Goal: Task Accomplishment & Management: Complete application form

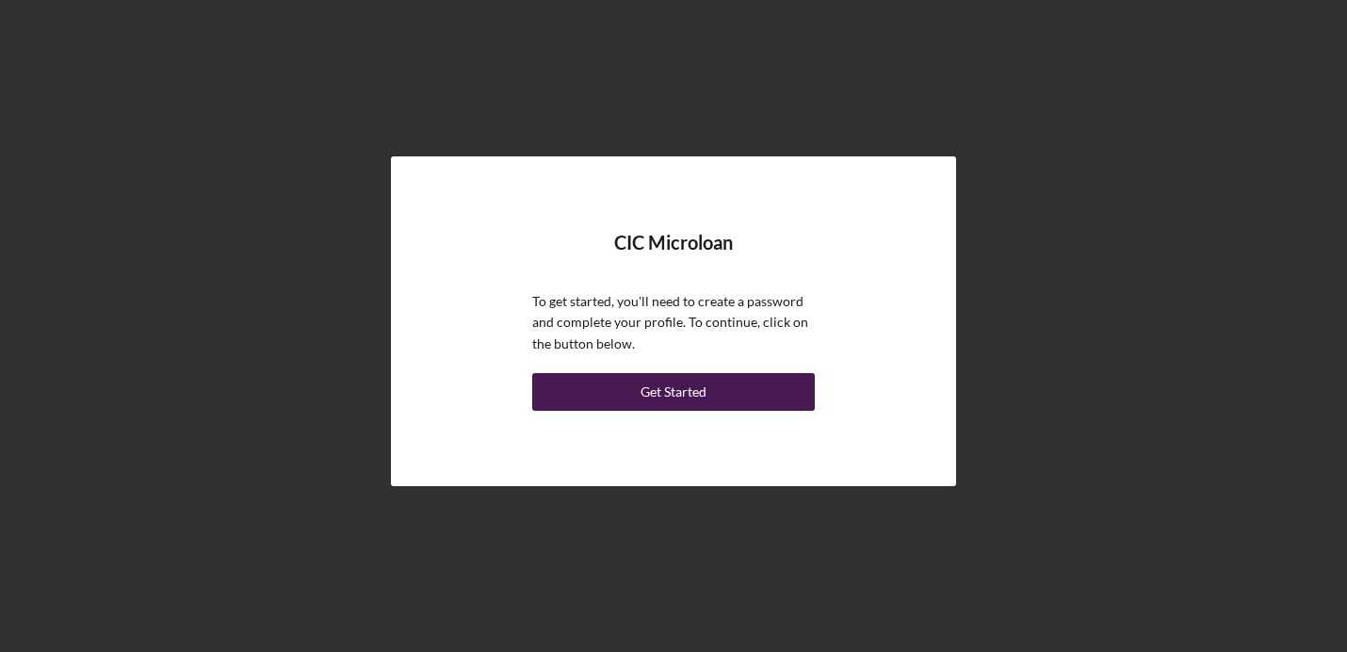
click at [651, 398] on div "Get Started" at bounding box center [674, 392] width 66 height 38
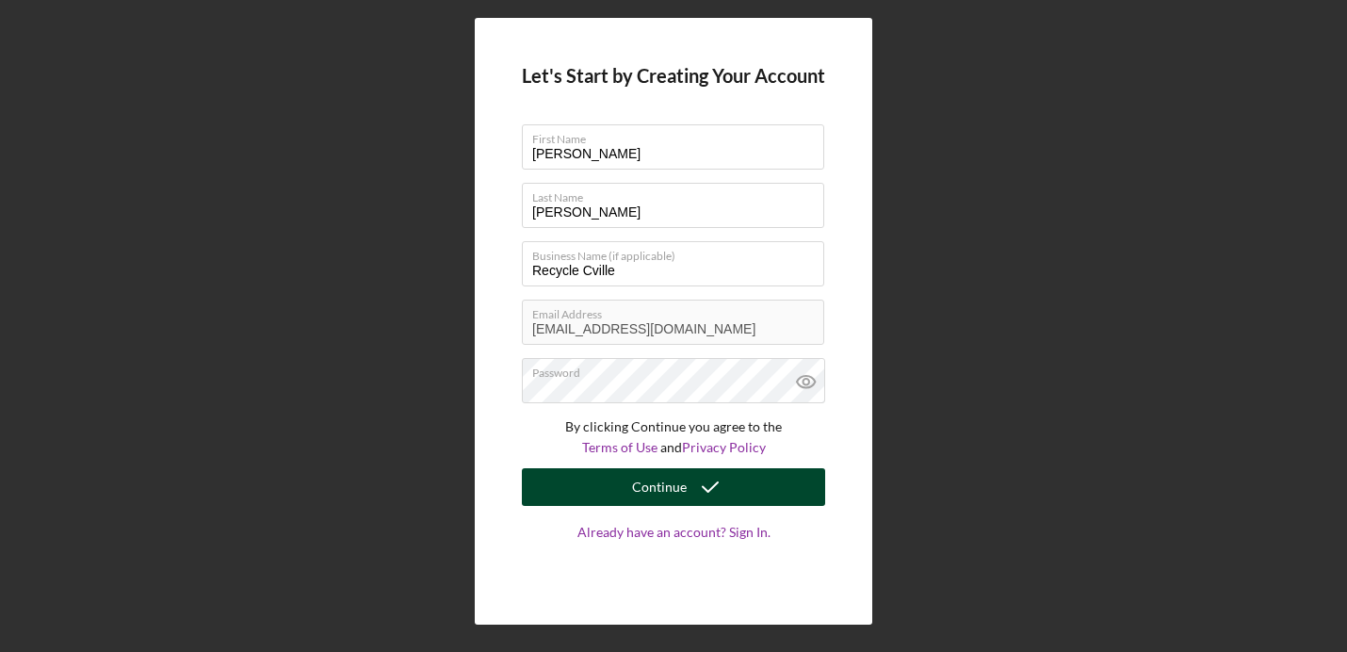
click at [594, 474] on button "Continue" at bounding box center [673, 487] width 303 height 38
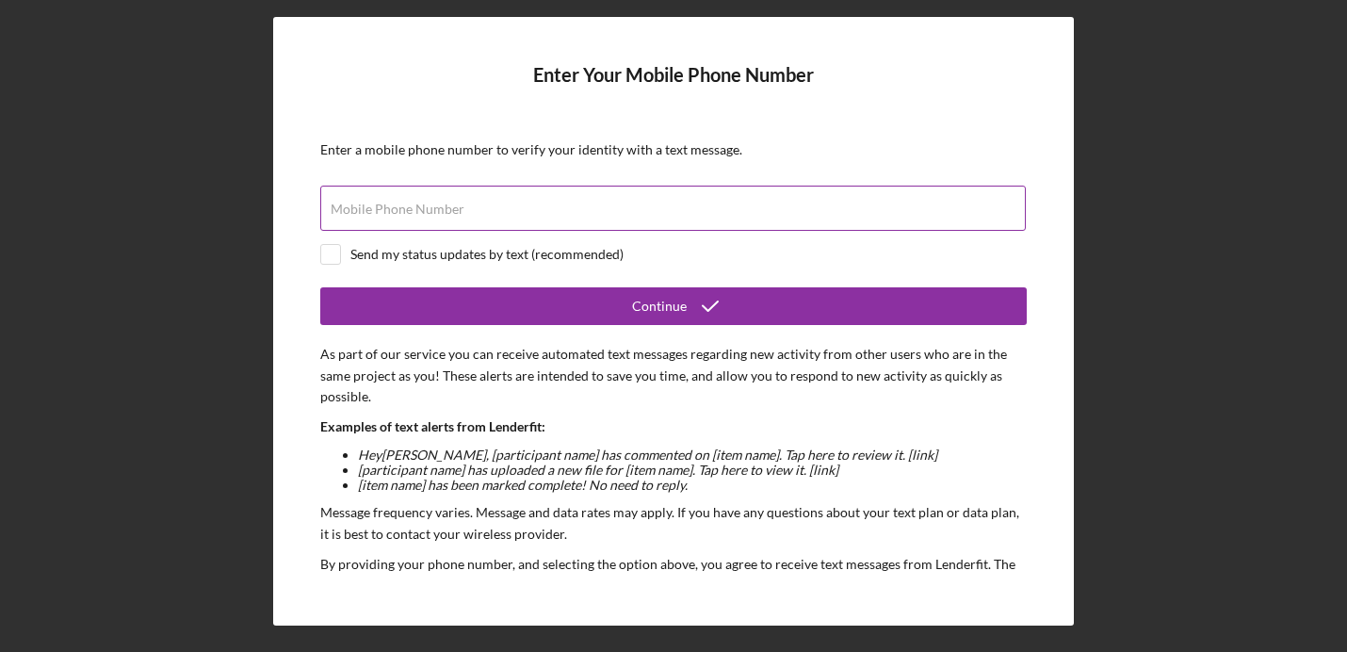
click at [595, 206] on div "Mobile Phone Number" at bounding box center [673, 209] width 706 height 47
type input "[PHONE_NUMBER]"
click at [336, 250] on input "checkbox" at bounding box center [330, 254] width 19 height 19
checkbox input "true"
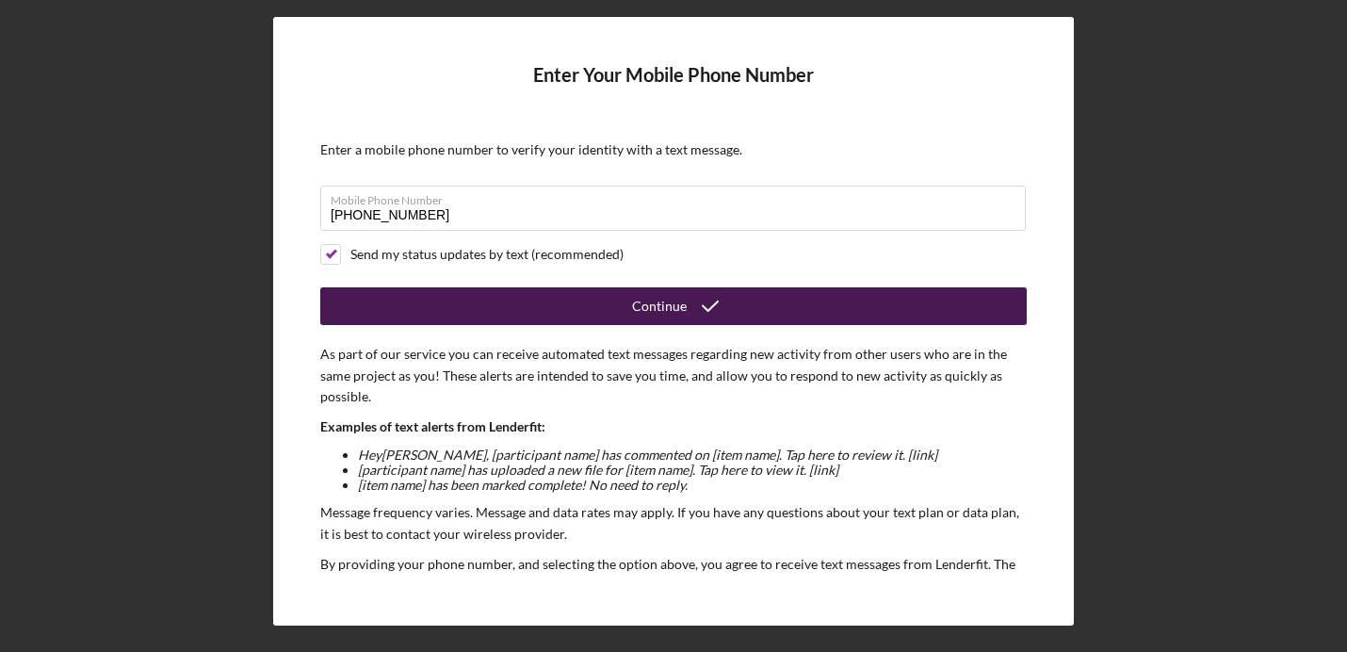
click at [623, 313] on button "Continue" at bounding box center [673, 306] width 706 height 38
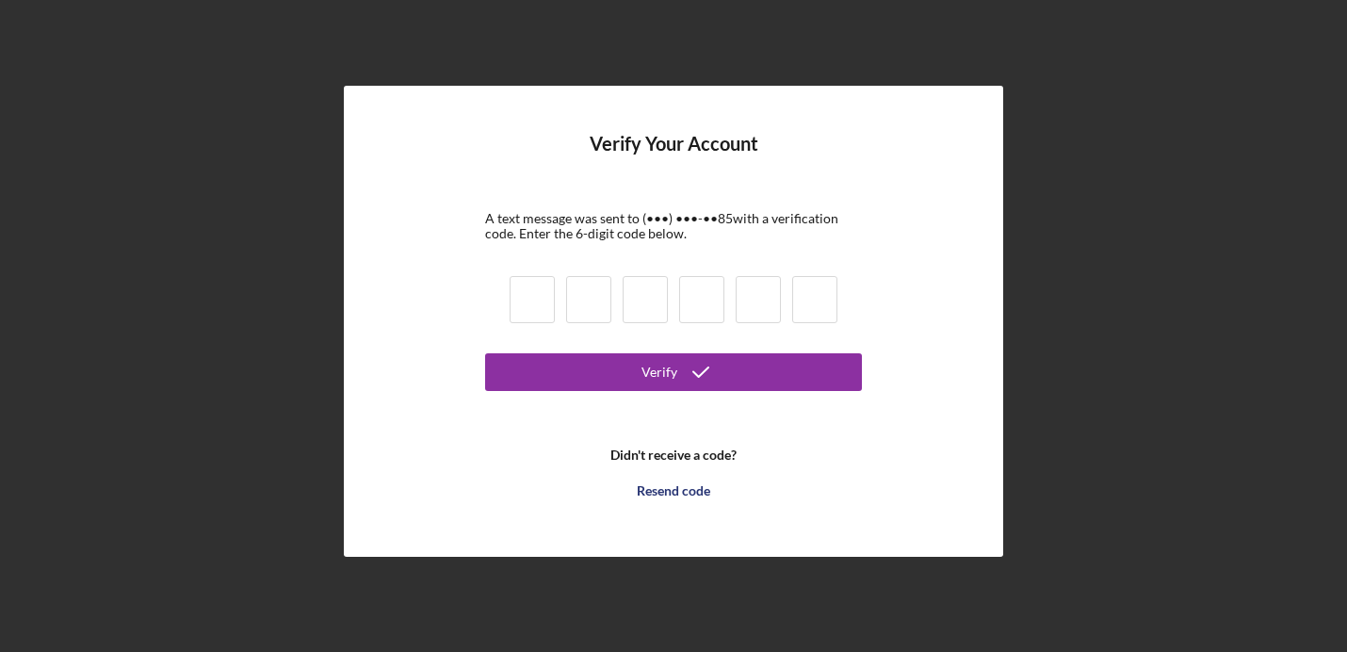
click at [527, 295] on input at bounding box center [532, 299] width 45 height 47
type input "1"
type input "8"
click at [579, 301] on input at bounding box center [588, 299] width 45 height 47
type input "2"
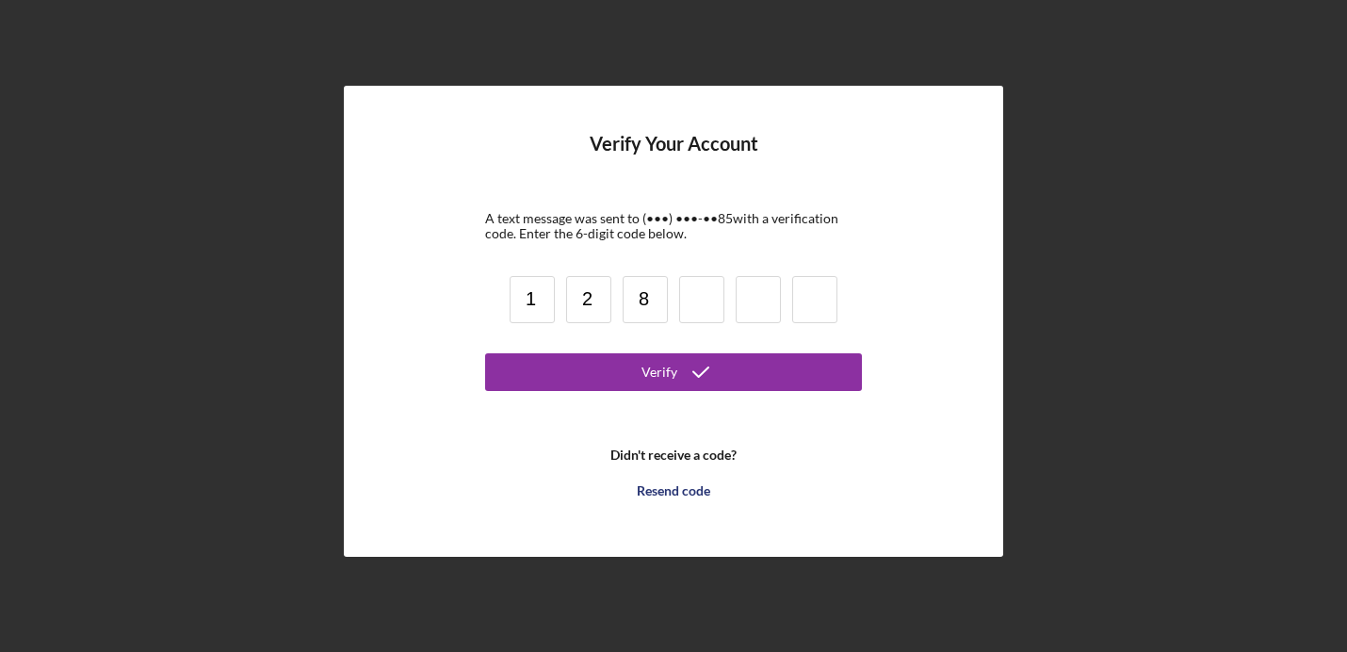
click at [699, 308] on input at bounding box center [701, 299] width 45 height 47
type input "9"
type input "4"
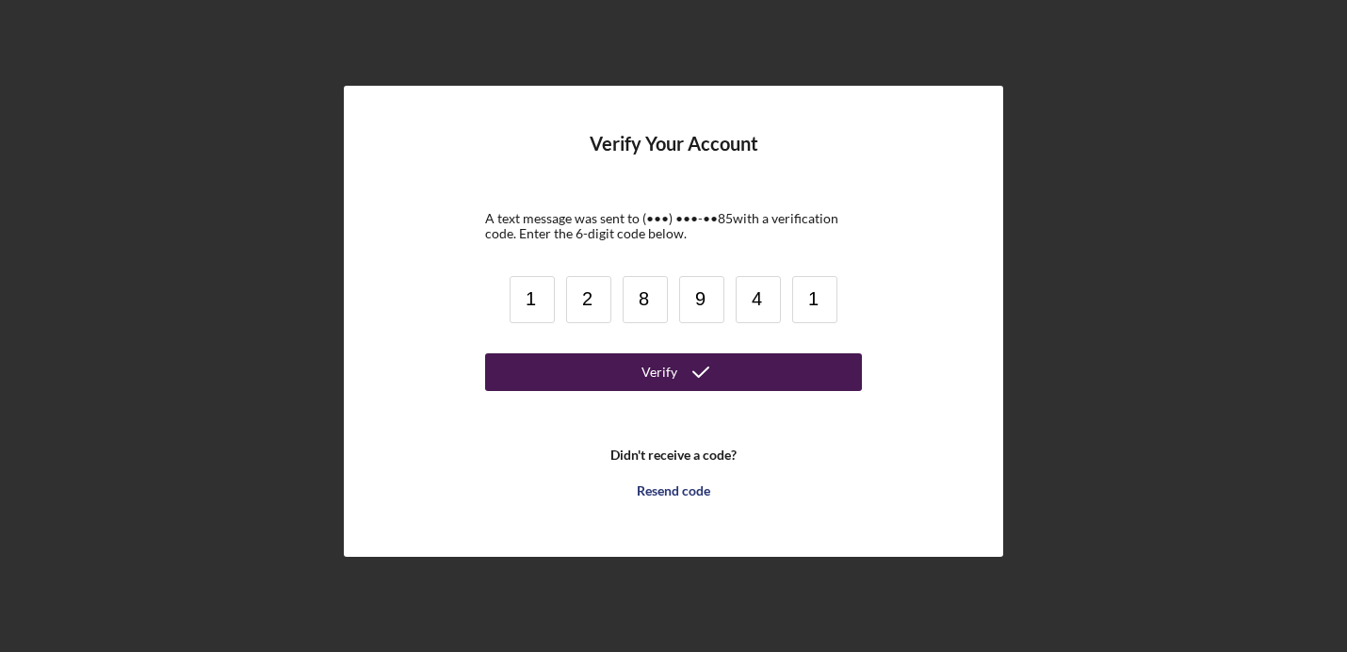
type input "1"
click at [672, 372] on div "Verify" at bounding box center [659, 372] width 36 height 38
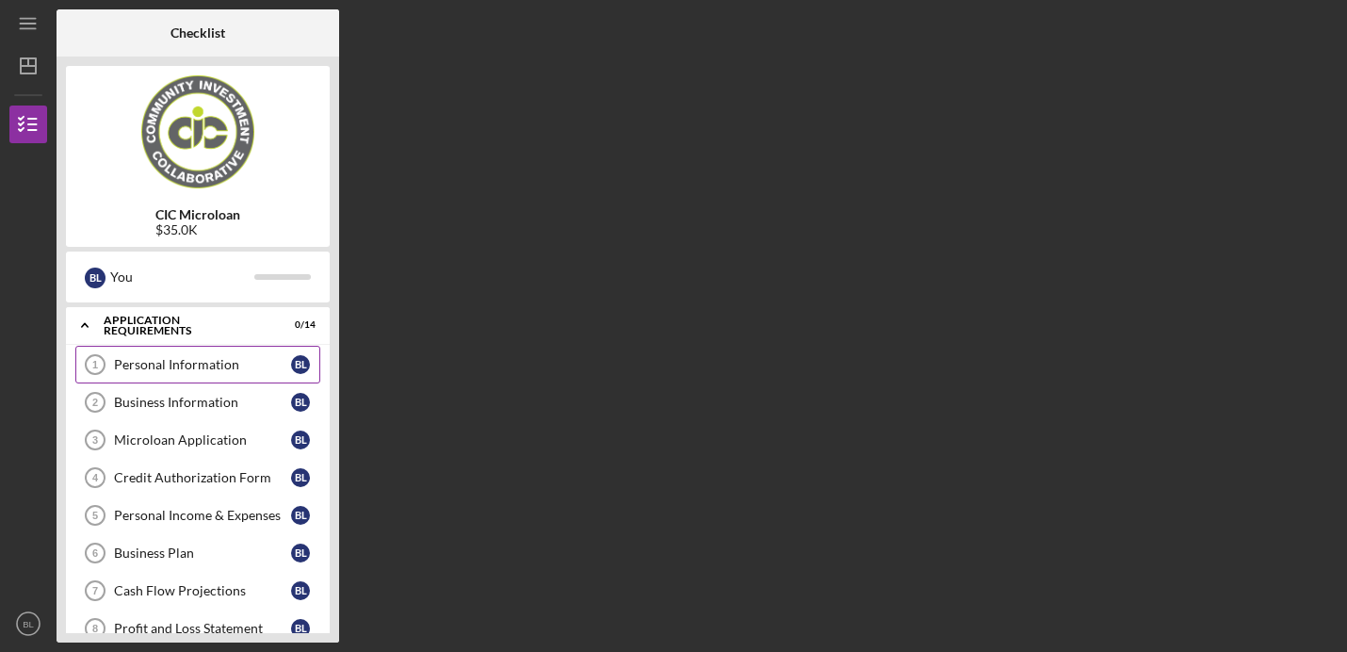
click at [214, 368] on div "Personal Information" at bounding box center [202, 364] width 177 height 15
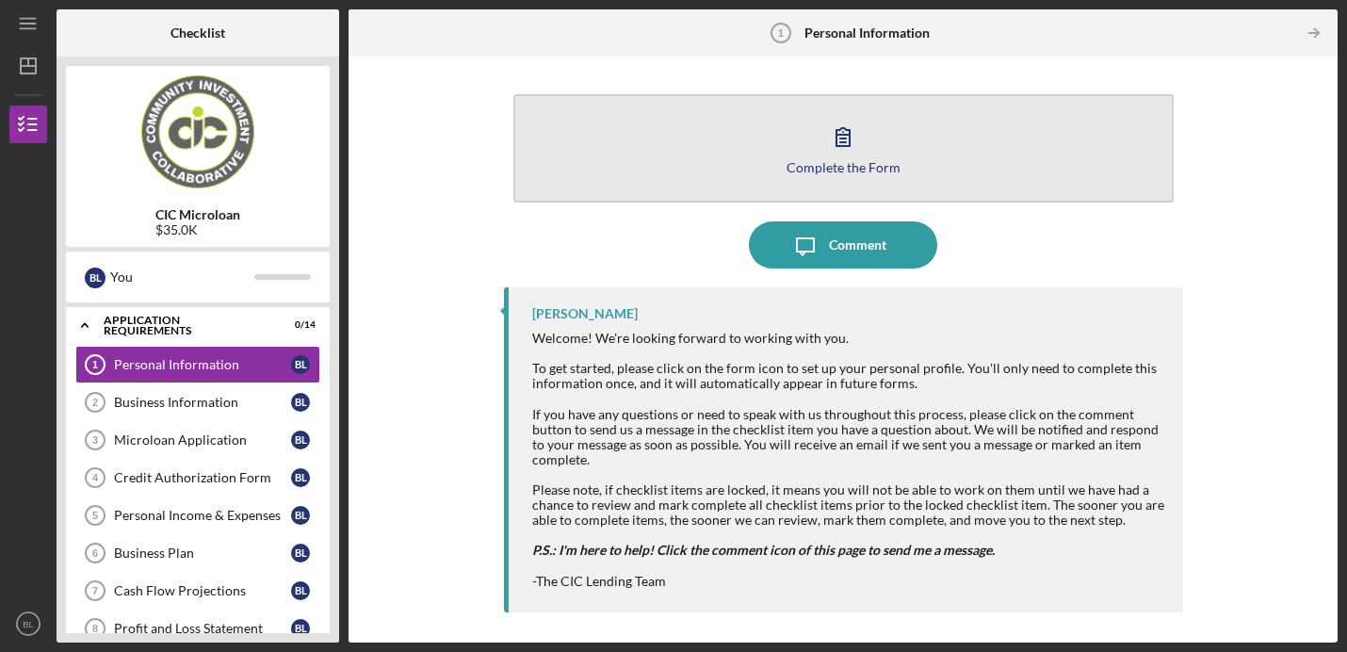
click at [868, 147] on button "Complete the Form Form" at bounding box center [843, 148] width 660 height 108
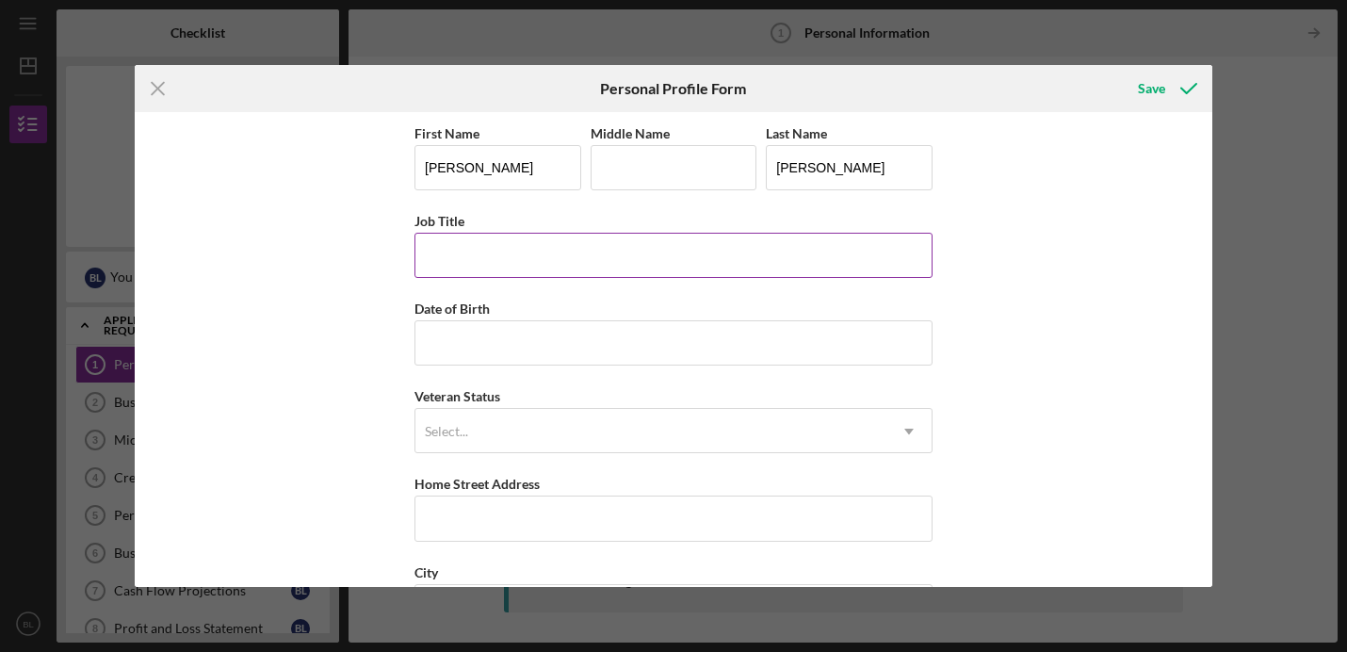
click at [599, 248] on input "Job Title" at bounding box center [673, 255] width 518 height 45
type input "Owner"
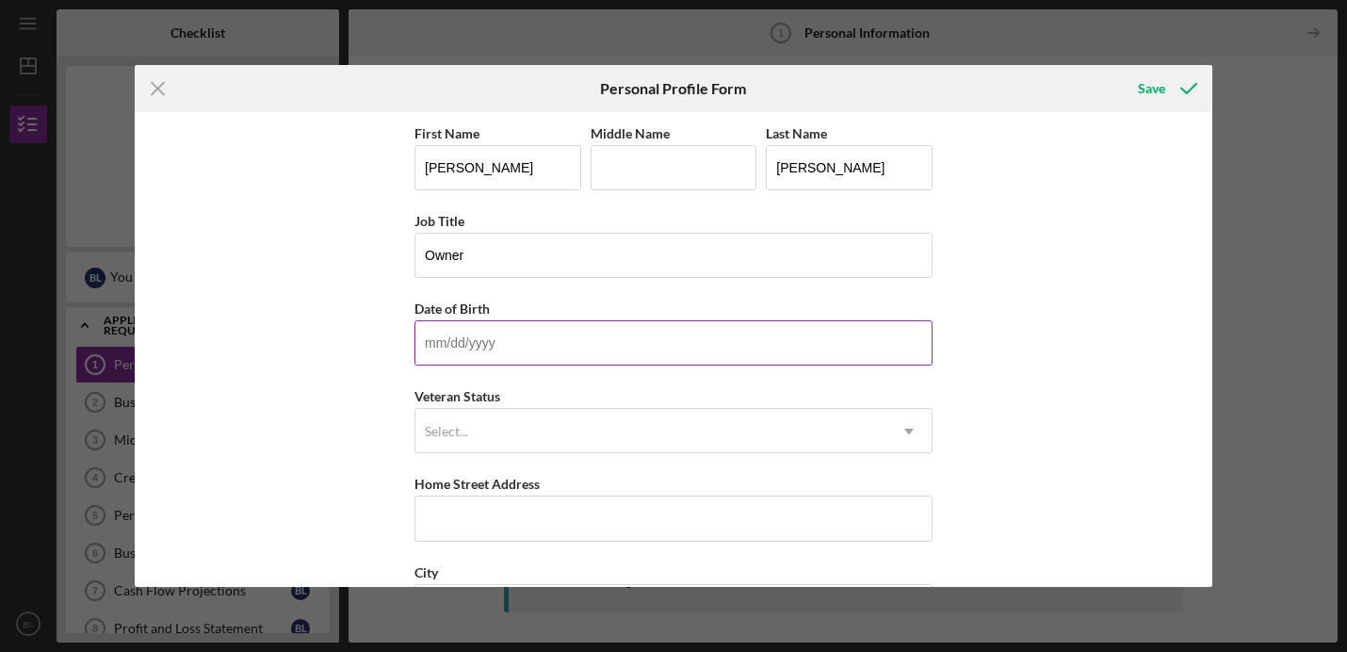
click at [503, 336] on input "Date of Birth" at bounding box center [673, 342] width 518 height 45
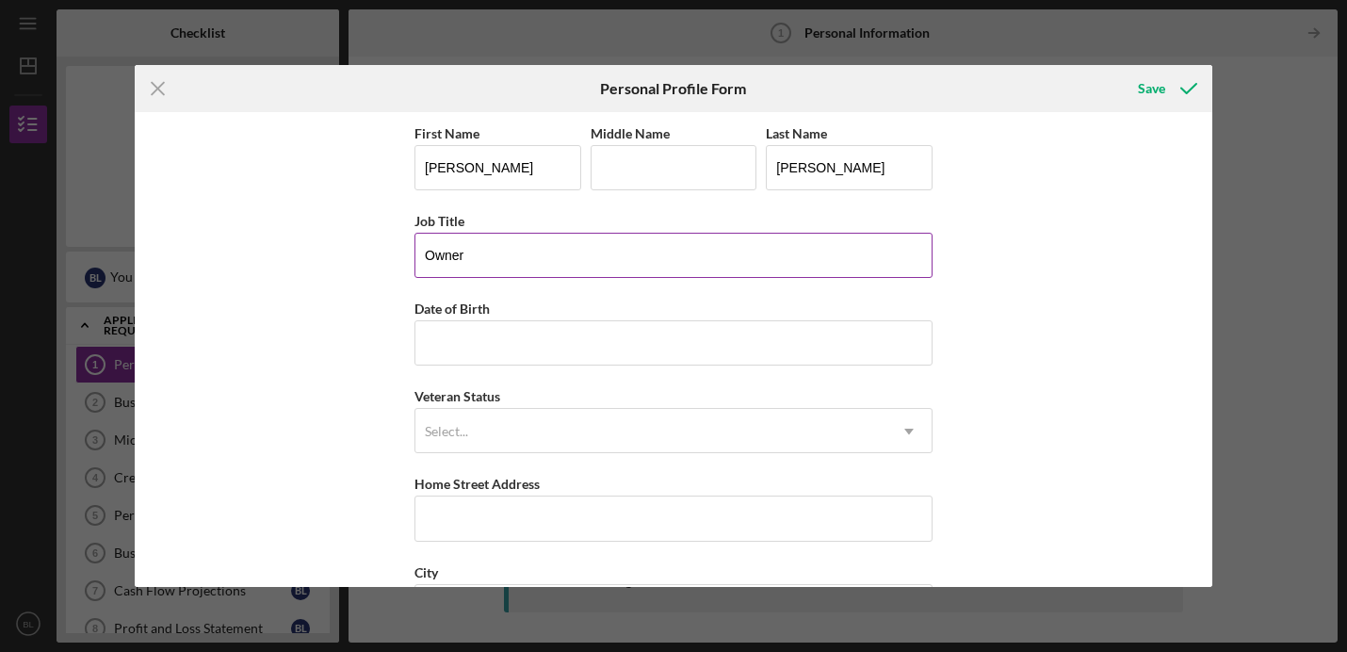
click at [453, 256] on input "Owner" at bounding box center [673, 255] width 518 height 45
click at [423, 256] on input "Owner" at bounding box center [673, 255] width 518 height 45
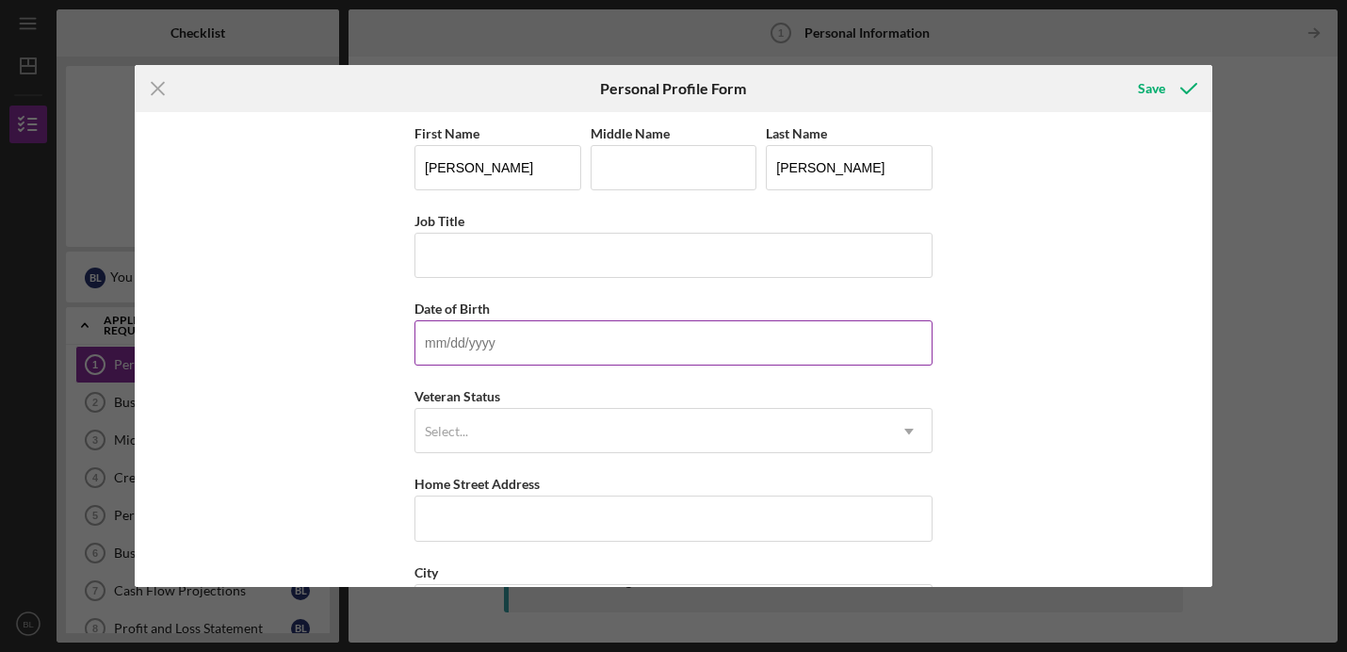
click at [453, 341] on input "Date of Birth" at bounding box center [673, 342] width 518 height 45
type input "[DATE]"
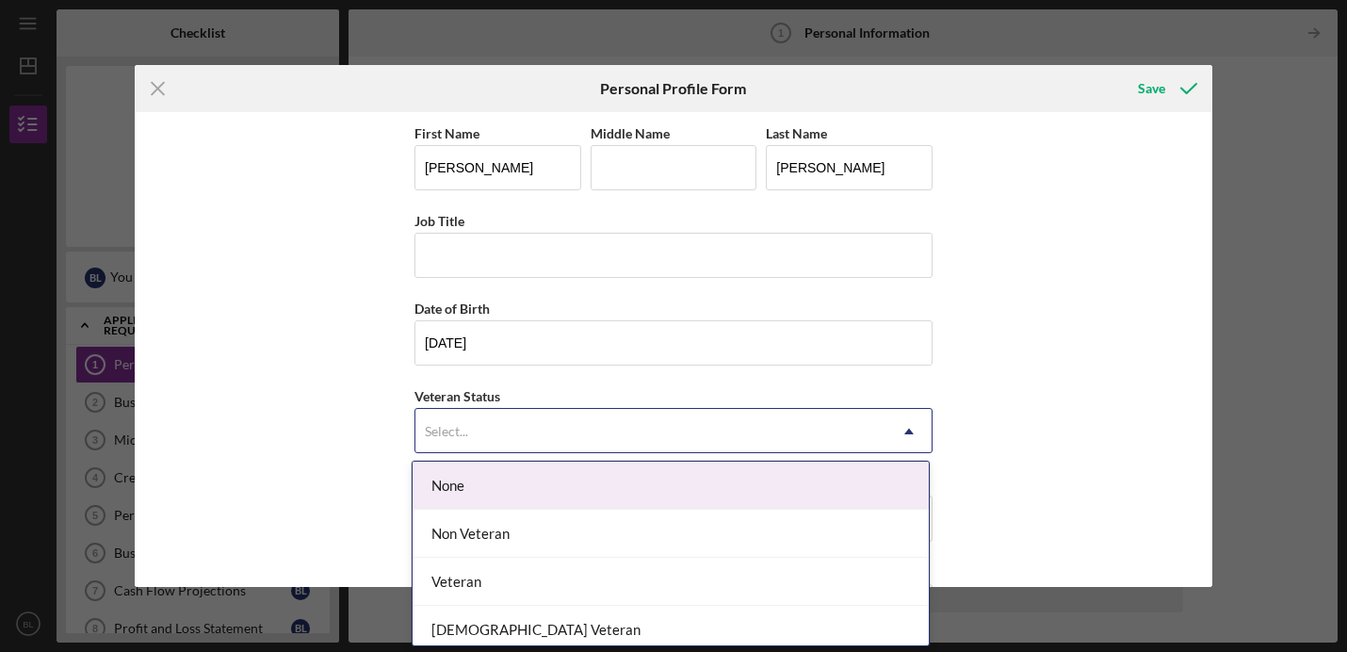
click at [446, 424] on div "Select..." at bounding box center [446, 431] width 43 height 15
click at [459, 499] on div "None" at bounding box center [671, 486] width 516 height 48
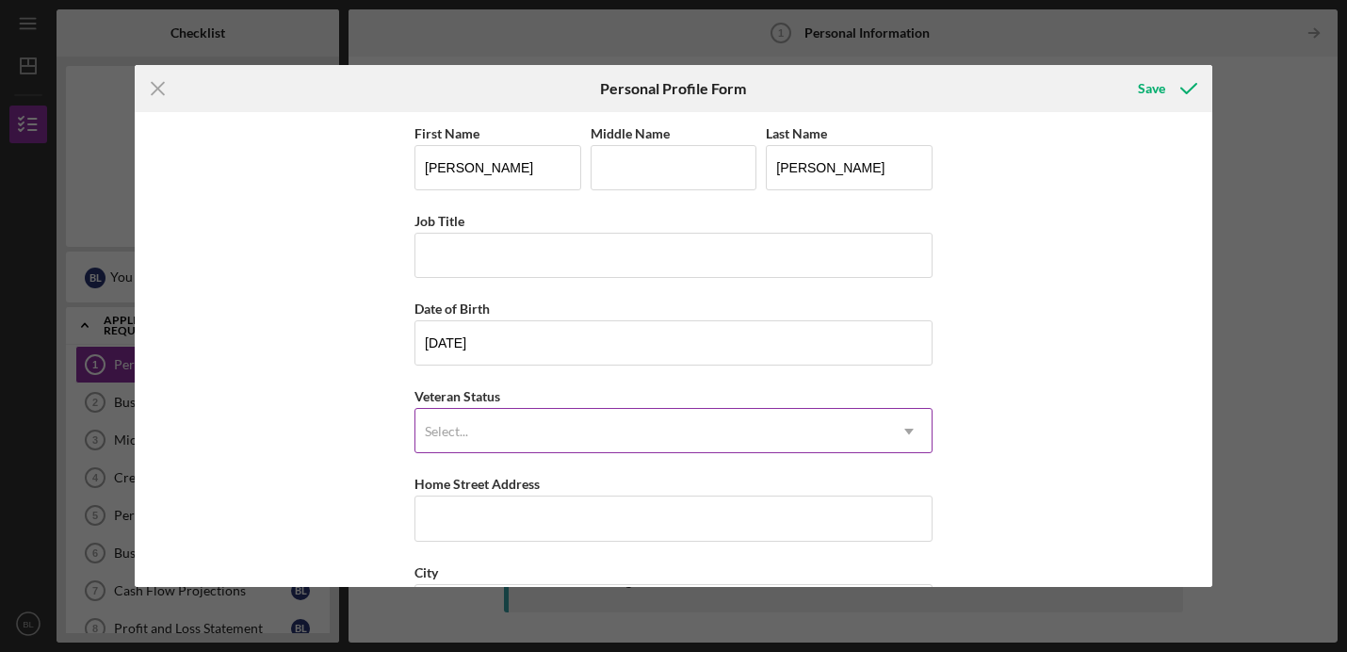
click at [459, 445] on div "Select..." at bounding box center [650, 431] width 471 height 43
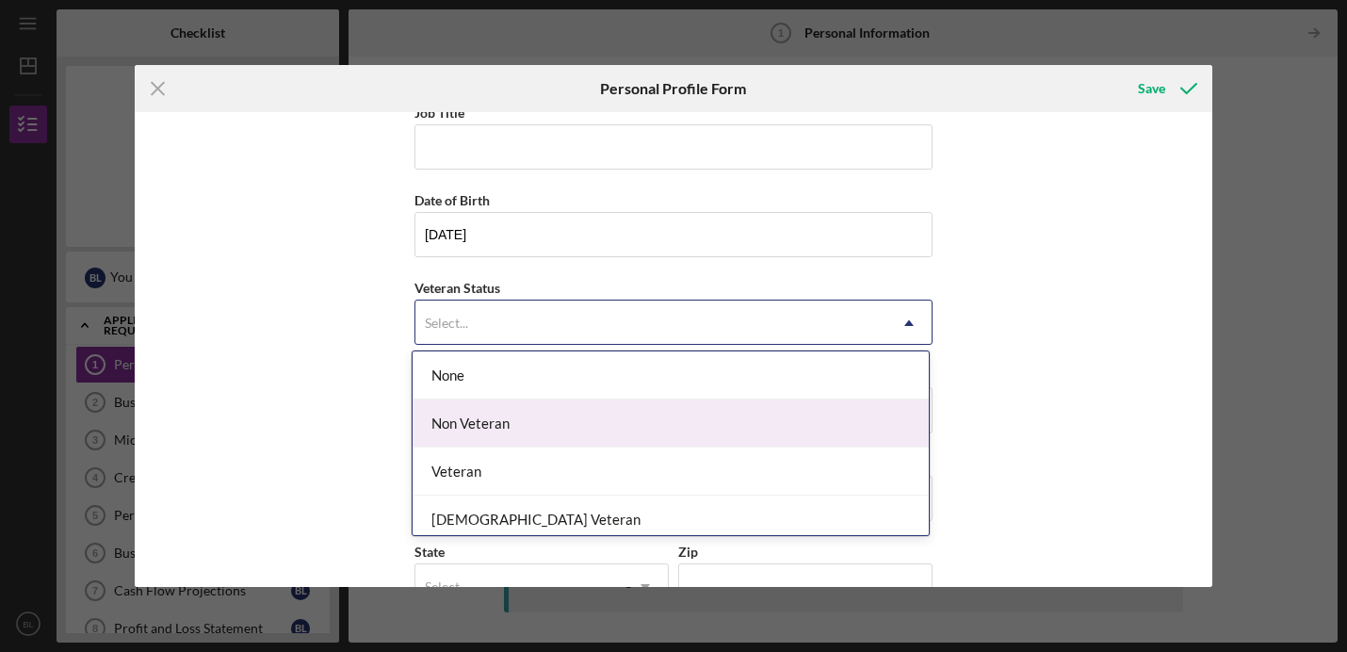
scroll to position [110, 0]
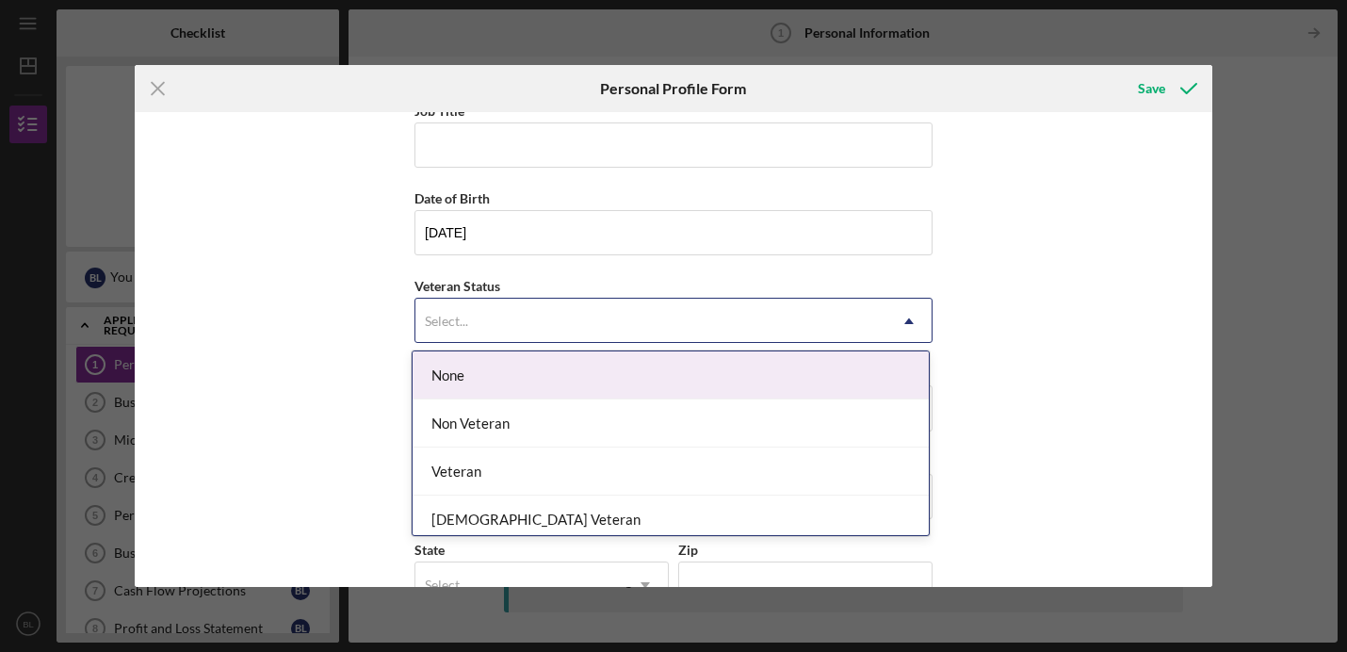
click at [438, 374] on div "None" at bounding box center [671, 375] width 516 height 48
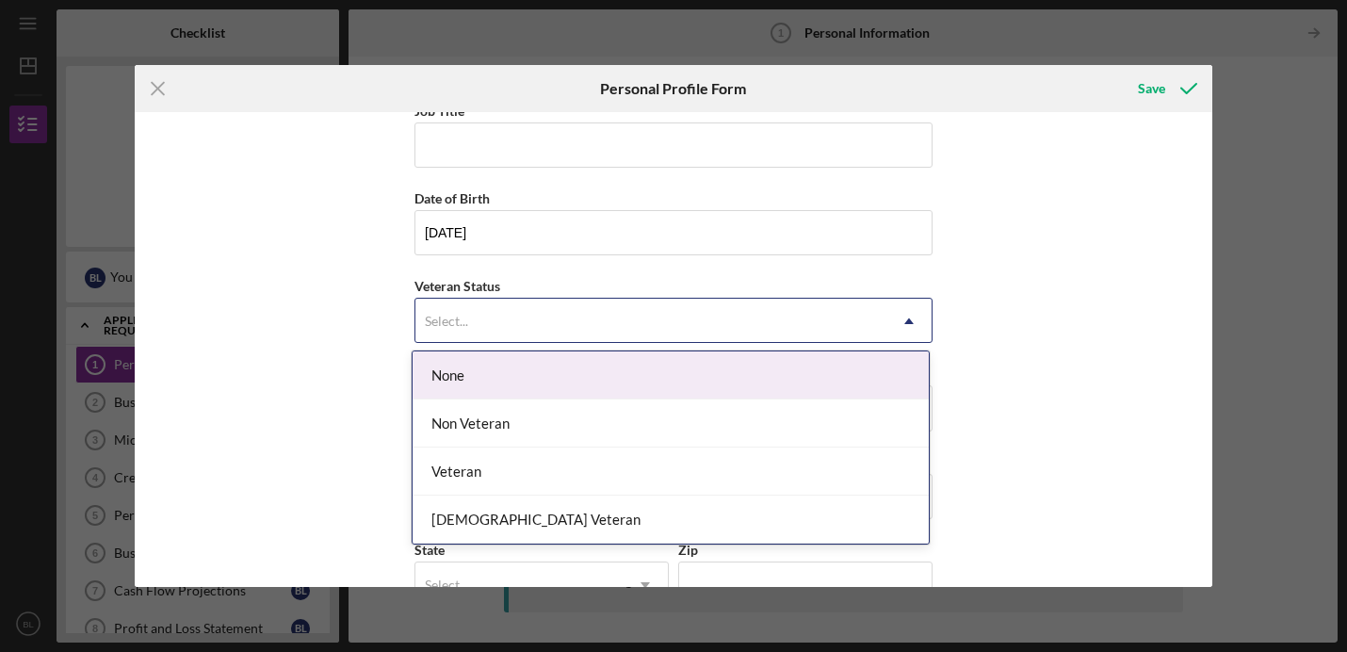
click at [453, 331] on div "Select..." at bounding box center [650, 321] width 471 height 43
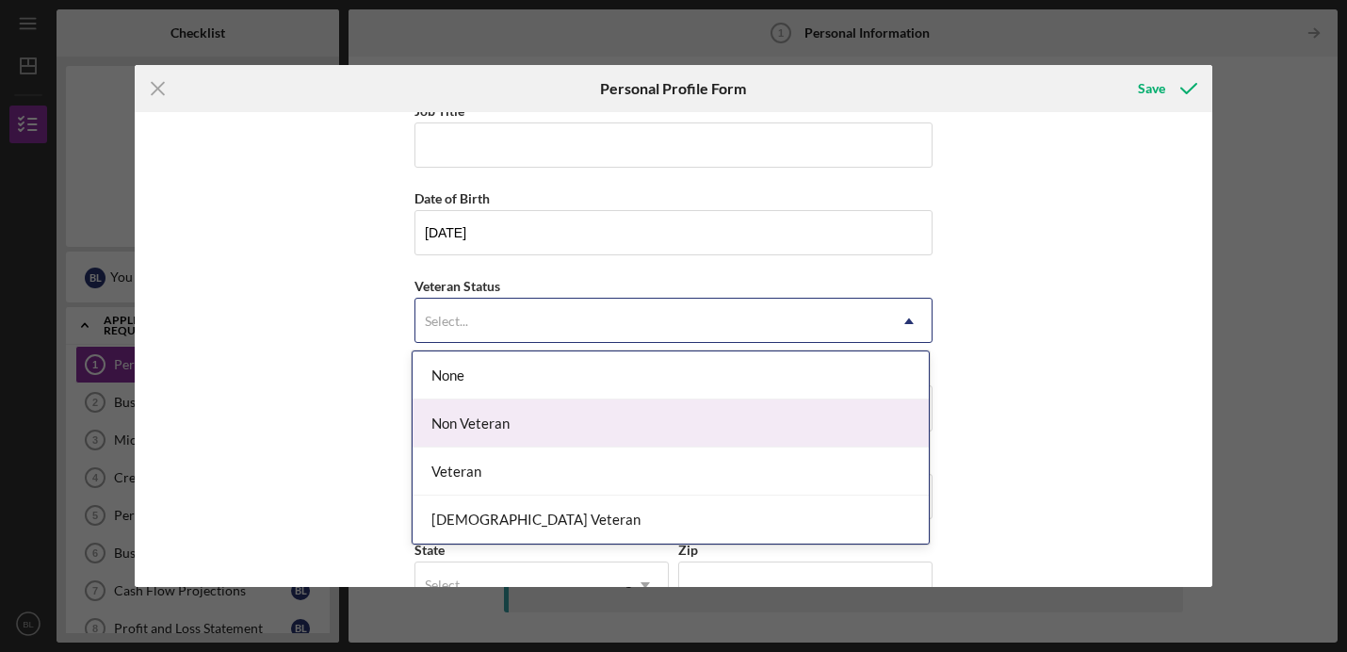
click at [461, 414] on div "Non Veteran" at bounding box center [671, 423] width 516 height 48
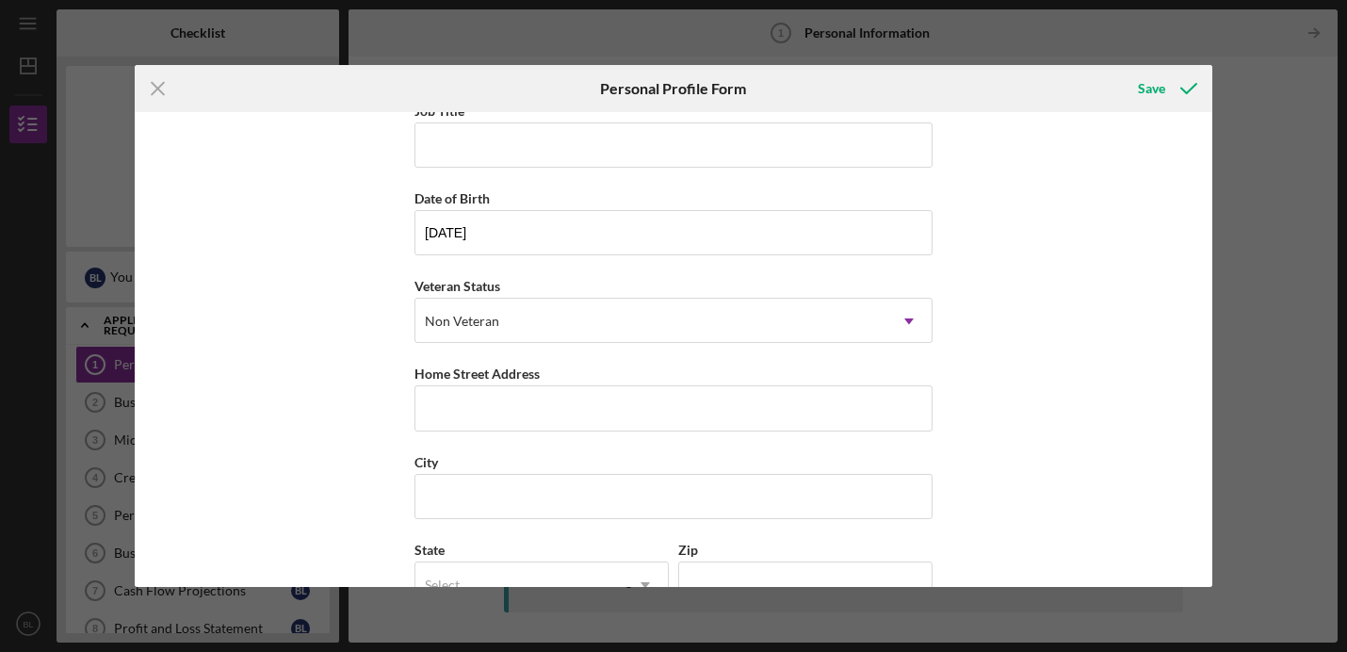
click at [377, 376] on div "First Name [PERSON_NAME] Middle Name Last Name [PERSON_NAME] Job Title Date of …" at bounding box center [674, 349] width 1078 height 475
click at [456, 413] on input "Home Street Address" at bounding box center [673, 407] width 518 height 45
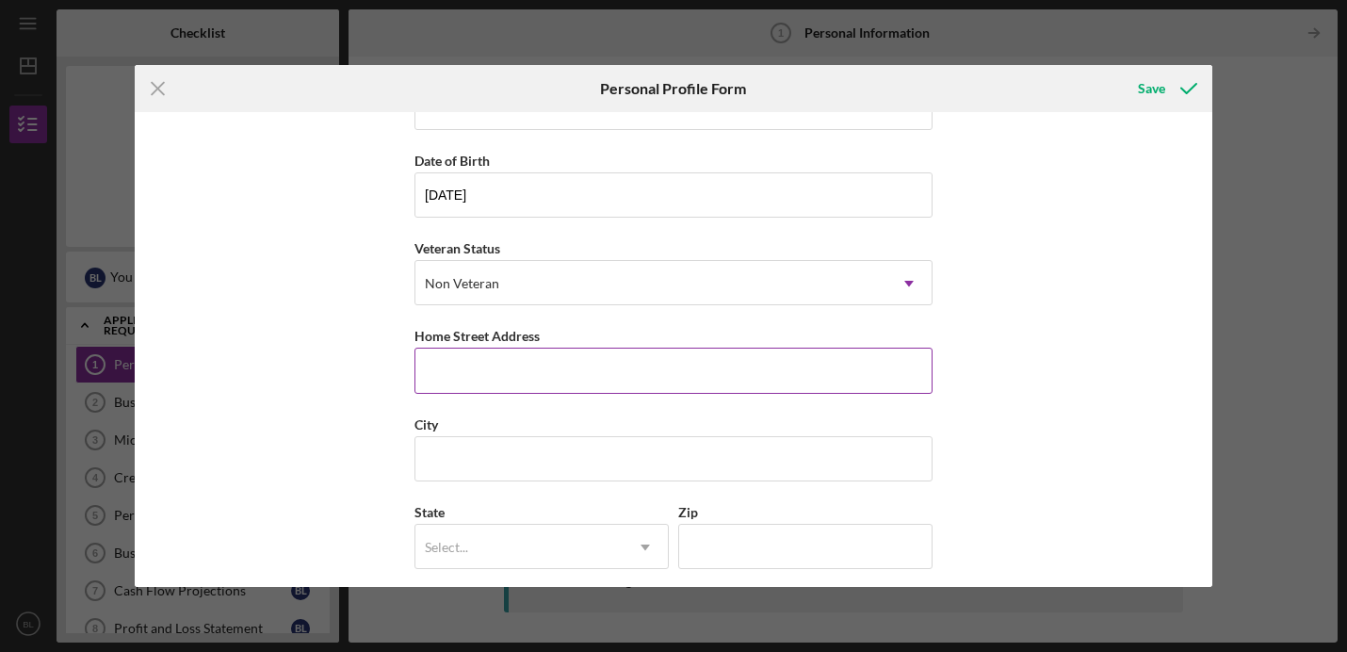
scroll to position [162, 0]
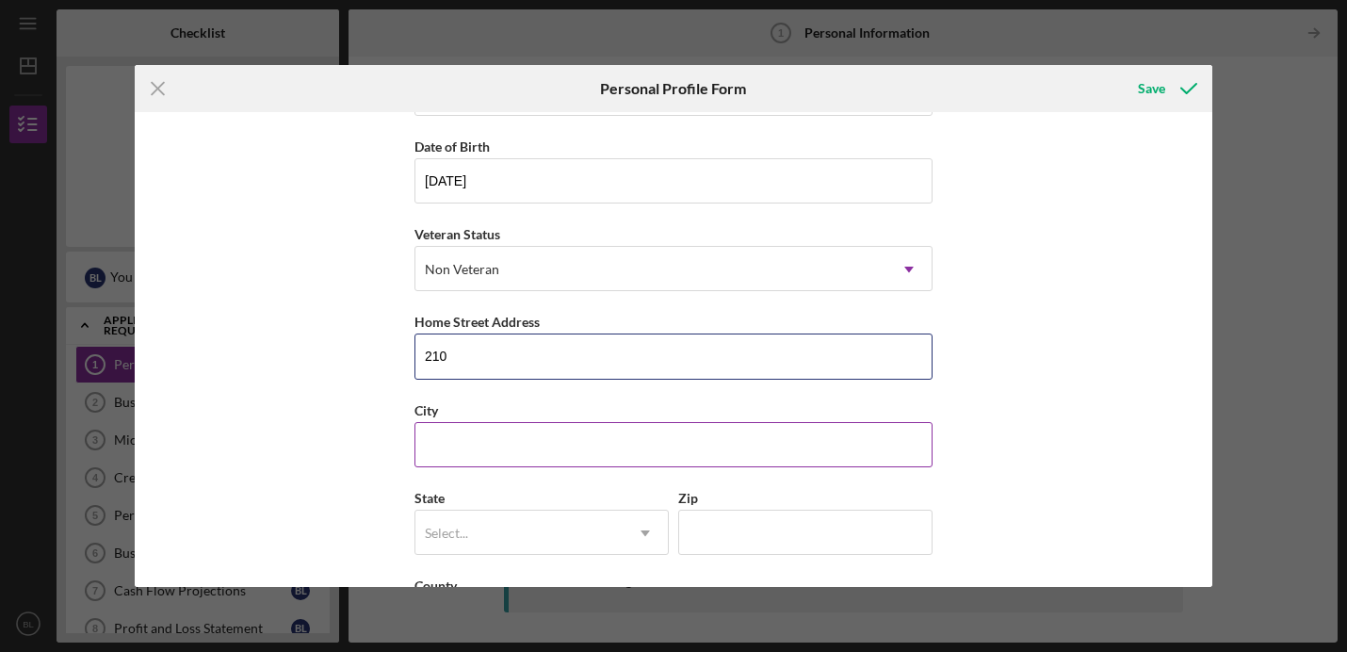
type input "[STREET_ADDRESS]"
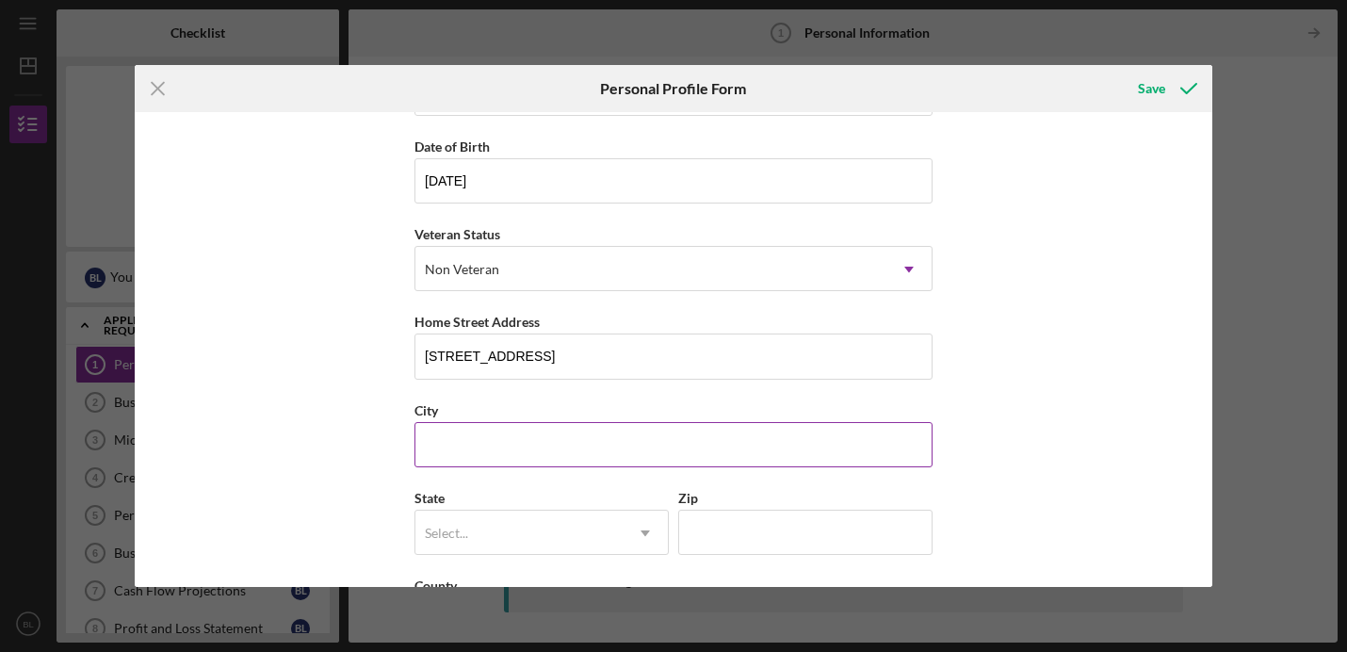
click at [551, 446] on input "City" at bounding box center [673, 444] width 518 height 45
type input "[GEOGRAPHIC_DATA]"
click at [548, 527] on div "Select..." at bounding box center [518, 532] width 207 height 43
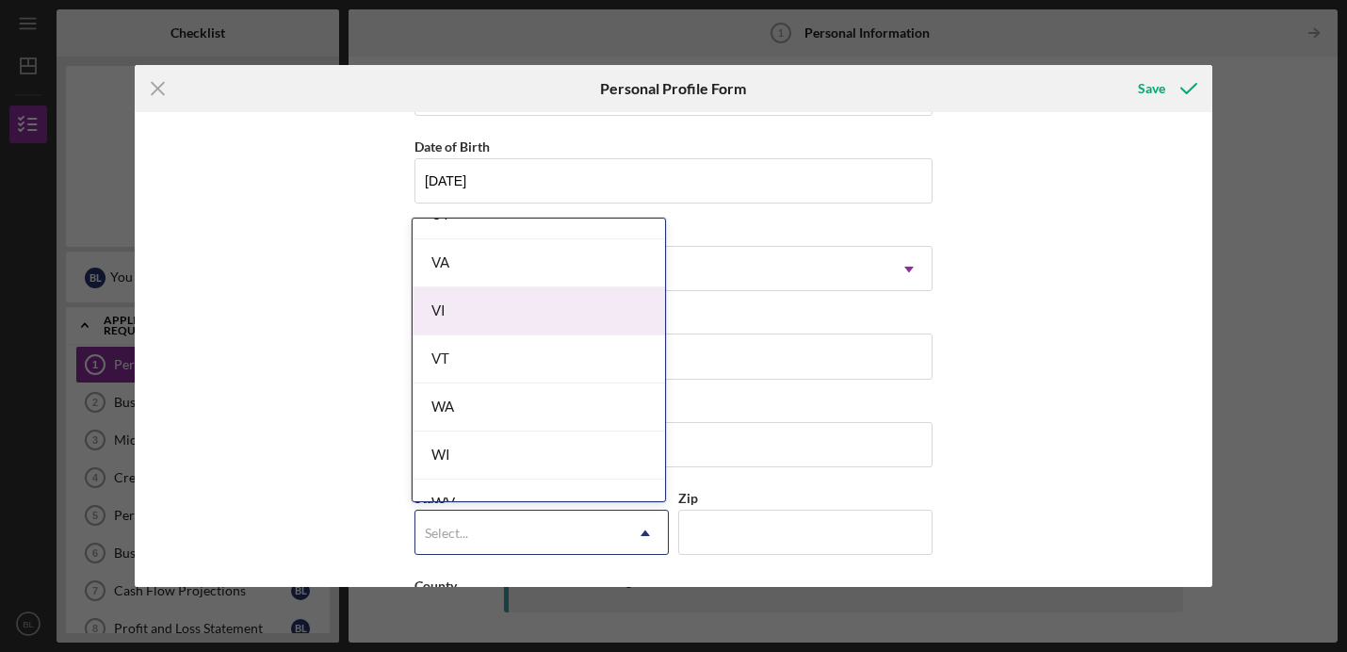
scroll to position [3231, 0]
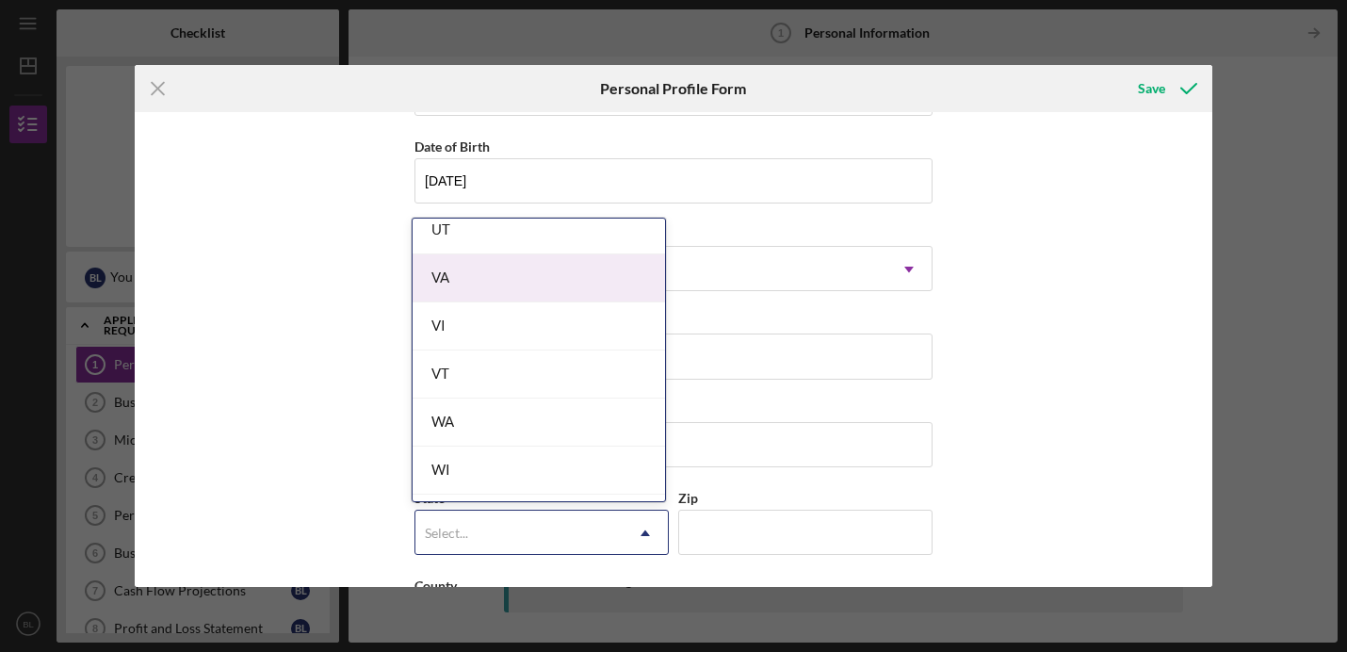
click at [485, 288] on div "VA" at bounding box center [539, 278] width 252 height 48
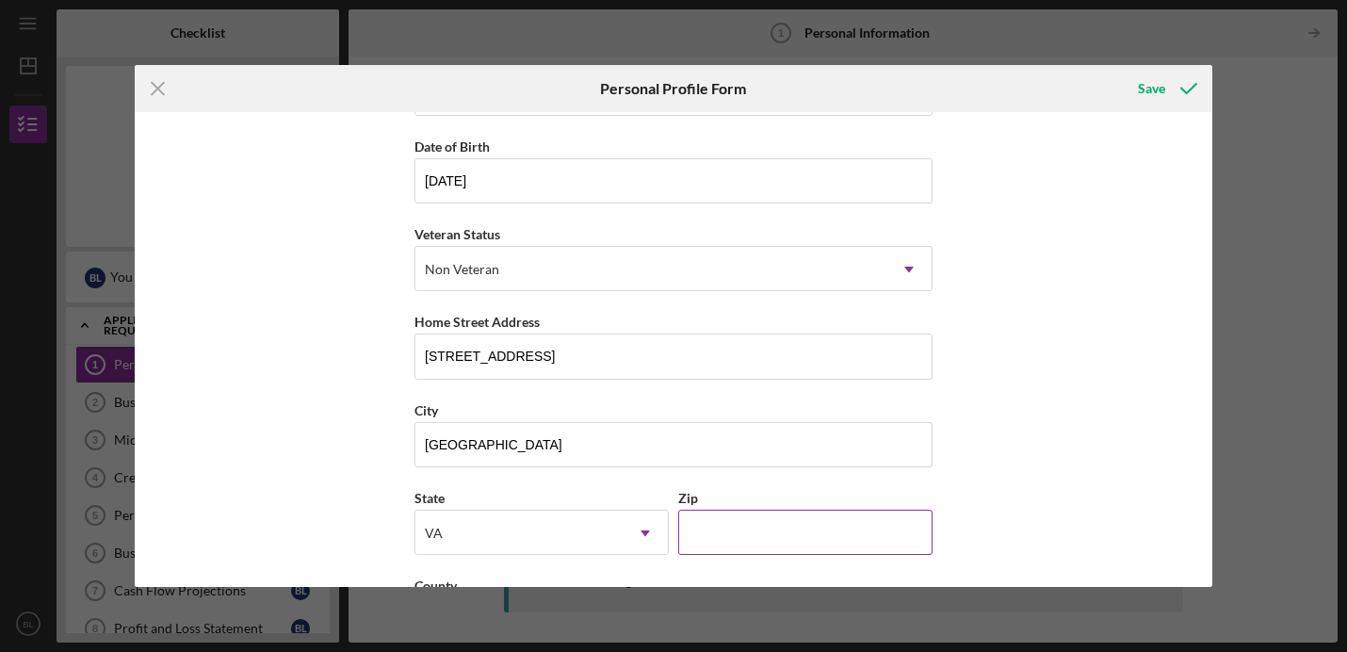
click at [719, 543] on input "Zip" at bounding box center [805, 532] width 254 height 45
type input "22902"
click at [998, 543] on div "First Name [PERSON_NAME] Middle Name Last Name [PERSON_NAME] Job Title Date of …" at bounding box center [674, 349] width 1078 height 475
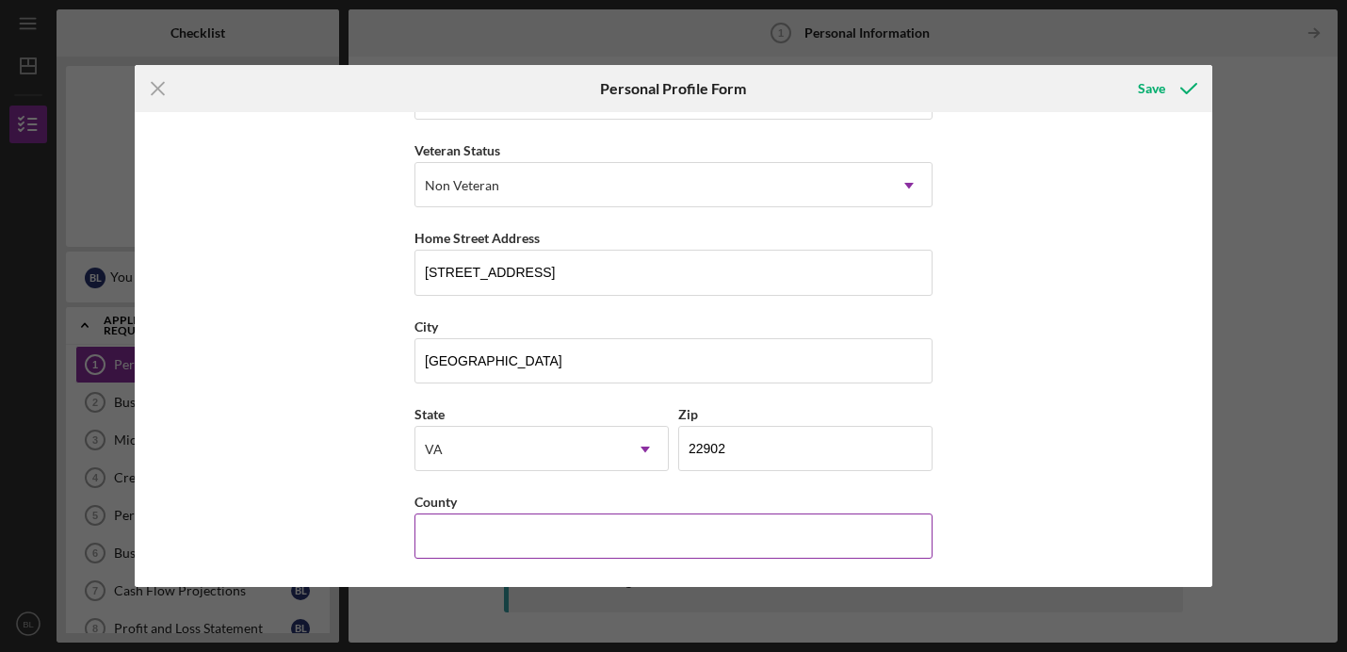
click at [591, 517] on input "County" at bounding box center [673, 535] width 518 height 45
click at [425, 504] on label "County" at bounding box center [435, 502] width 42 height 16
click at [425, 513] on input "County" at bounding box center [673, 535] width 518 height 45
click at [425, 504] on label "County" at bounding box center [435, 502] width 42 height 16
click at [425, 513] on input "County" at bounding box center [673, 535] width 518 height 45
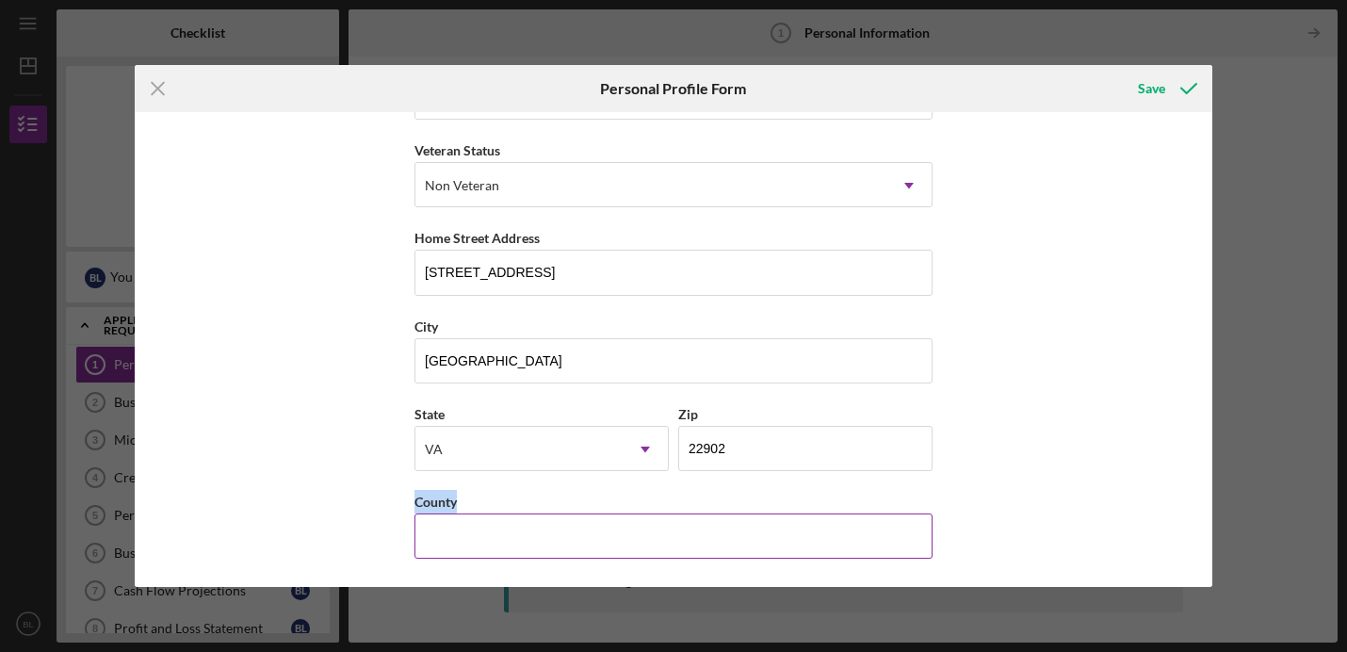
copy label "County"
click at [504, 532] on input "County" at bounding box center [673, 535] width 518 height 45
type input "[GEOGRAPHIC_DATA]"
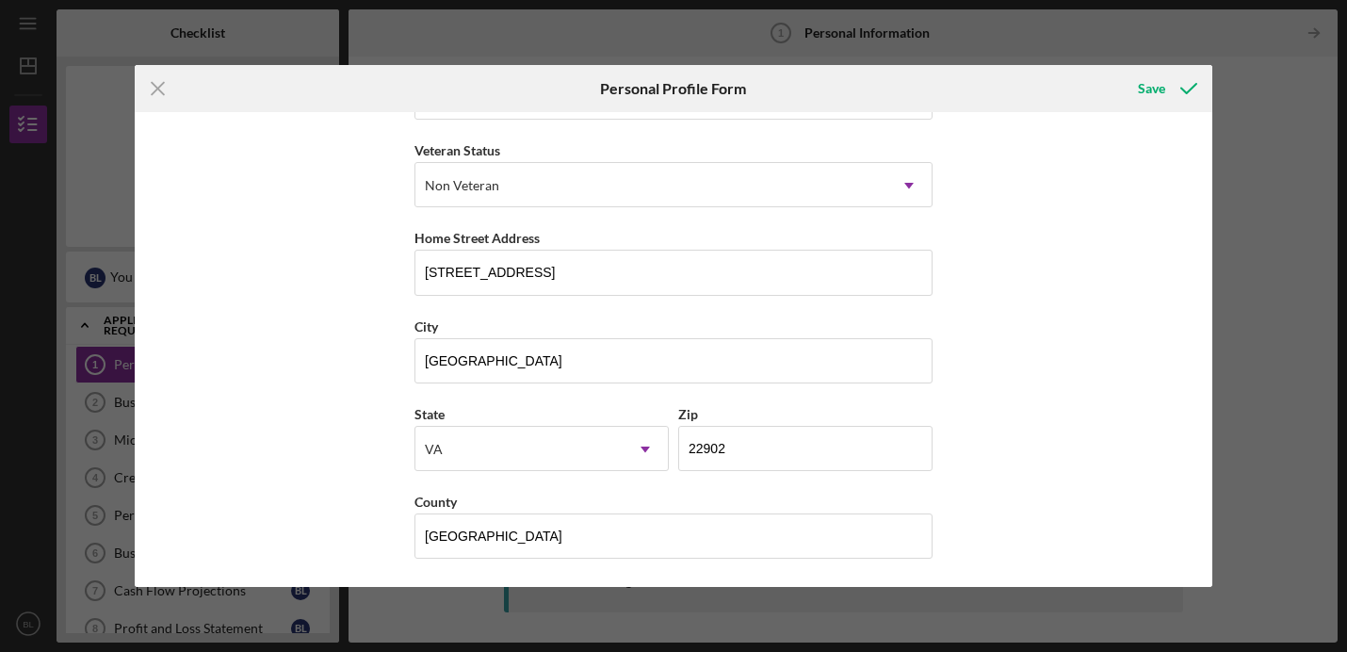
click at [1070, 498] on div "First Name [PERSON_NAME] Middle Name Last Name [PERSON_NAME] Job Title Date of …" at bounding box center [674, 349] width 1078 height 475
click at [462, 548] on input "[GEOGRAPHIC_DATA]" at bounding box center [673, 535] width 518 height 45
click at [1068, 447] on div "First Name [PERSON_NAME] Middle Name Last Name [PERSON_NAME] Job Title Date of …" at bounding box center [674, 349] width 1078 height 475
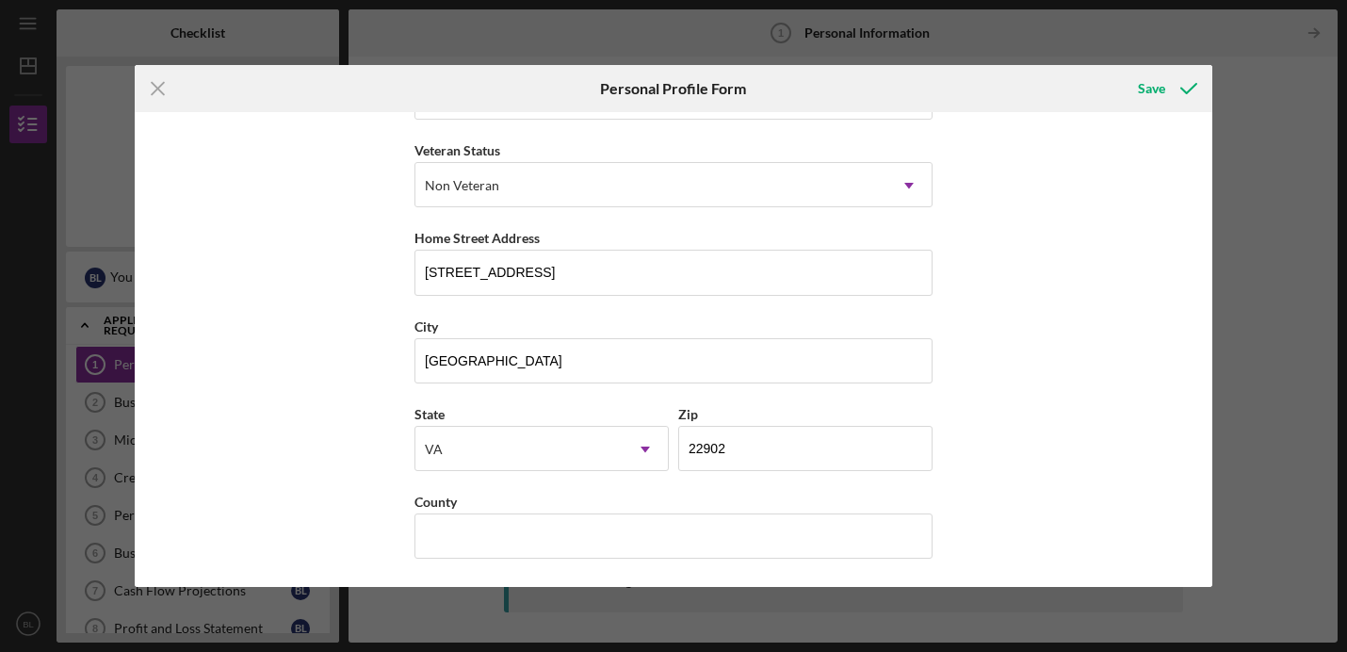
scroll to position [0, 0]
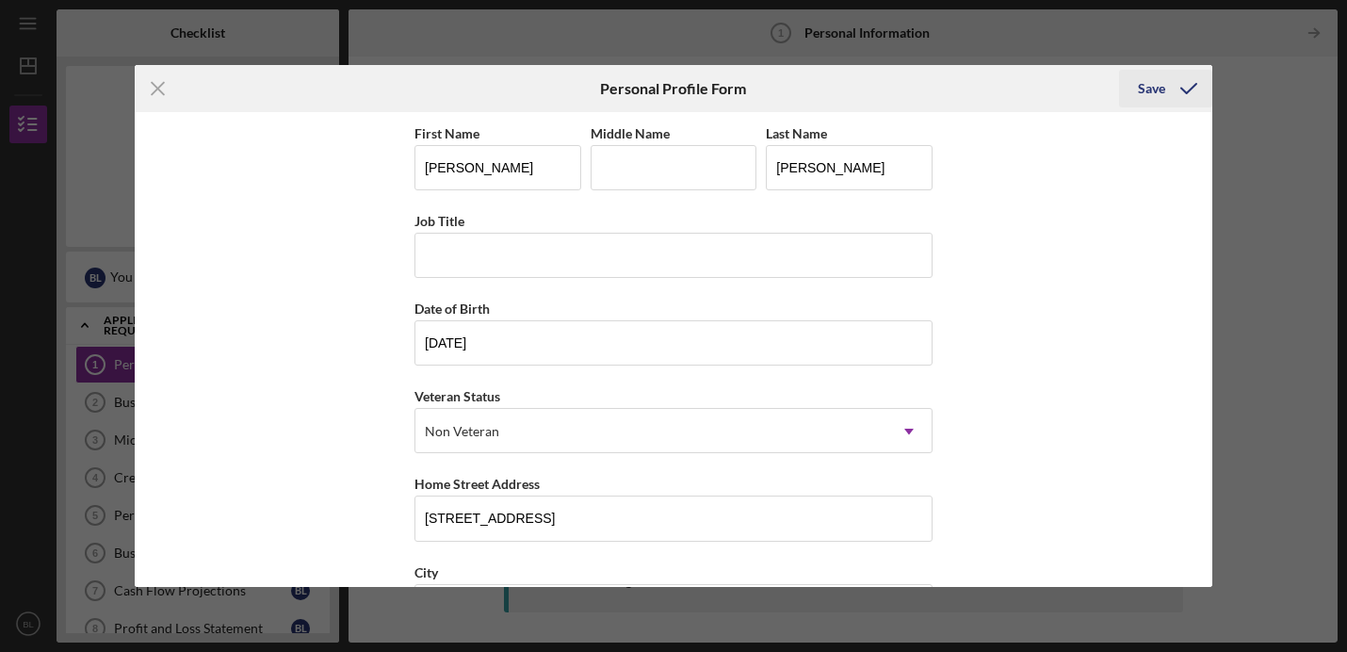
click at [1144, 86] on div "Save" at bounding box center [1151, 89] width 27 height 38
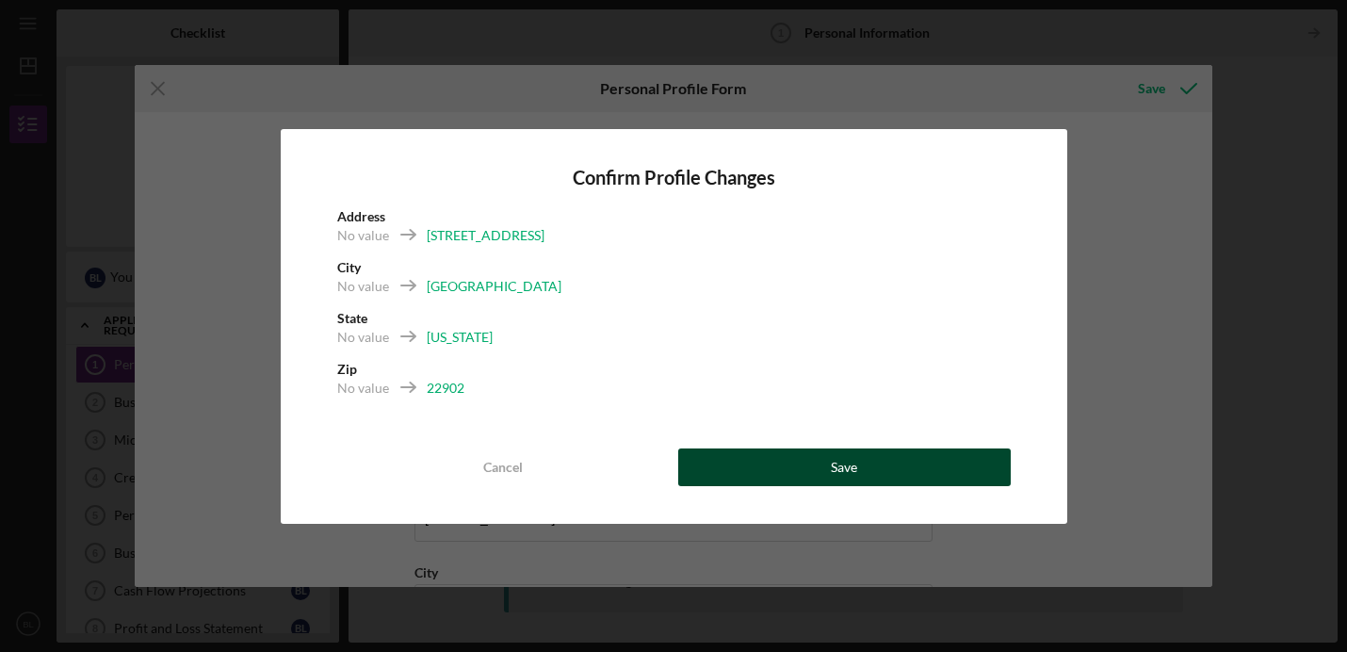
click at [773, 467] on button "Save" at bounding box center [844, 467] width 333 height 38
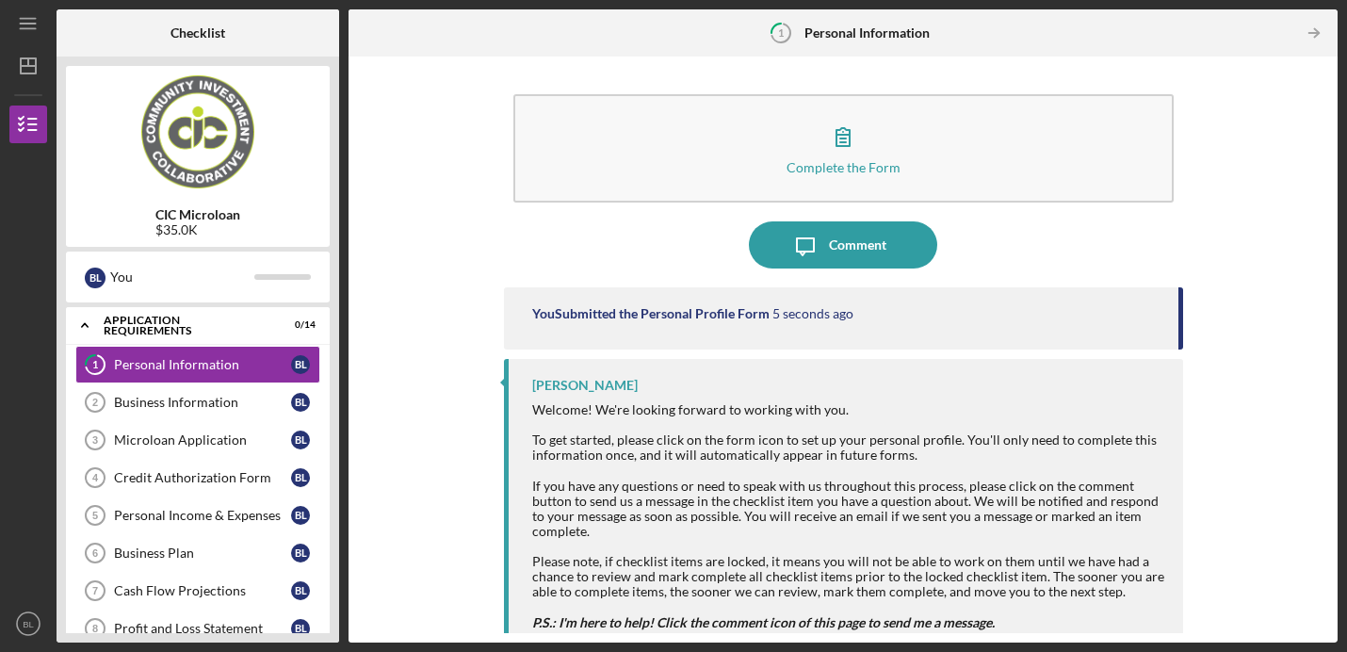
scroll to position [51, 0]
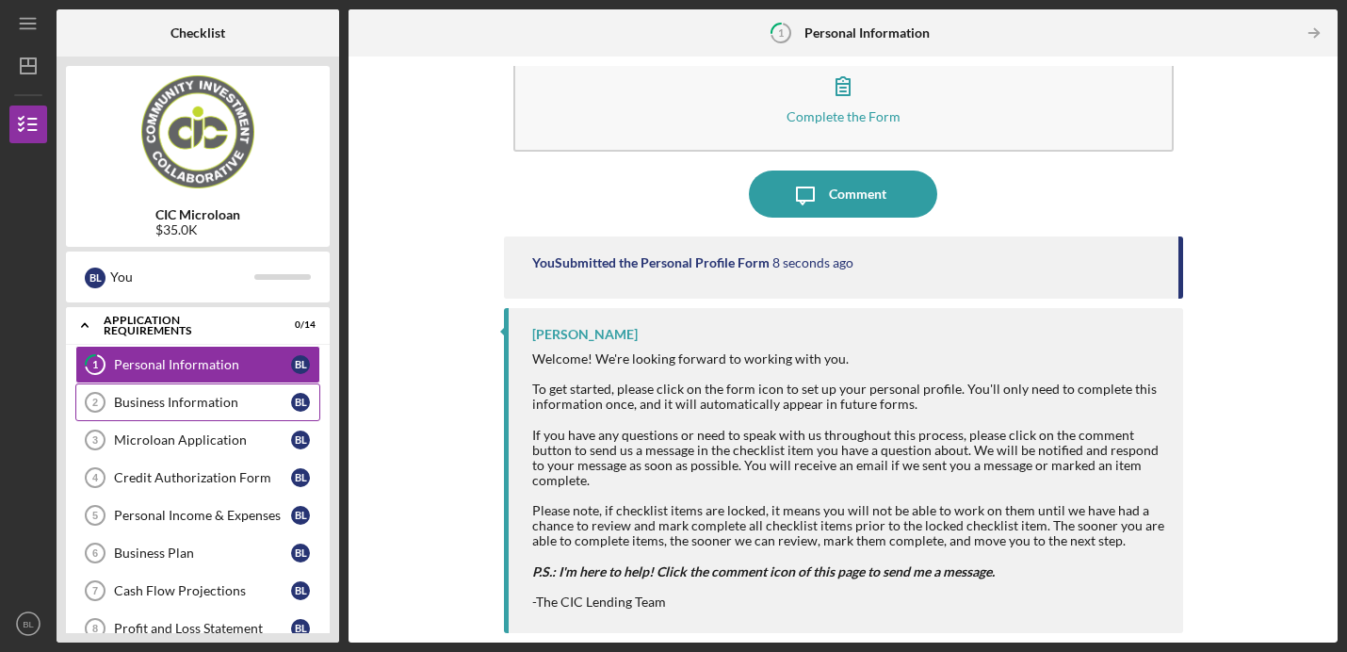
click at [240, 396] on div "Business Information" at bounding box center [202, 402] width 177 height 15
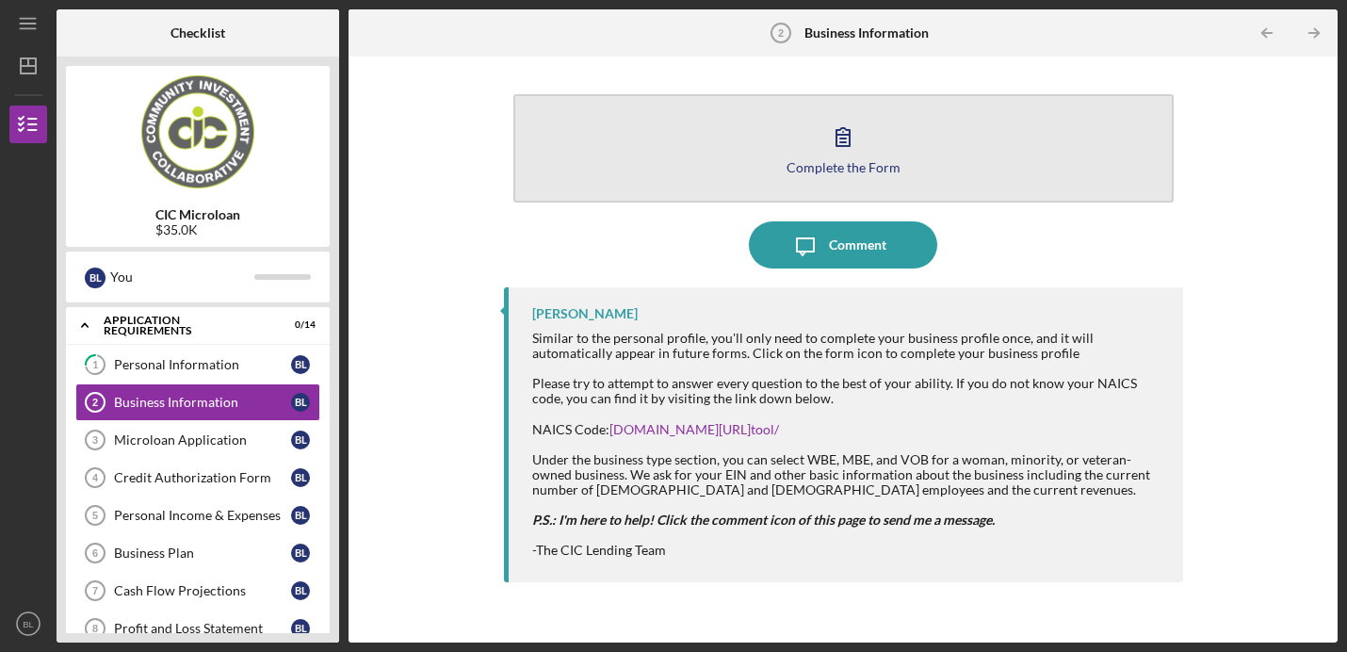
click at [866, 154] on button "Complete the Form Form" at bounding box center [843, 148] width 660 height 108
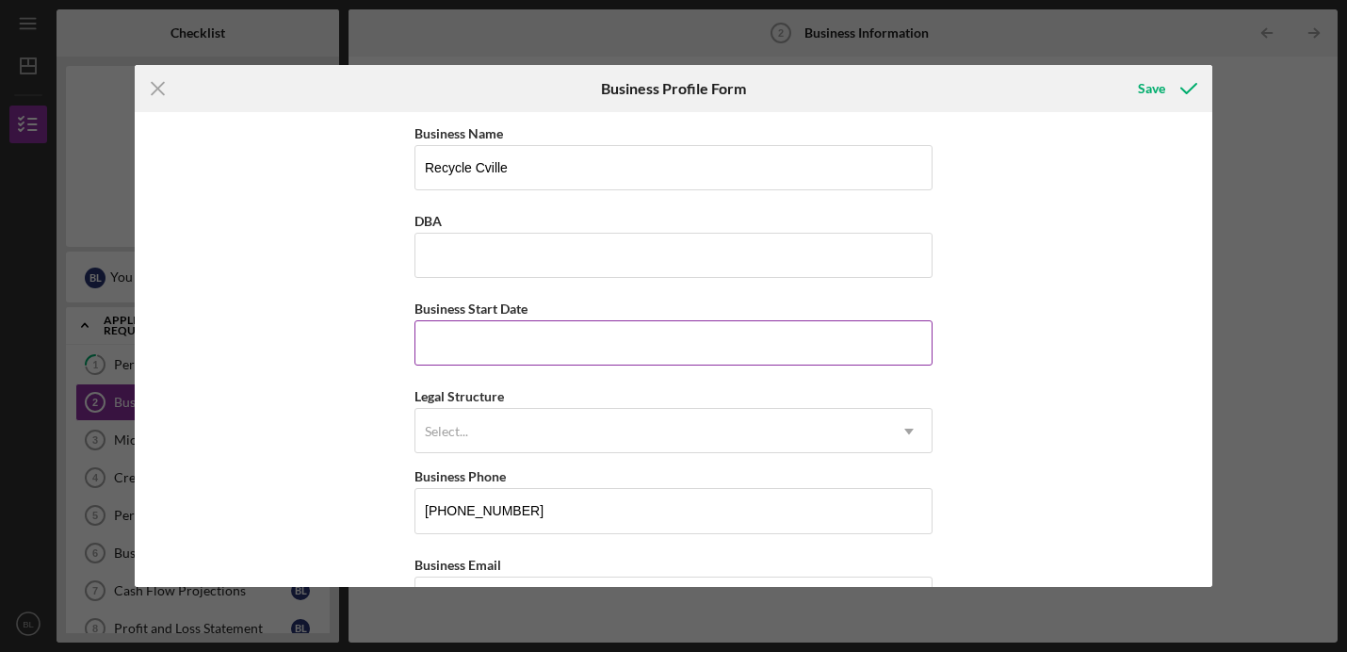
click at [775, 362] on input "Business Start Date" at bounding box center [673, 342] width 518 height 45
type input "[DATE]"
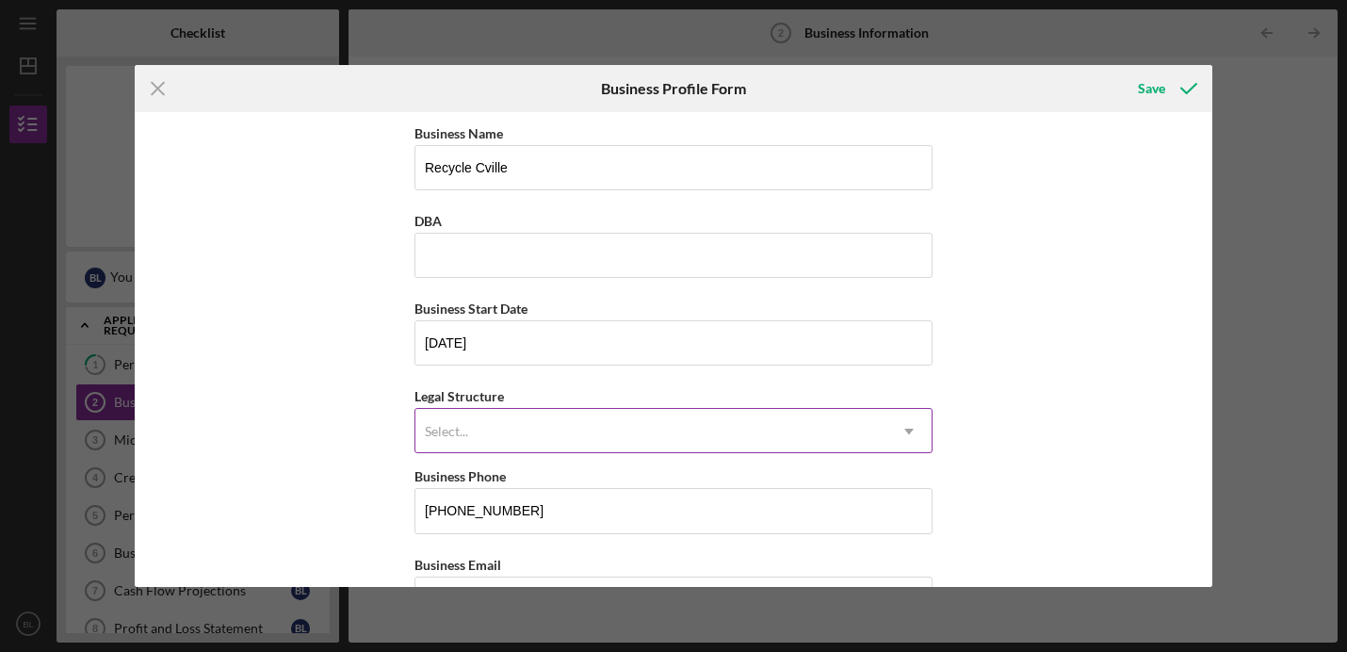
click at [502, 437] on div "Select..." at bounding box center [650, 431] width 471 height 43
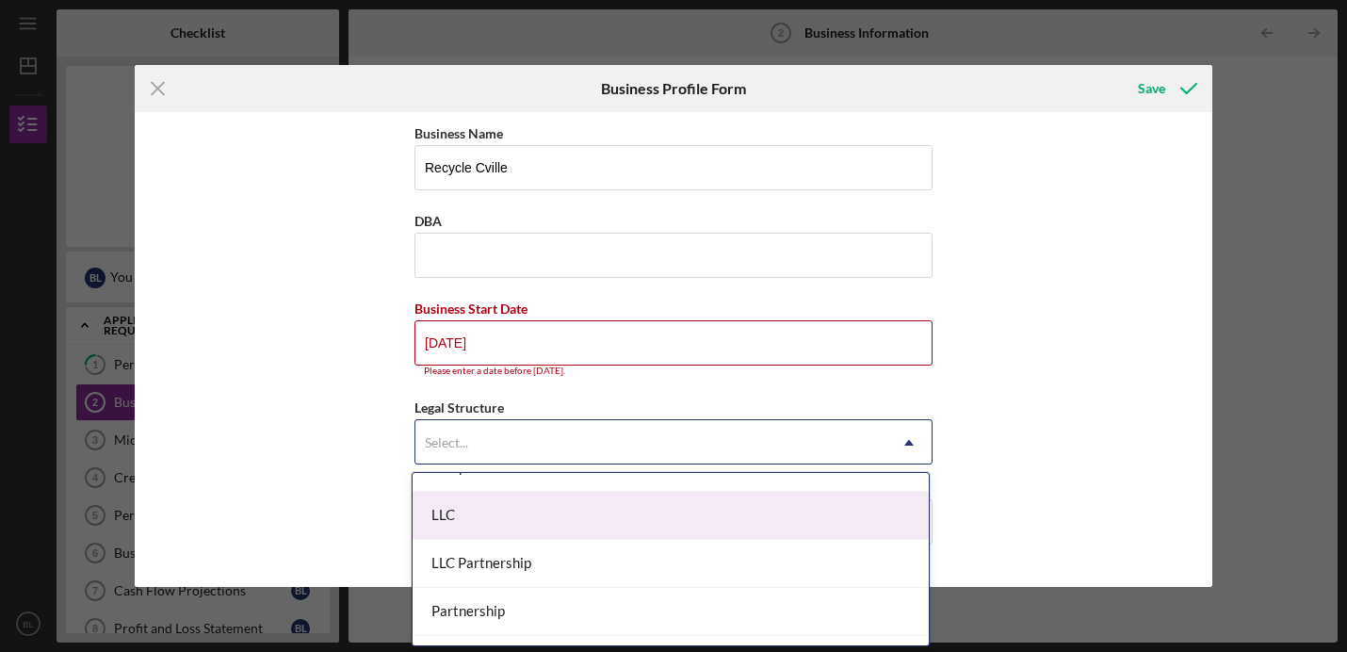
scroll to position [319, 0]
click at [654, 528] on div "LLC" at bounding box center [671, 514] width 516 height 48
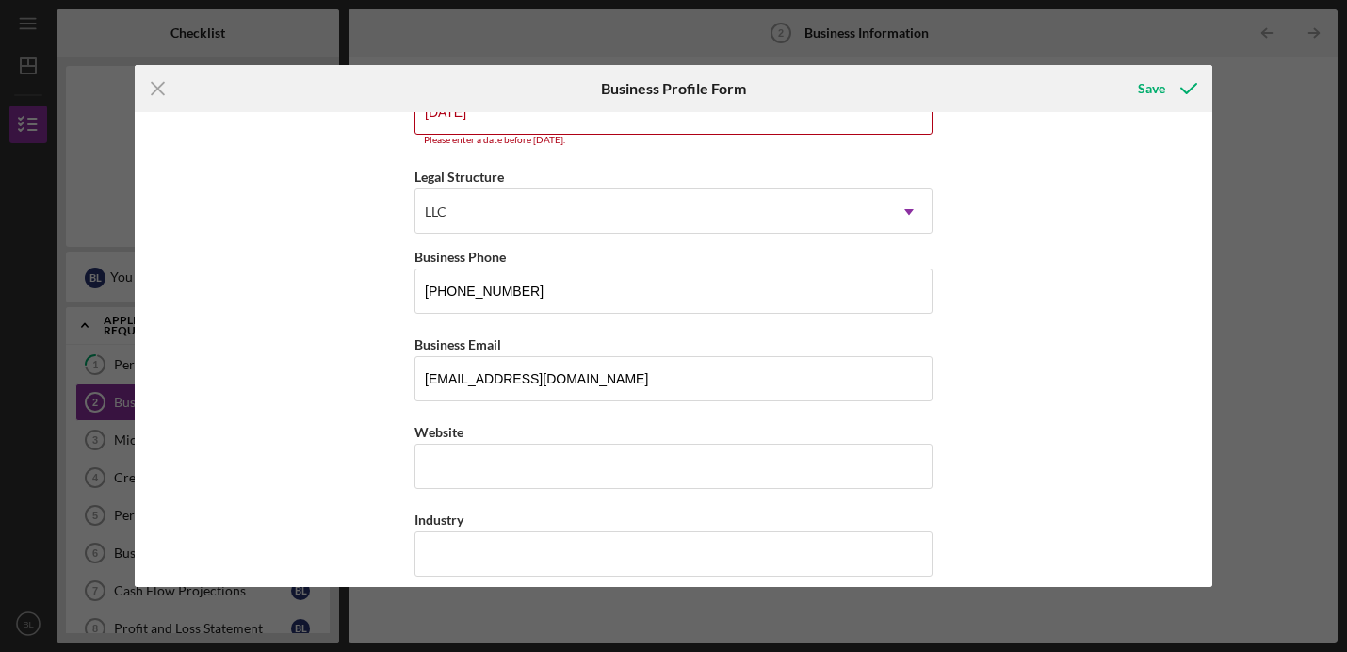
scroll to position [236, 0]
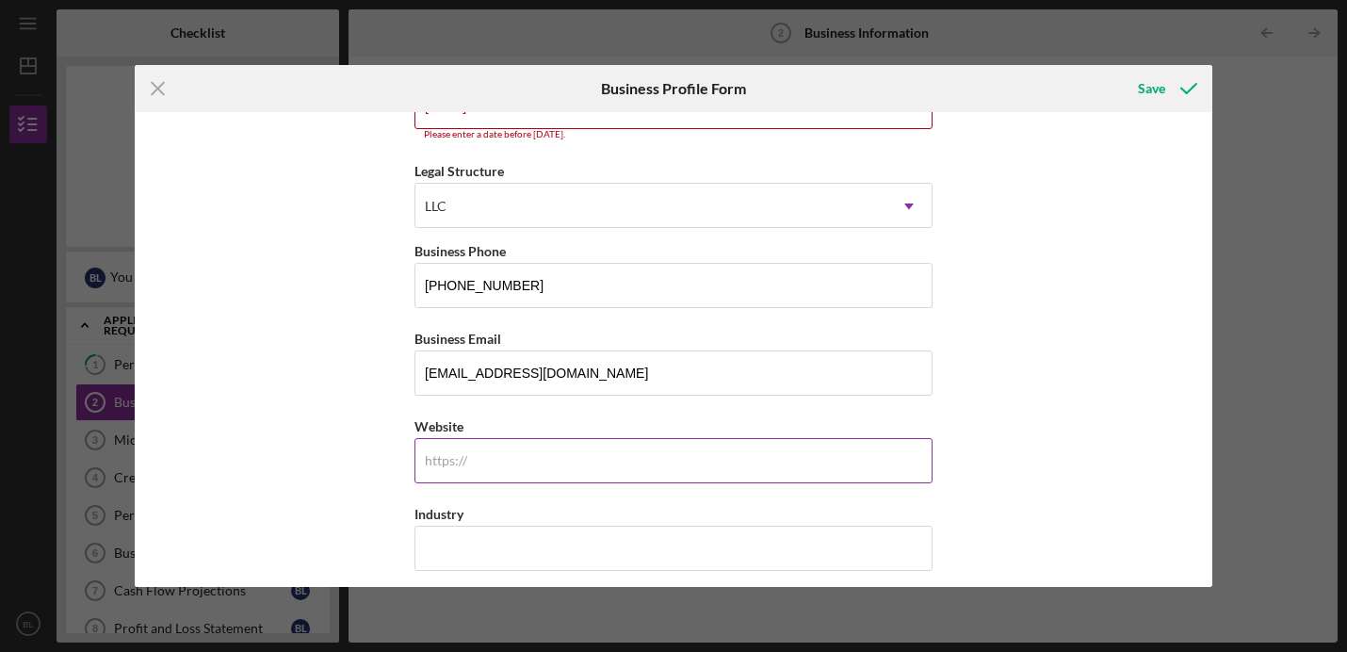
click at [657, 459] on input "Website" at bounding box center [673, 460] width 518 height 45
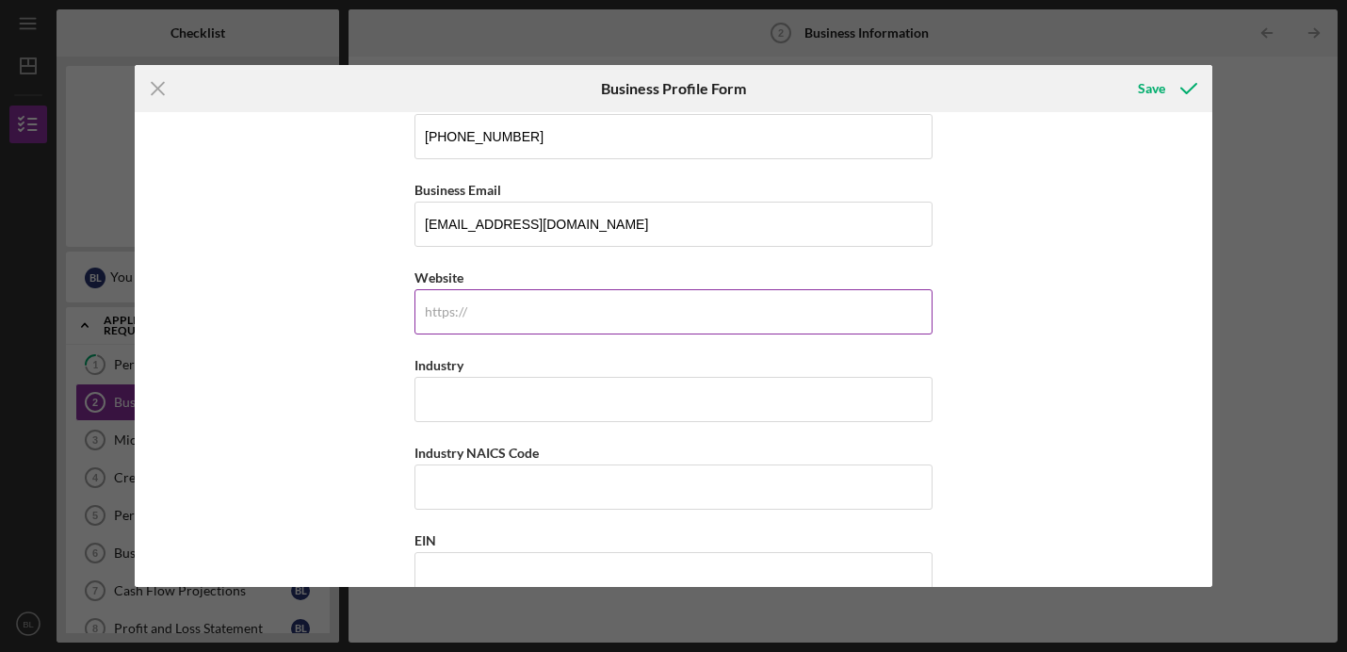
scroll to position [405, 0]
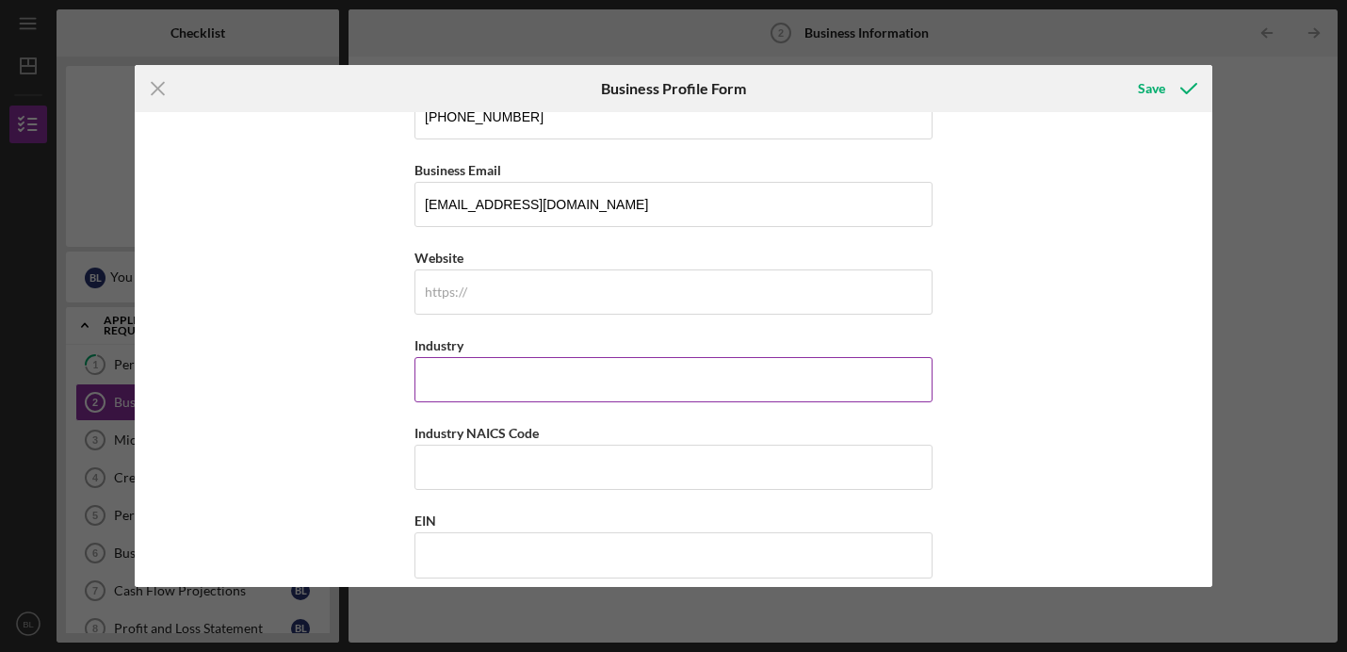
click at [651, 374] on input "Industry" at bounding box center [673, 379] width 518 height 45
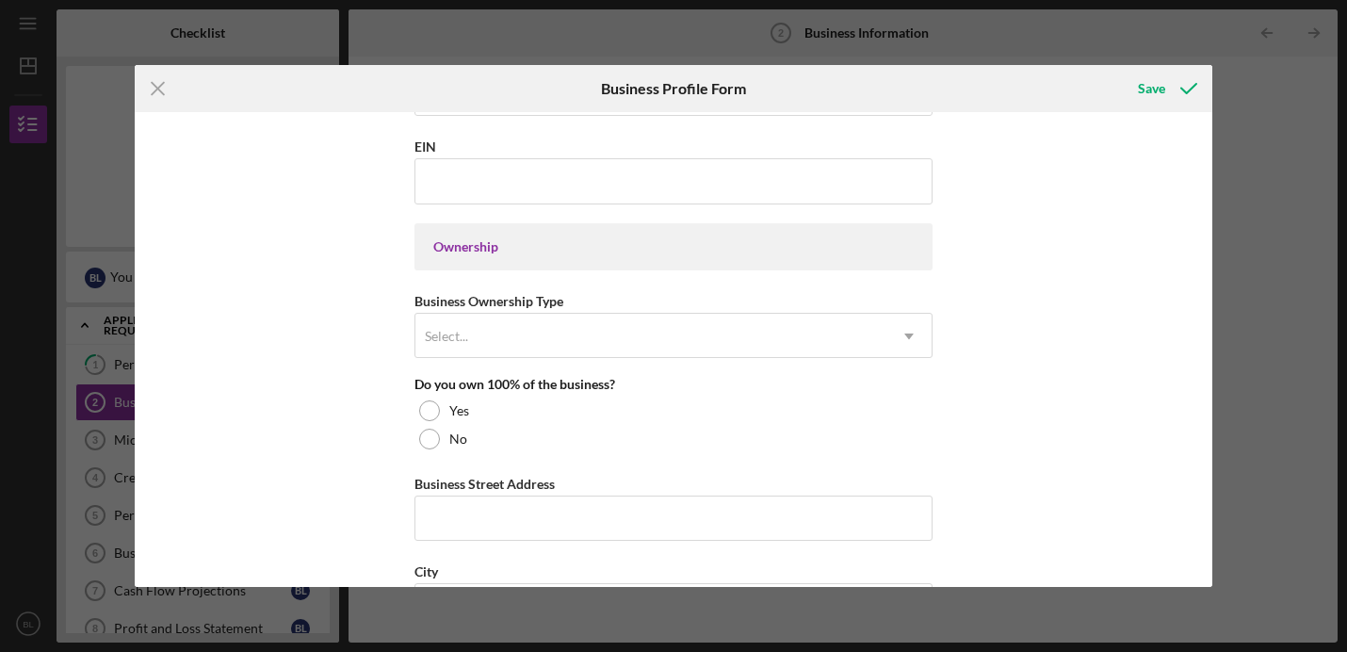
scroll to position [794, 0]
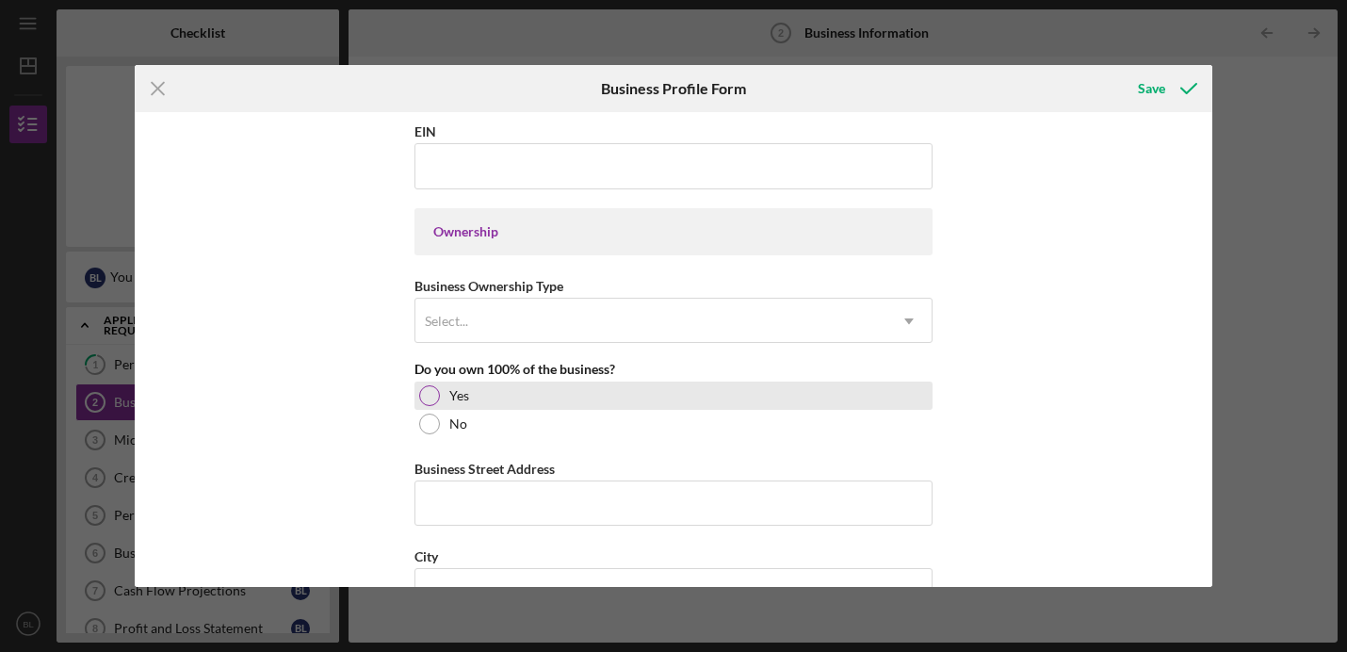
click at [424, 389] on div at bounding box center [429, 395] width 21 height 21
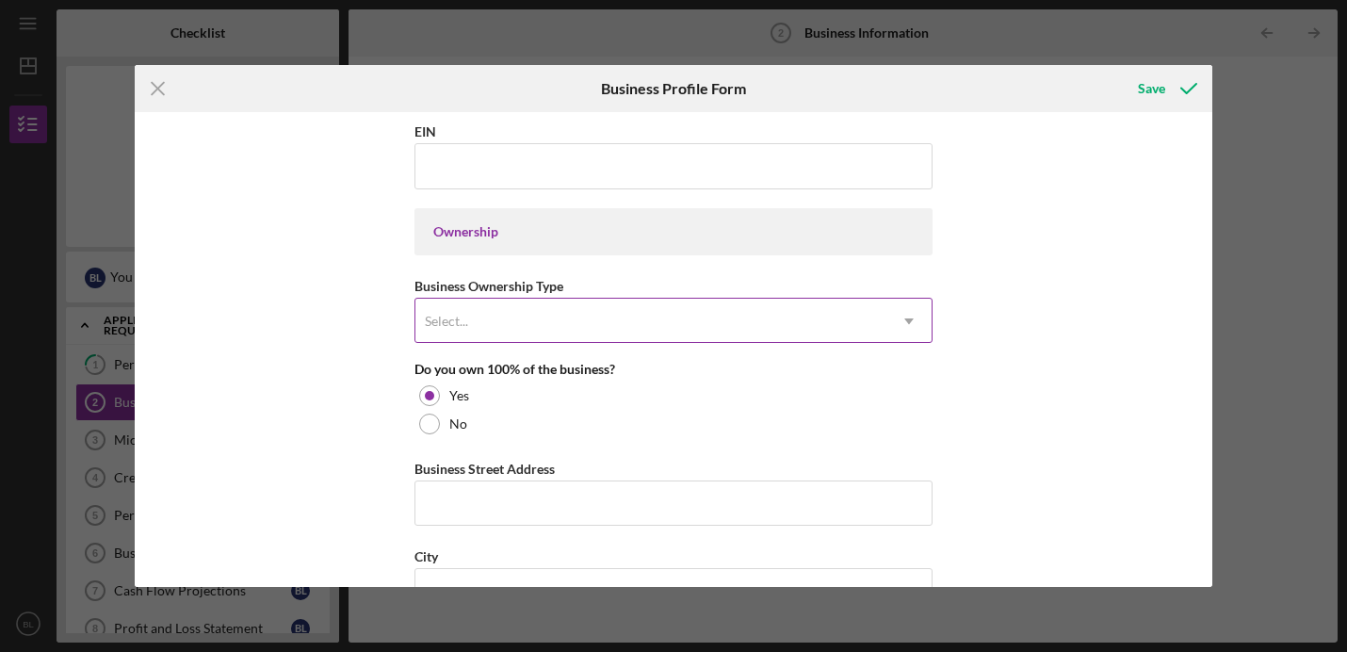
click at [530, 322] on div "Select..." at bounding box center [650, 321] width 471 height 43
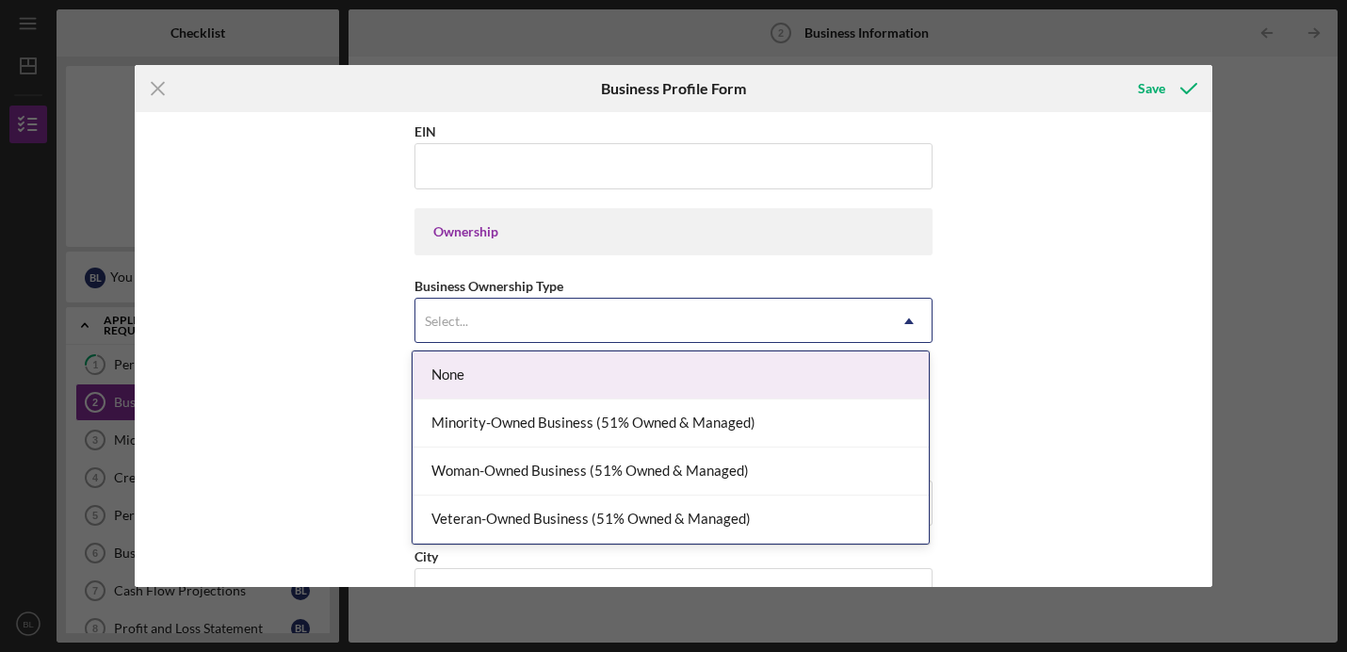
click at [543, 385] on div "None" at bounding box center [671, 375] width 516 height 48
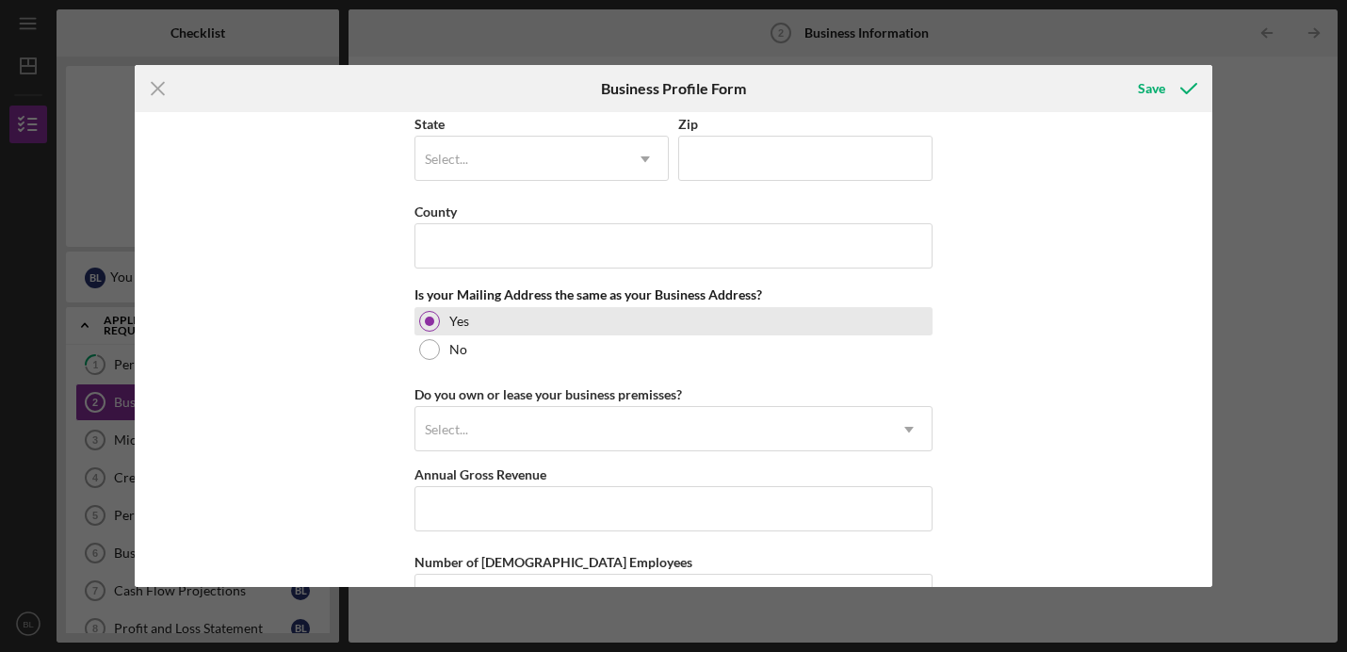
scroll to position [1316, 0]
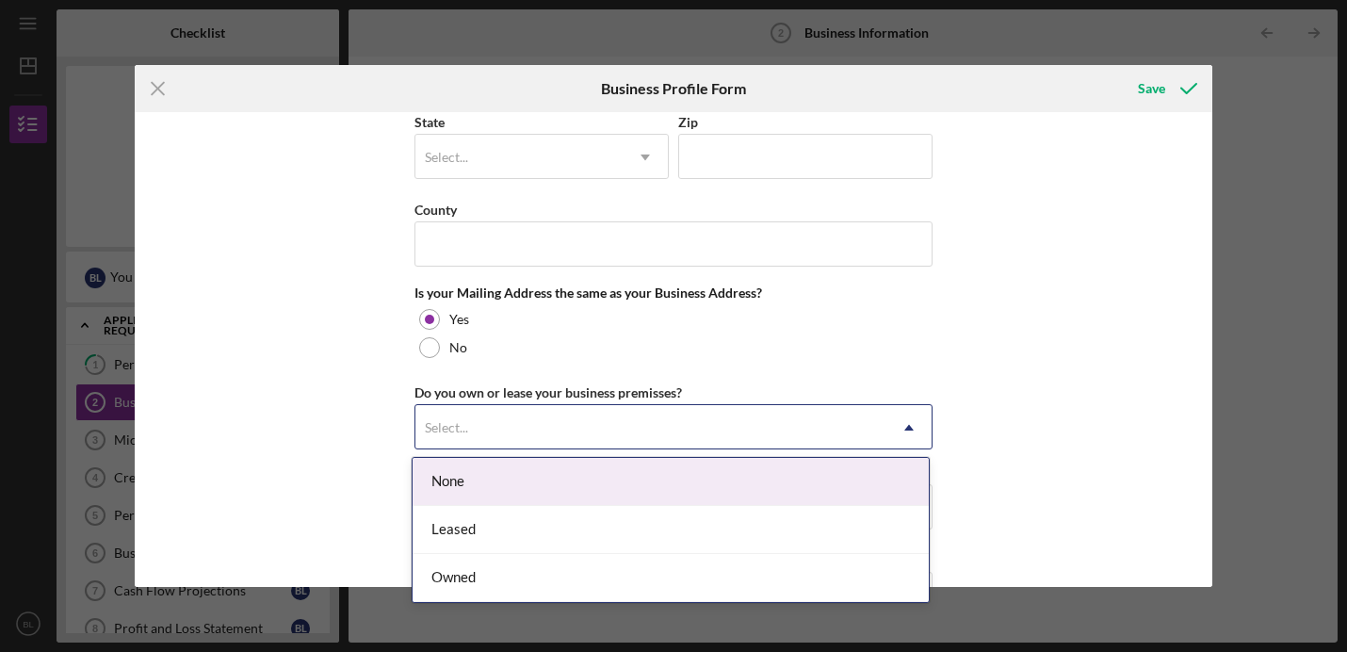
click at [547, 429] on div "Select..." at bounding box center [650, 427] width 471 height 43
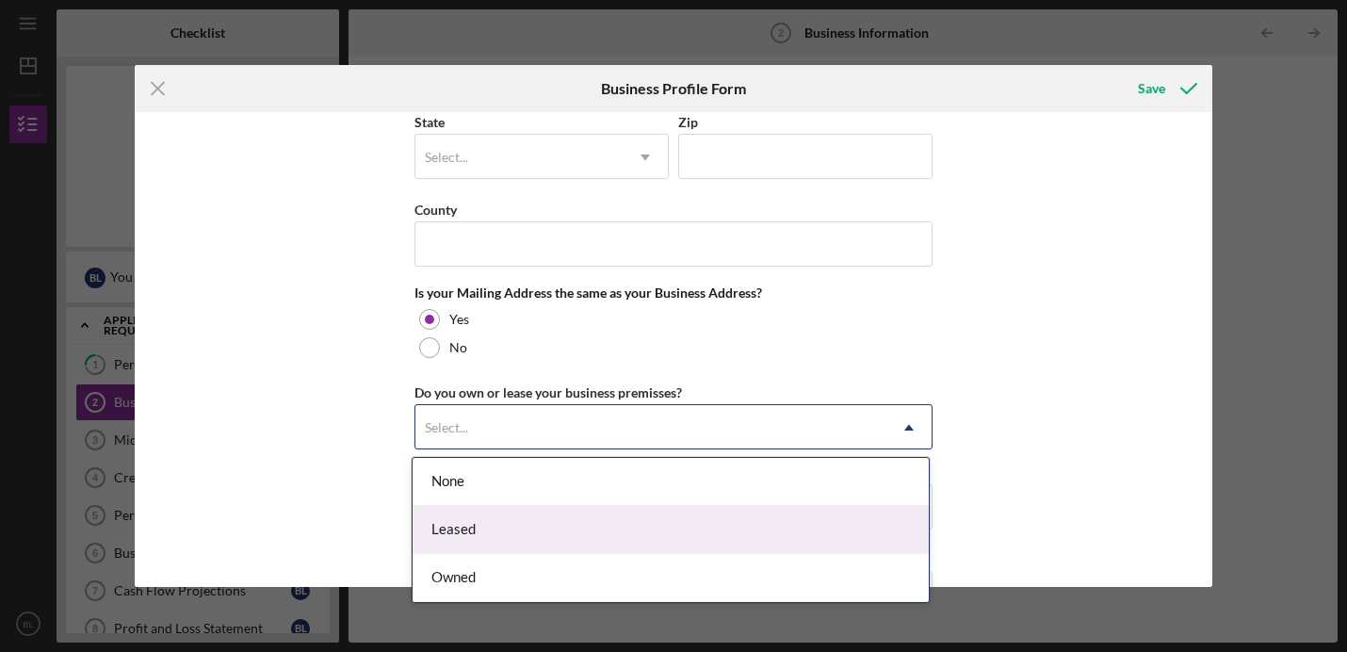
click at [546, 529] on div "Leased" at bounding box center [671, 530] width 516 height 48
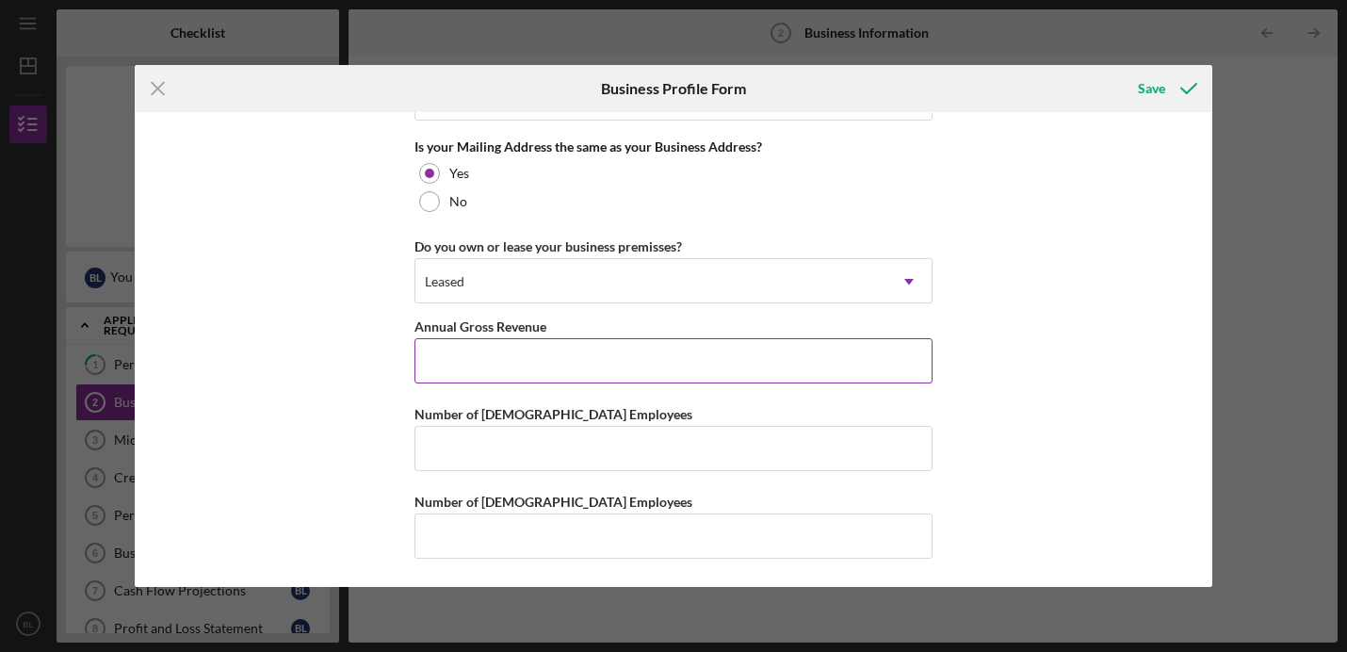
scroll to position [1462, 0]
click at [672, 374] on input "Annual Gross Revenue" at bounding box center [673, 360] width 518 height 45
type input "$46,000"
click at [639, 461] on input "Number of [DEMOGRAPHIC_DATA] Employees" at bounding box center [673, 448] width 518 height 45
type input "1"
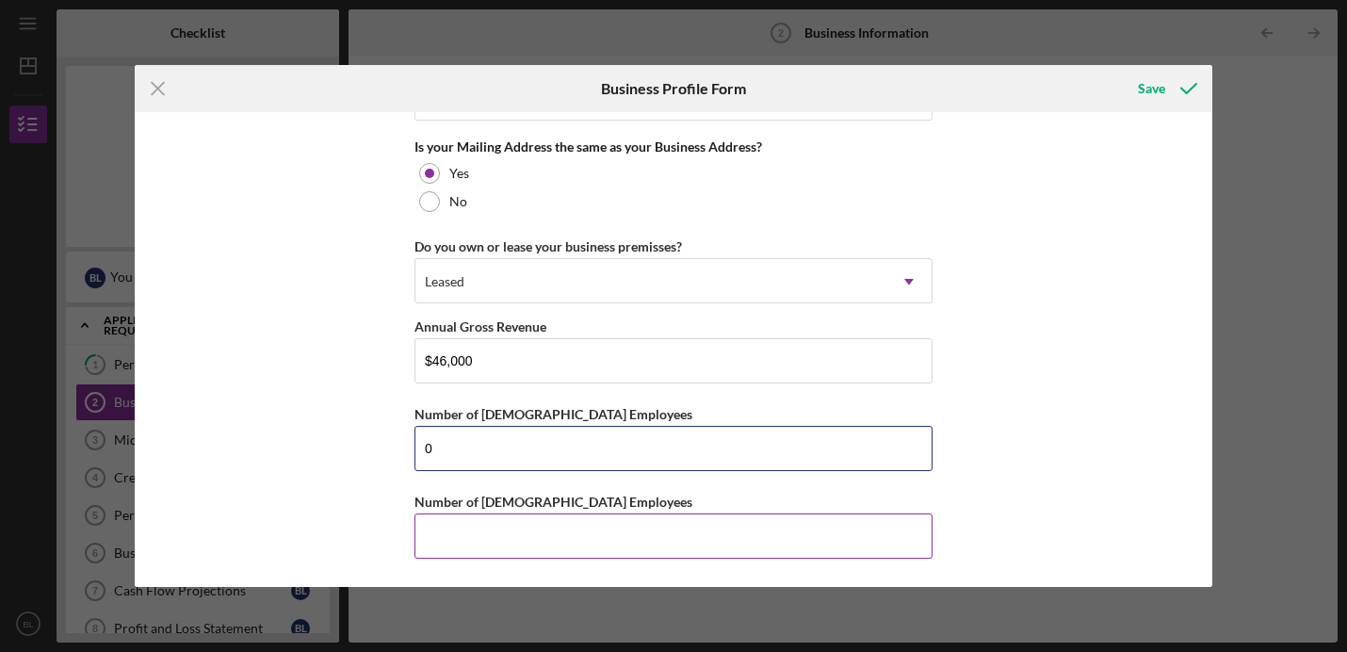
type input "0"
click at [536, 540] on input "Number of [DEMOGRAPHIC_DATA] Employees" at bounding box center [673, 535] width 518 height 45
type input "1"
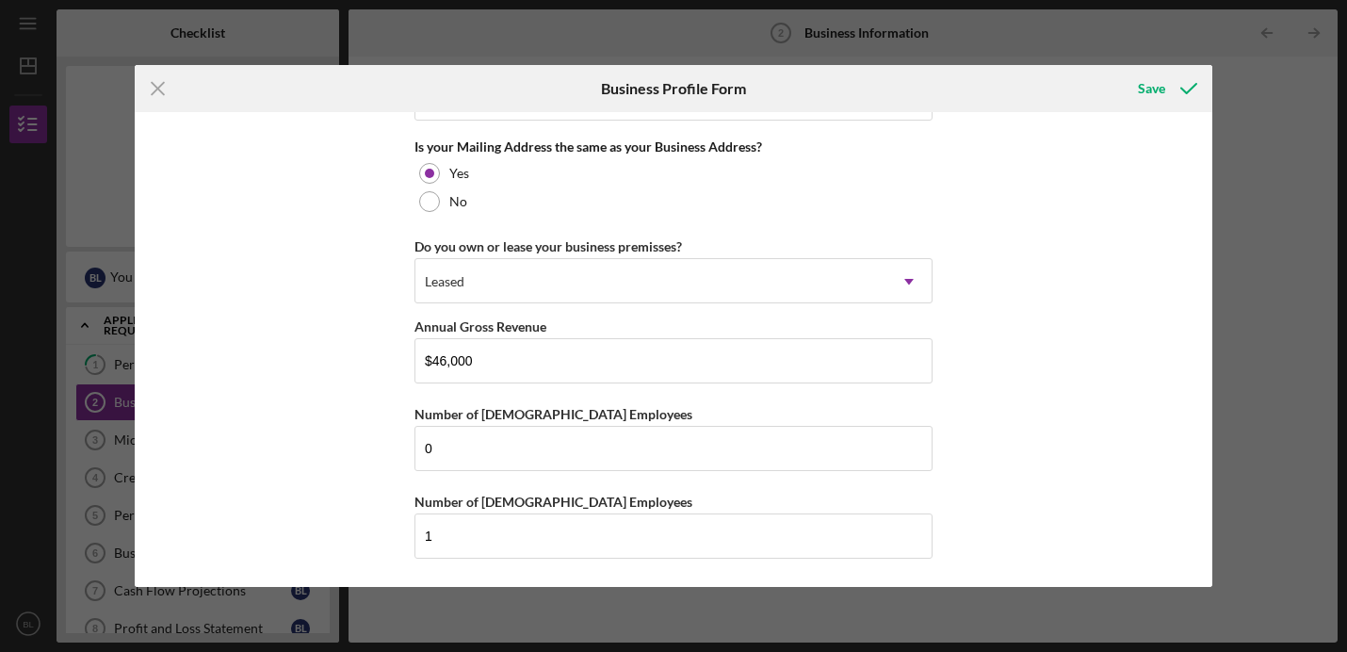
click at [1071, 434] on div "Business Name Recycle Cville DBA Business Start Date [DATE] Please enter a date…" at bounding box center [674, 349] width 1078 height 475
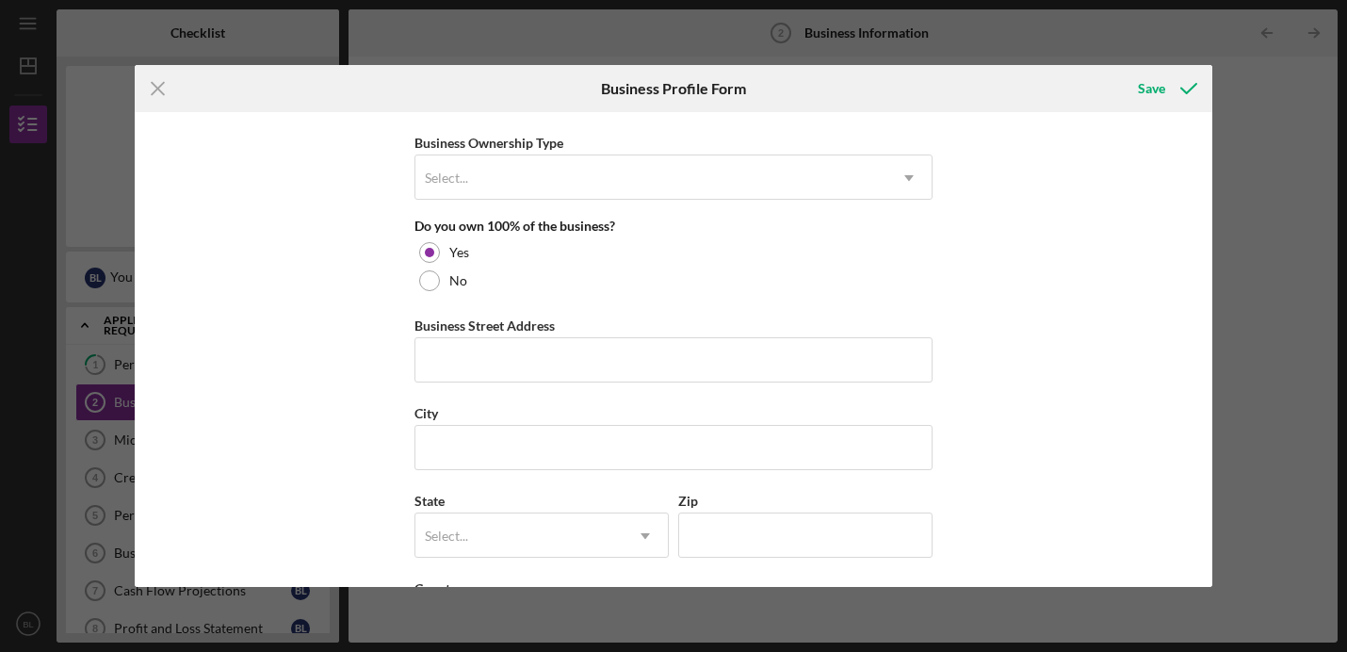
scroll to position [920, 0]
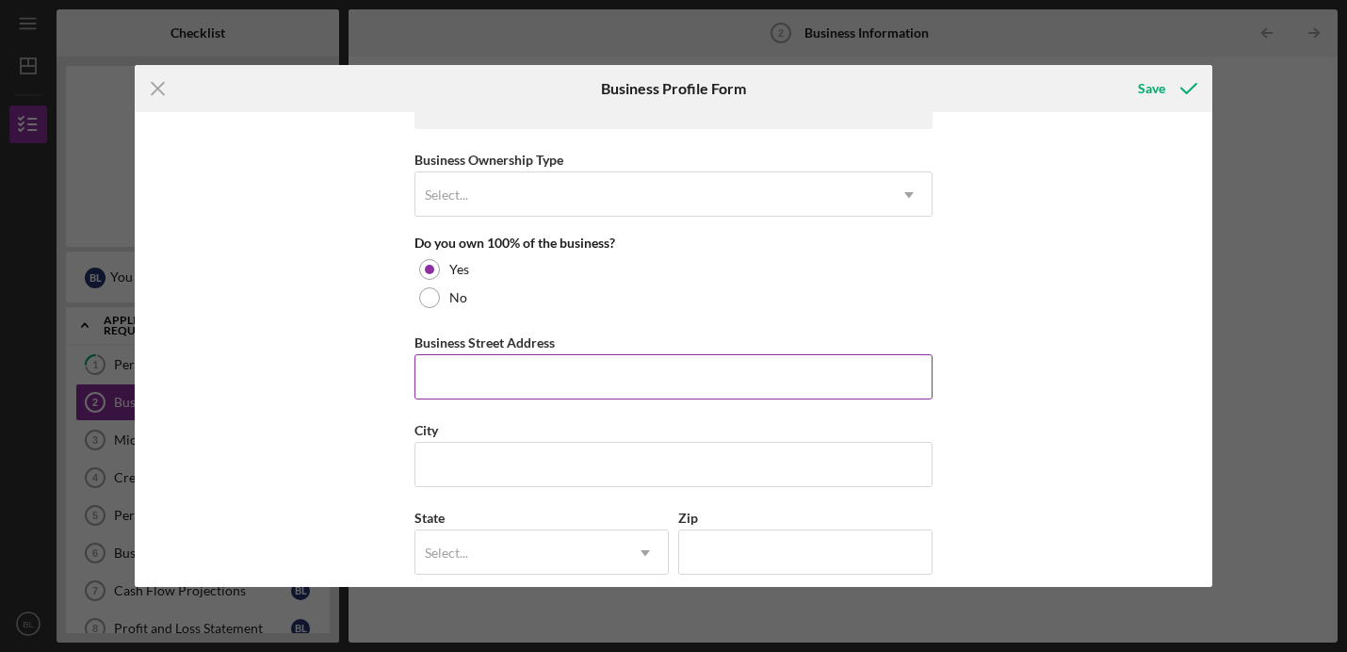
click at [554, 386] on input "Business Street Address" at bounding box center [673, 376] width 518 height 45
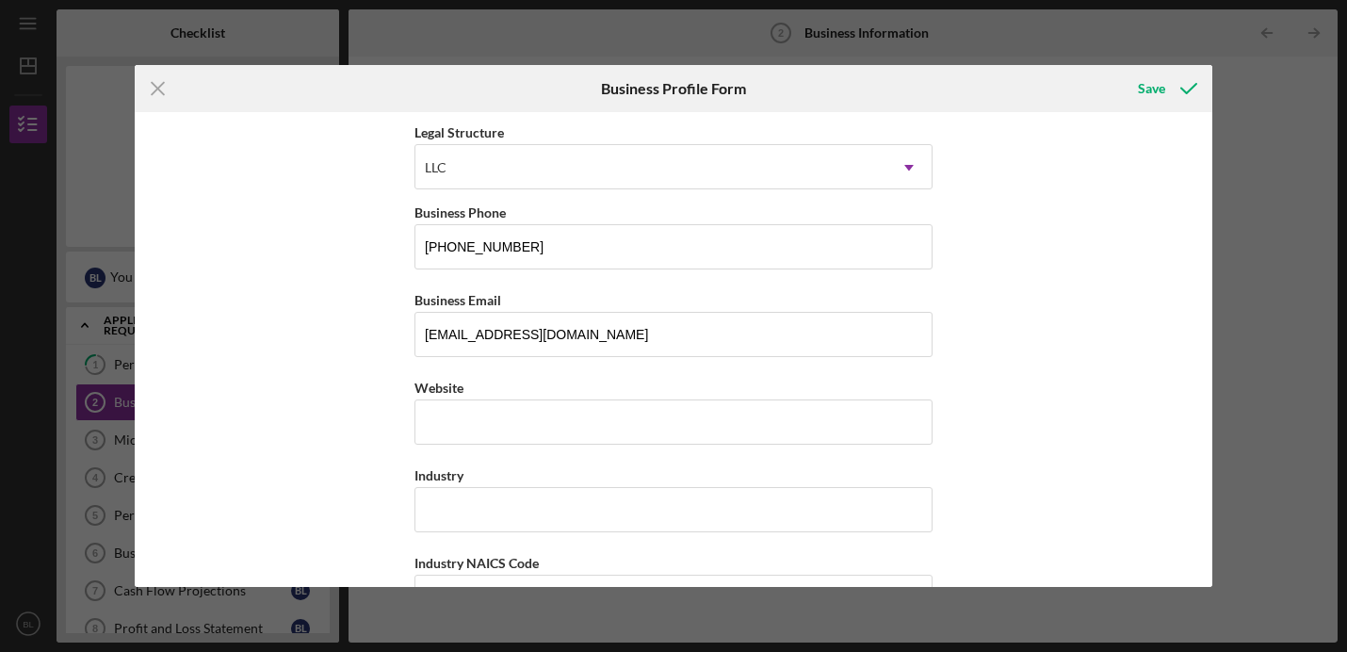
scroll to position [268, 0]
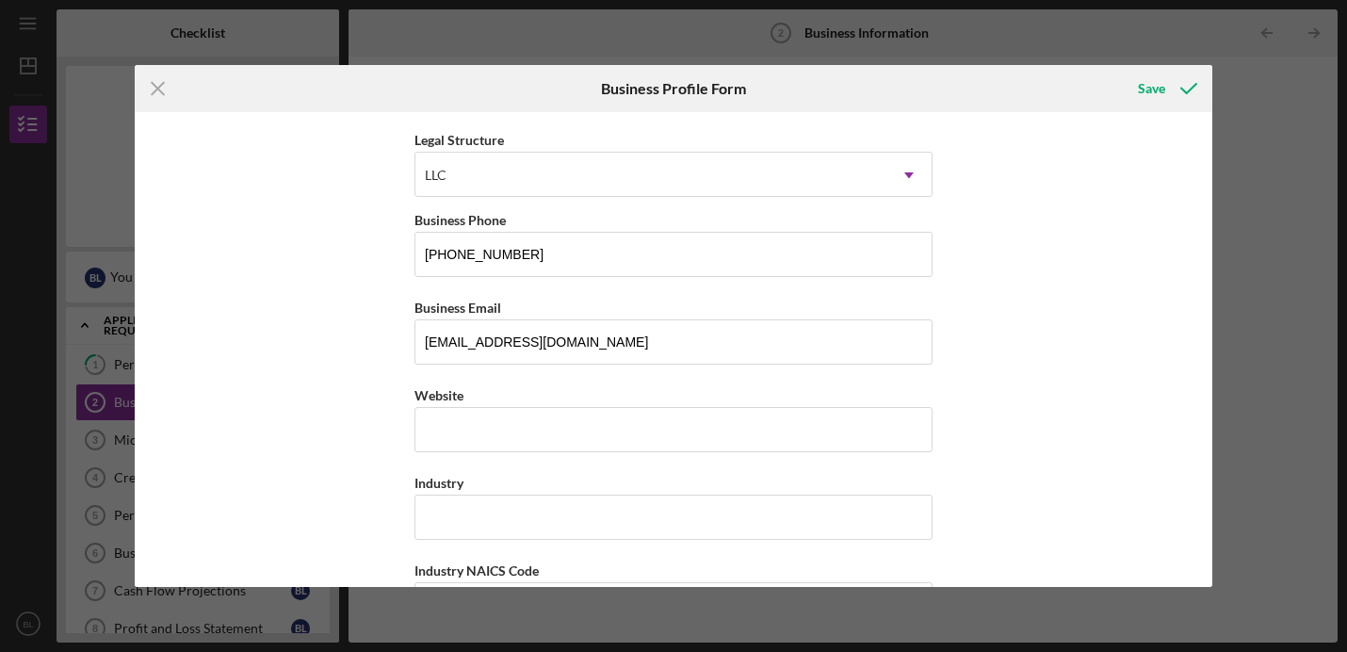
click at [1115, 433] on div "Business Name Recycle Cville DBA Business Start Date [DATE] Please enter a date…" at bounding box center [674, 349] width 1078 height 475
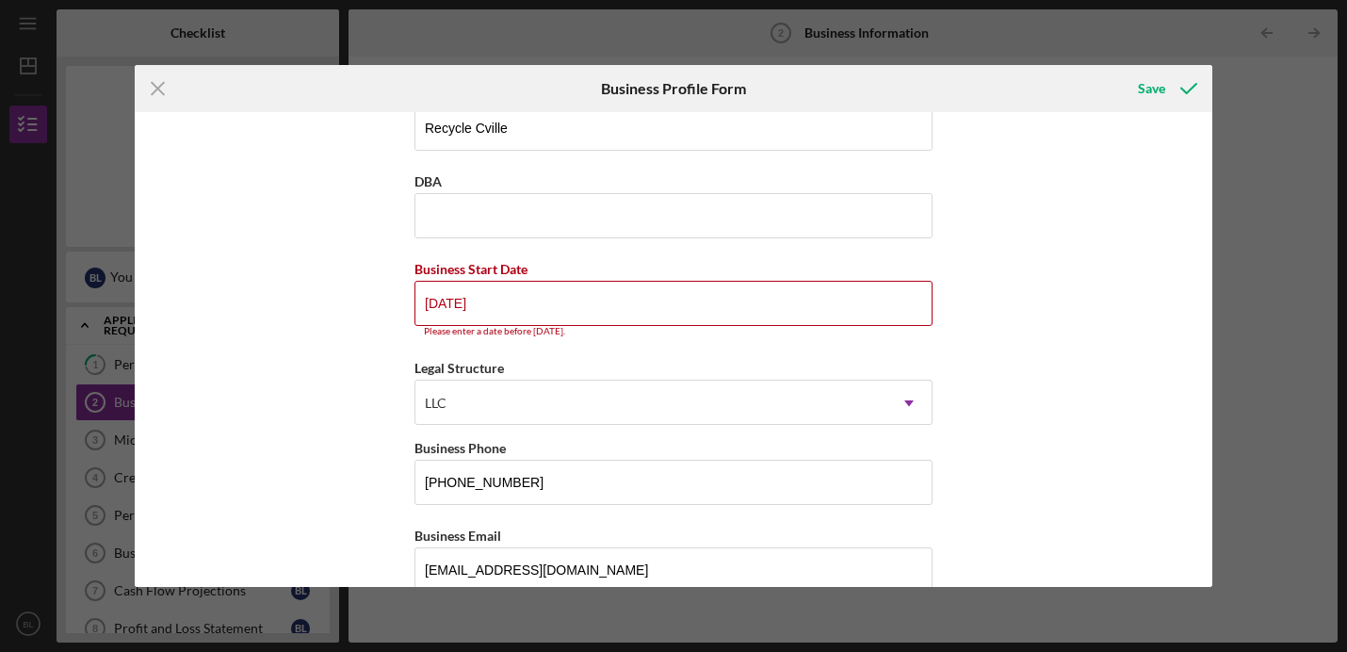
scroll to position [0, 0]
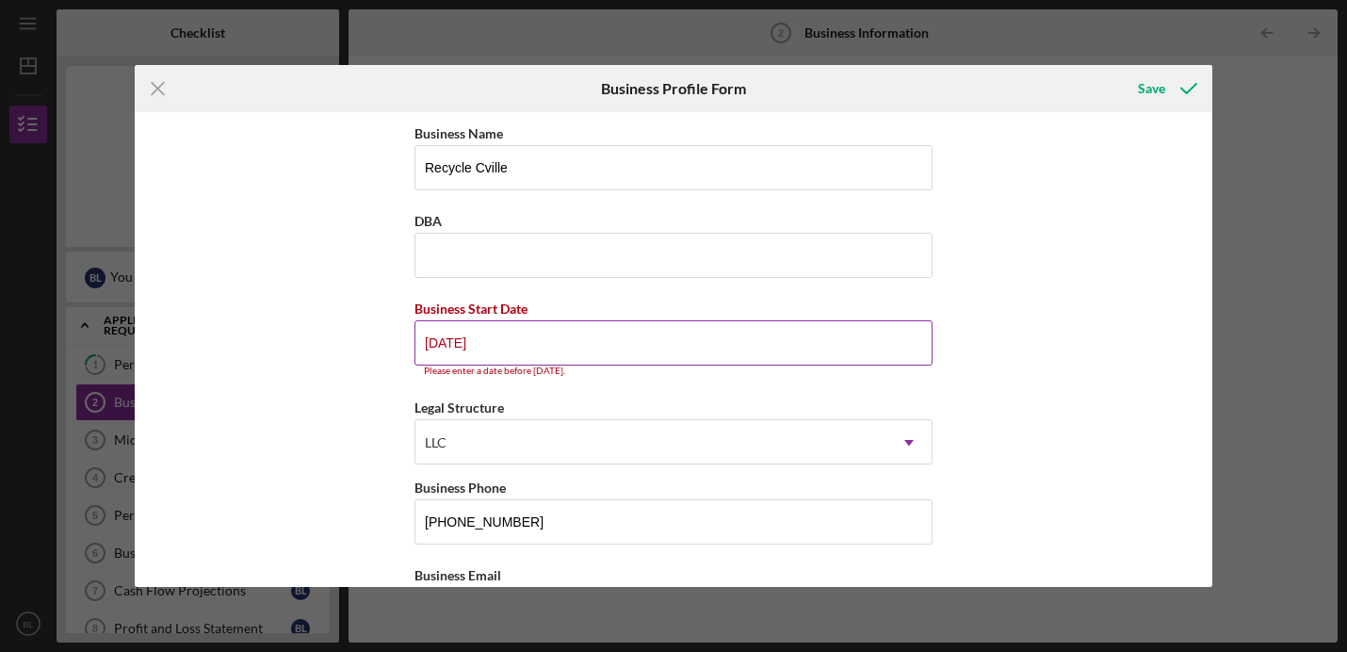
click at [689, 346] on input "[DATE]" at bounding box center [673, 342] width 518 height 45
click at [438, 339] on input "[DATE]" at bounding box center [673, 342] width 518 height 45
click at [503, 348] on input "[DATE]" at bounding box center [673, 342] width 518 height 45
click at [988, 394] on div "Business Name Recycle Cville DBA Business Start Date [DATE] Please enter a date…" at bounding box center [674, 349] width 1078 height 475
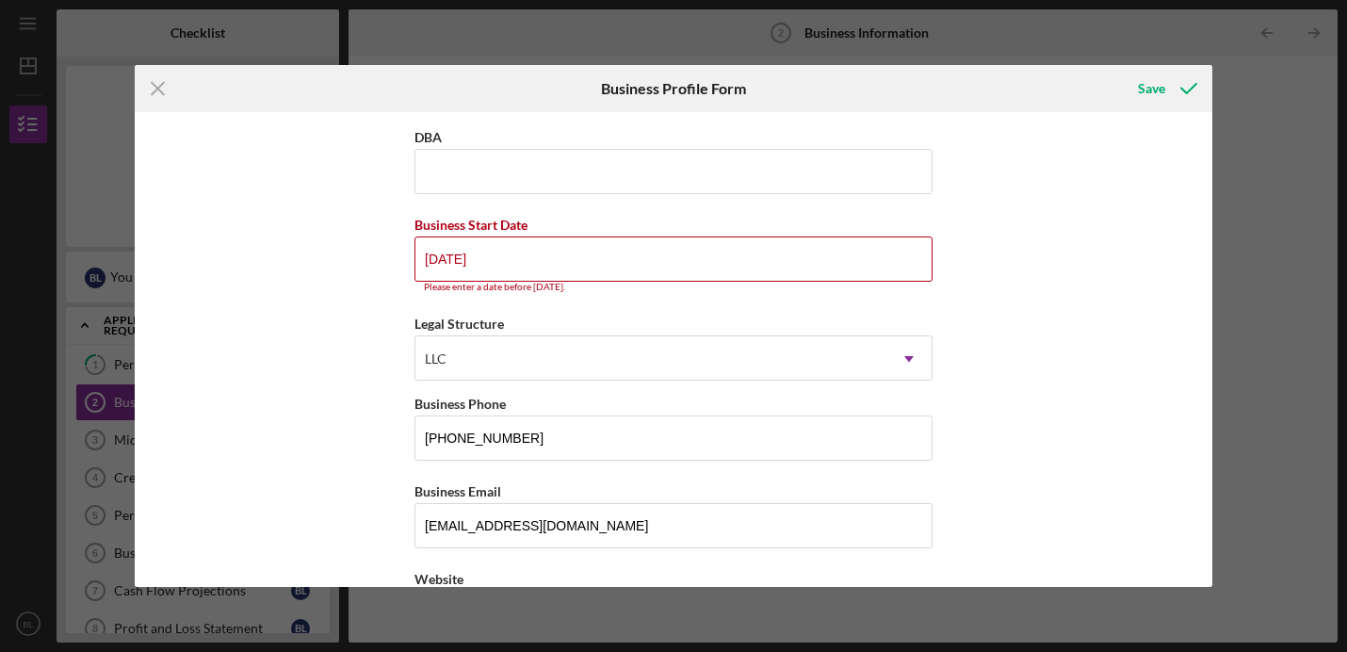
scroll to position [65, 0]
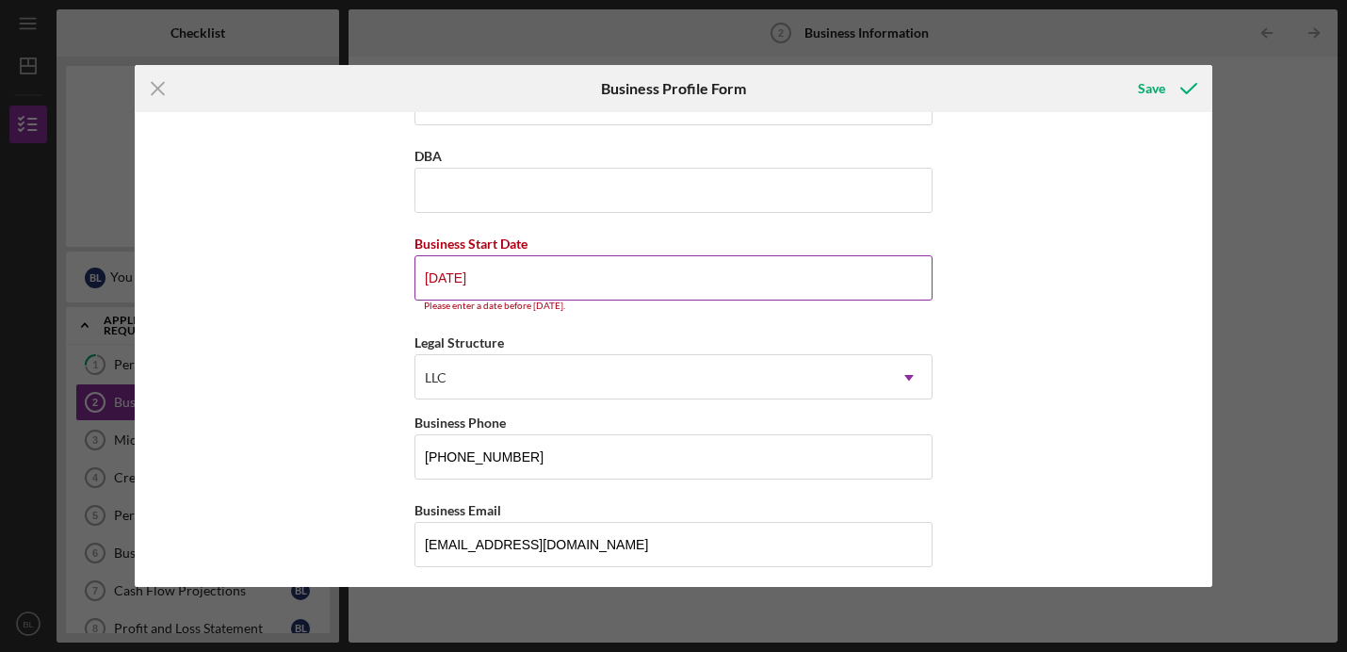
click at [649, 288] on input "[DATE]" at bounding box center [673, 277] width 518 height 45
click at [373, 286] on div "Business Name Recycle Cville DBA Business Start Date [DATE] Please enter a date…" at bounding box center [674, 349] width 1078 height 475
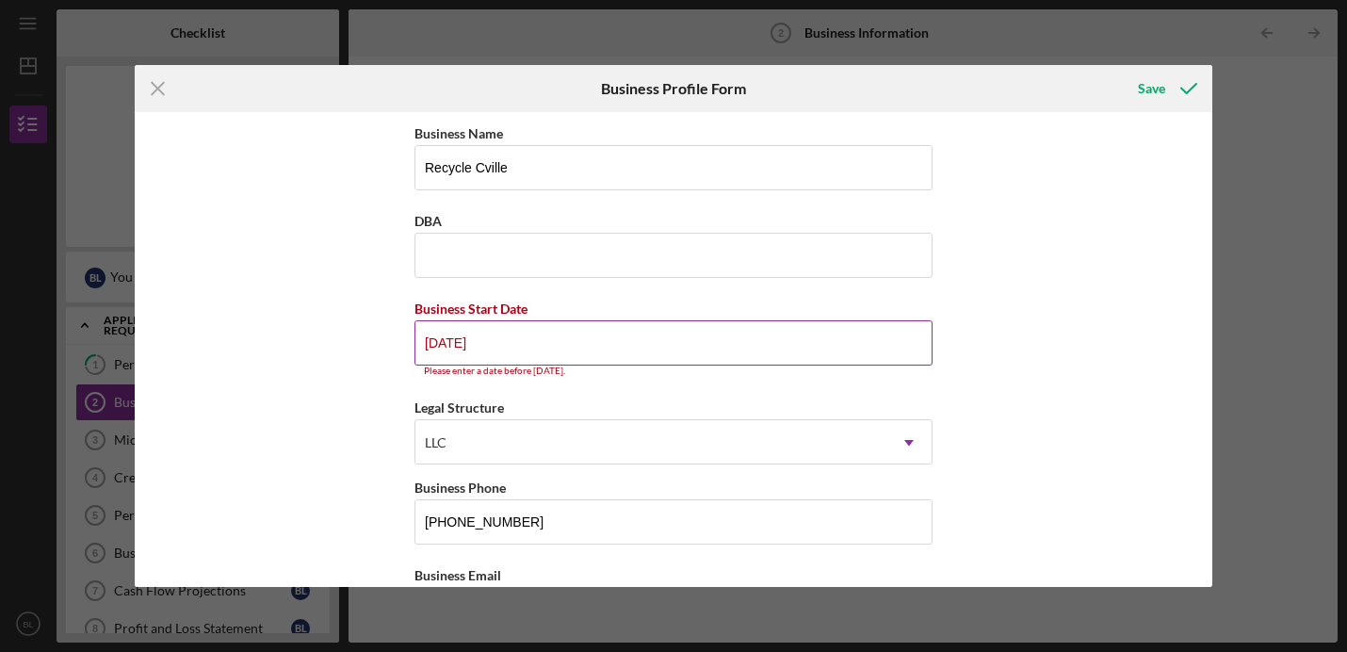
click at [430, 348] on input "[DATE]" at bounding box center [673, 342] width 518 height 45
click at [814, 340] on input "[DATE]" at bounding box center [673, 342] width 518 height 45
type input "[DATE]"
click at [976, 370] on div "Business Name Recycle Cville DBA Business Start Date [DATE] Please enter a date…" at bounding box center [674, 349] width 1078 height 475
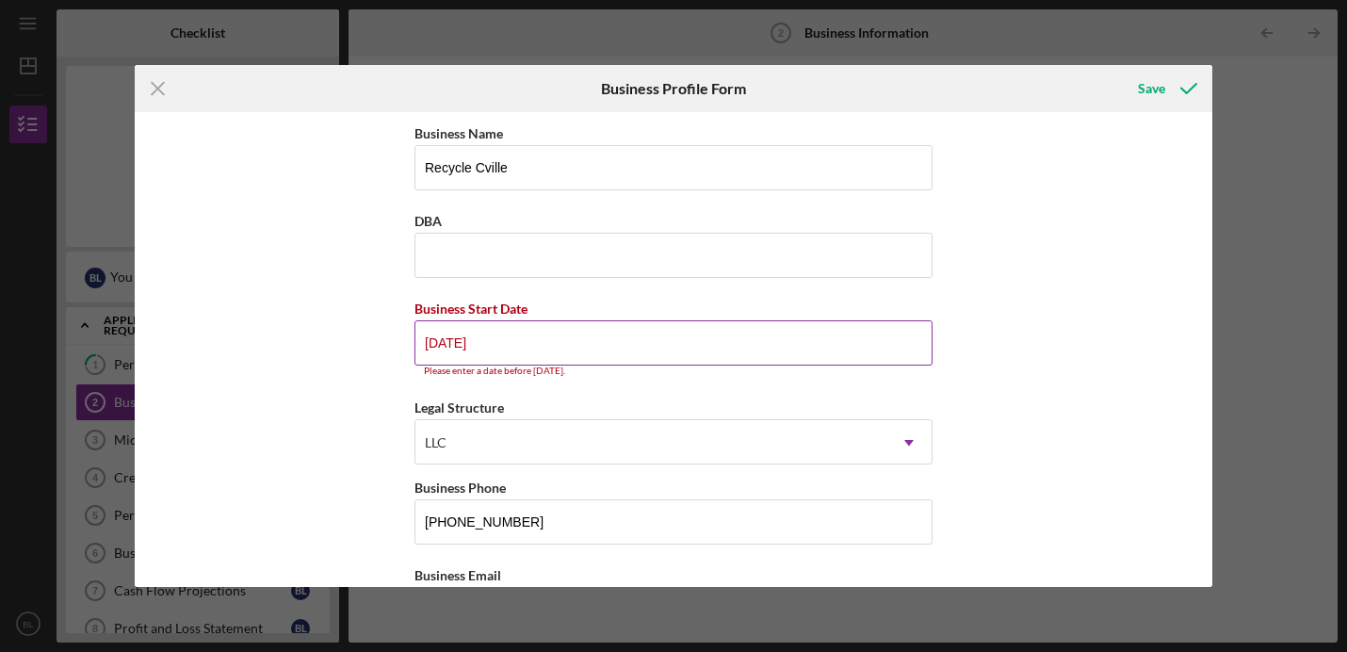
click at [467, 344] on input "[DATE]" at bounding box center [673, 342] width 518 height 45
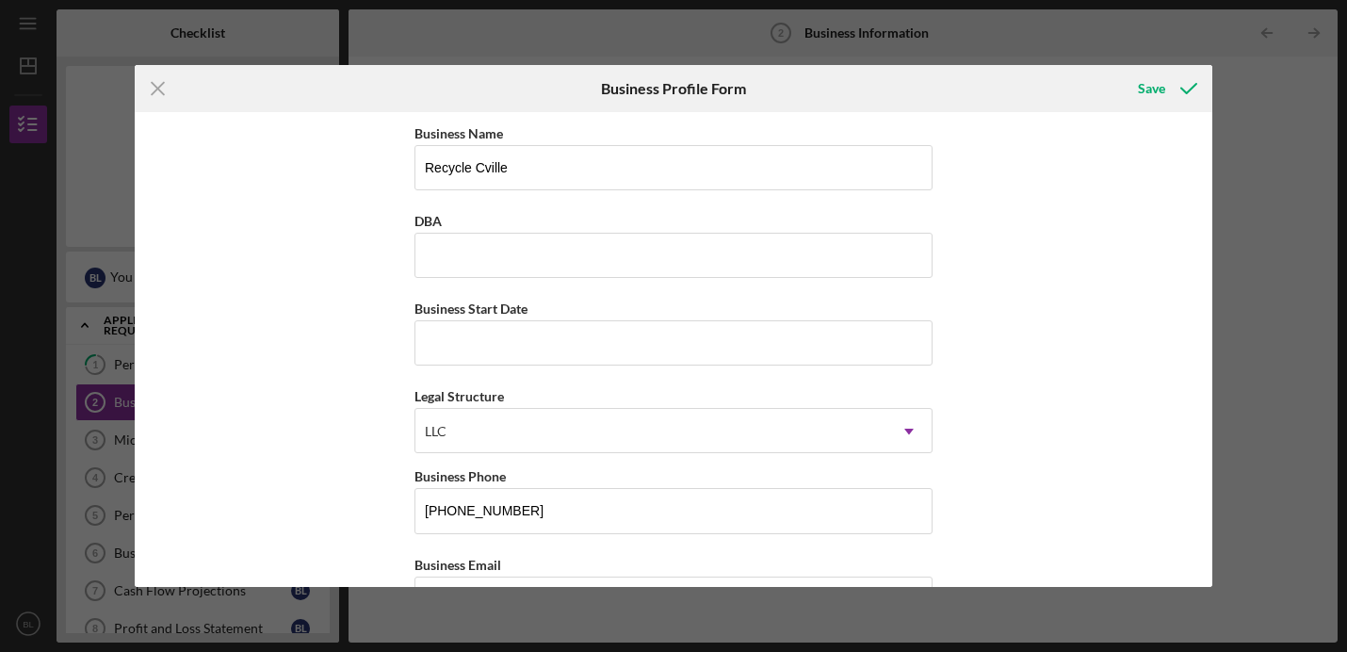
click at [322, 326] on div "Business Name Recycle Cville DBA Business Start Date Legal Structure LLC Icon/D…" at bounding box center [674, 349] width 1078 height 475
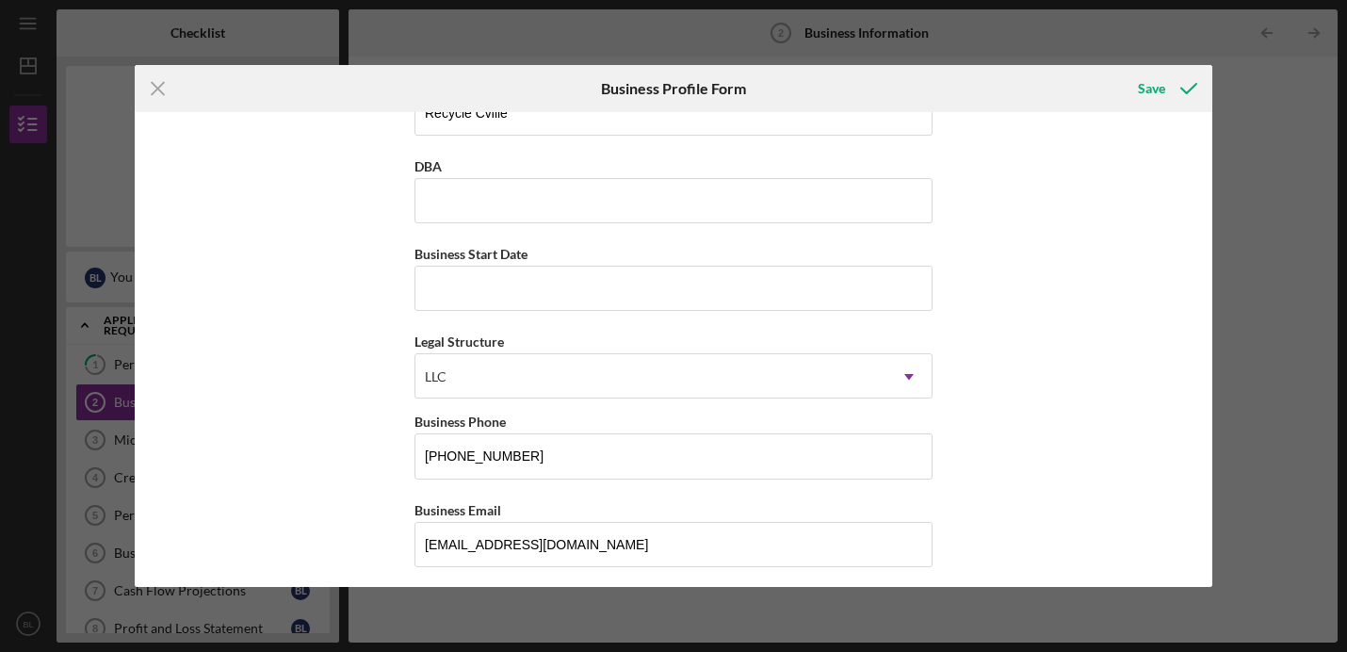
scroll to position [154, 0]
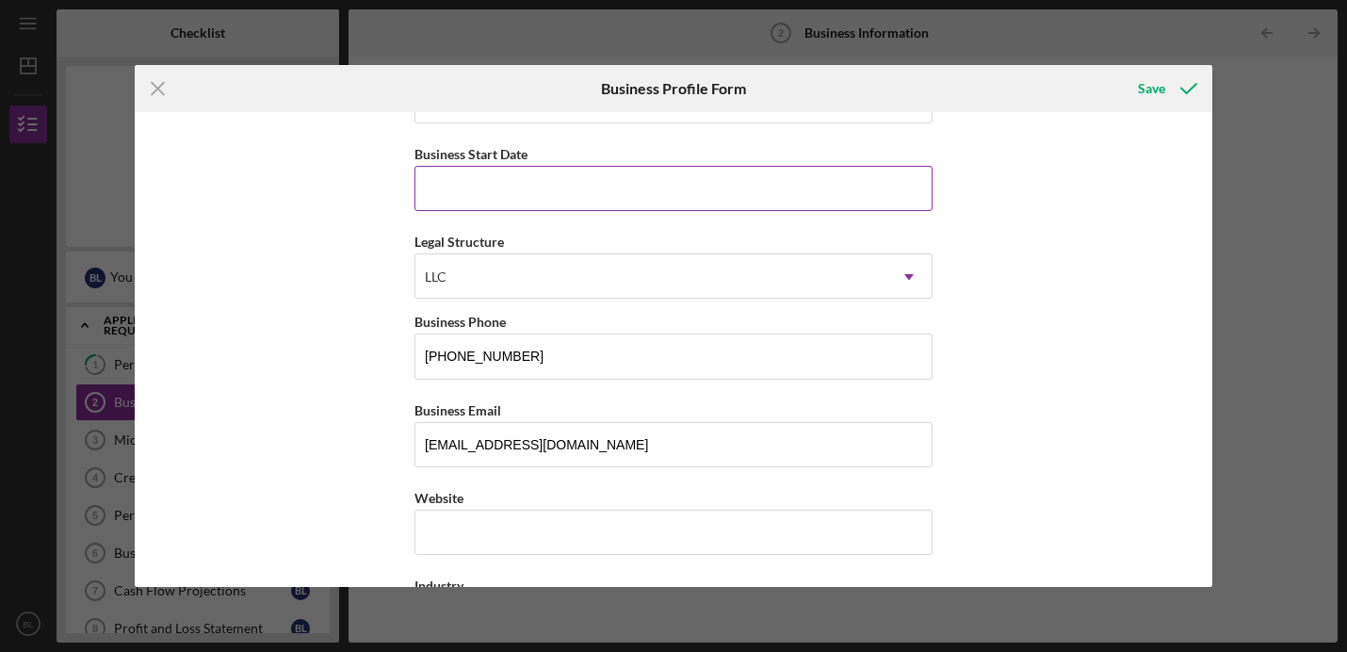
click at [469, 192] on input "Business Start Date" at bounding box center [673, 188] width 518 height 45
click at [440, 194] on input "Business Start Date" at bounding box center [673, 188] width 518 height 45
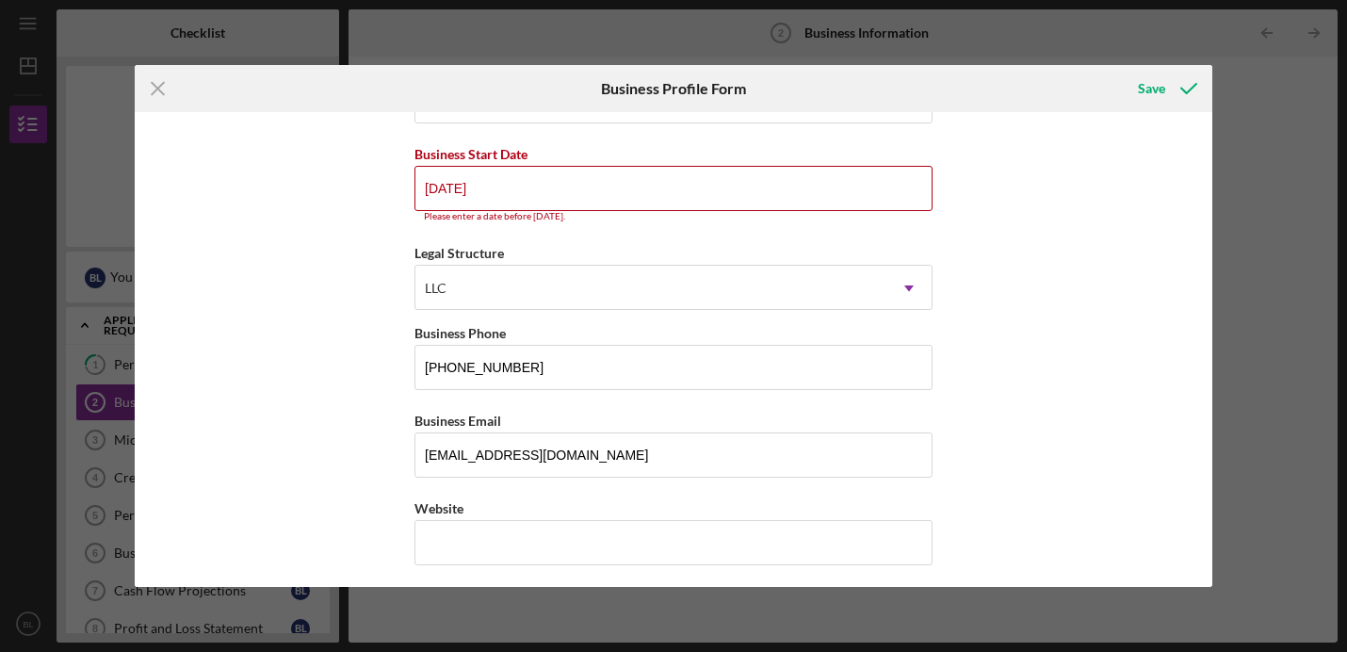
type input "[DATE]"
click at [274, 240] on div "Business Name Recycle Cville DBA Business Start Date [DATE] Please enter a date…" at bounding box center [674, 349] width 1078 height 475
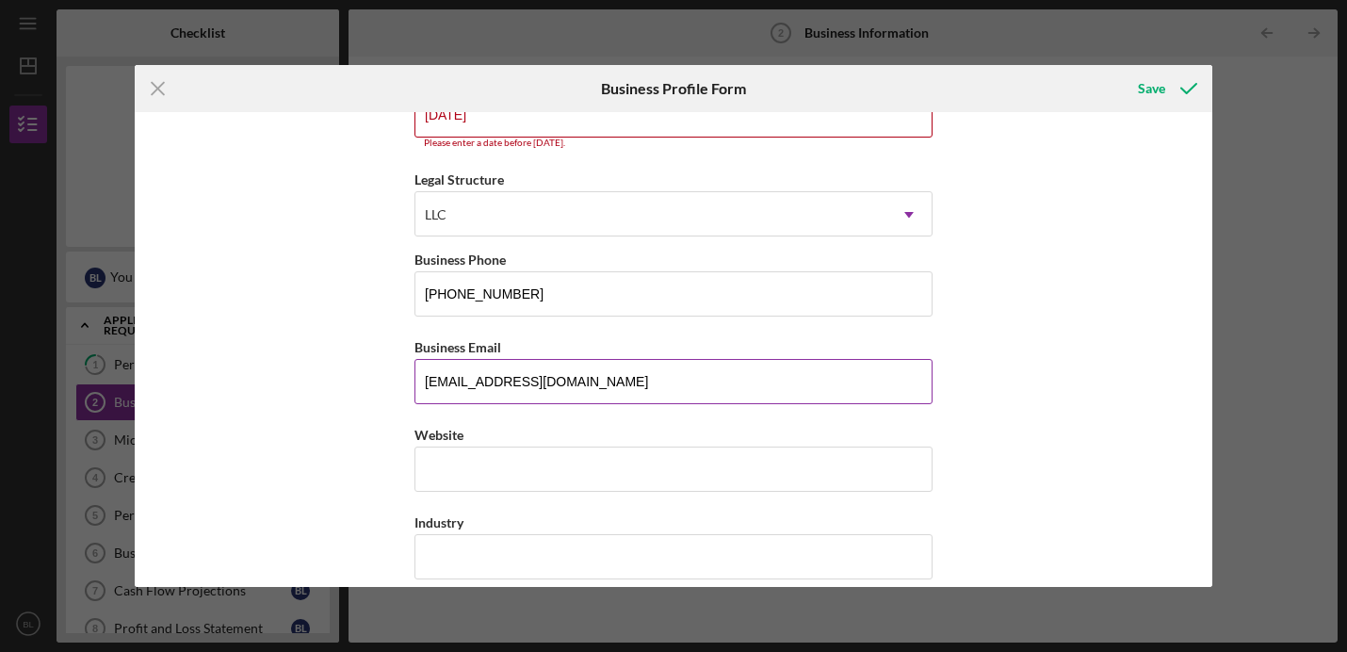
scroll to position [239, 0]
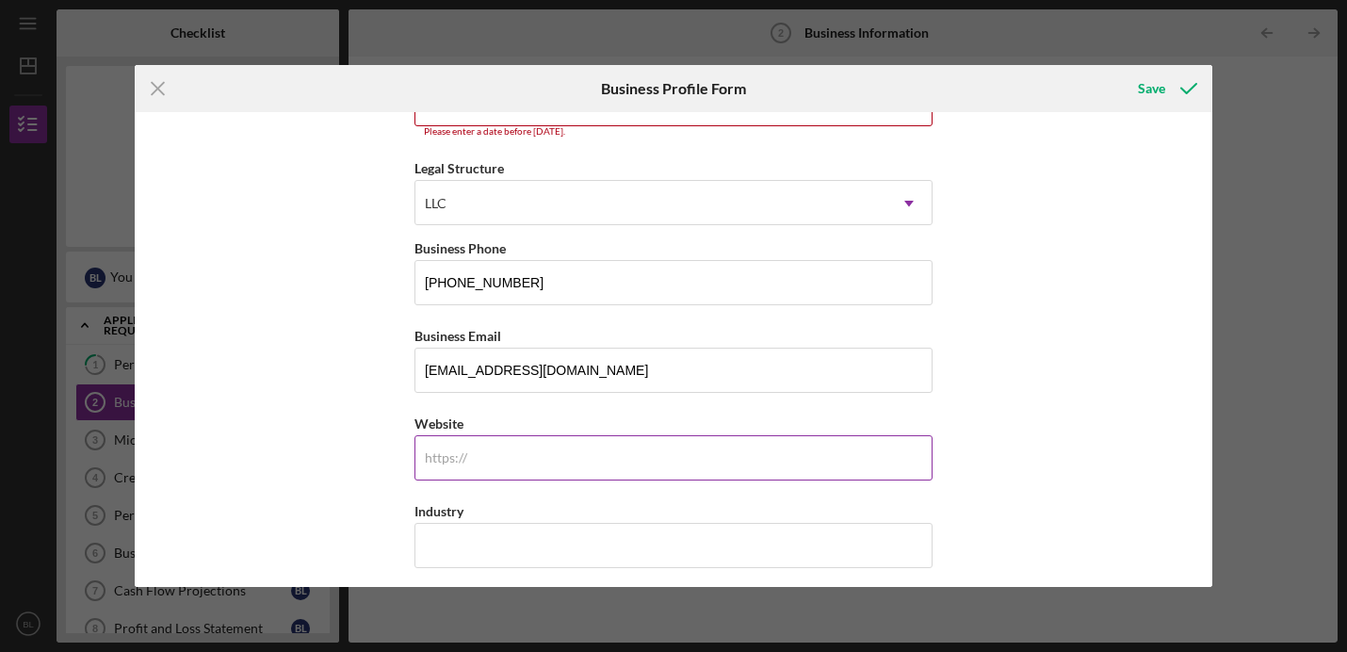
click at [533, 446] on input "Website" at bounding box center [673, 457] width 518 height 45
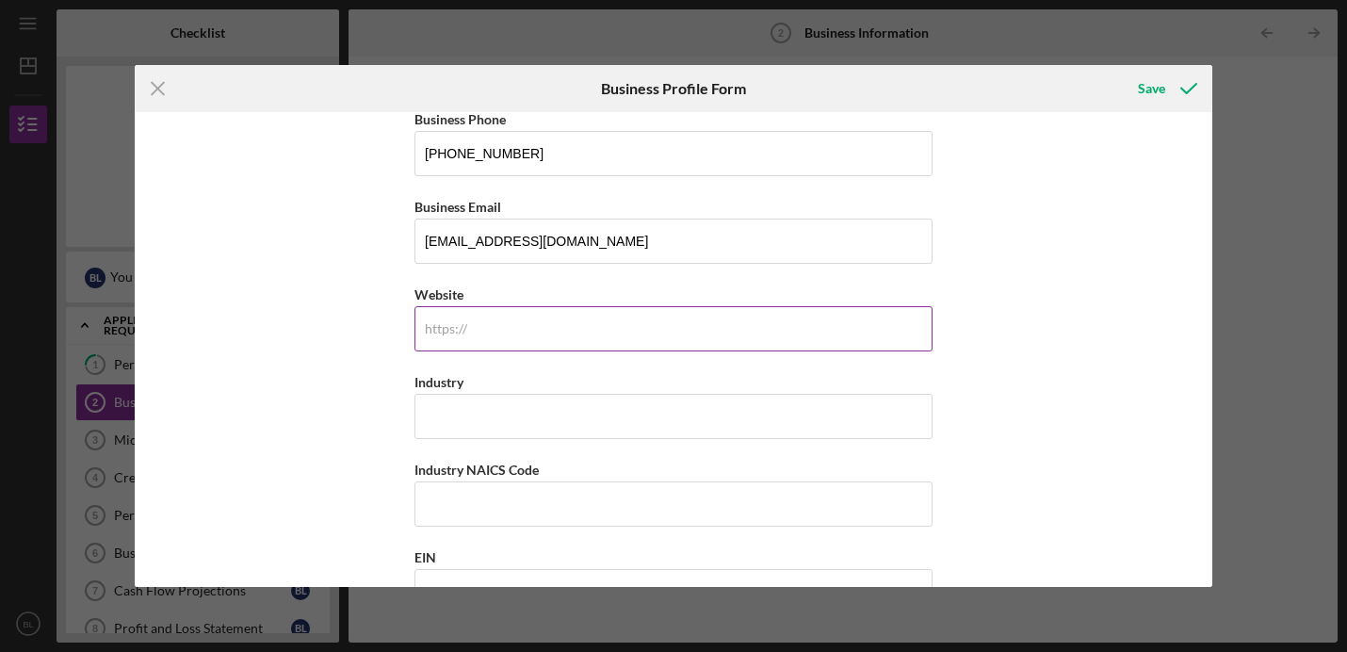
scroll to position [369, 0]
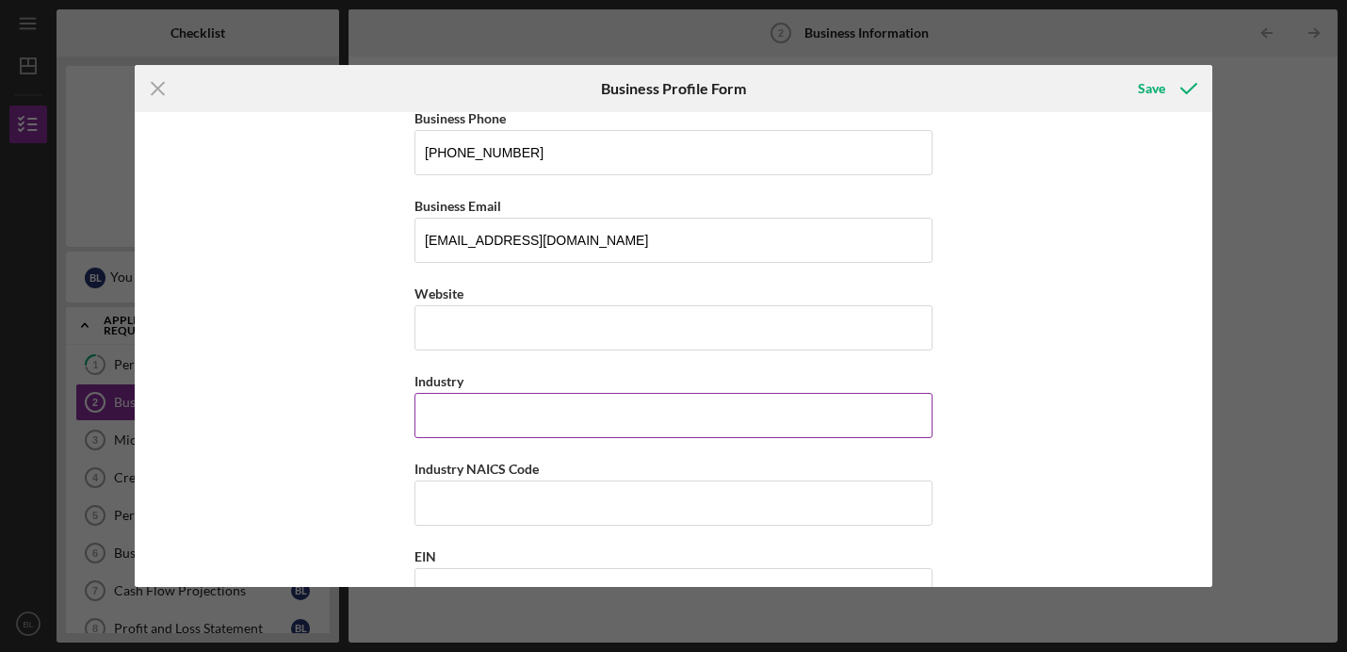
click at [533, 411] on input "Industry" at bounding box center [673, 415] width 518 height 45
type input "Commercial Recycling"
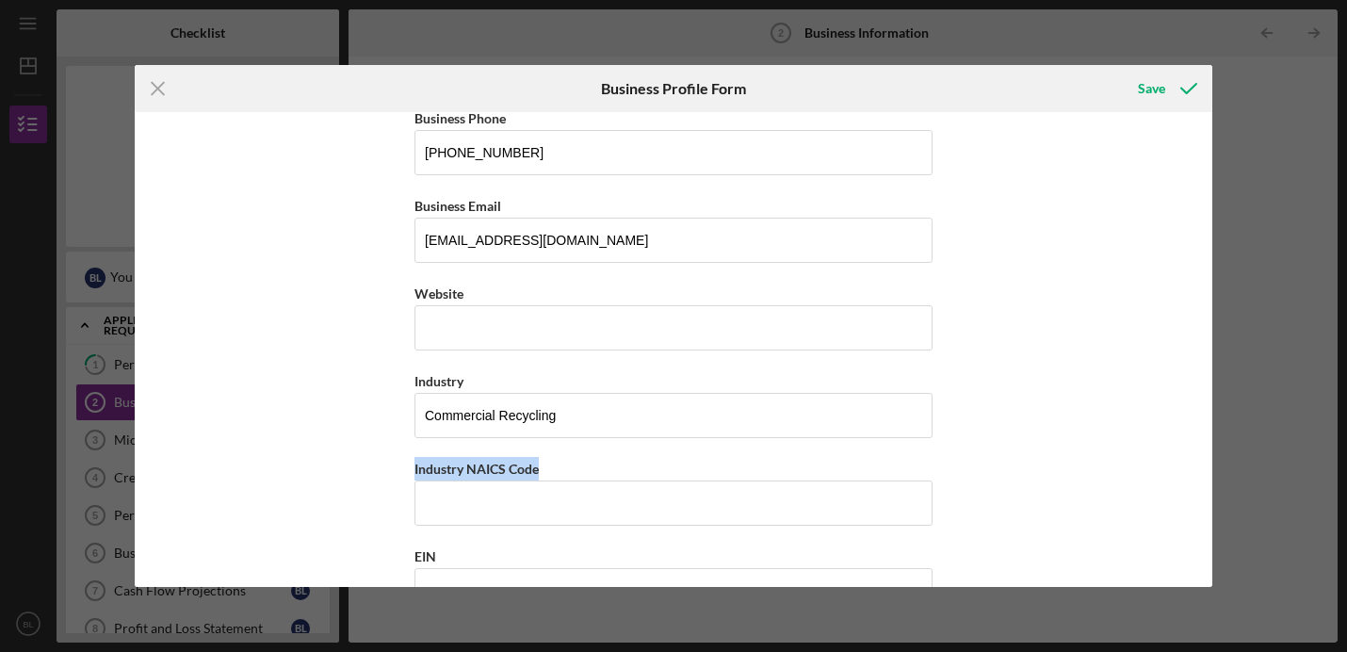
drag, startPoint x: 543, startPoint y: 466, endPoint x: 403, endPoint y: 464, distance: 140.4
click at [403, 464] on div "Business Name Recycle Cville DBA Business Start Date [DATE] Please enter a date…" at bounding box center [674, 349] width 1078 height 475
copy label "Industry NAICS Code"
click at [520, 497] on input "Industry NAICS Code" at bounding box center [673, 502] width 518 height 45
type input "5"
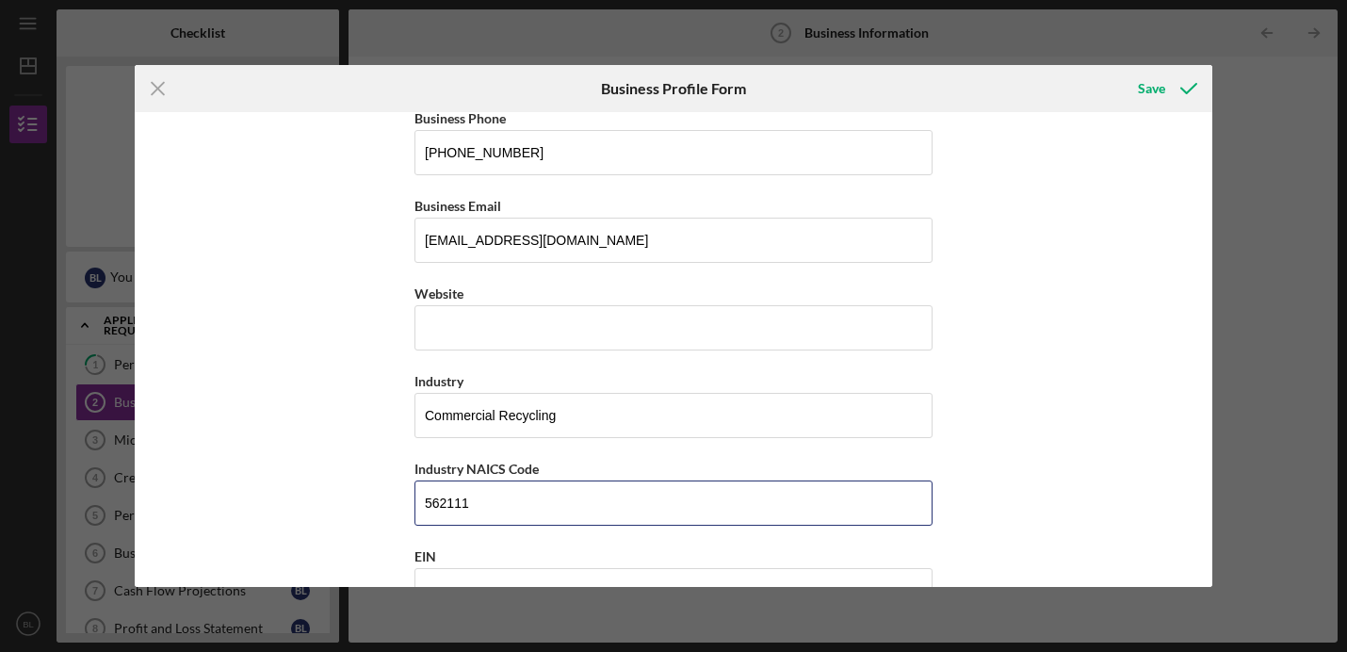
type input "562111"
click at [328, 458] on div "Business Name Recycle Cville DBA Business Start Date [DATE] Please enter a date…" at bounding box center [674, 349] width 1078 height 475
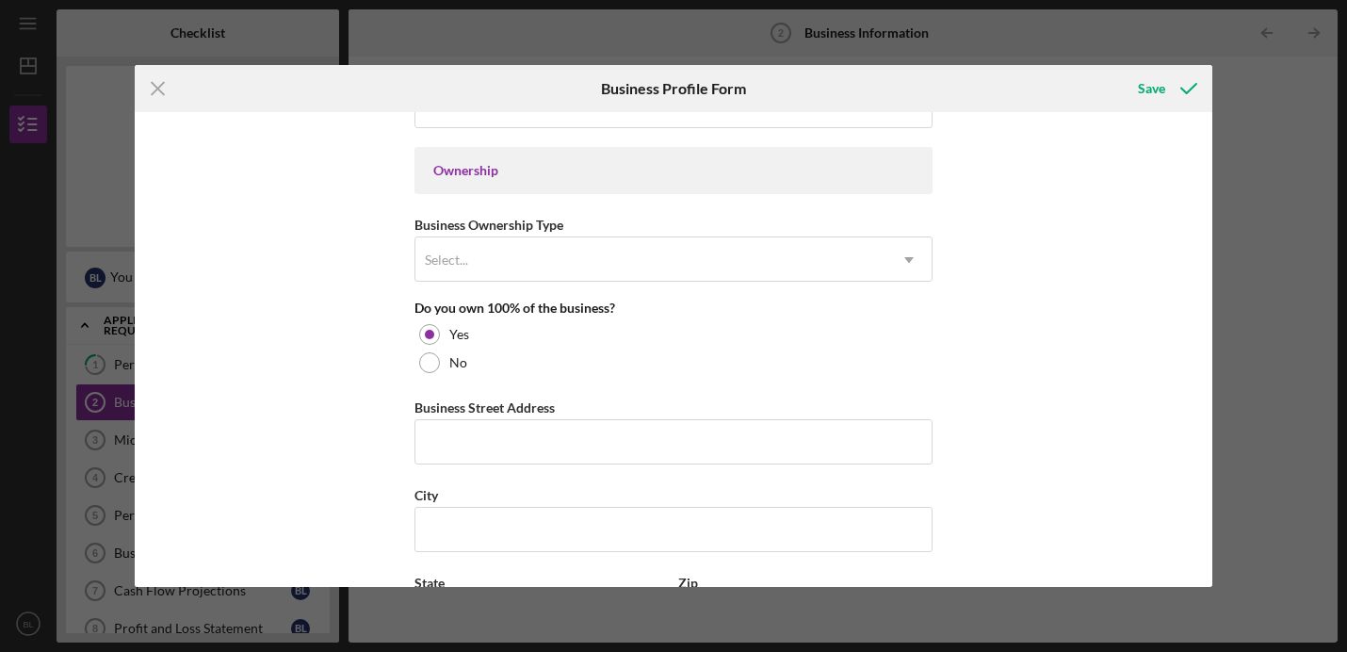
scroll to position [864, 0]
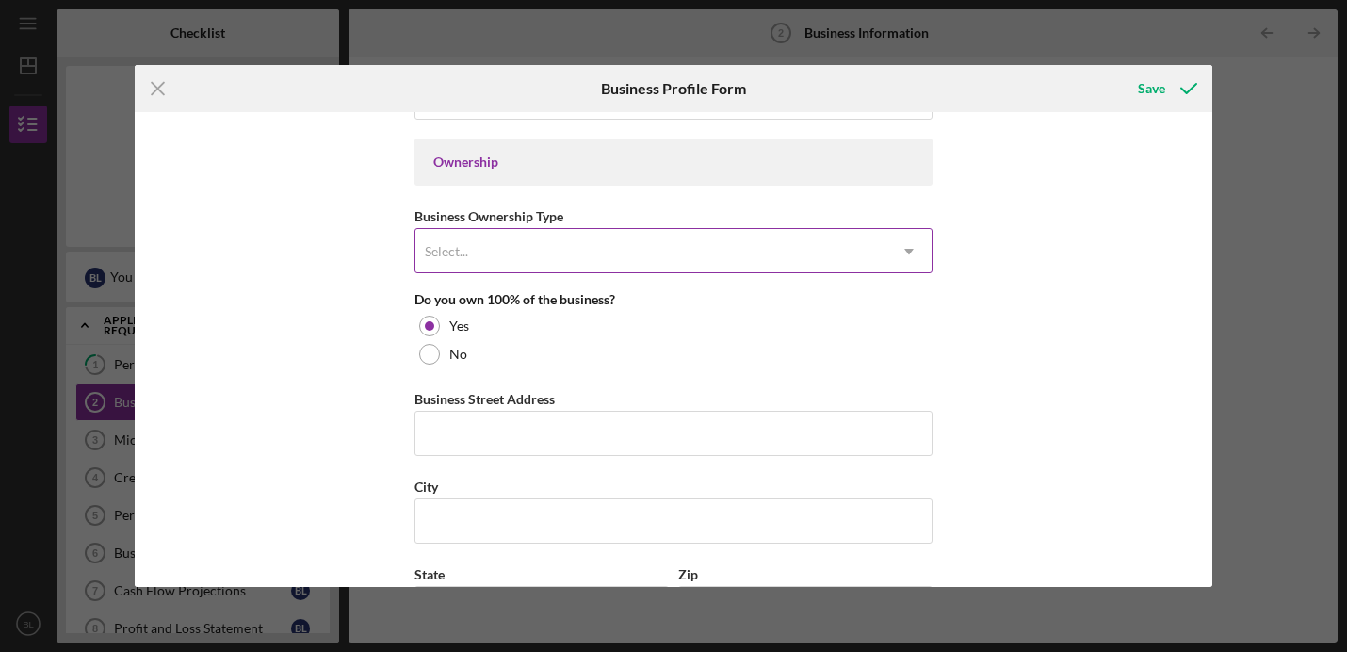
click at [495, 263] on div "Select..." at bounding box center [650, 251] width 471 height 43
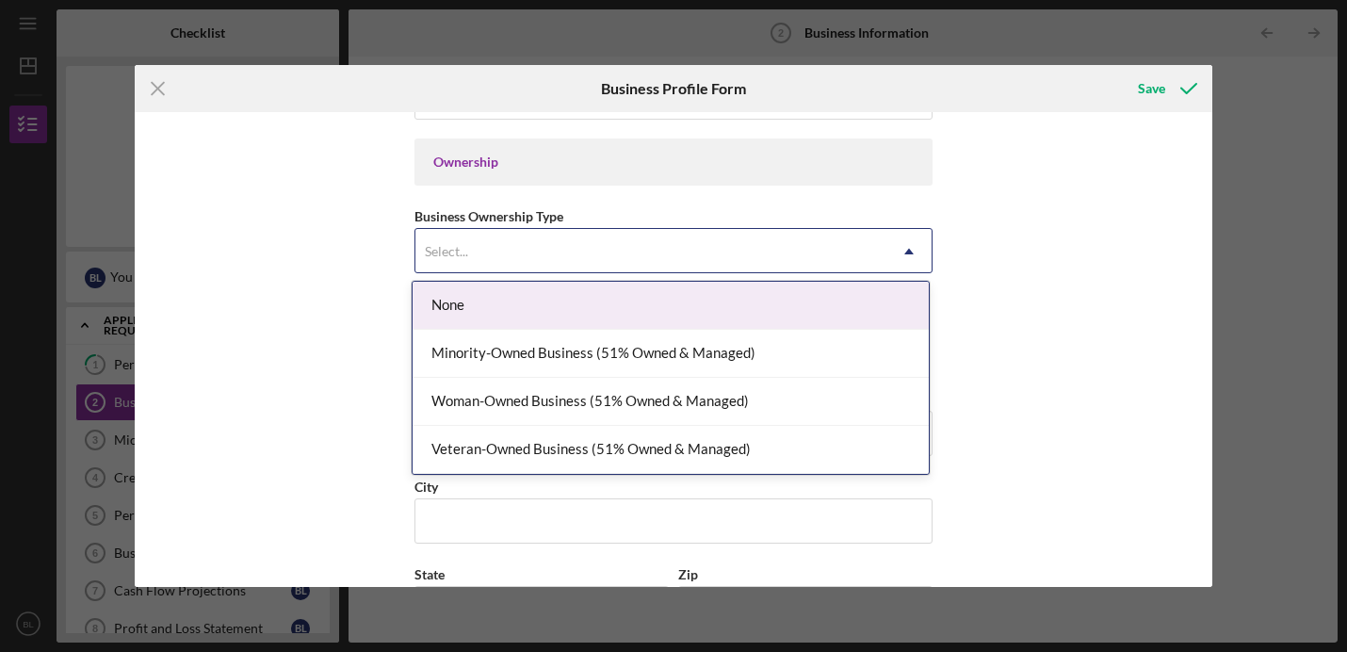
click at [495, 295] on div "None" at bounding box center [671, 306] width 516 height 48
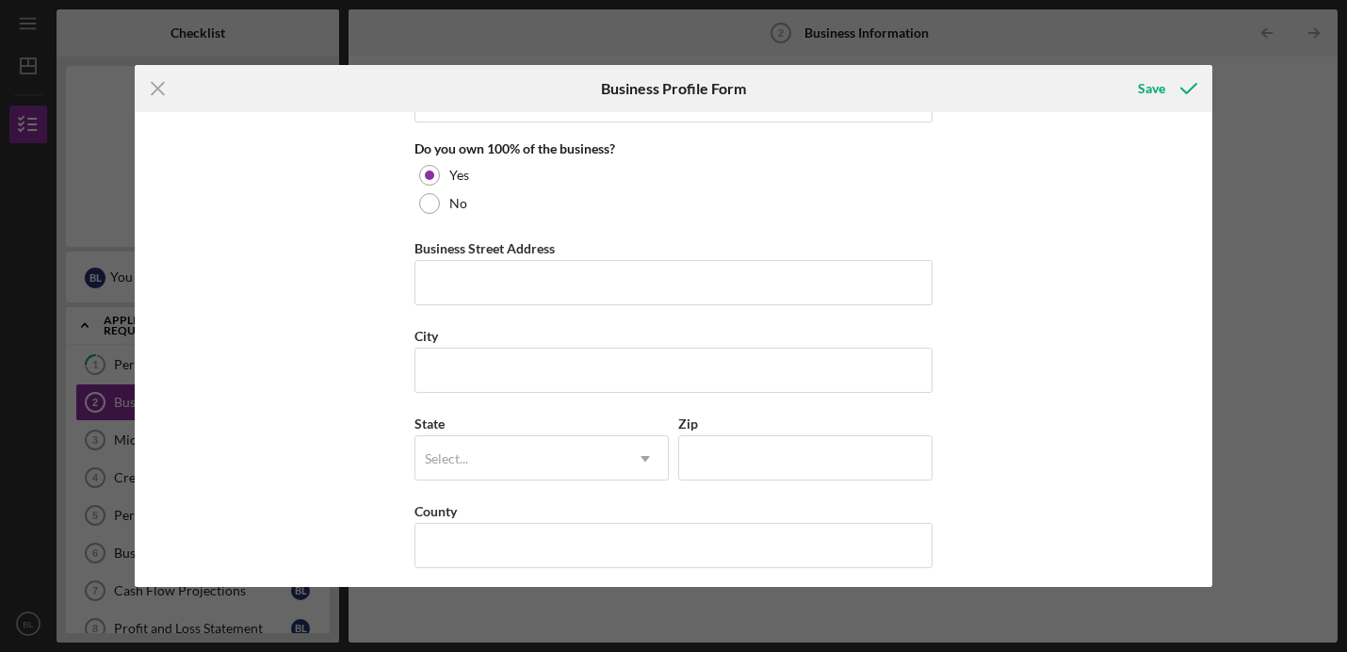
scroll to position [1036, 0]
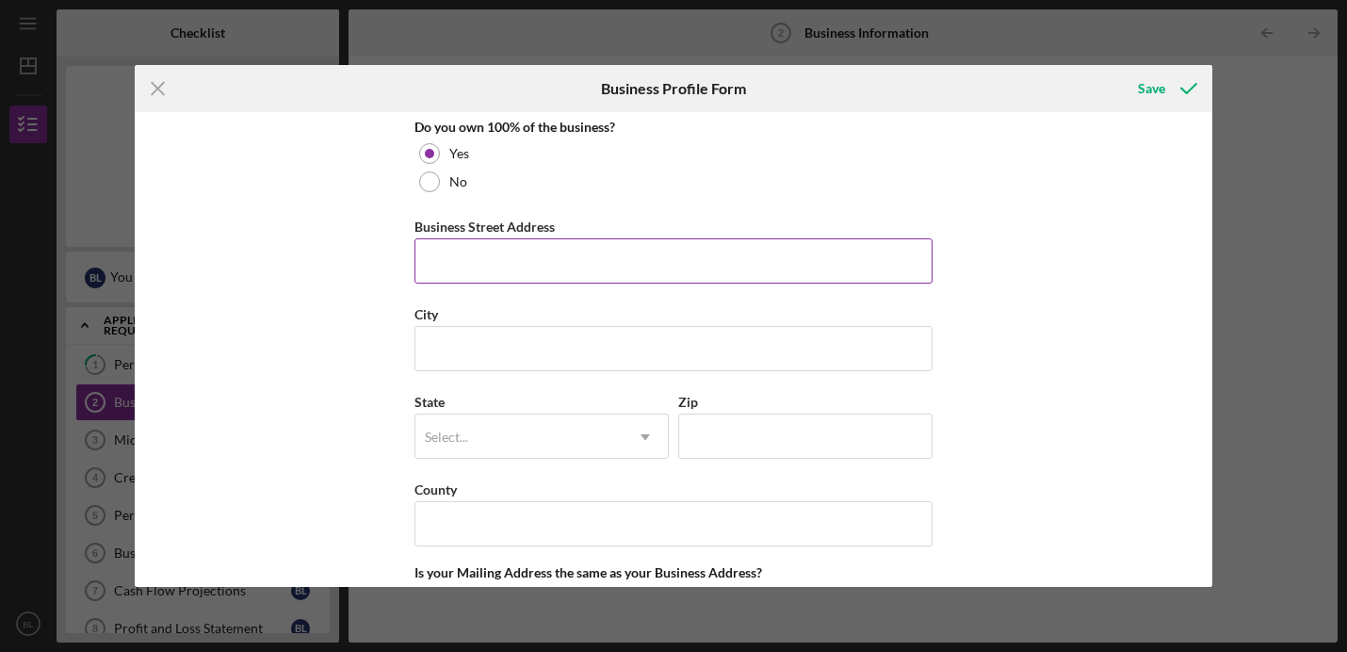
click at [458, 263] on input "Business Street Address" at bounding box center [673, 260] width 518 height 45
type input "p"
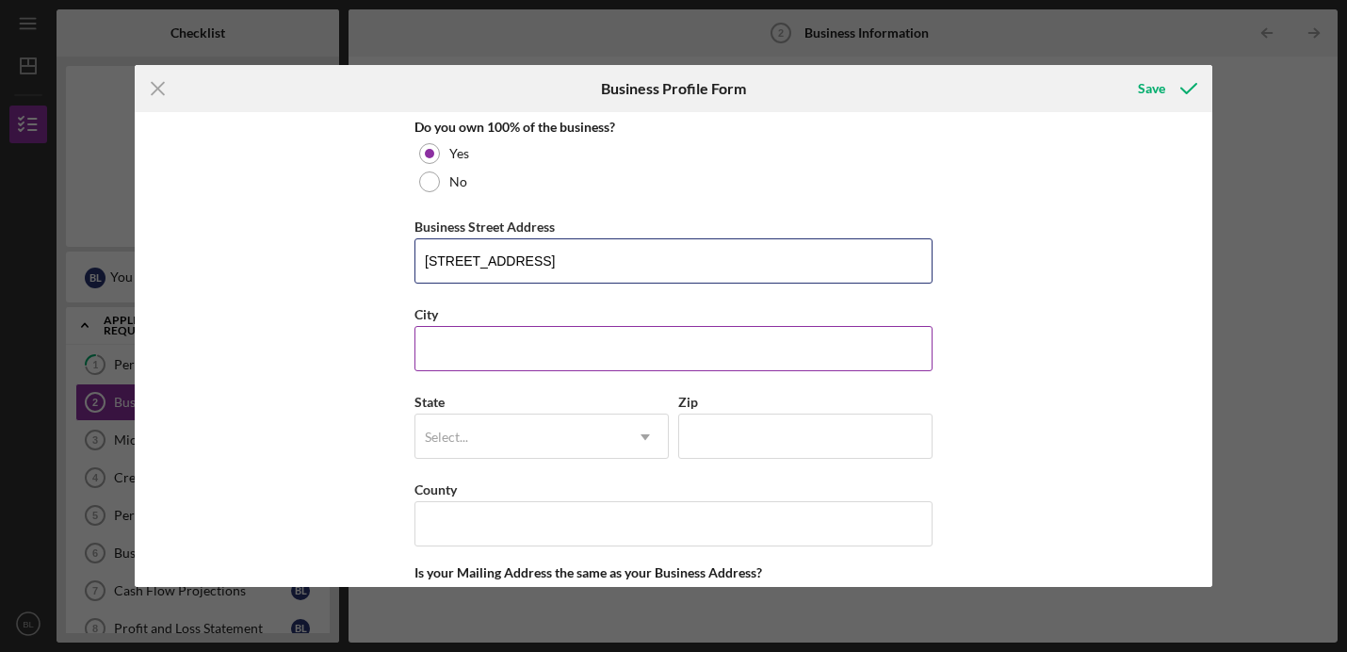
type input "[STREET_ADDRESS]"
click at [432, 351] on input "City" at bounding box center [673, 348] width 518 height 45
type input "[GEOGRAPHIC_DATA]"
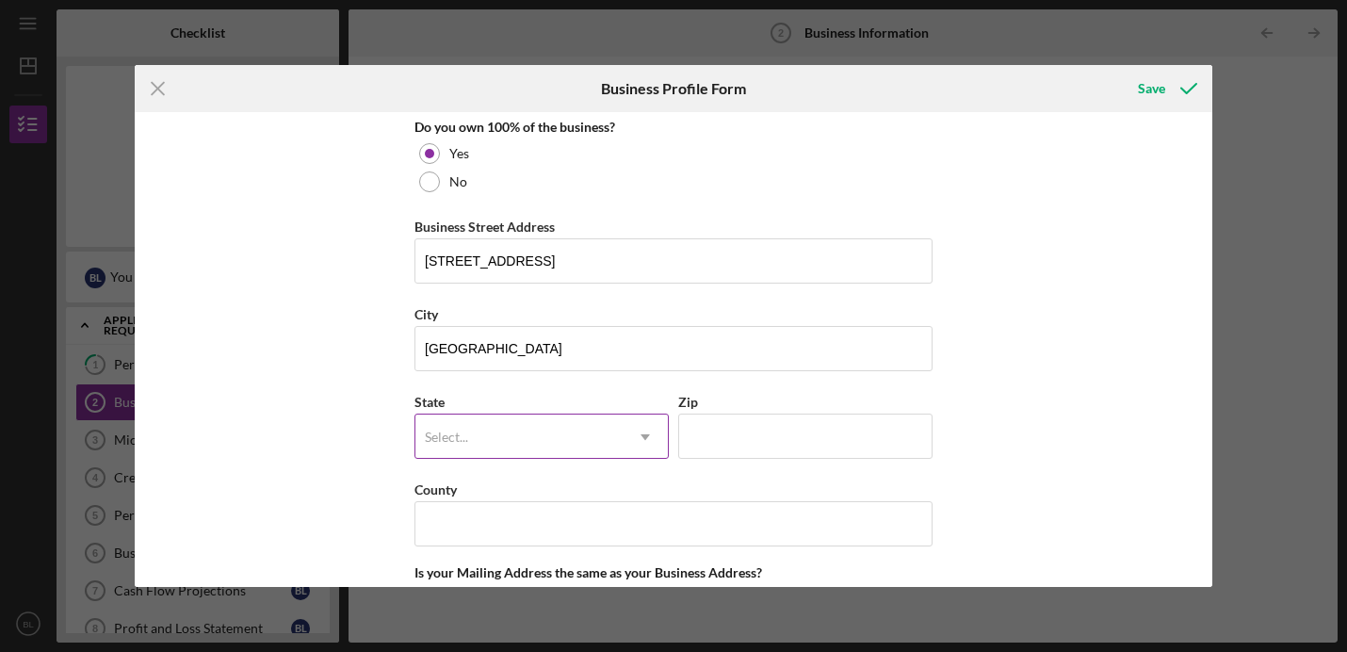
click at [431, 432] on div "Select..." at bounding box center [446, 437] width 43 height 15
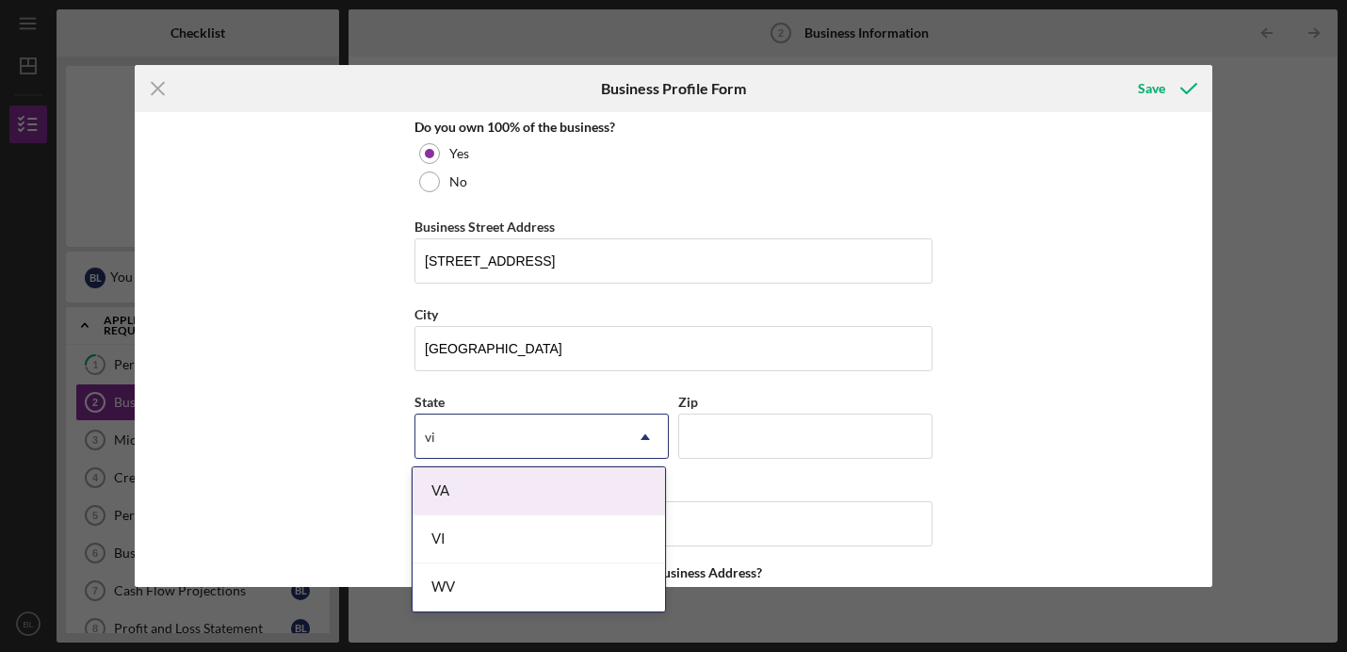
type input "vir"
click at [430, 497] on div "VA" at bounding box center [539, 491] width 252 height 48
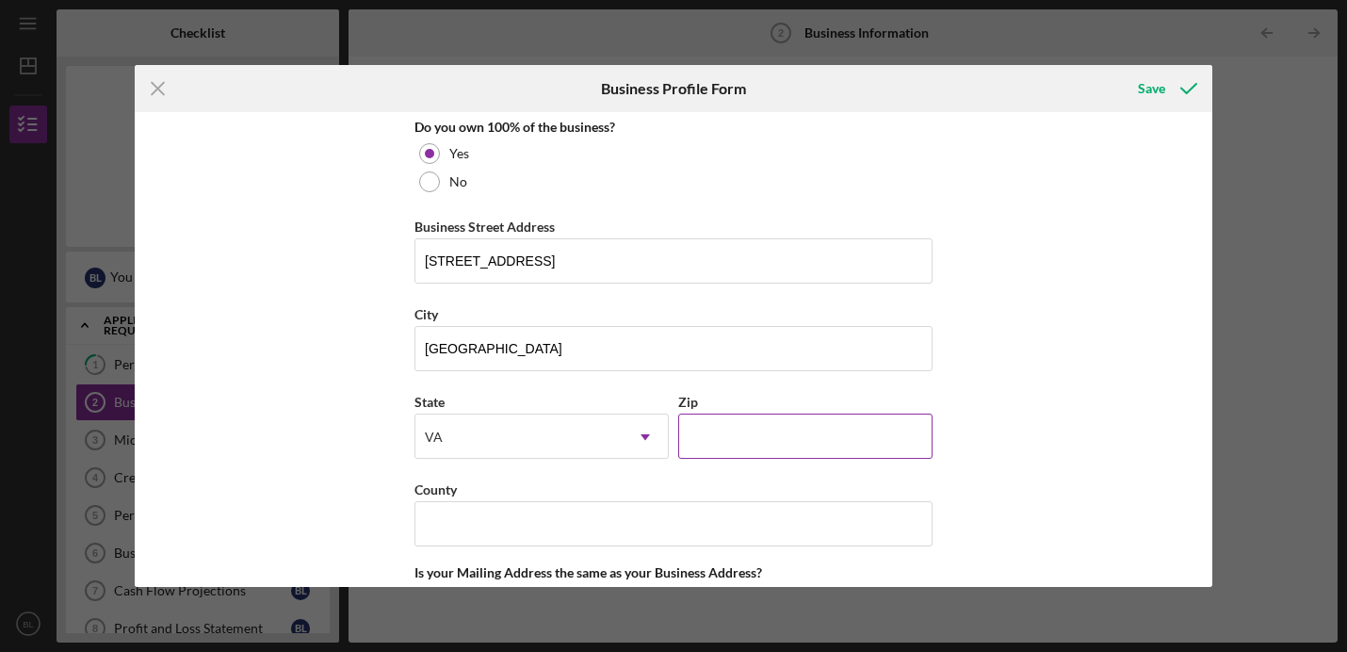
click at [750, 408] on div "Zip" at bounding box center [805, 402] width 254 height 24
click at [745, 424] on input "Zip" at bounding box center [805, 436] width 254 height 45
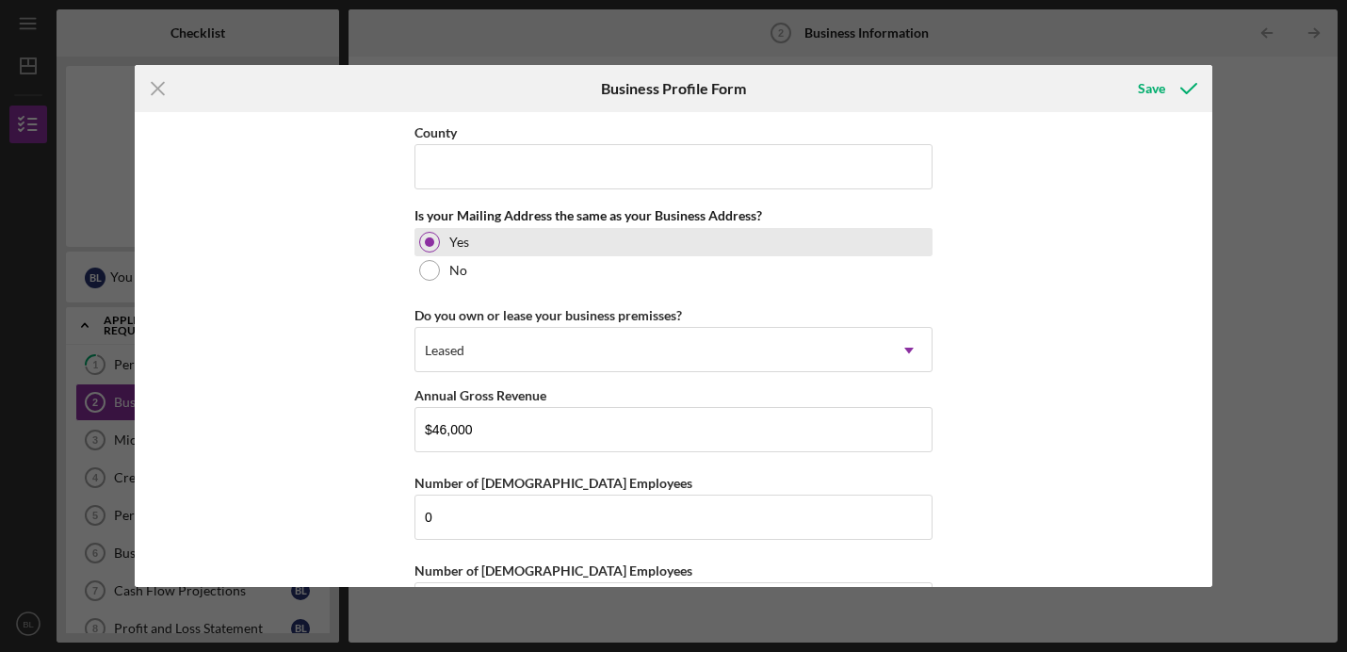
scroll to position [1462, 0]
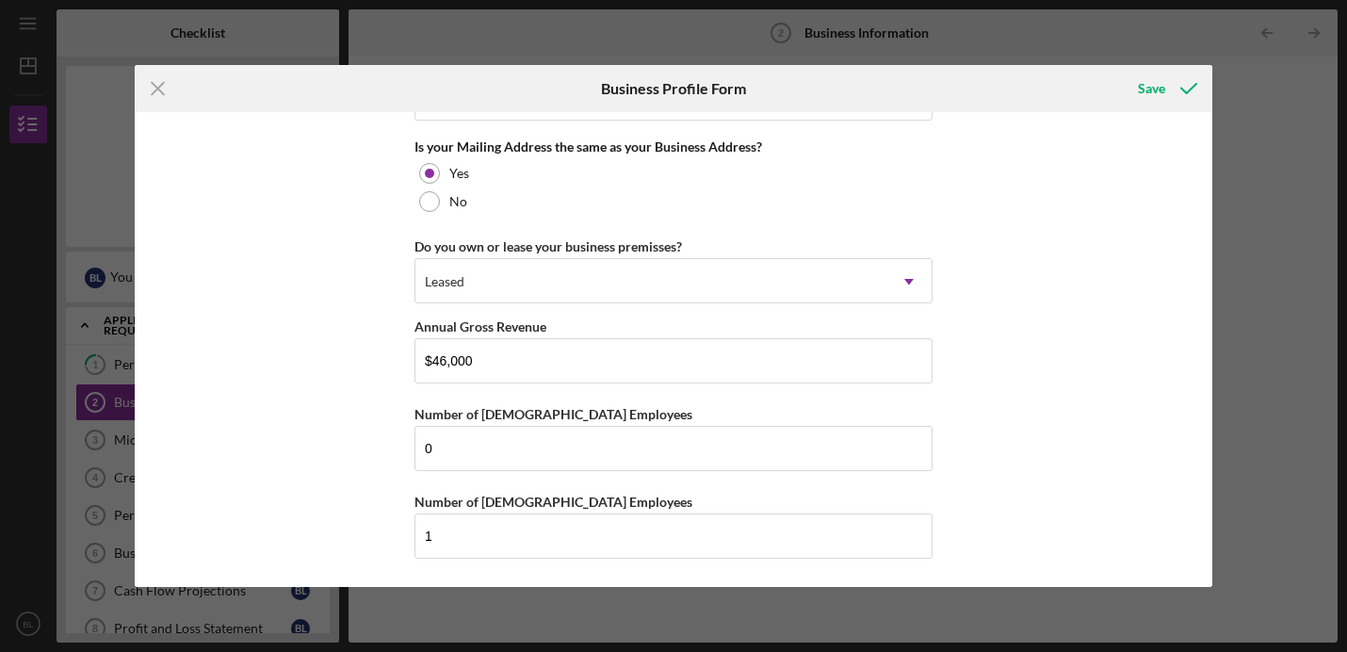
type input "22902"
click at [1029, 466] on div "Business Name Recycle Cville DBA Business Start Date [DATE] Please enter a date…" at bounding box center [674, 349] width 1078 height 475
click at [1162, 74] on div "Save" at bounding box center [1151, 89] width 27 height 38
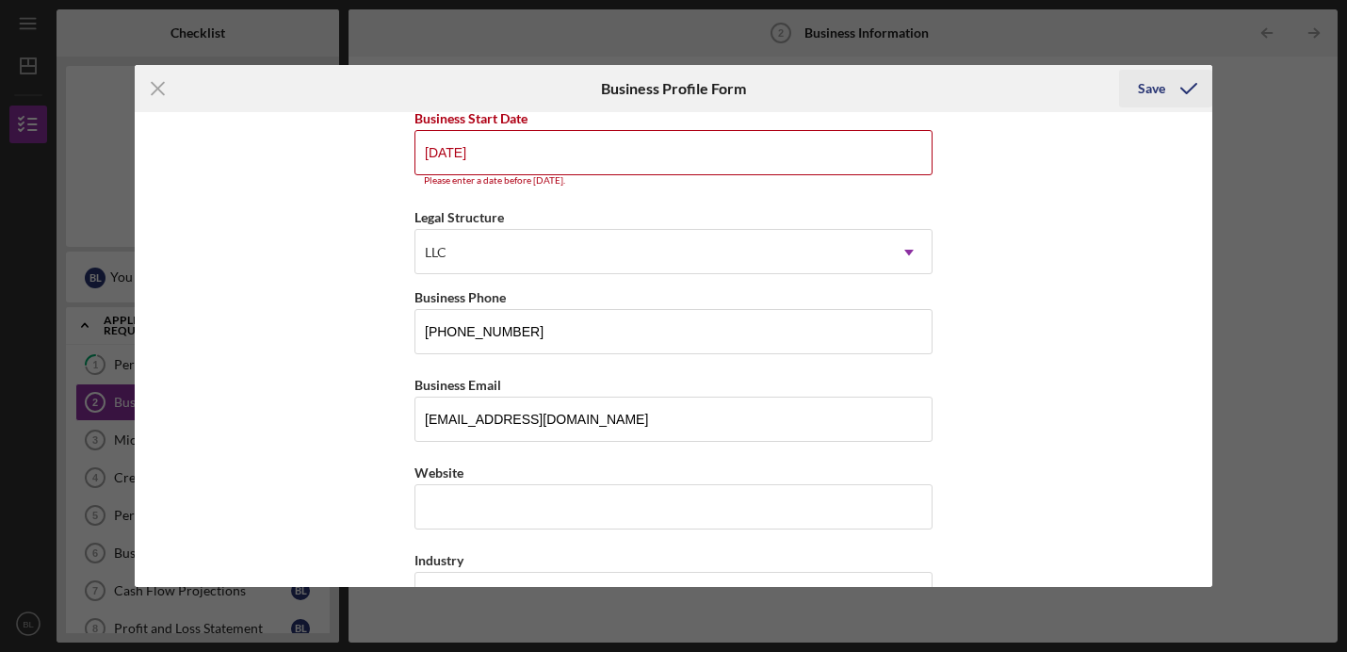
scroll to position [185, 0]
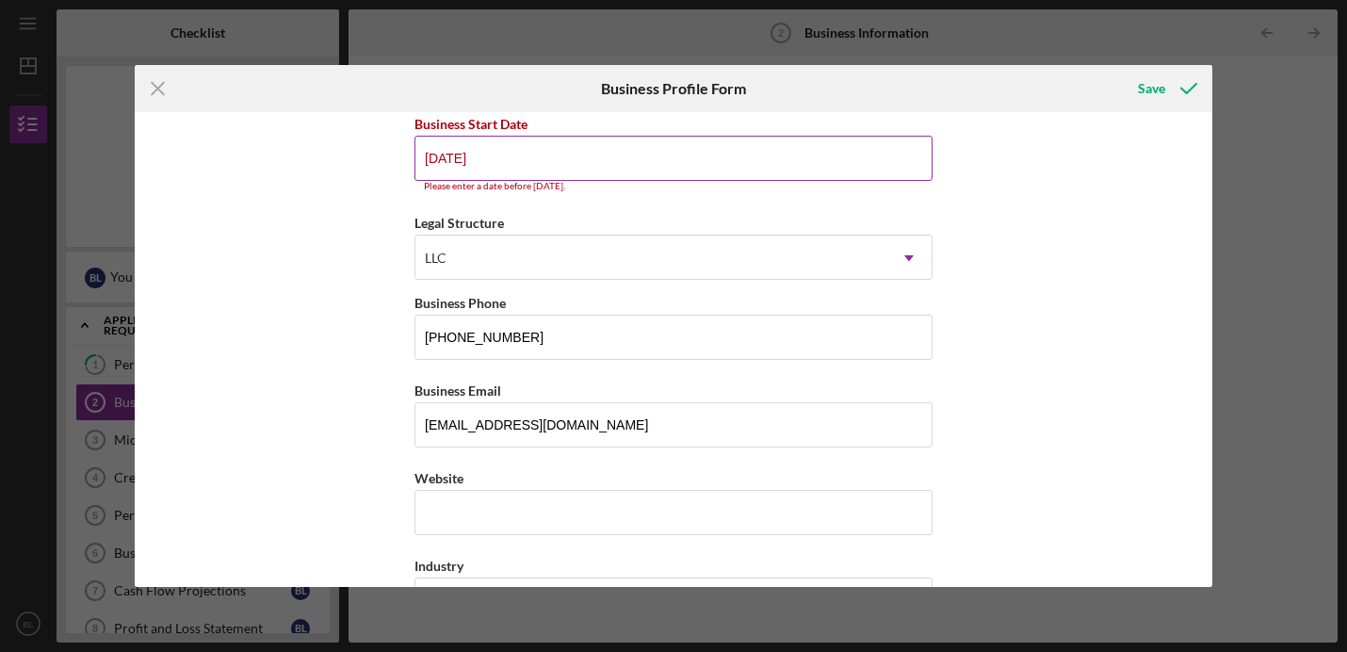
click at [736, 166] on input "[DATE]" at bounding box center [673, 158] width 518 height 45
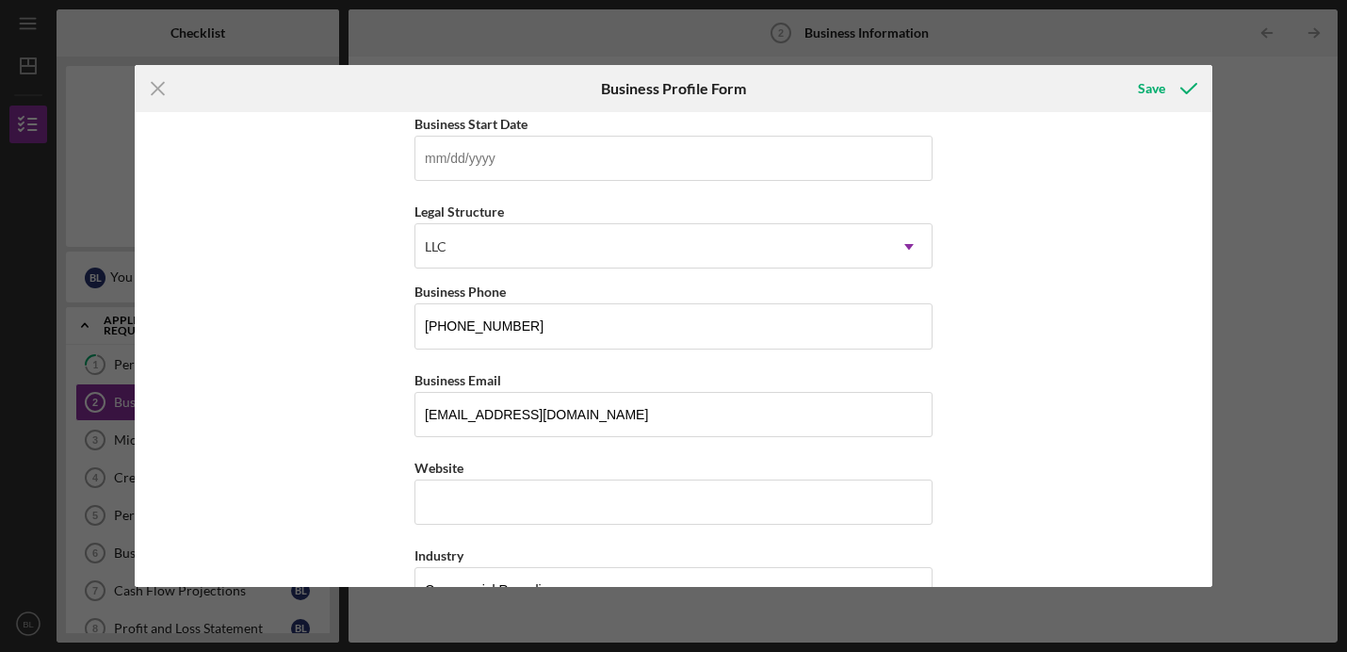
click at [1160, 205] on div "Business Name Recycle Cville DBA Business Start Date Legal Structure LLC Icon/D…" at bounding box center [674, 349] width 1078 height 475
click at [1185, 89] on icon "submit" at bounding box center [1188, 88] width 47 height 47
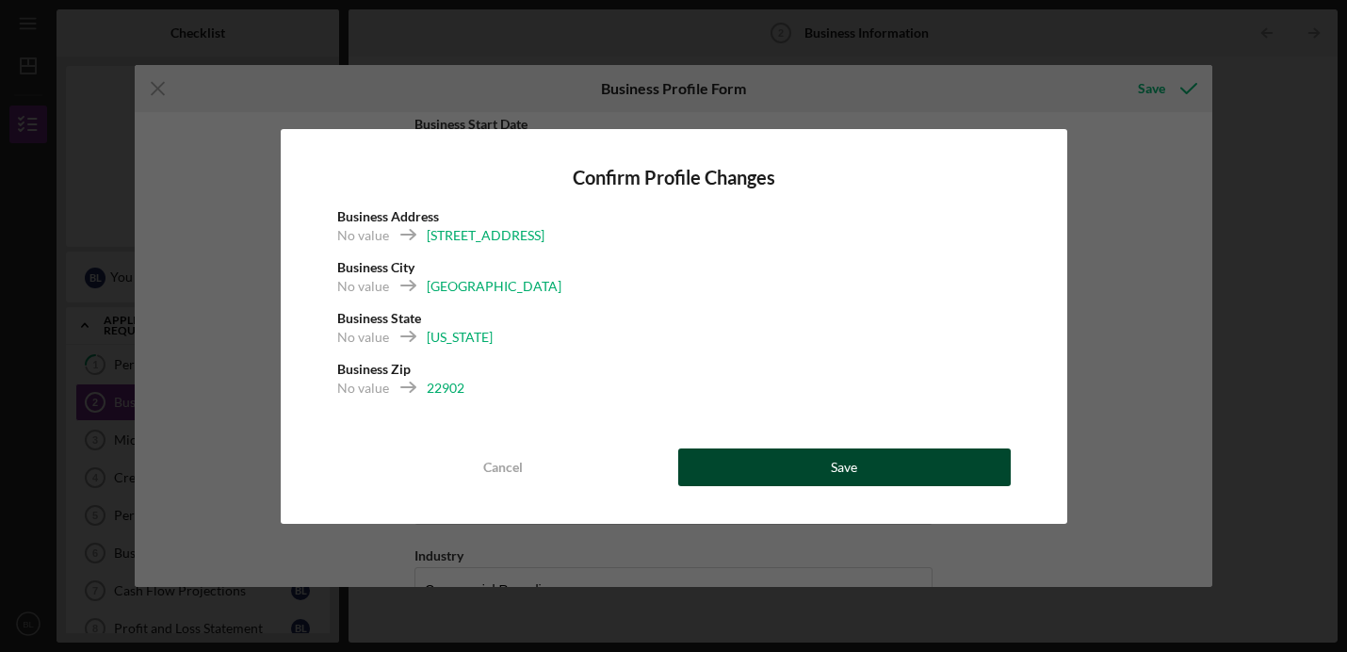
click at [805, 455] on button "Save" at bounding box center [844, 467] width 333 height 38
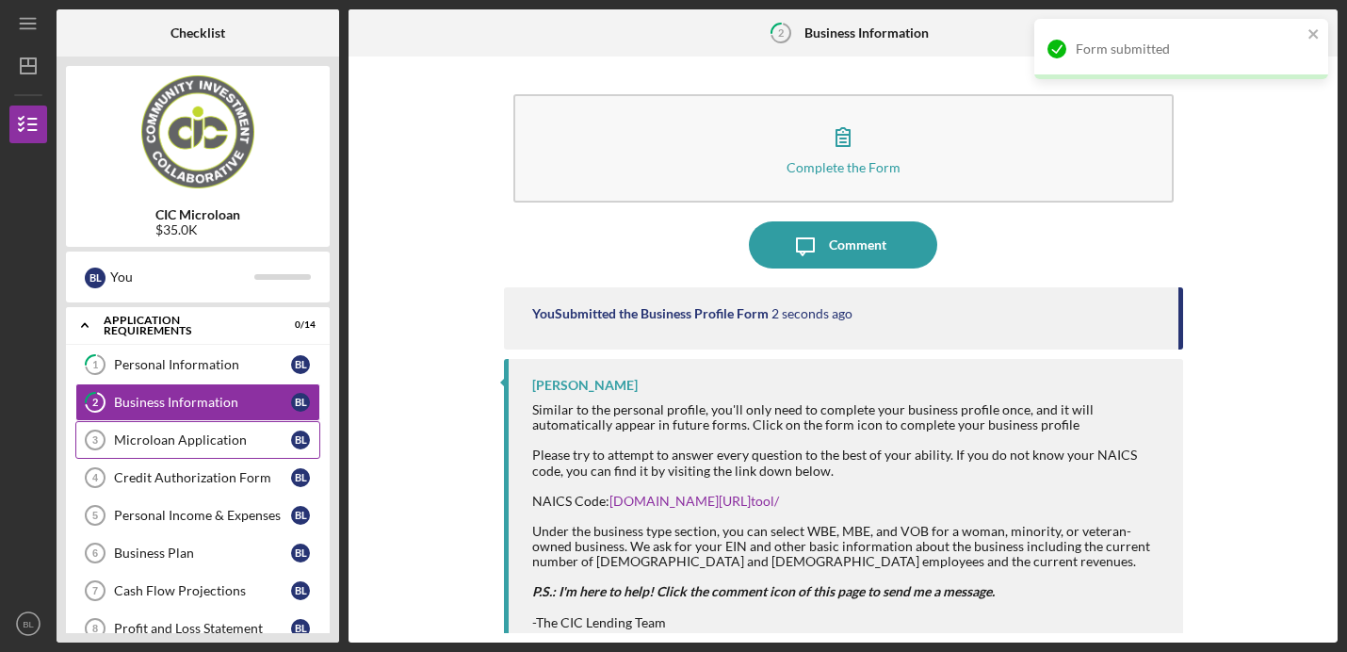
click at [150, 430] on link "Microloan Application 3 Microloan Application [PERSON_NAME]" at bounding box center [197, 440] width 245 height 38
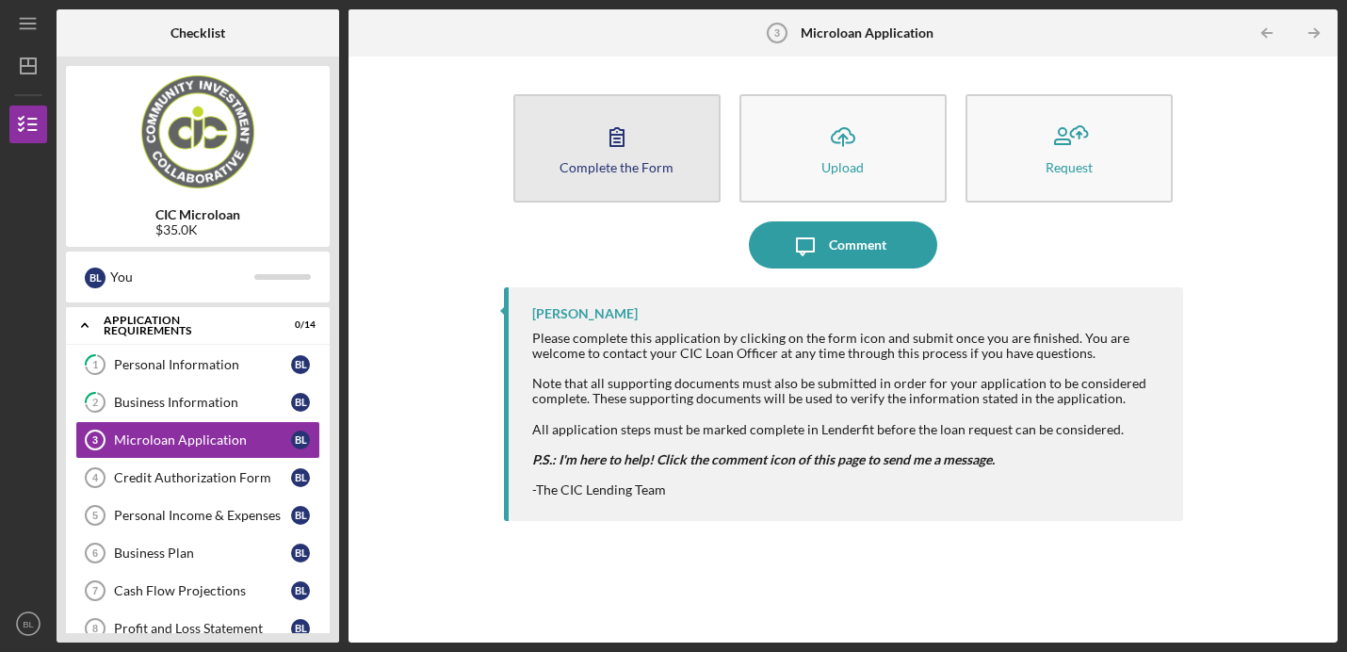
click at [592, 140] on button "Complete the Form Form" at bounding box center [616, 148] width 207 height 108
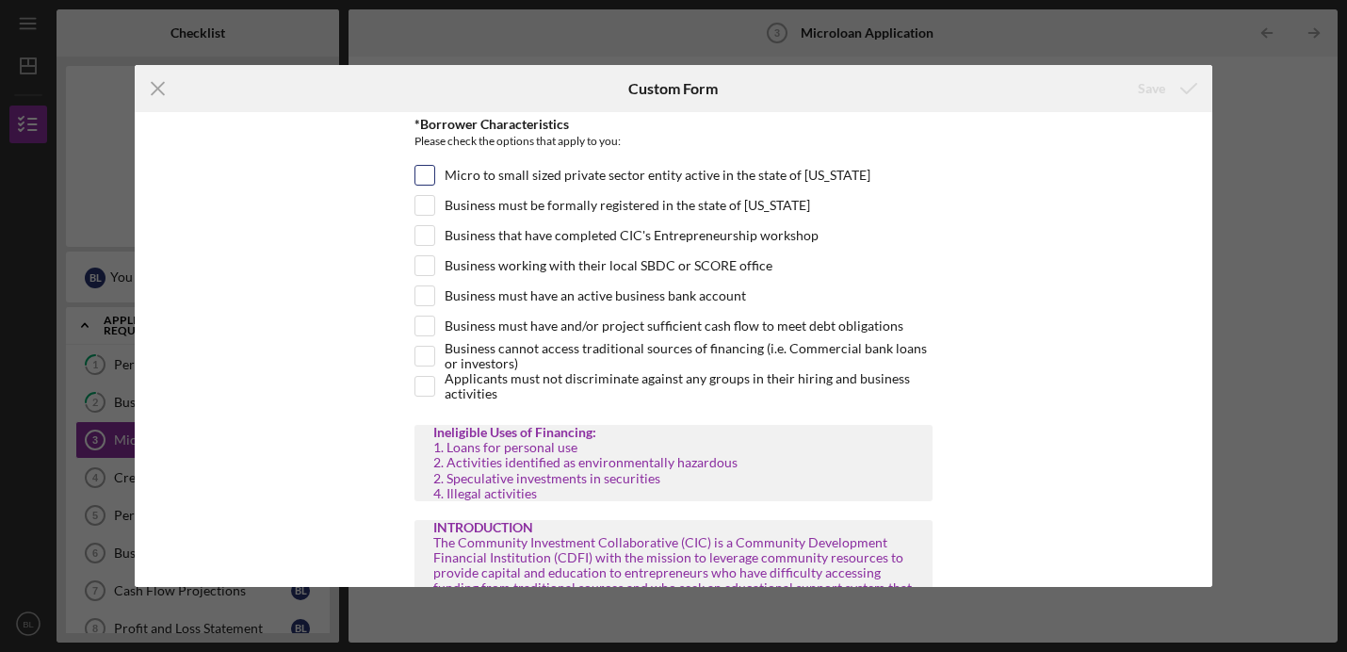
scroll to position [70, 0]
click at [573, 267] on label "Business working with their local SBDC or SCORE office" at bounding box center [609, 266] width 328 height 19
click at [434, 267] on input "Business working with their local SBDC or SCORE office" at bounding box center [424, 266] width 19 height 19
checkbox input "true"
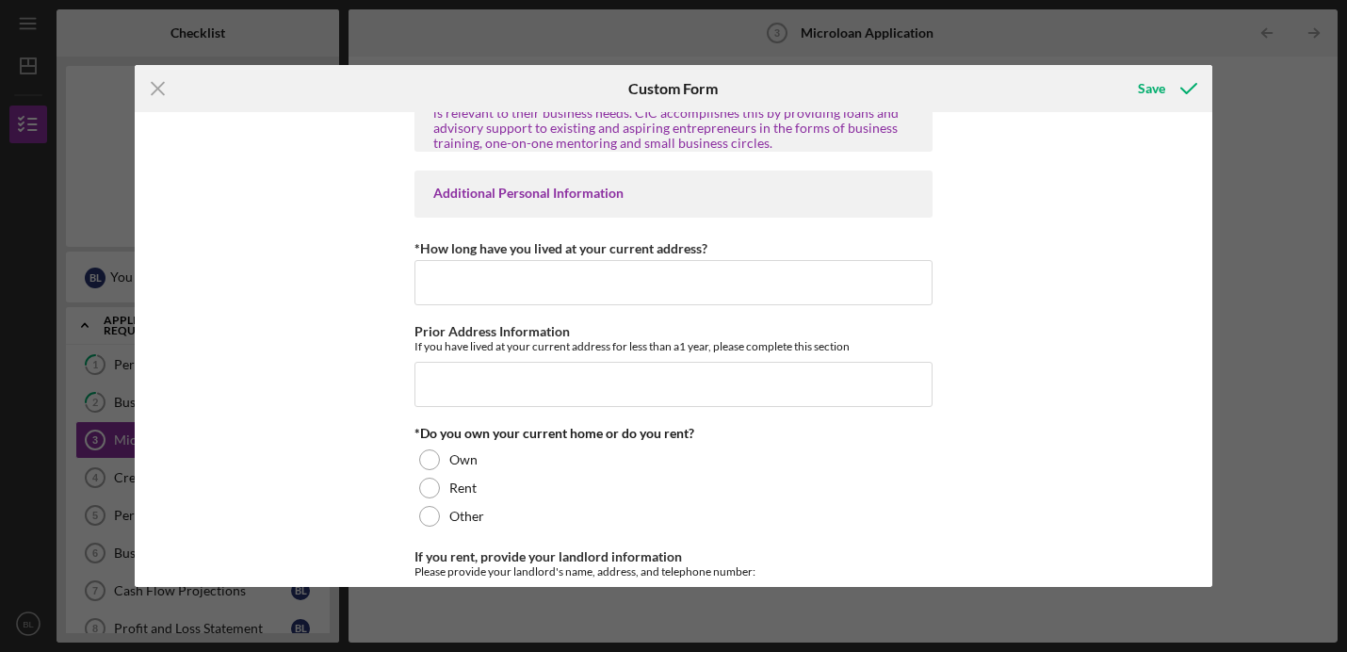
scroll to position [575, 0]
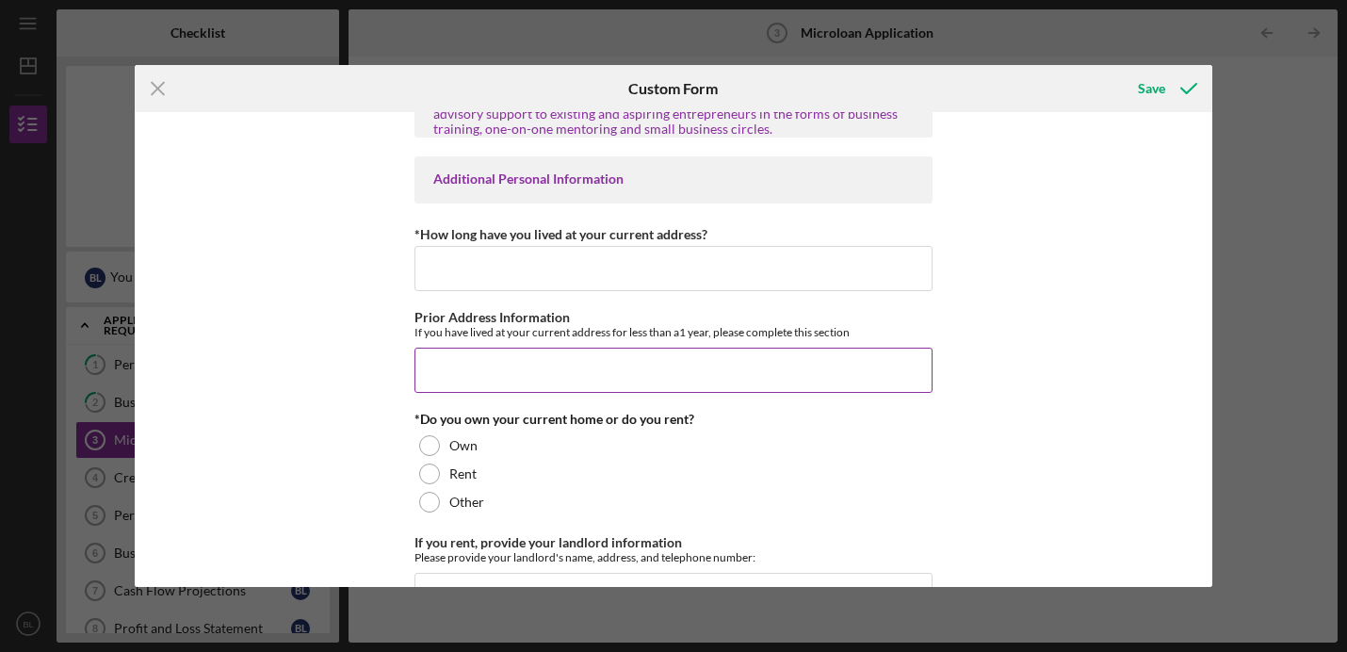
click at [565, 381] on input "Prior Address Information" at bounding box center [673, 370] width 518 height 45
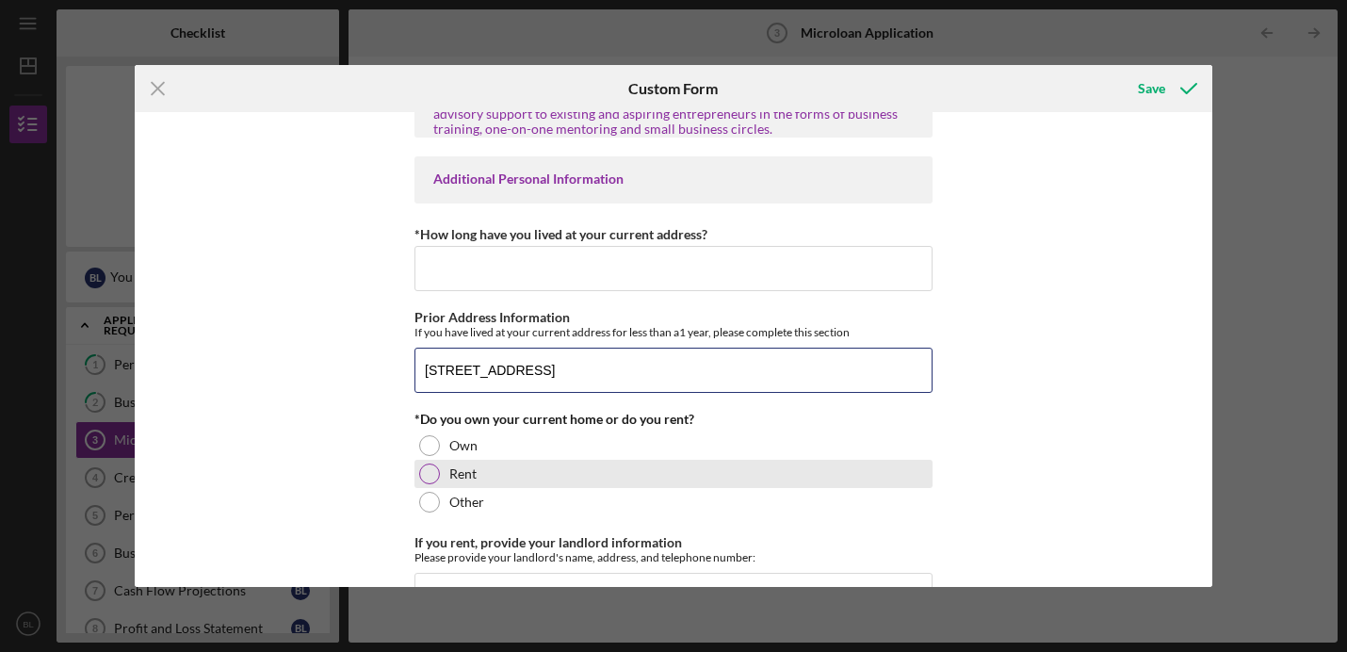
type input "[STREET_ADDRESS]"
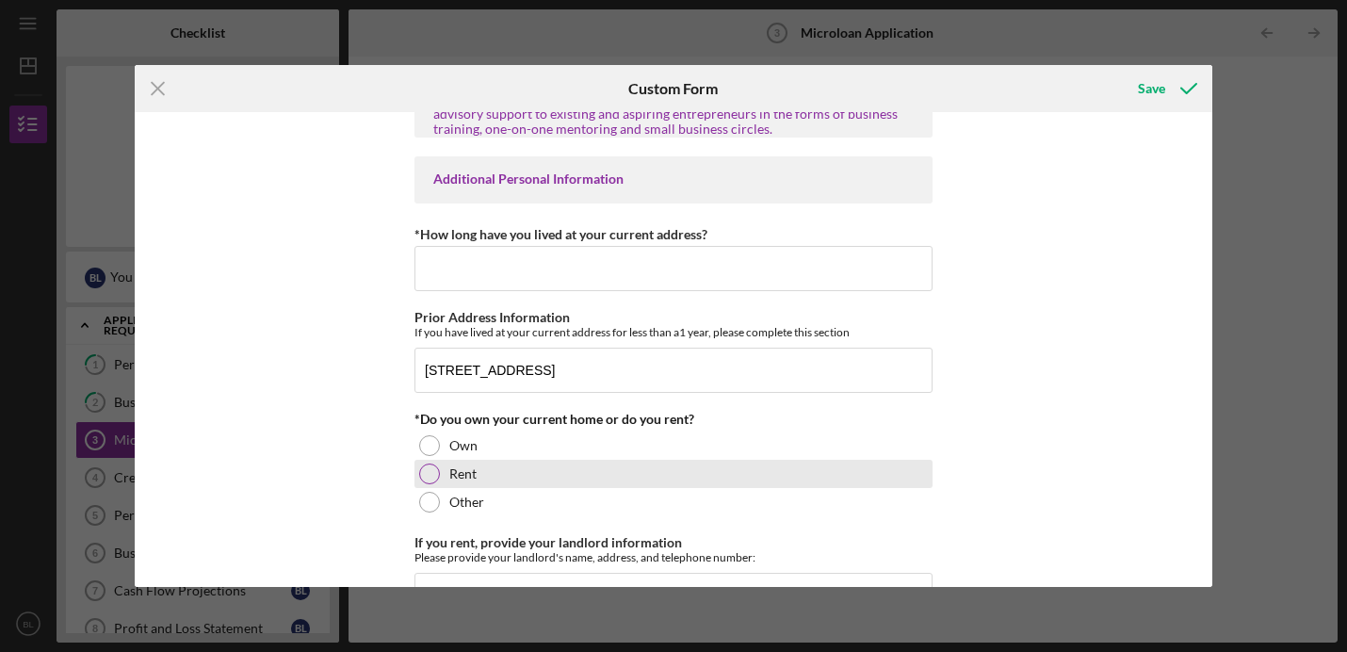
click at [442, 480] on div "Rent" at bounding box center [673, 474] width 518 height 28
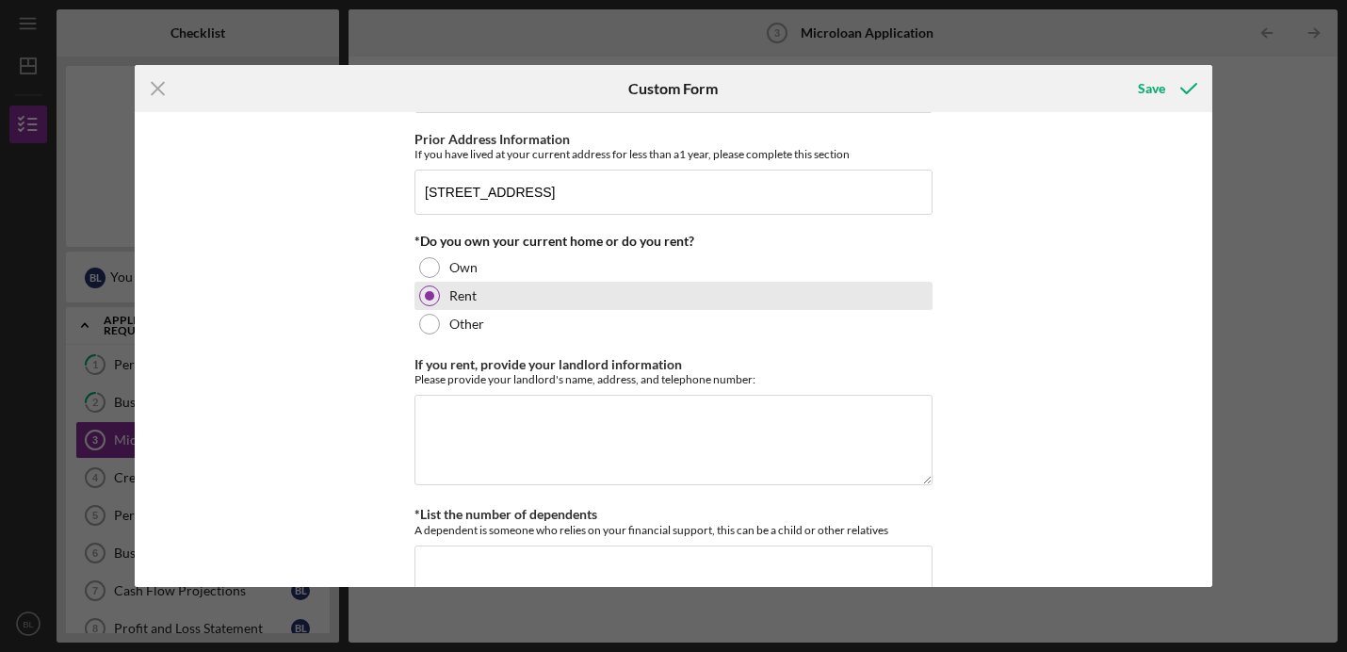
scroll to position [768, 0]
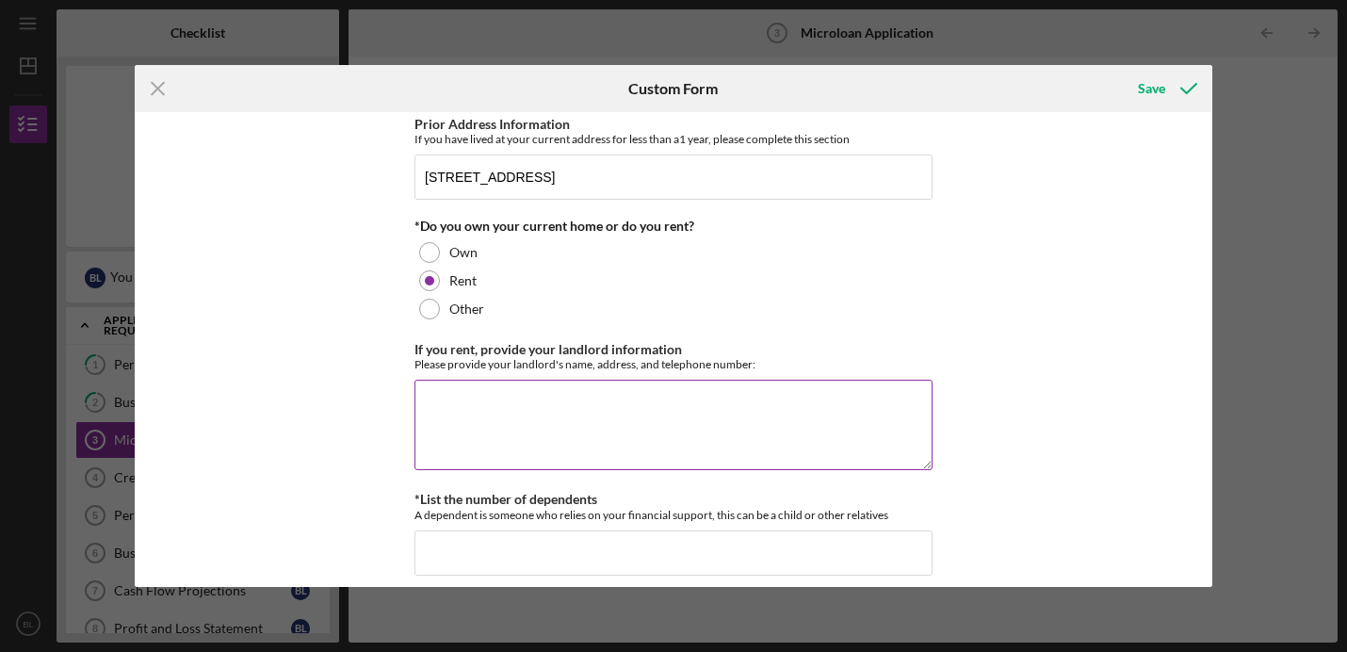
click at [527, 402] on textarea "If you rent, provide your landlord information" at bounding box center [673, 425] width 518 height 90
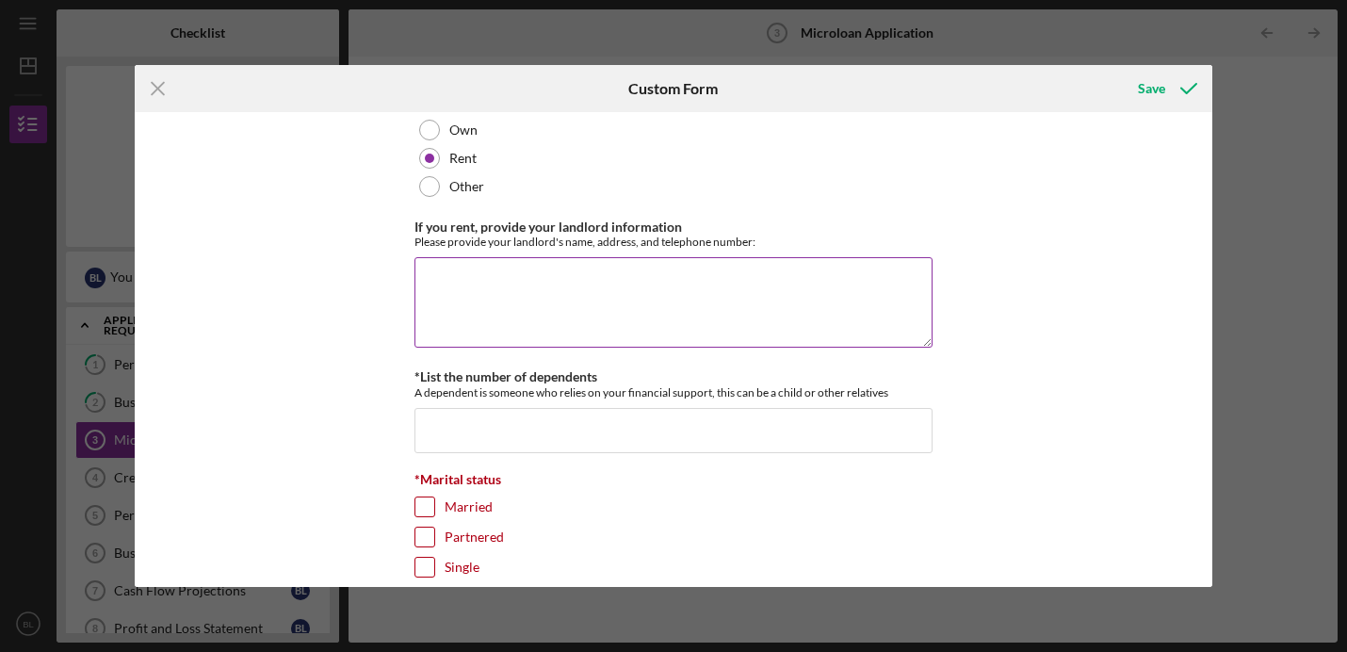
scroll to position [902, 0]
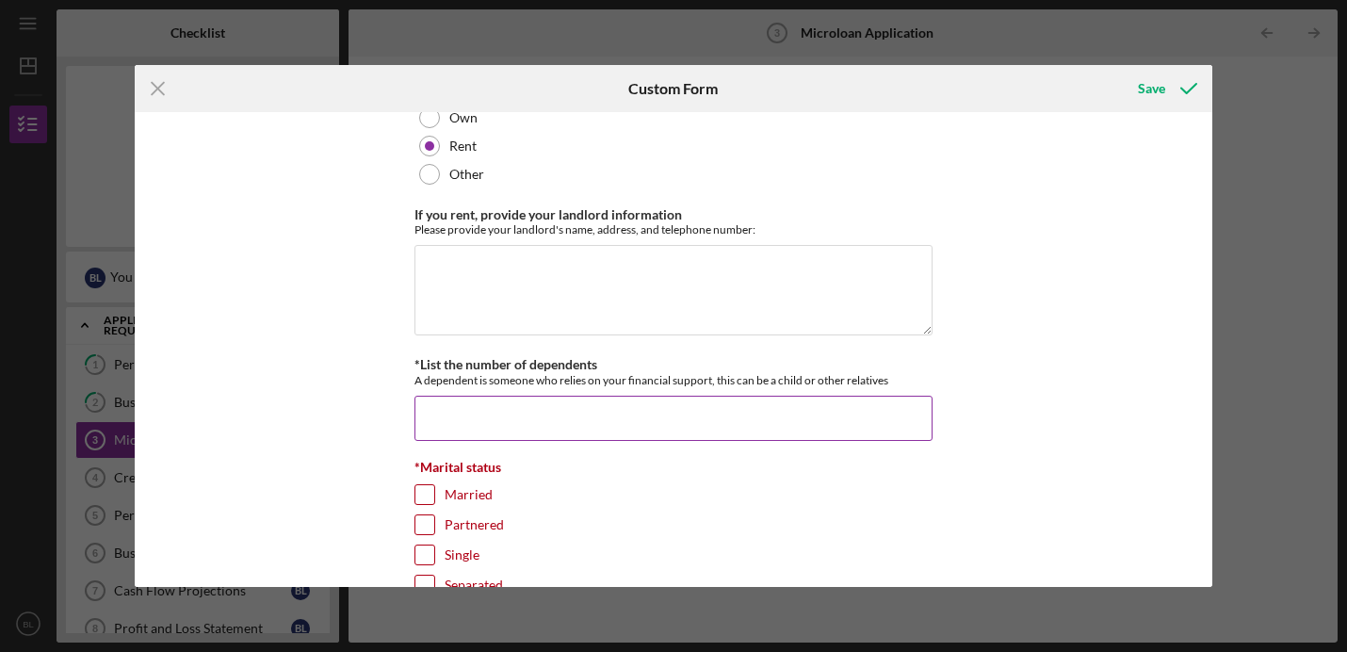
click at [525, 417] on input "*List the number of dependents" at bounding box center [673, 418] width 518 height 45
click at [511, 416] on input "*List the number of dependents" at bounding box center [673, 418] width 518 height 45
type input "0"
click at [387, 424] on div "MICROLOAN APPLICATION *Borrower Characteristics Please check the options that a…" at bounding box center [674, 349] width 1078 height 475
click at [420, 489] on input "Married" at bounding box center [424, 494] width 19 height 19
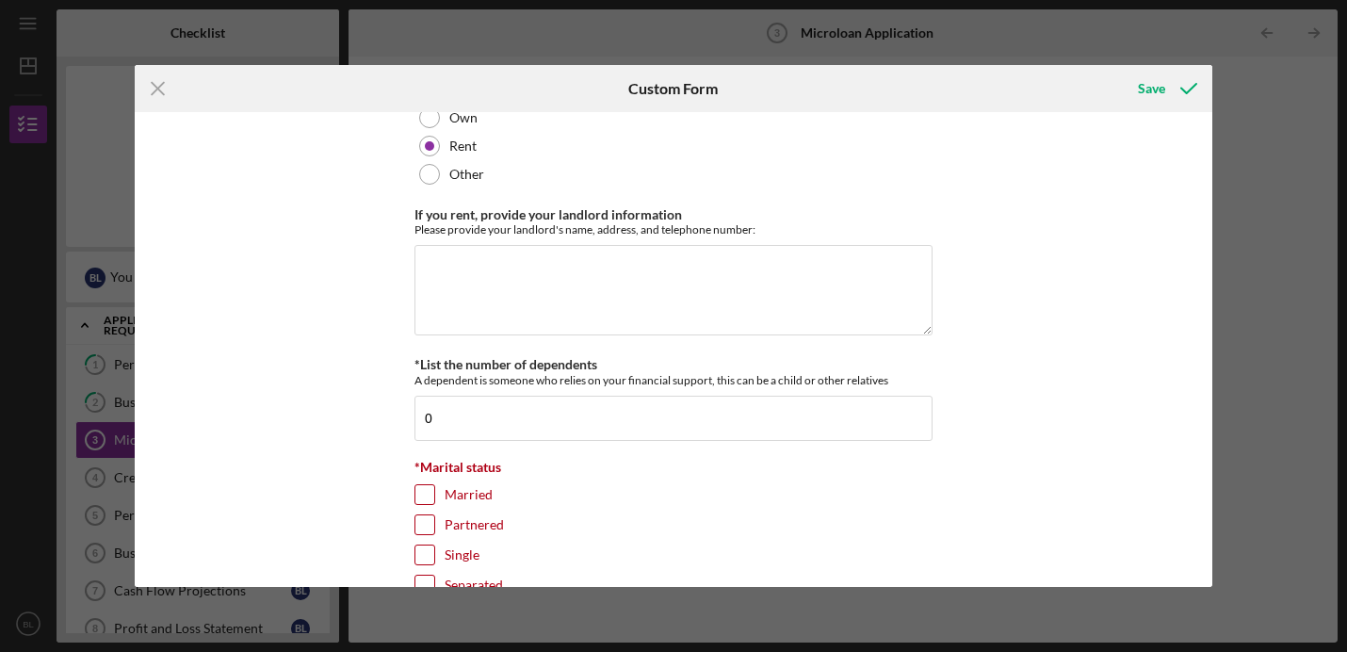
checkbox input "true"
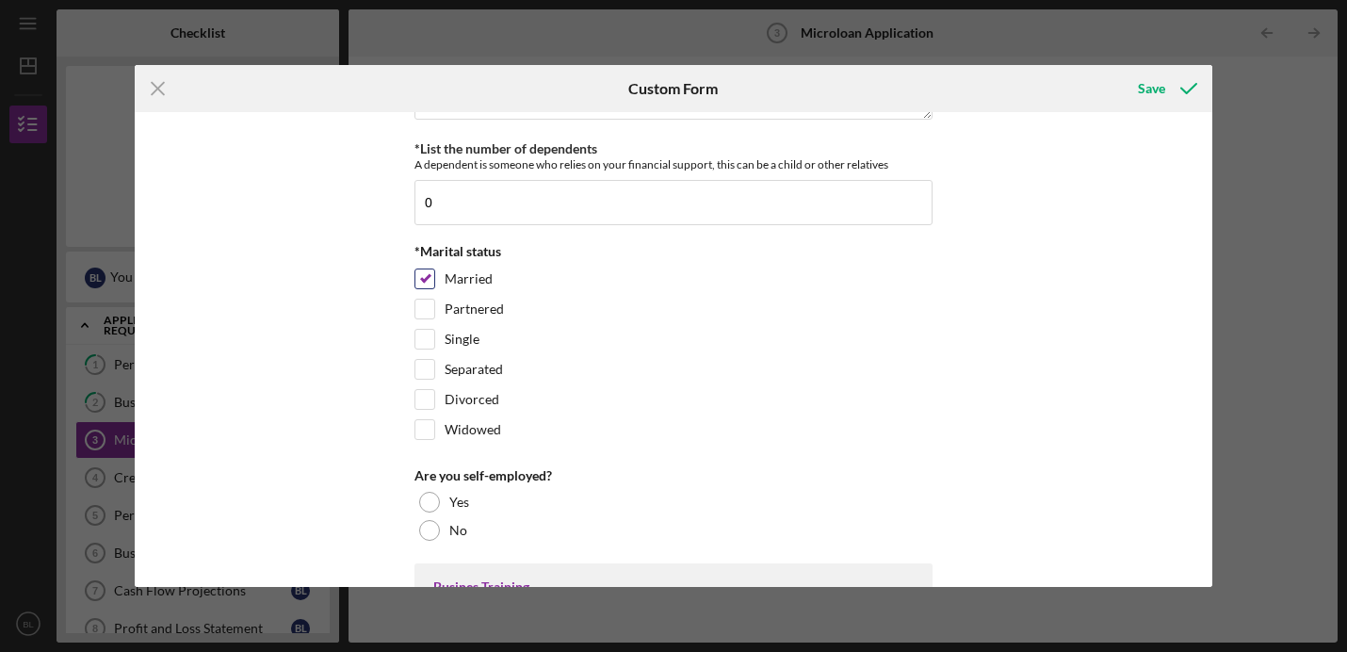
scroll to position [1137, 0]
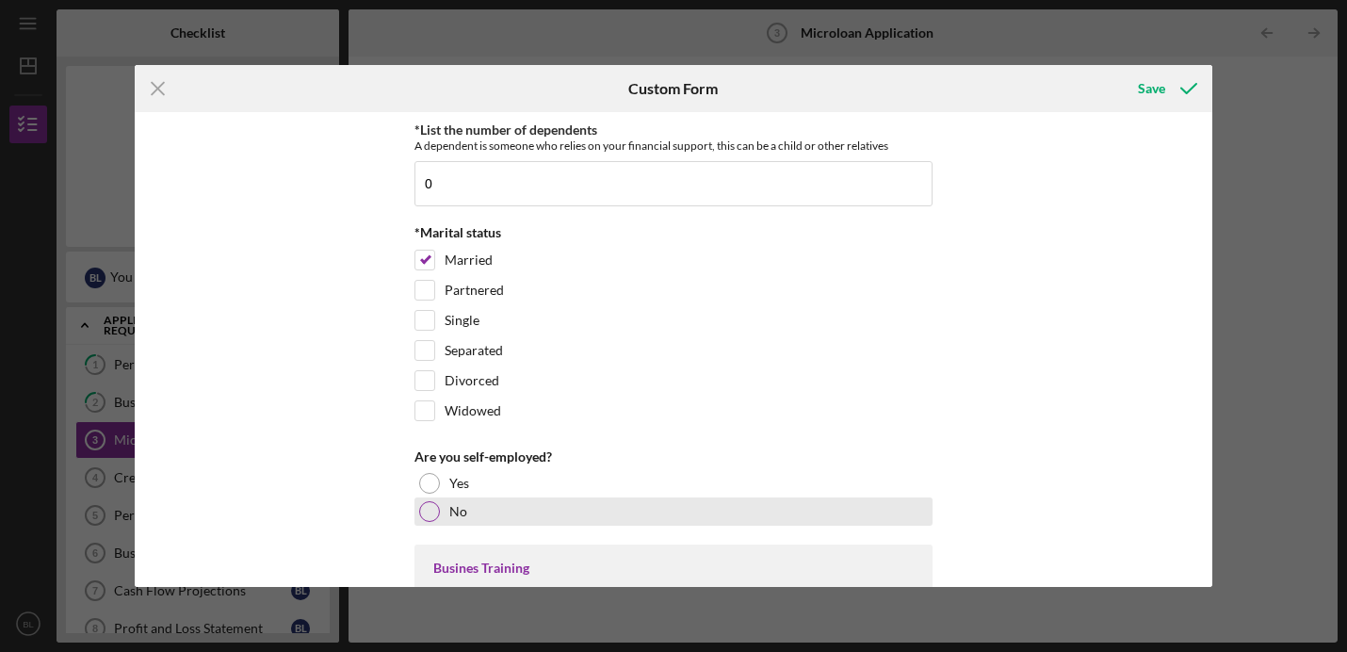
click at [433, 516] on div at bounding box center [429, 511] width 21 height 21
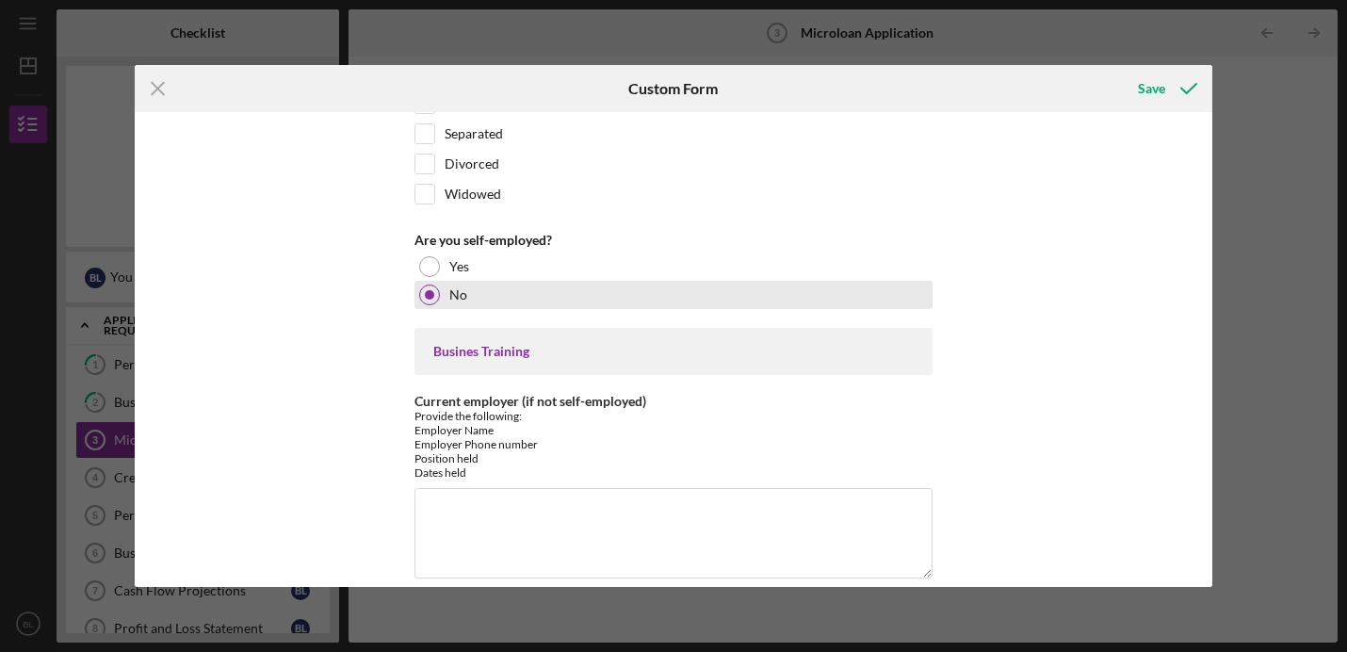
scroll to position [1381, 0]
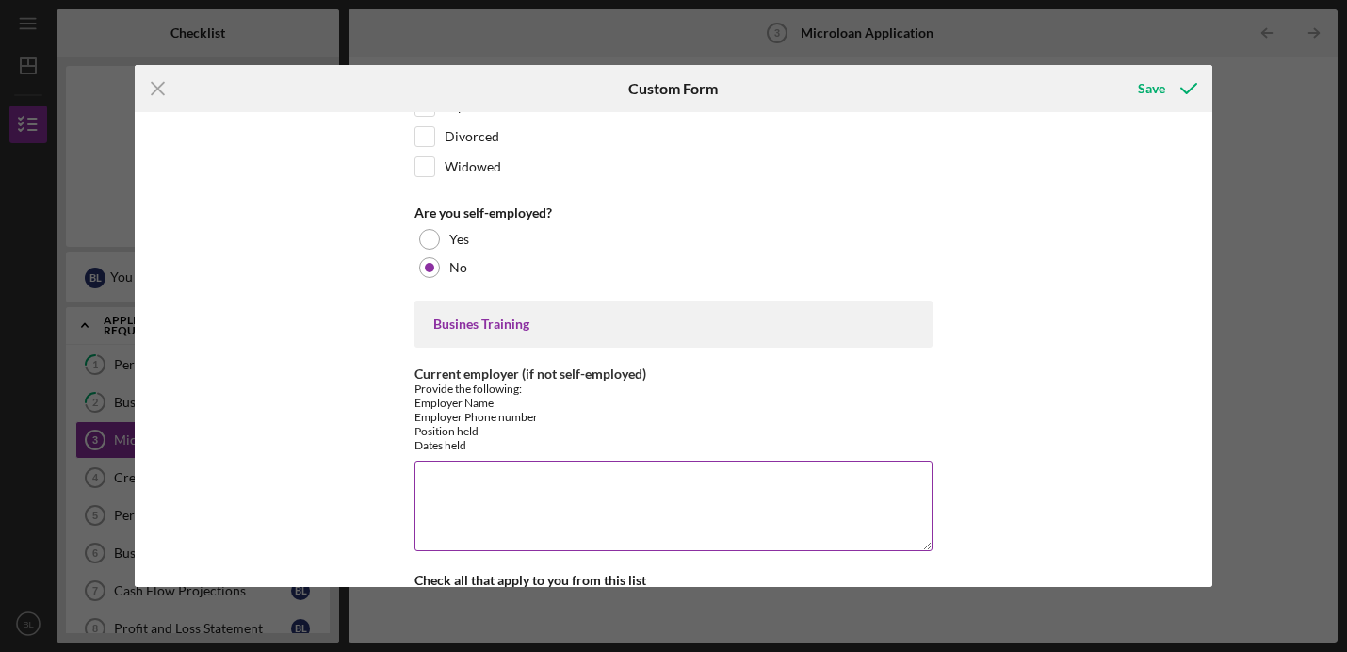
click at [481, 486] on textarea "Current employer (if not self-employed)" at bounding box center [673, 506] width 518 height 90
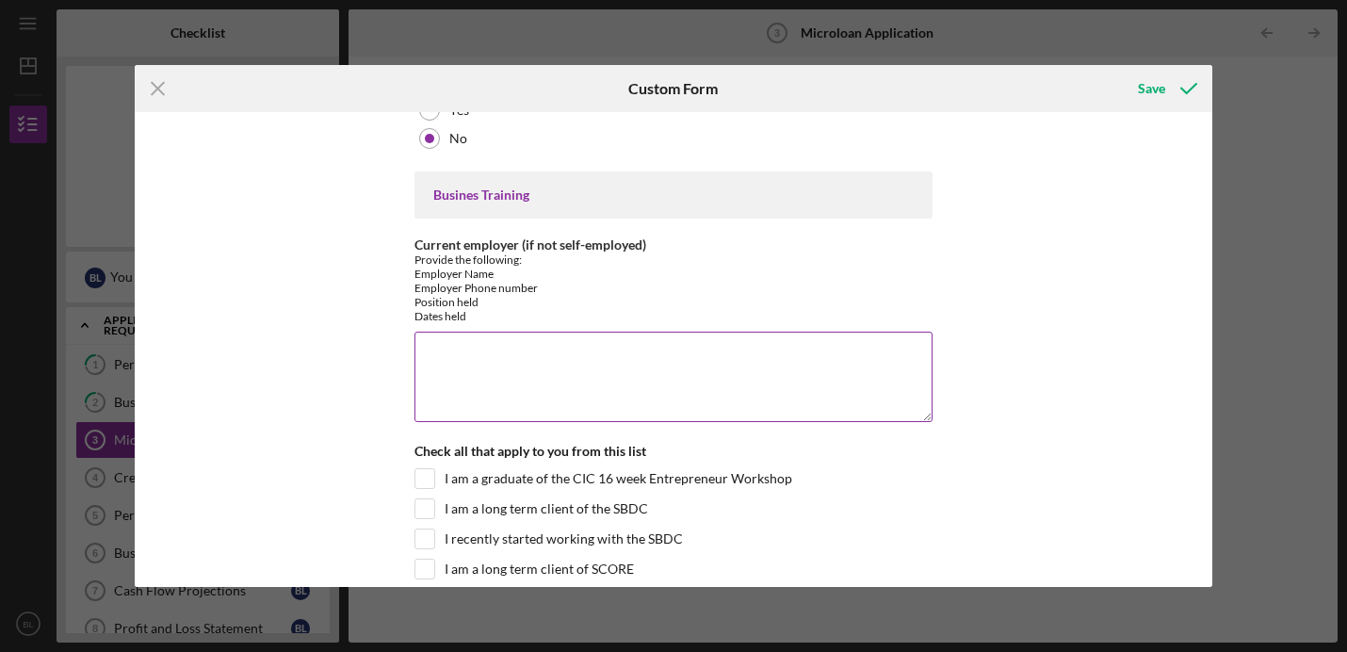
scroll to position [1551, 0]
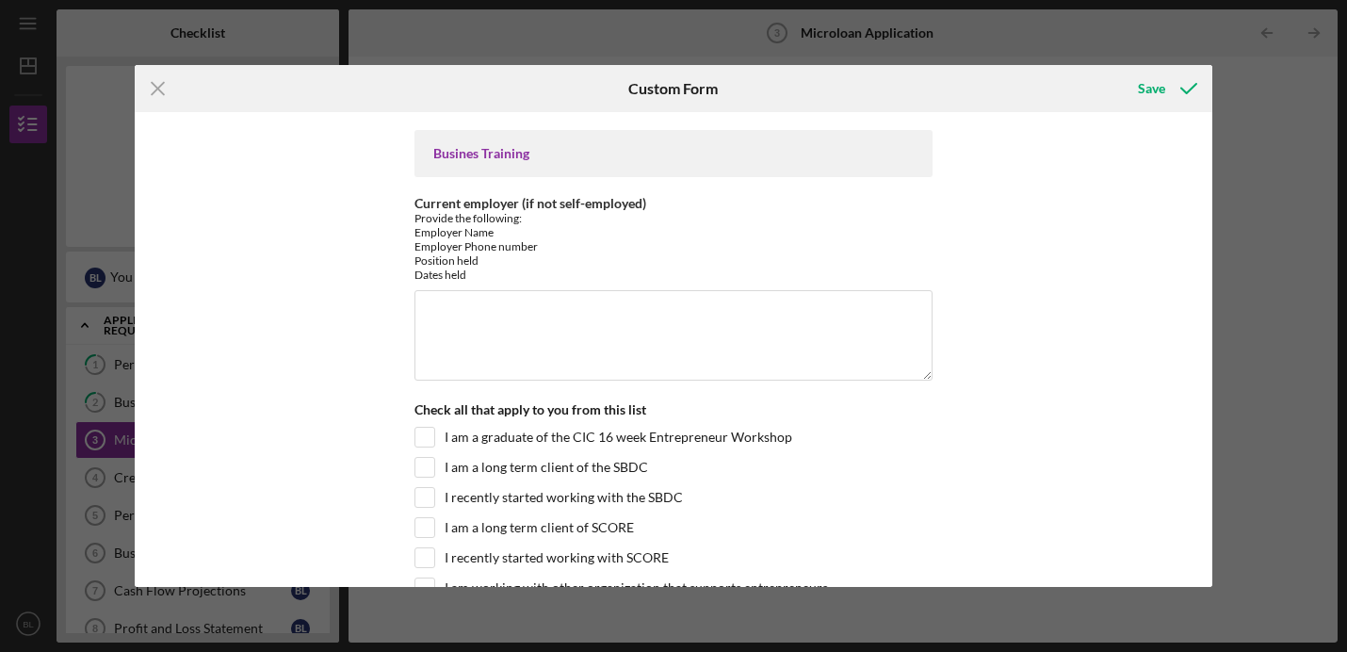
click at [374, 313] on div "MICROLOAN APPLICATION *Borrower Characteristics Please check the options that a…" at bounding box center [674, 349] width 1078 height 475
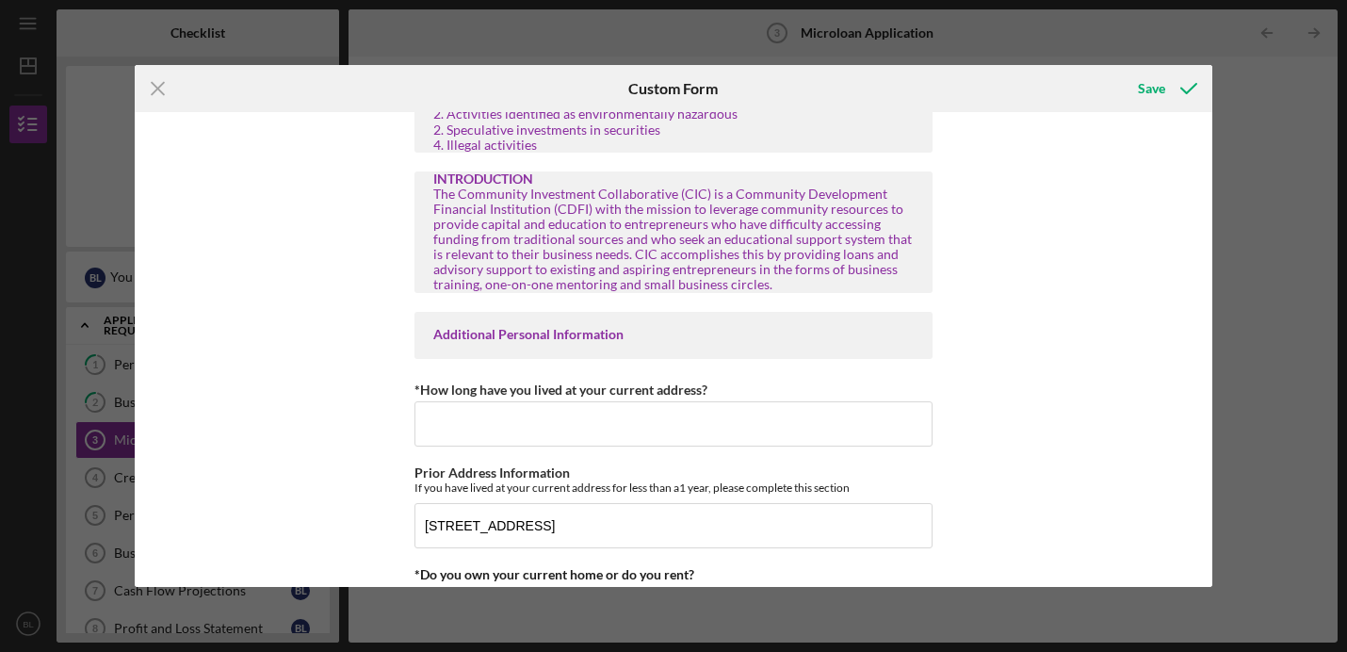
scroll to position [409, 0]
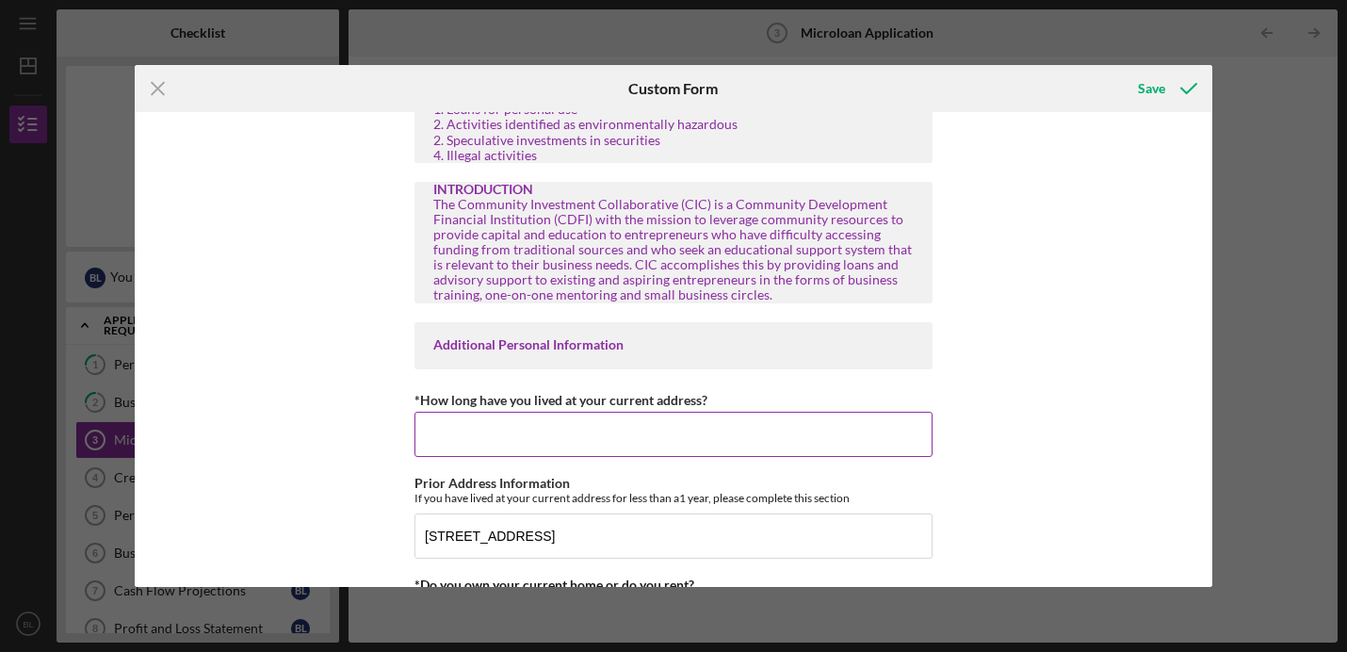
click at [486, 447] on input "*How long have you lived at your current address?" at bounding box center [673, 434] width 518 height 45
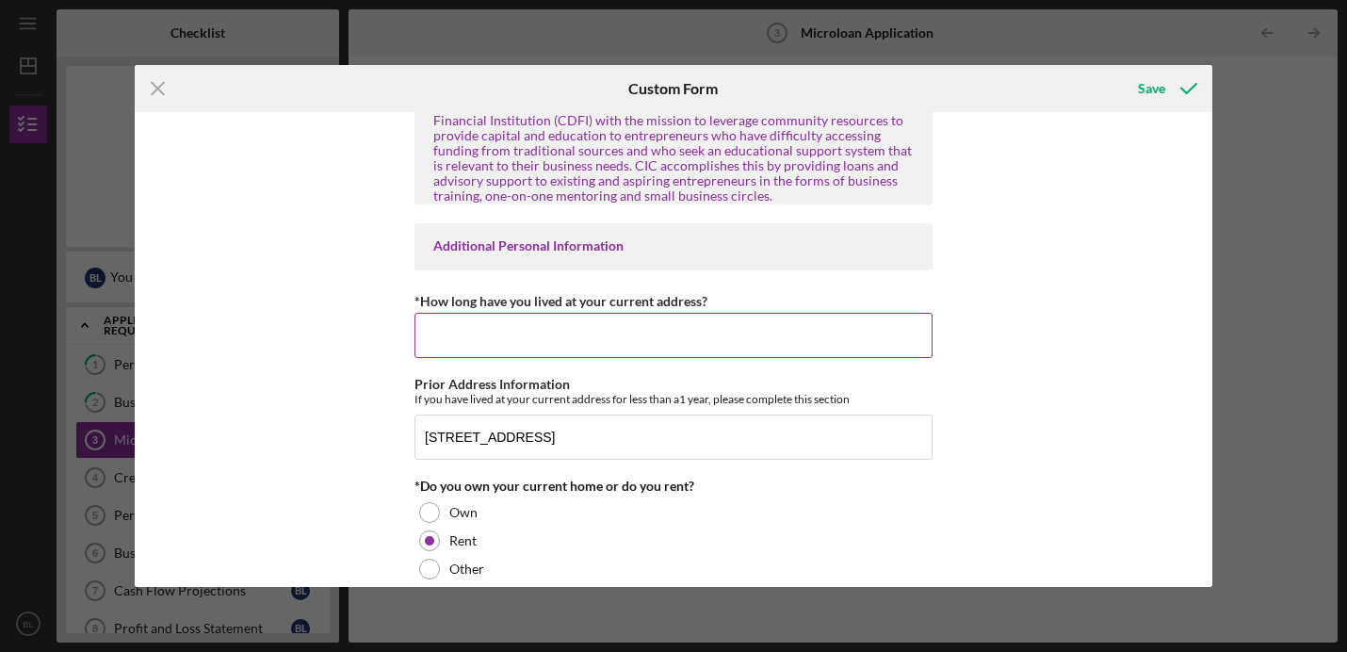
scroll to position [0, 0]
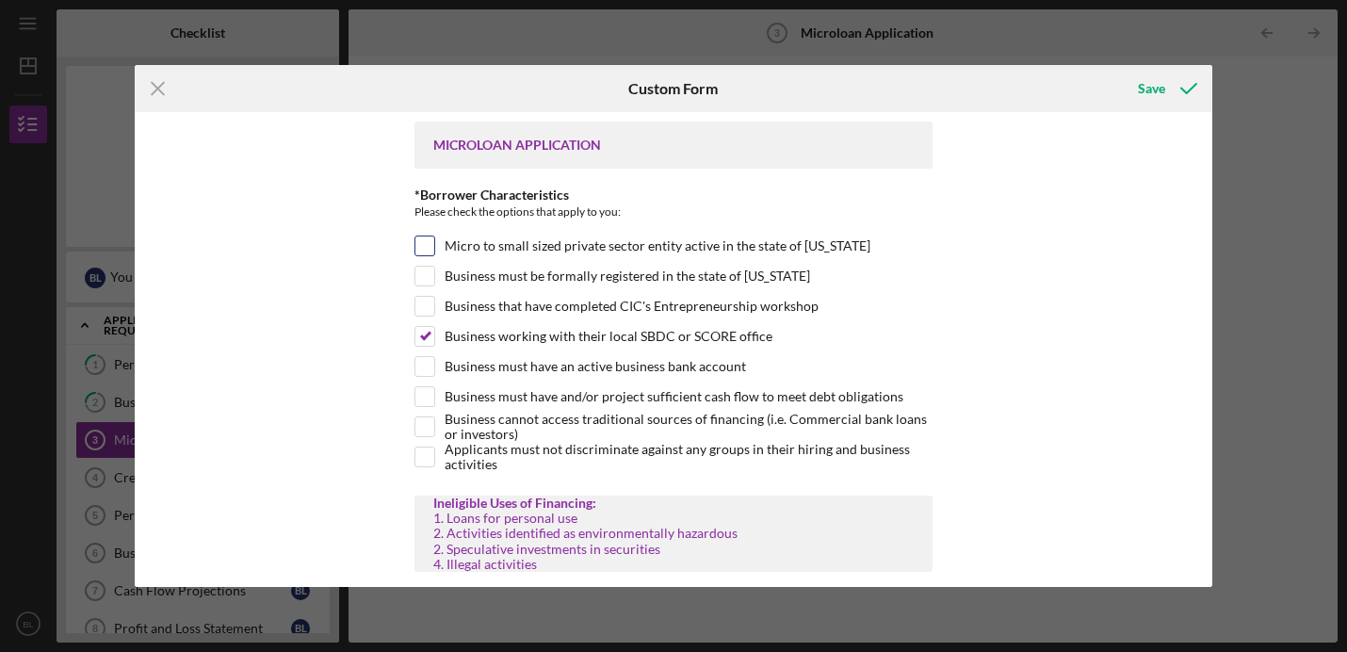
click at [416, 246] on input "Micro to small sized private sector entity active in the state of [US_STATE]" at bounding box center [424, 245] width 19 height 19
checkbox input "true"
click at [418, 287] on div "Business must be formally registered in the state of [US_STATE]" at bounding box center [673, 281] width 518 height 30
click at [423, 278] on input "Business must be formally registered in the state of [US_STATE]" at bounding box center [424, 276] width 19 height 19
checkbox input "true"
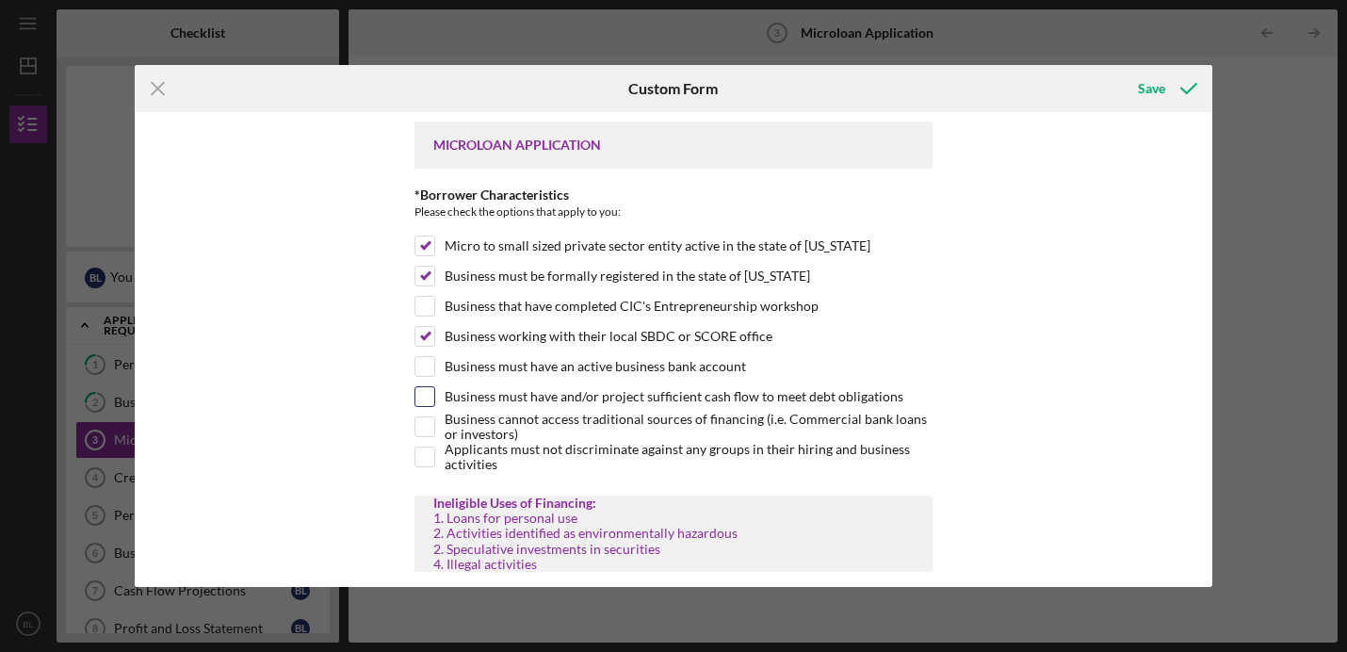
click at [426, 397] on input "Business must have and/or project sufficient cash flow to meet debt obligations" at bounding box center [424, 396] width 19 height 19
checkbox input "true"
click at [420, 379] on div "Business must have an active business bank account" at bounding box center [673, 371] width 518 height 30
click at [420, 367] on input "Business must have an active business bank account" at bounding box center [424, 366] width 19 height 19
checkbox input "true"
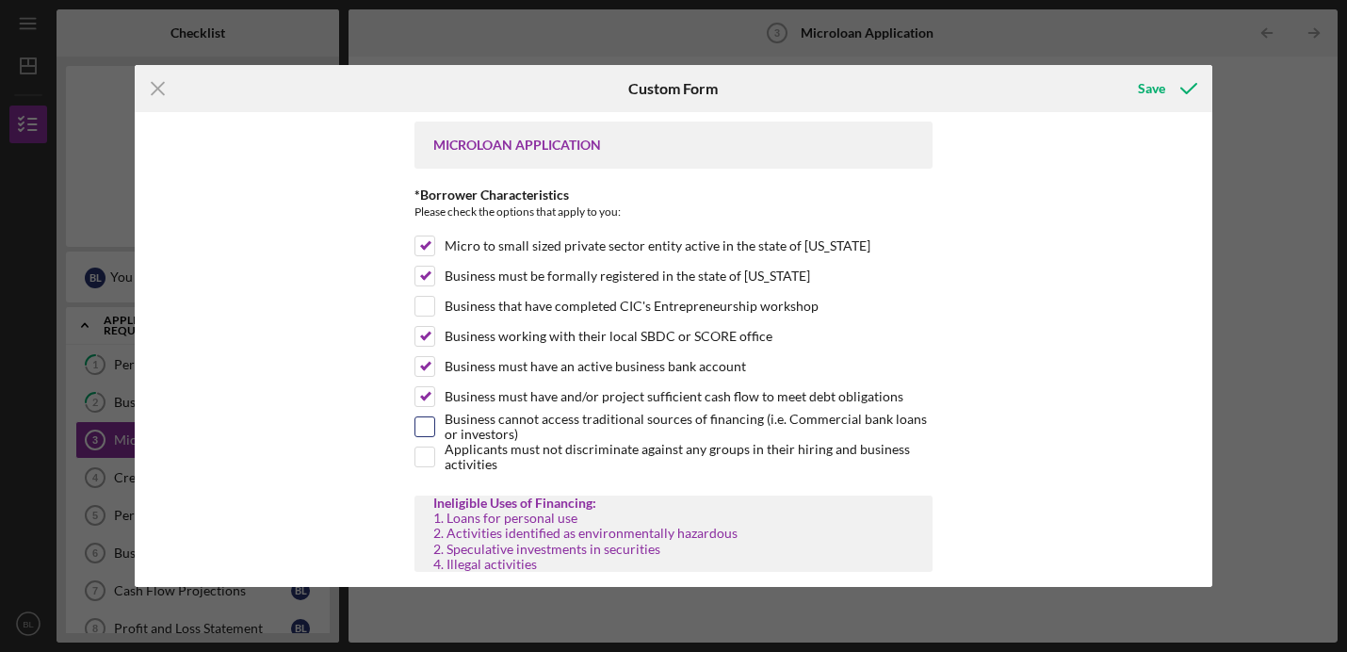
click at [422, 417] on input "Business cannot access traditional sources of financing (i.e. Commercial bank l…" at bounding box center [424, 426] width 19 height 19
click at [419, 430] on input "Business cannot access traditional sources of financing (i.e. Commercial bank l…" at bounding box center [424, 426] width 19 height 19
checkbox input "true"
click at [421, 457] on input "Applicants must not discriminate against any groups in their hiring and busines…" at bounding box center [424, 456] width 19 height 19
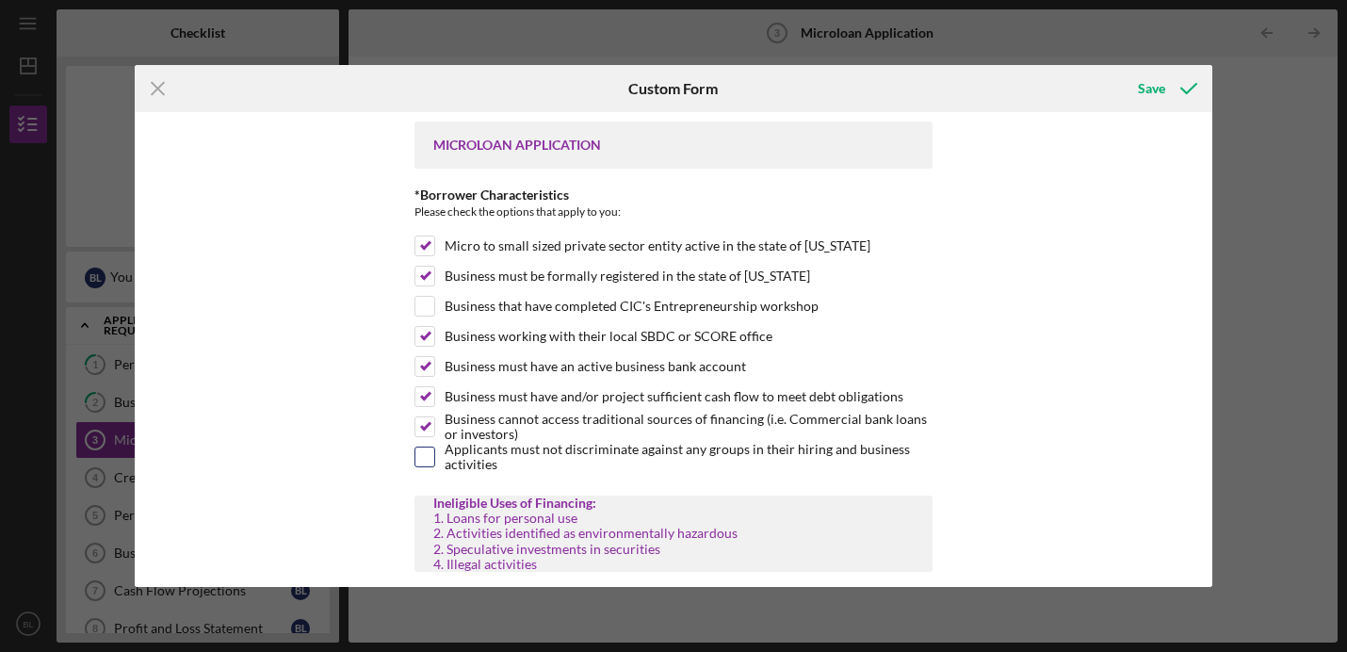
checkbox input "true"
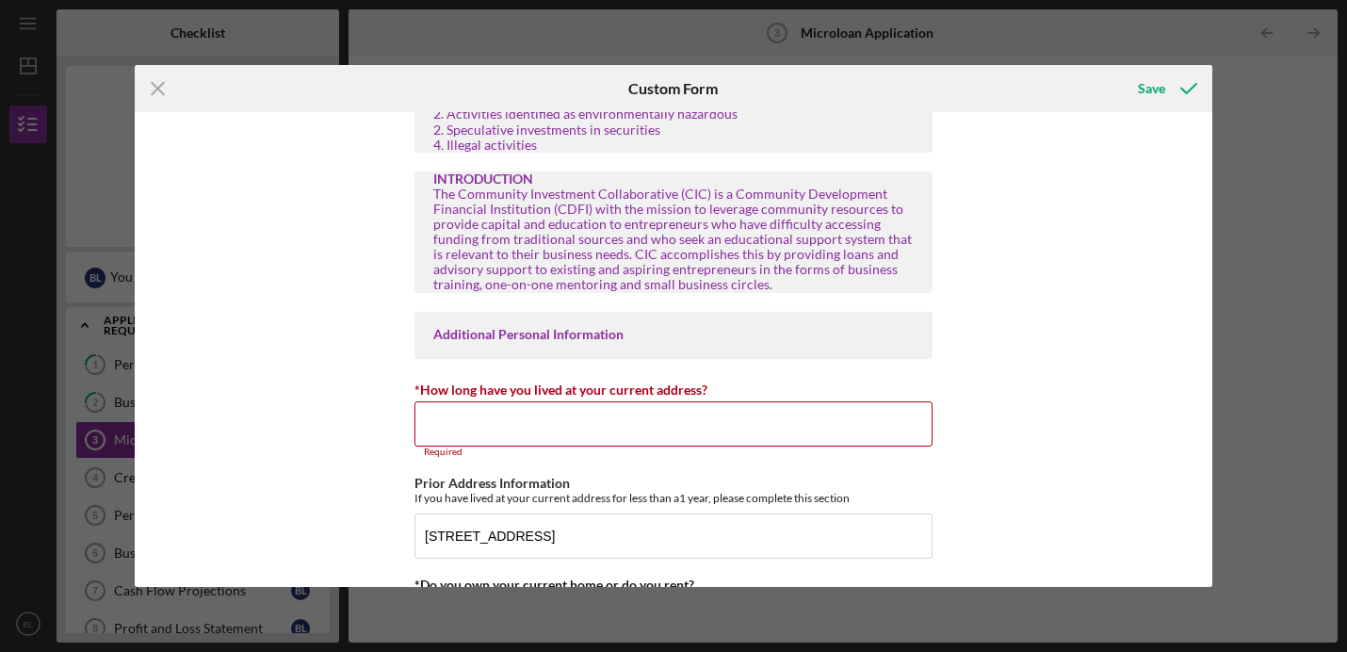
scroll to position [436, 0]
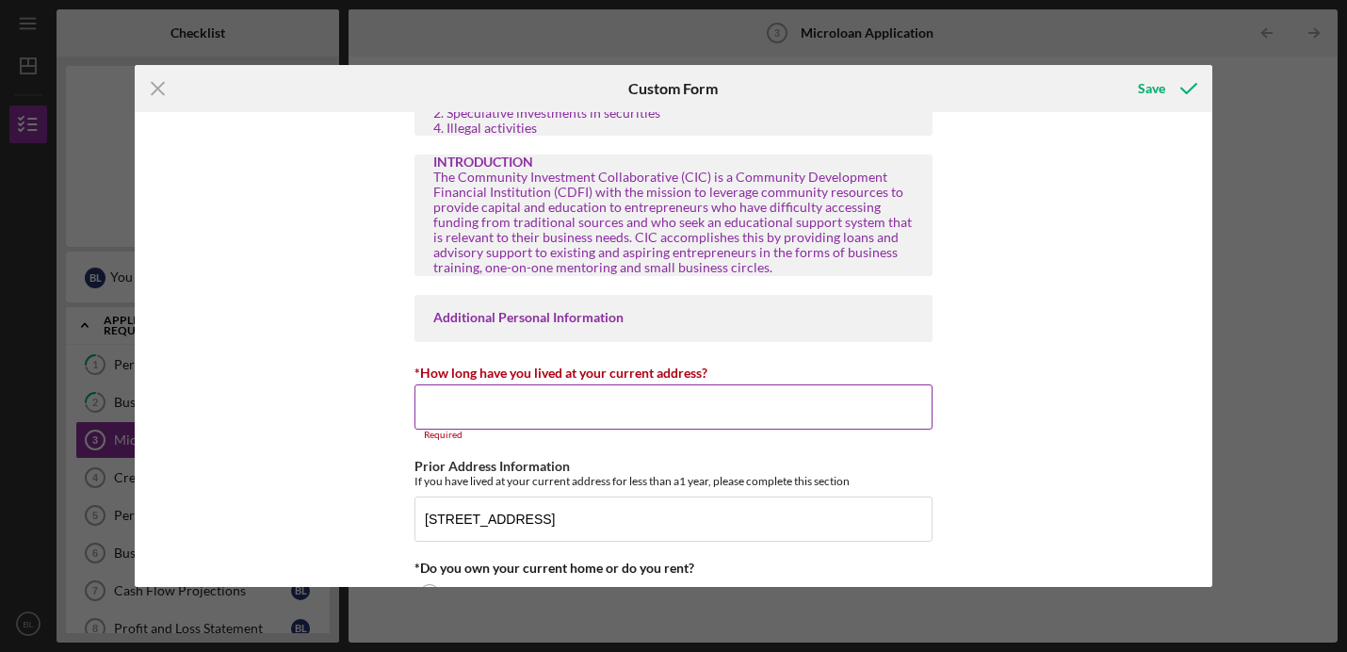
click at [459, 403] on input "*How long have you lived at your current address?" at bounding box center [673, 406] width 518 height 45
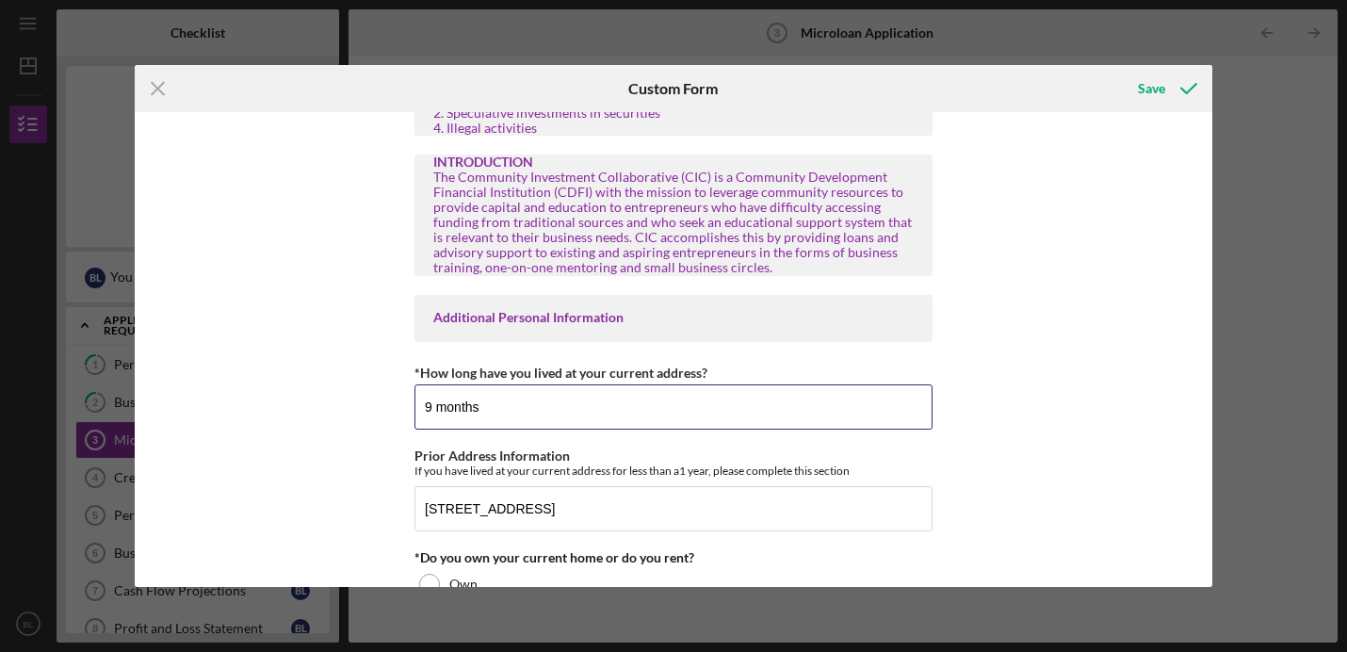
type input "9 months"
click at [1050, 422] on div "MICROLOAN APPLICATION *Borrower Characteristics Please check the options that a…" at bounding box center [674, 349] width 1078 height 475
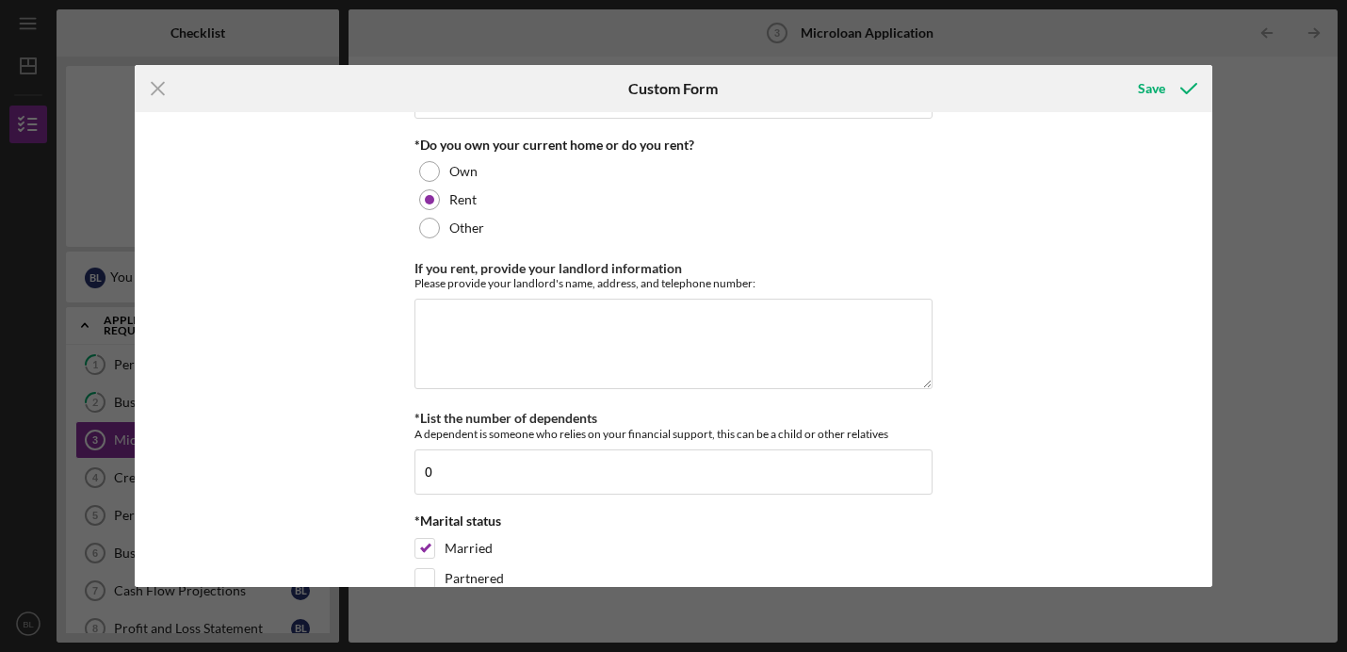
scroll to position [853, 0]
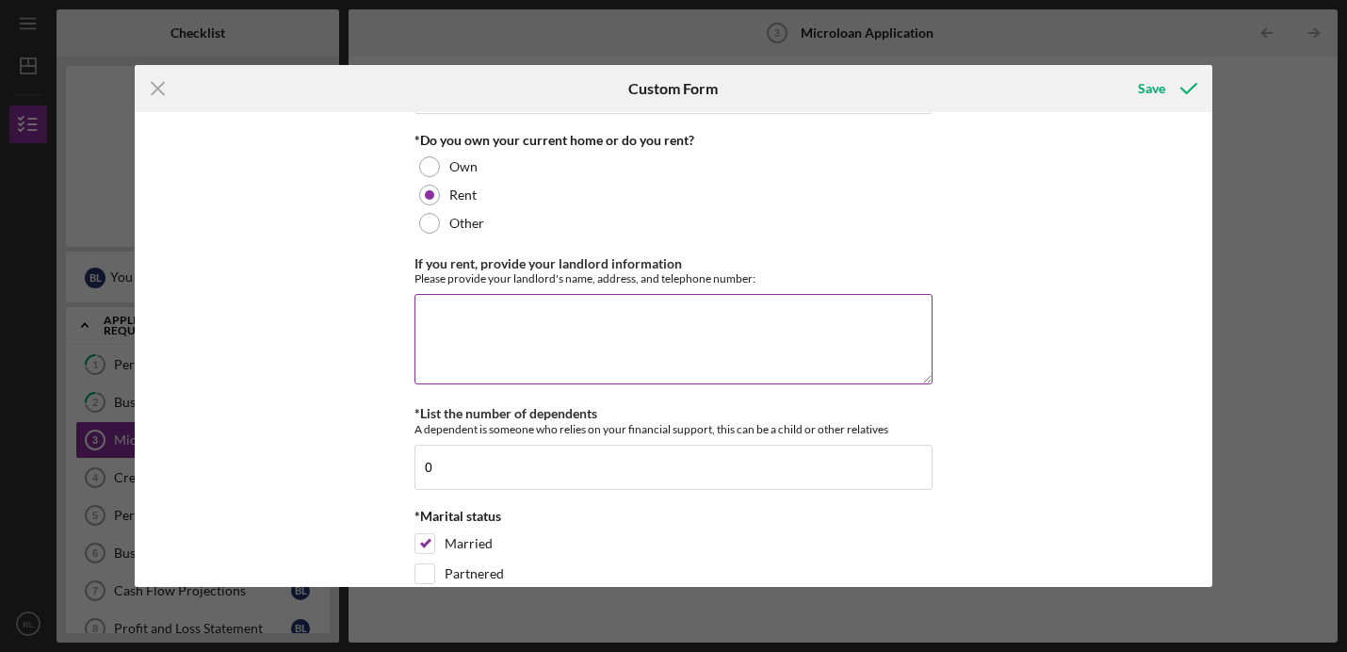
click at [804, 324] on textarea "If you rent, provide your landlord information" at bounding box center [673, 339] width 518 height 90
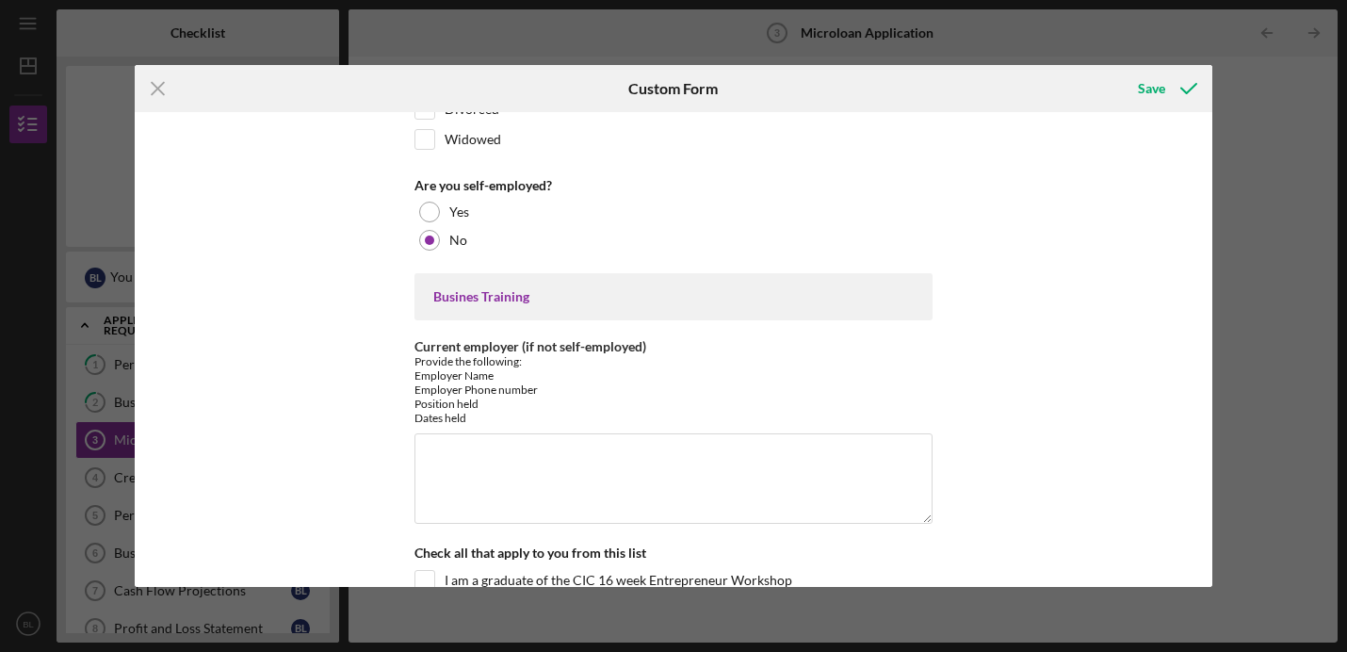
scroll to position [1442, 0]
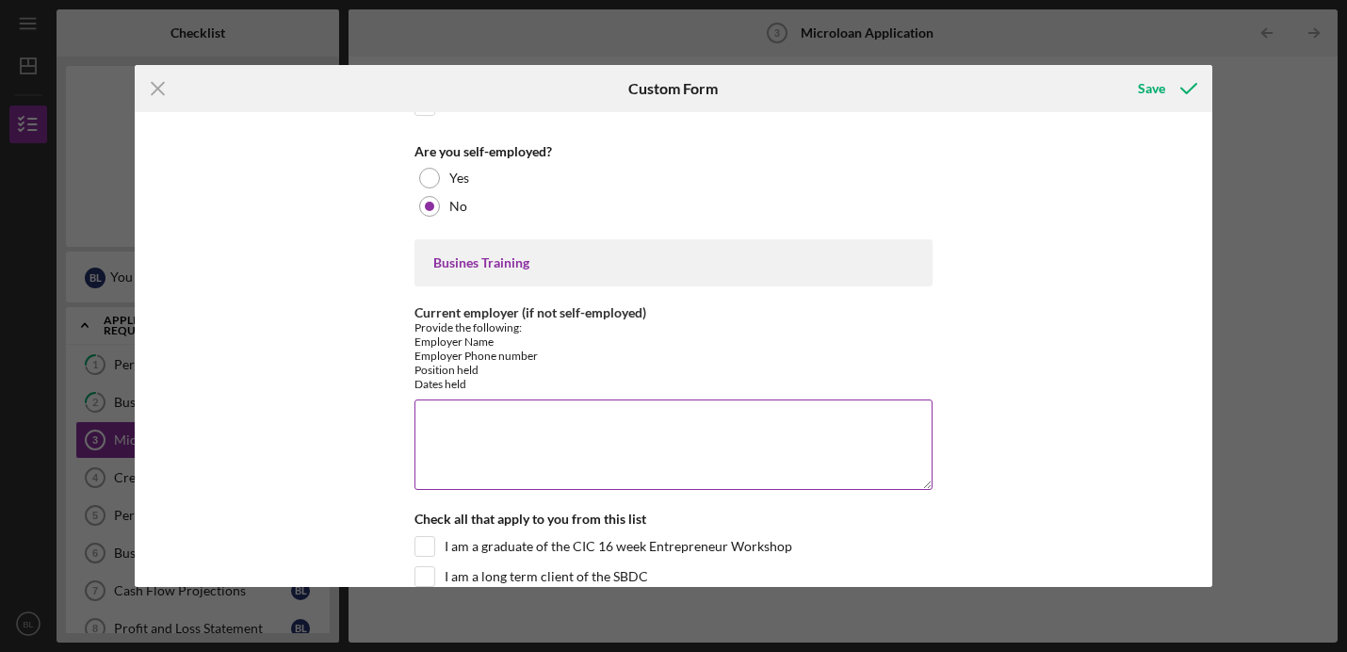
type textarea "BlueSky Property Management [PHONE_NUMBER]"
click at [758, 427] on textarea "Current employer (if not self-employed)" at bounding box center [673, 444] width 518 height 90
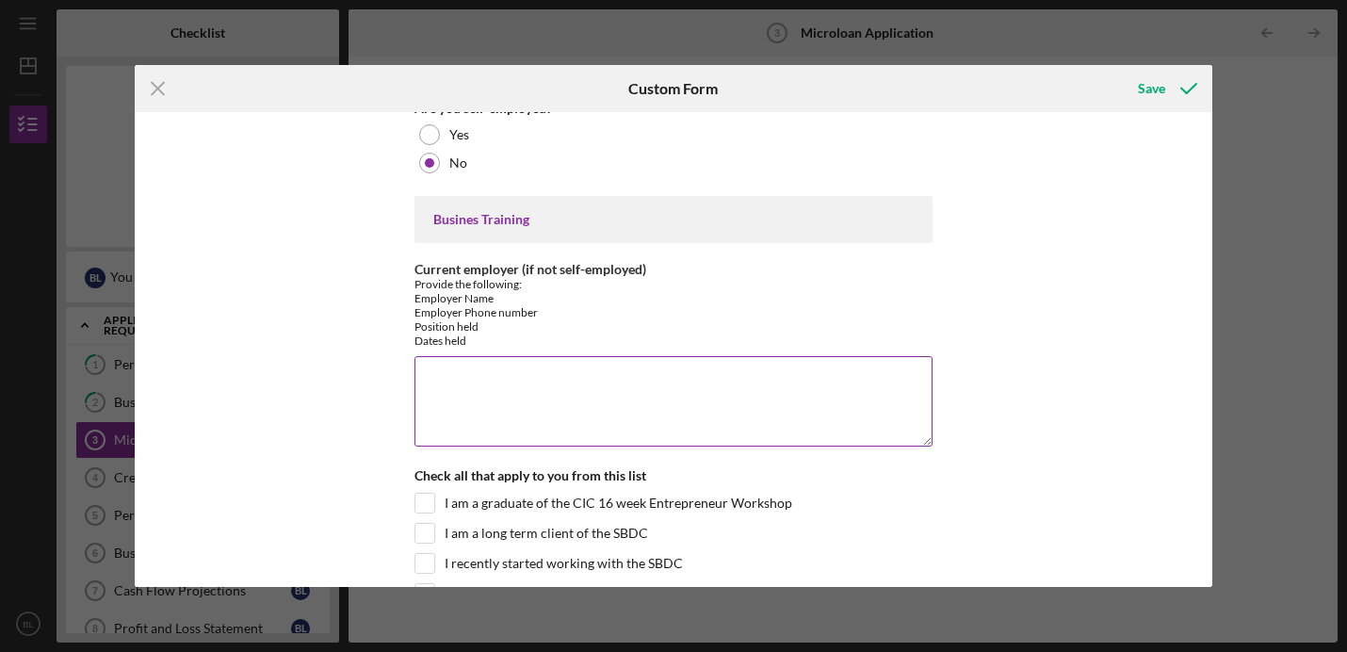
scroll to position [1468, 0]
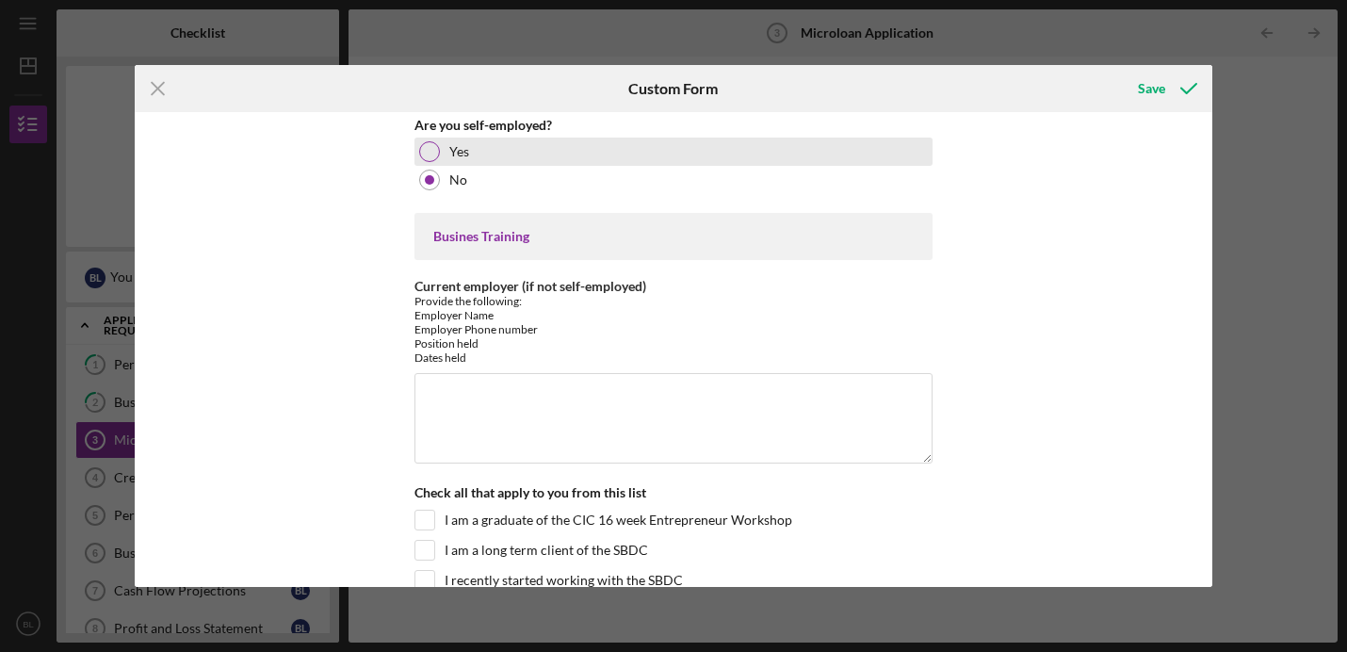
click at [431, 145] on div at bounding box center [429, 151] width 21 height 21
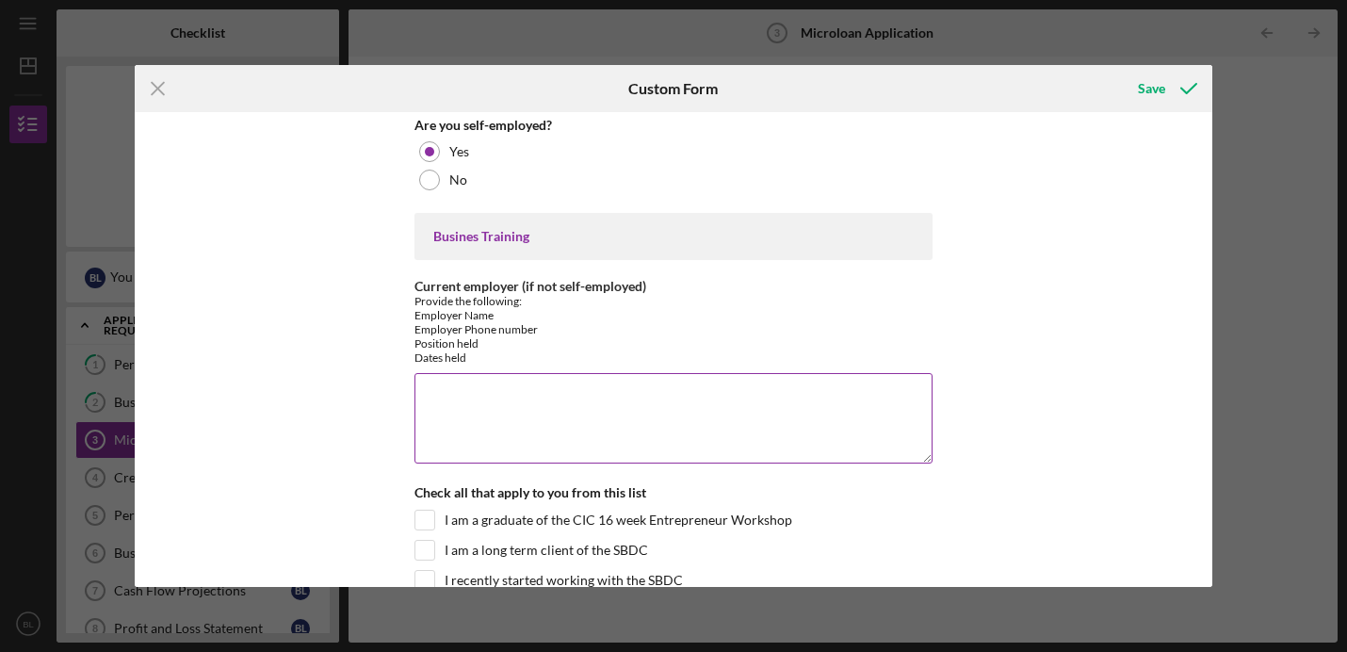
click at [514, 396] on textarea "Current employer (if not self-employed)" at bounding box center [673, 418] width 518 height 90
click at [566, 349] on div "Provide the following: Employer Name Employer Phone number Position held Dates …" at bounding box center [673, 329] width 518 height 71
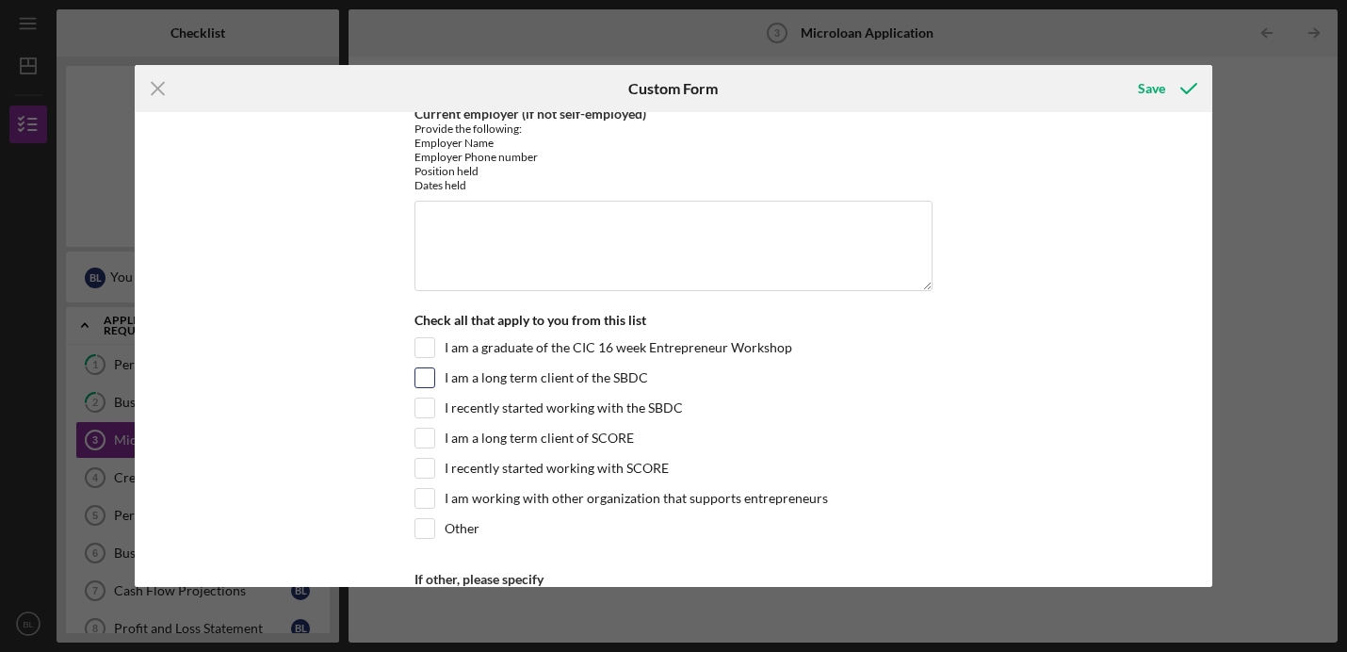
scroll to position [1657, 0]
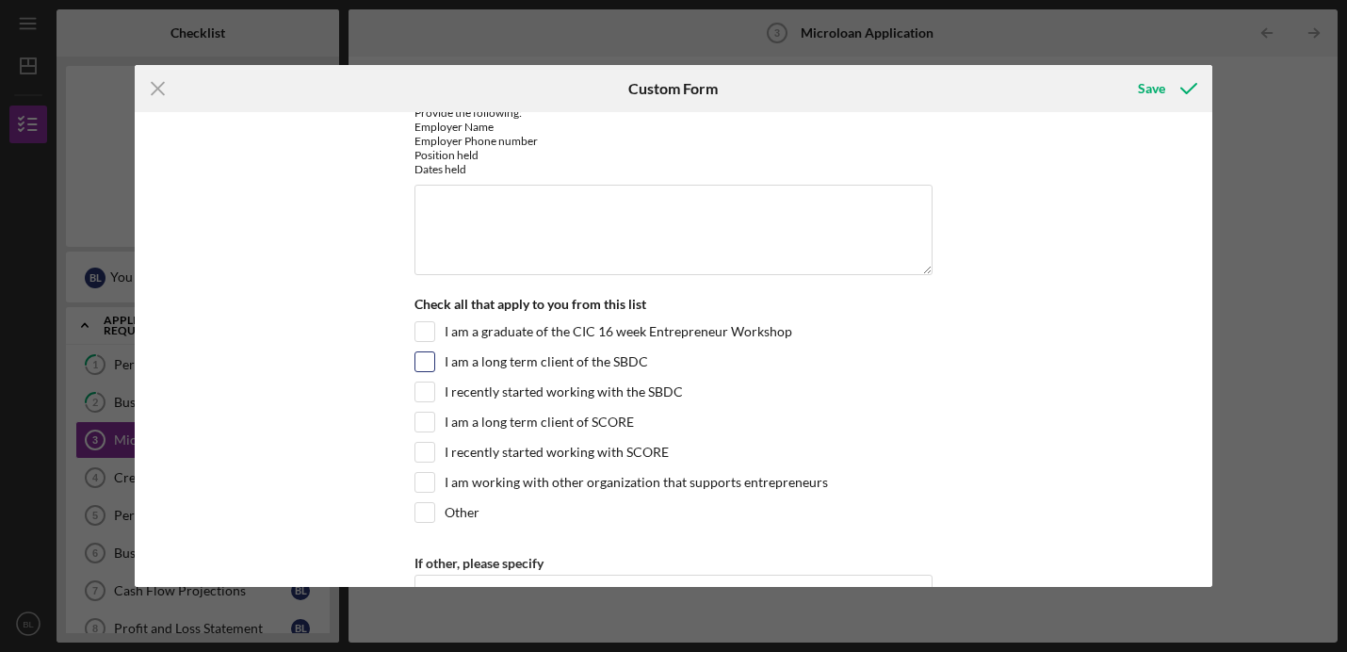
click at [509, 364] on label "I am a long term client of the SBDC" at bounding box center [546, 361] width 203 height 19
click at [434, 364] on input "I am a long term client of the SBDC" at bounding box center [424, 361] width 19 height 19
checkbox input "true"
click at [466, 390] on label "I recently started working with the SBDC" at bounding box center [564, 391] width 238 height 19
click at [434, 390] on input "I recently started working with the SBDC" at bounding box center [424, 391] width 19 height 19
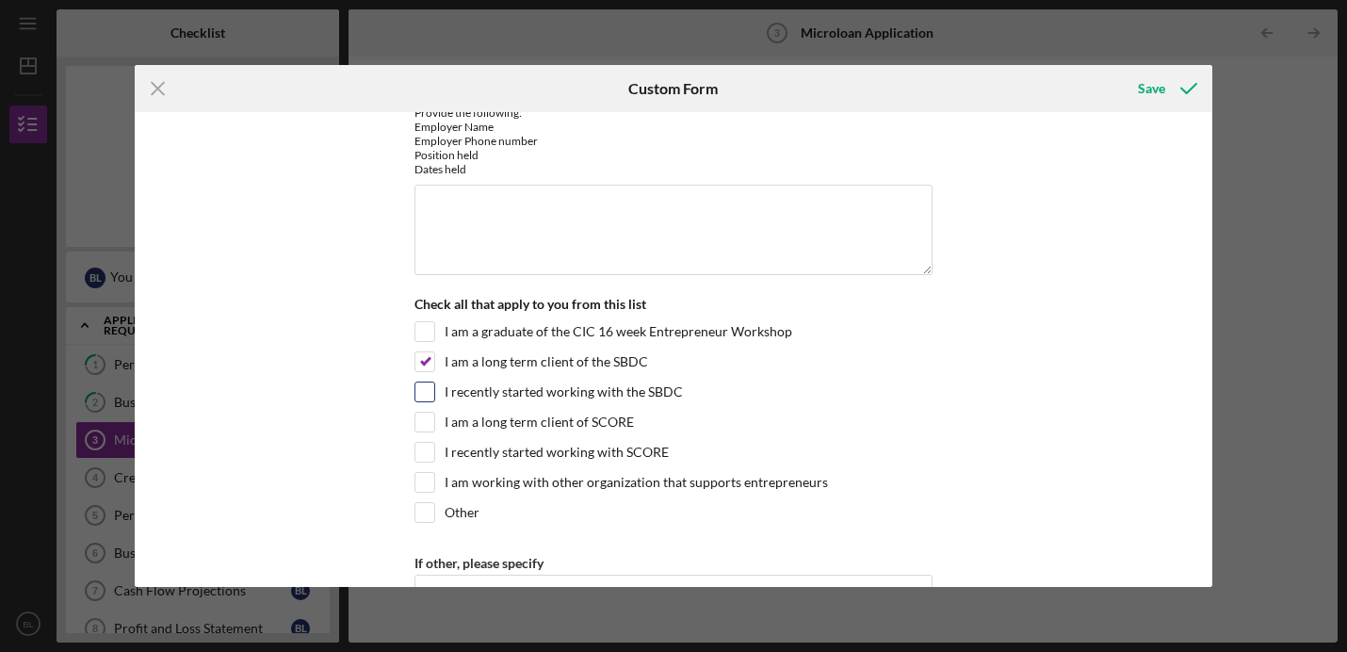
checkbox input "true"
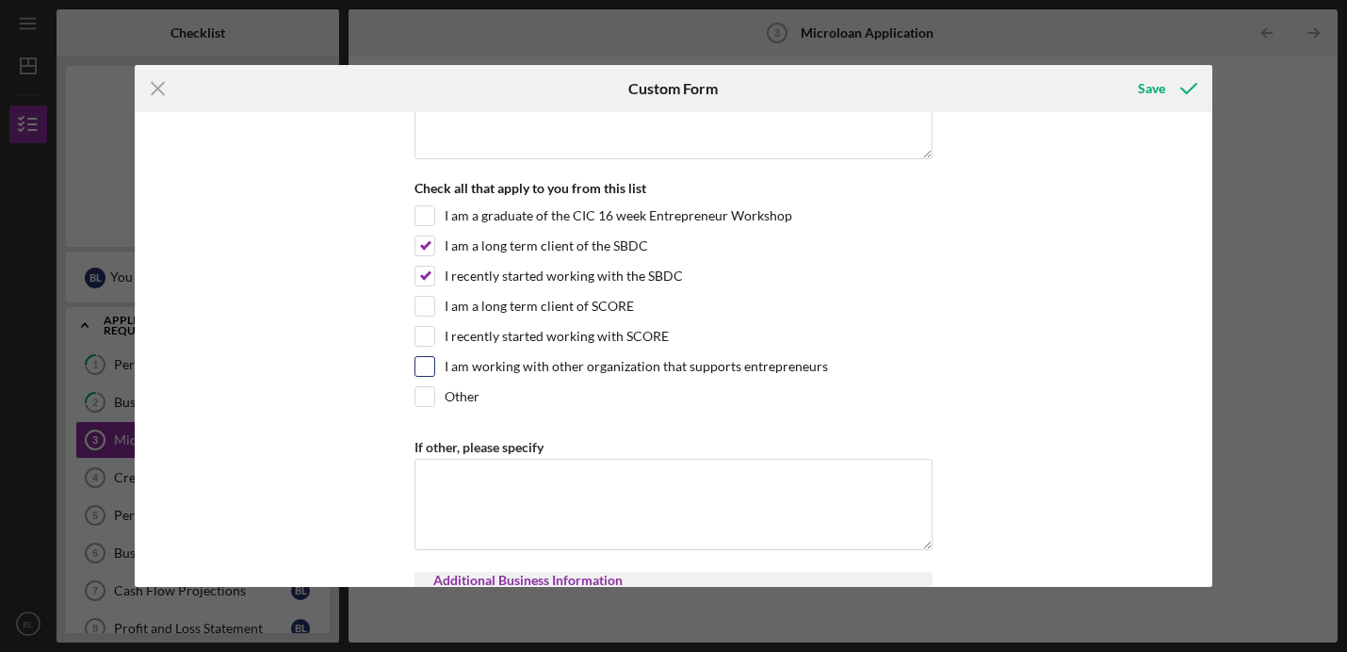
scroll to position [1800, 0]
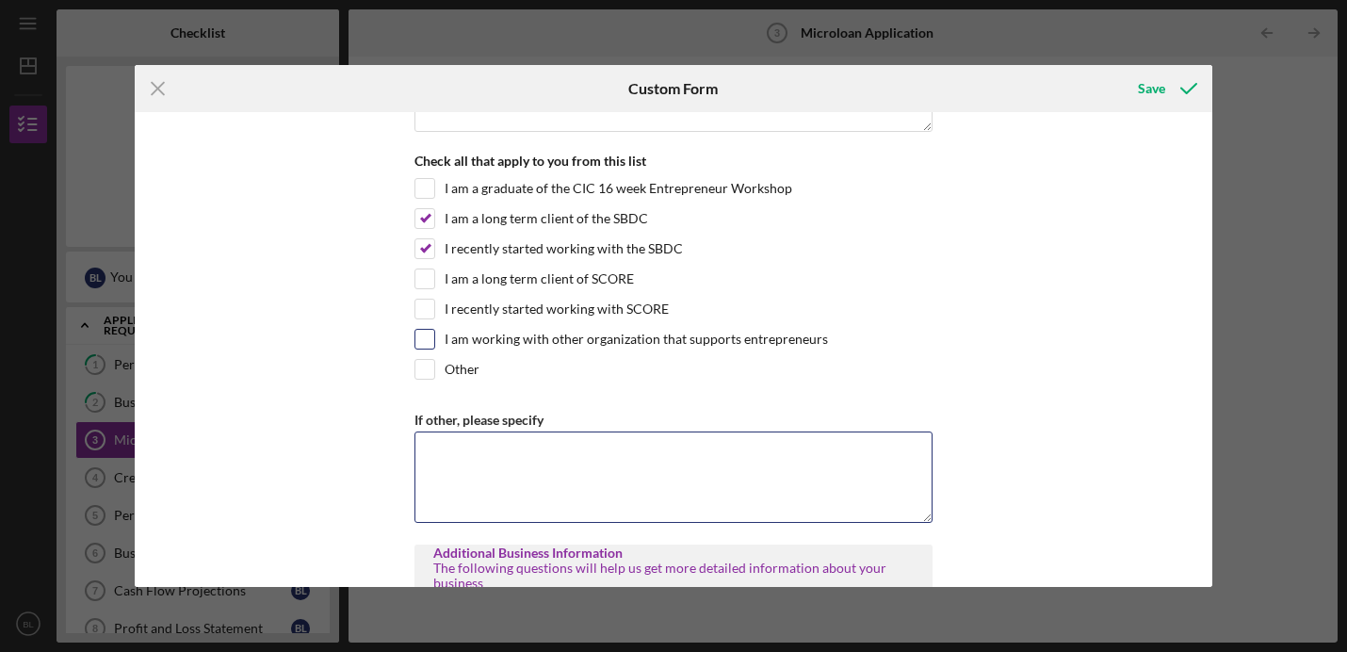
click at [462, 497] on textarea "If other, please specify" at bounding box center [673, 476] width 518 height 90
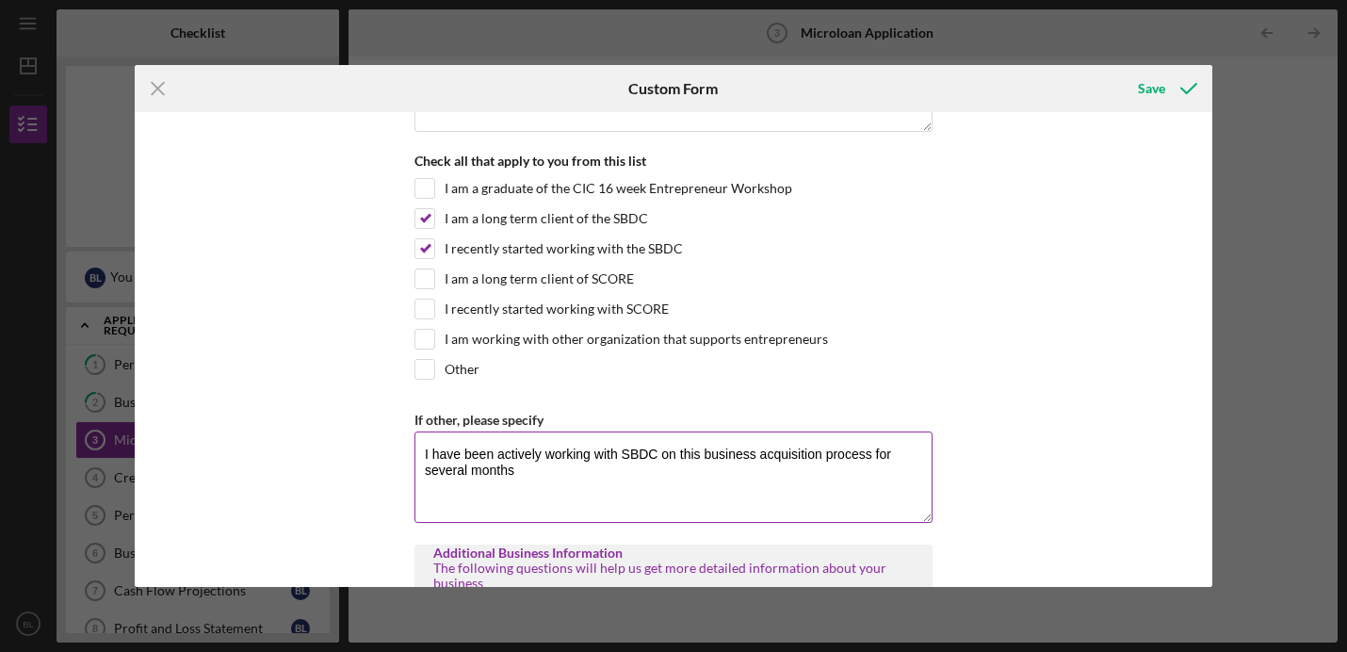
click at [717, 470] on textarea "I have been actively working with SBDC on this business acquisition process for…" at bounding box center [673, 476] width 518 height 90
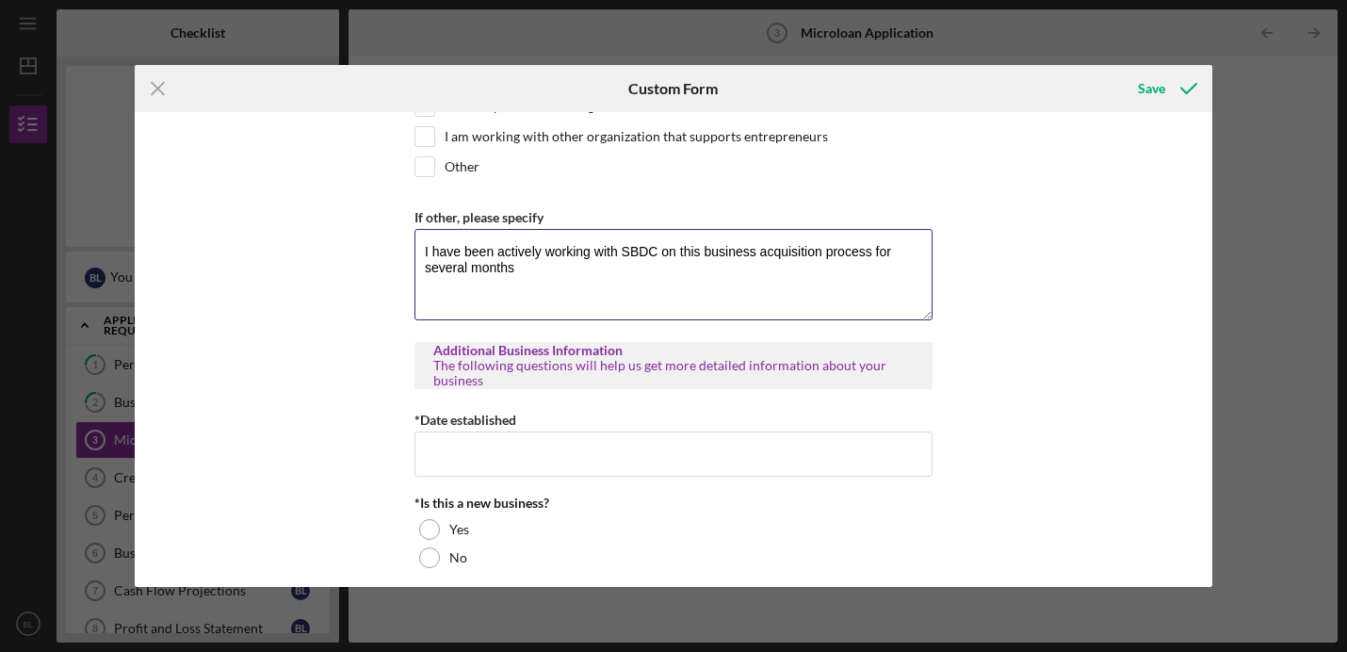
scroll to position [2004, 0]
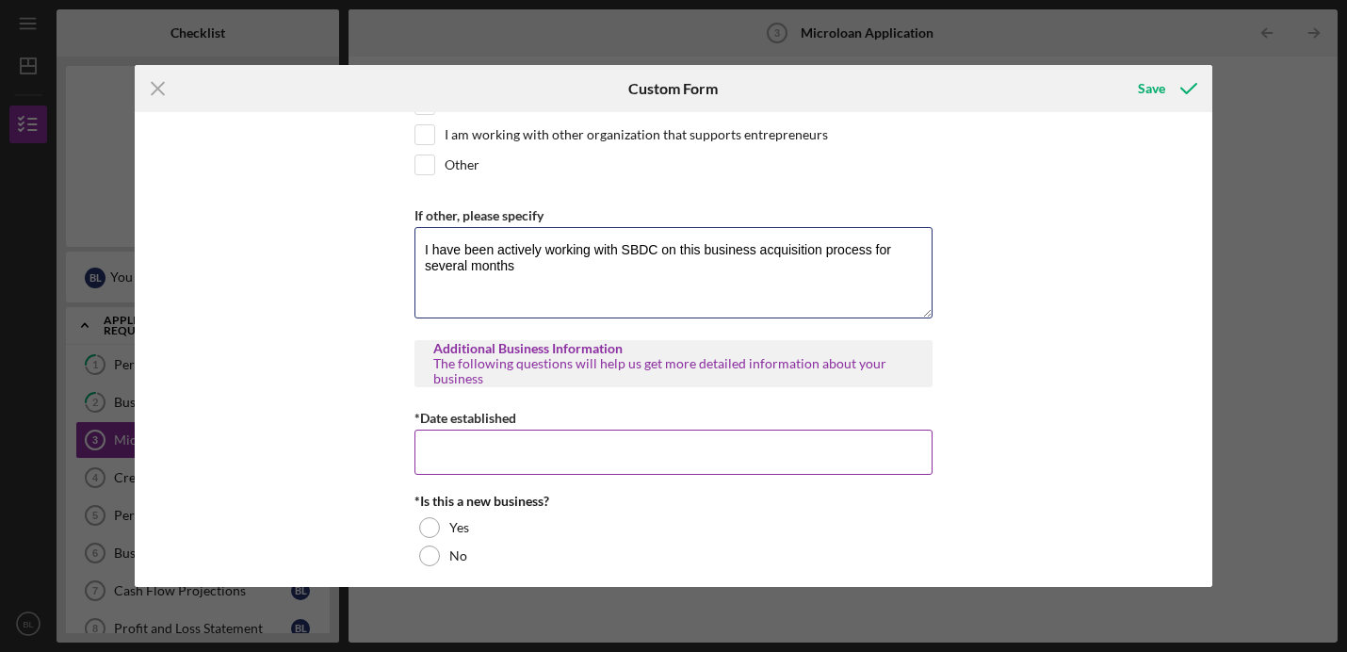
type textarea "I have been actively working with SBDC on this business acquisition process for…"
click at [514, 453] on input "*Date established" at bounding box center [673, 452] width 518 height 45
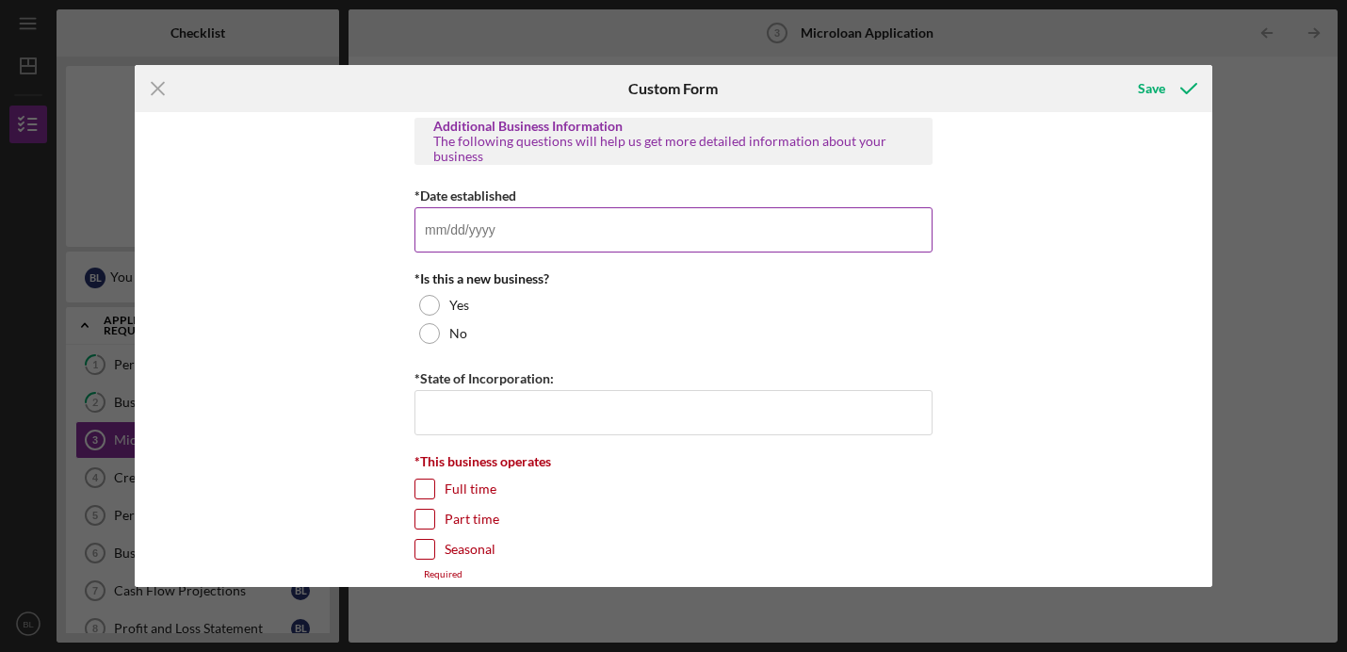
scroll to position [2274, 0]
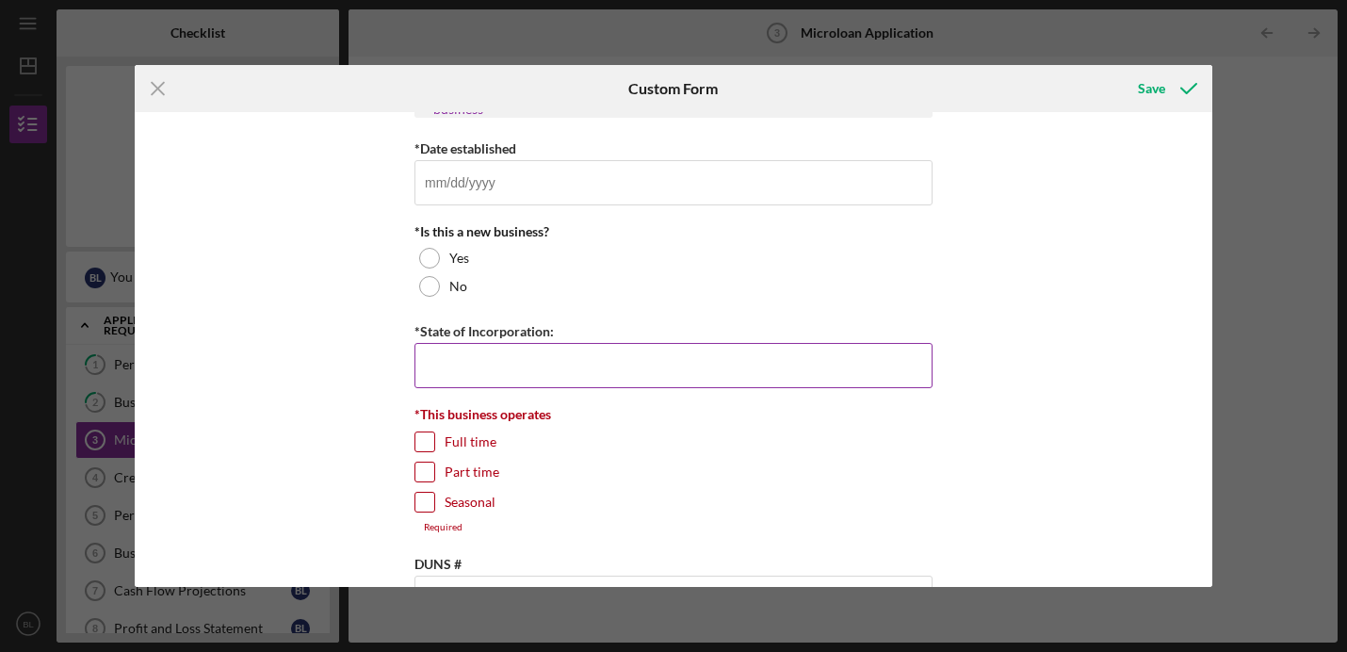
click at [489, 372] on input "*State of Incorporation:" at bounding box center [673, 365] width 518 height 45
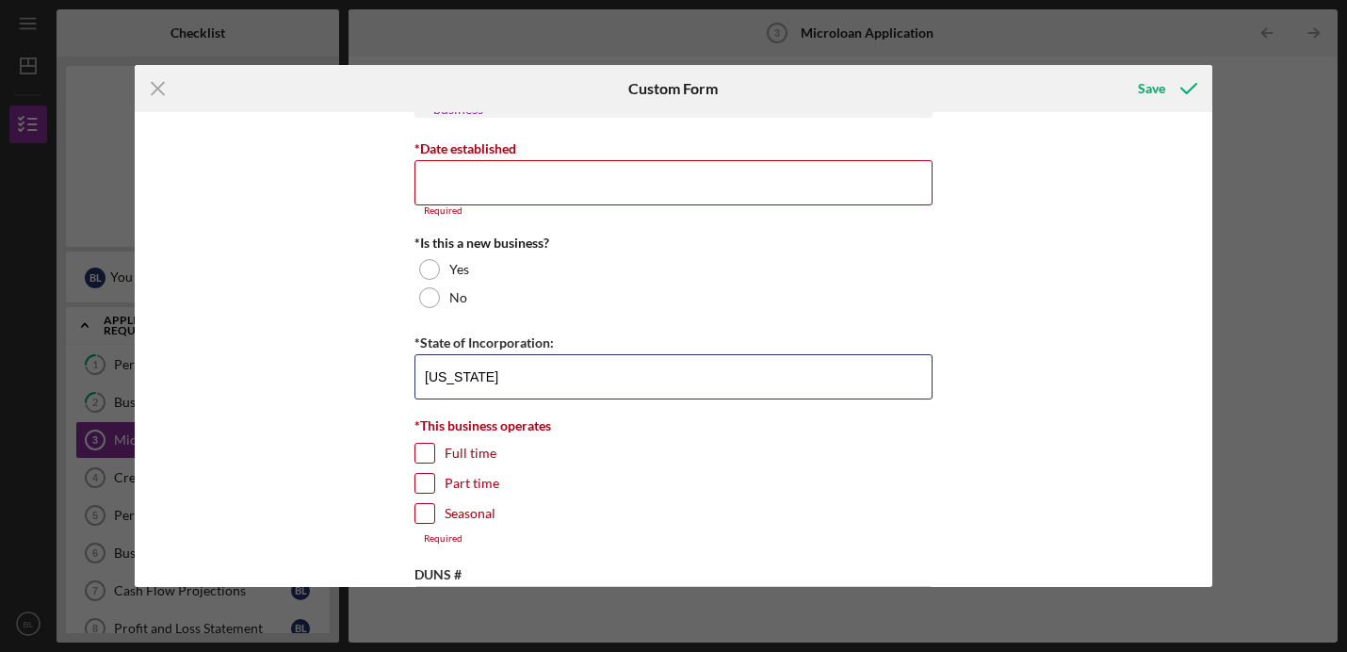
type input "[US_STATE]"
click at [370, 381] on div "MICROLOAN APPLICATION *Borrower Characteristics Please check the options that a…" at bounding box center [674, 349] width 1078 height 475
click at [424, 487] on input "Part time" at bounding box center [424, 483] width 19 height 19
checkbox input "true"
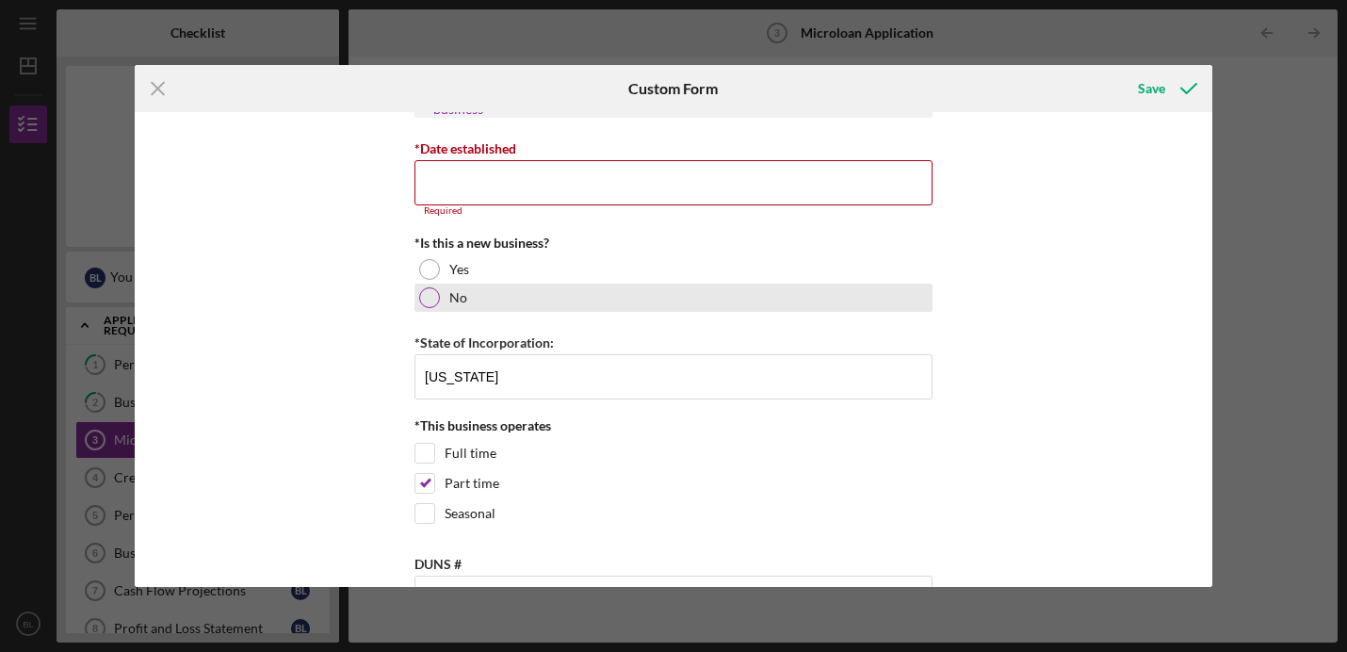
click at [432, 293] on div at bounding box center [429, 297] width 21 height 21
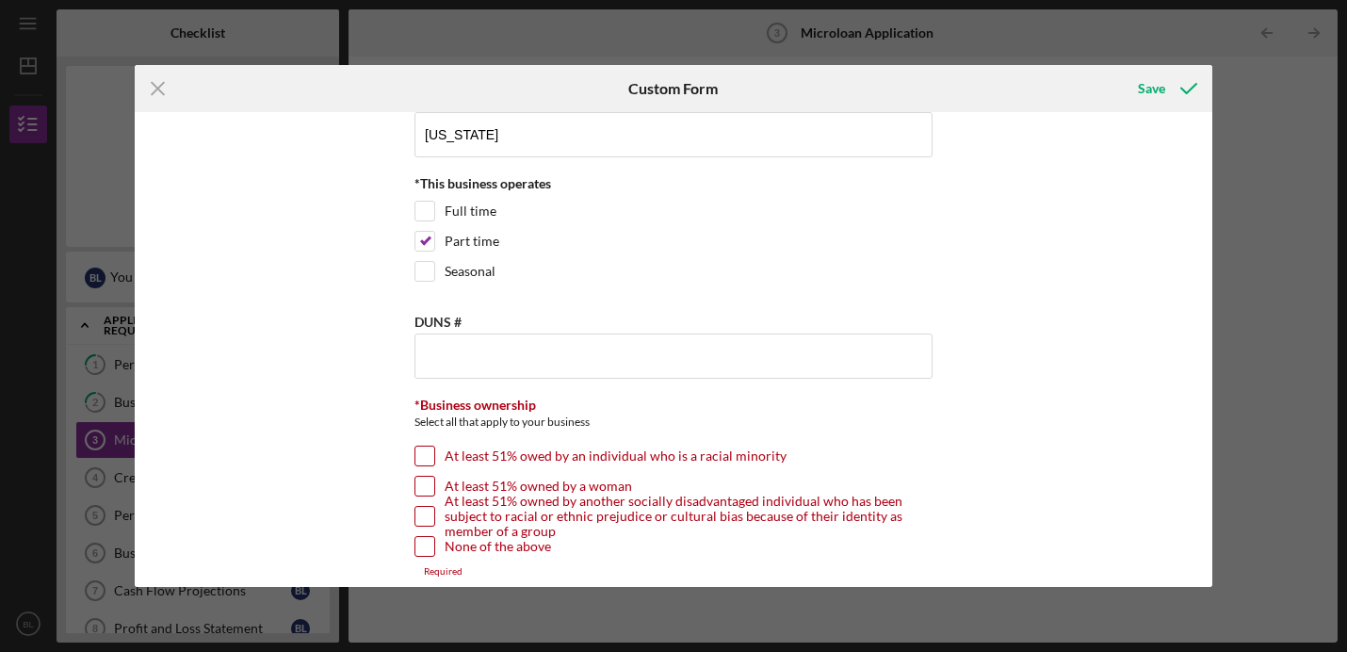
scroll to position [2523, 0]
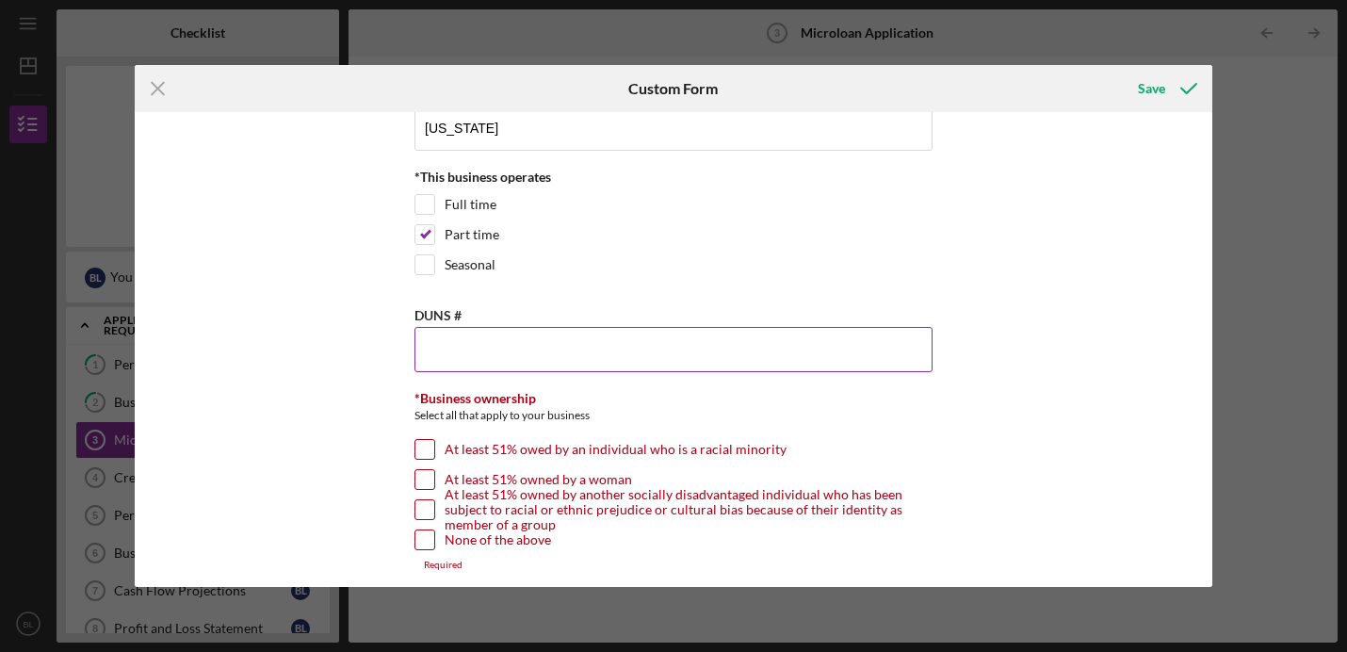
click at [436, 344] on input "DUNS #" at bounding box center [673, 349] width 518 height 45
drag, startPoint x: 472, startPoint y: 312, endPoint x: 381, endPoint y: 305, distance: 91.6
click at [381, 305] on div "MICROLOAN APPLICATION *Borrower Characteristics Please check the options that a…" at bounding box center [674, 349] width 1078 height 475
copy label "DUNS #"
click at [378, 382] on div "MICROLOAN APPLICATION *Borrower Characteristics Please check the options that a…" at bounding box center [674, 349] width 1078 height 475
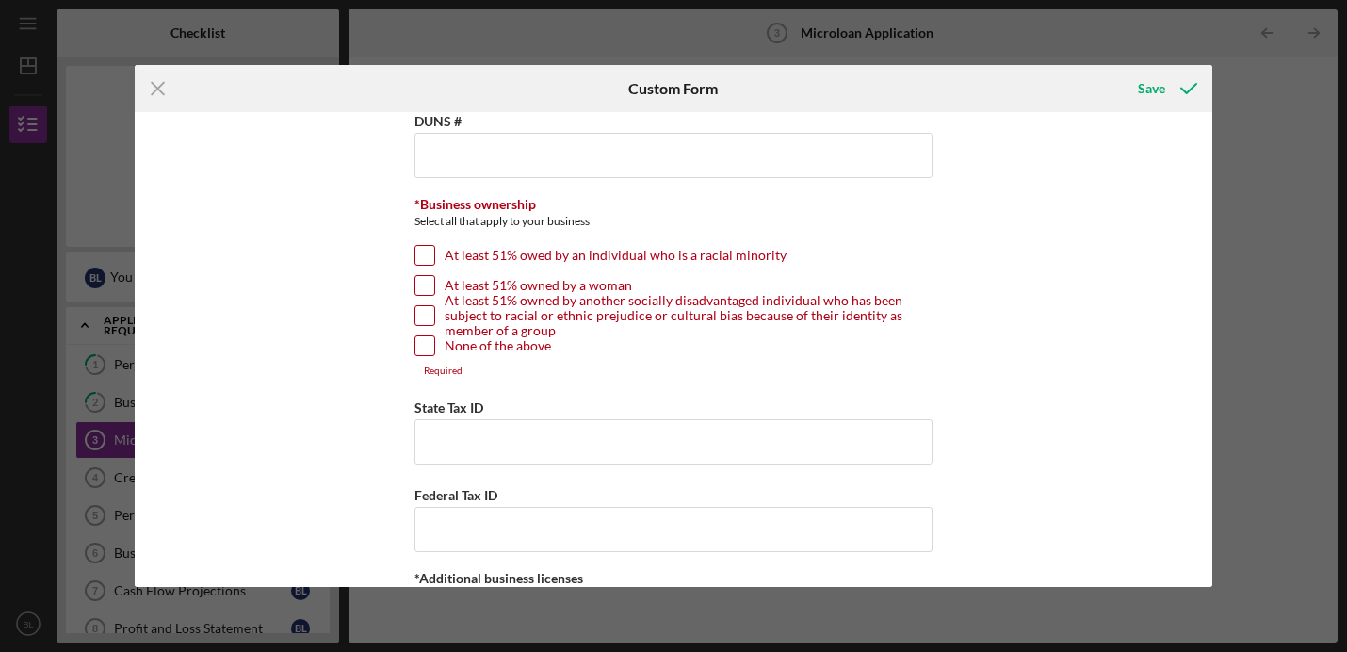
scroll to position [2731, 0]
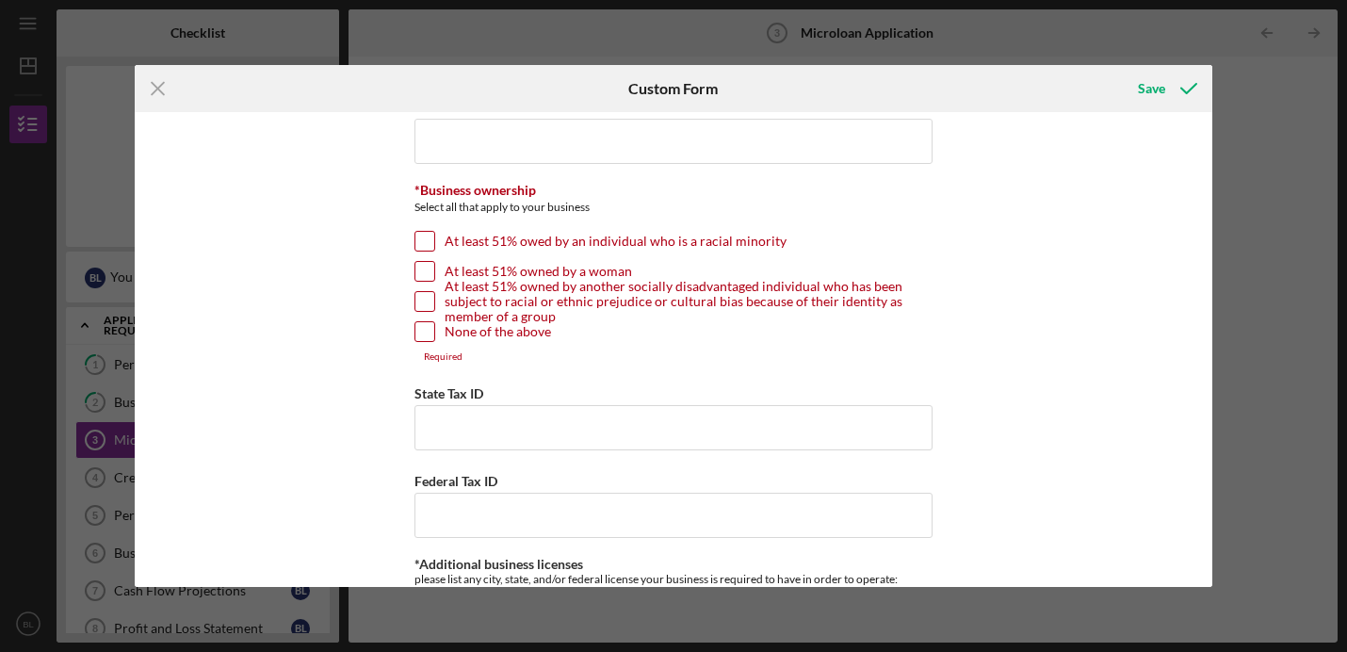
click at [424, 329] on input "None of the above" at bounding box center [424, 331] width 19 height 19
checkbox input "true"
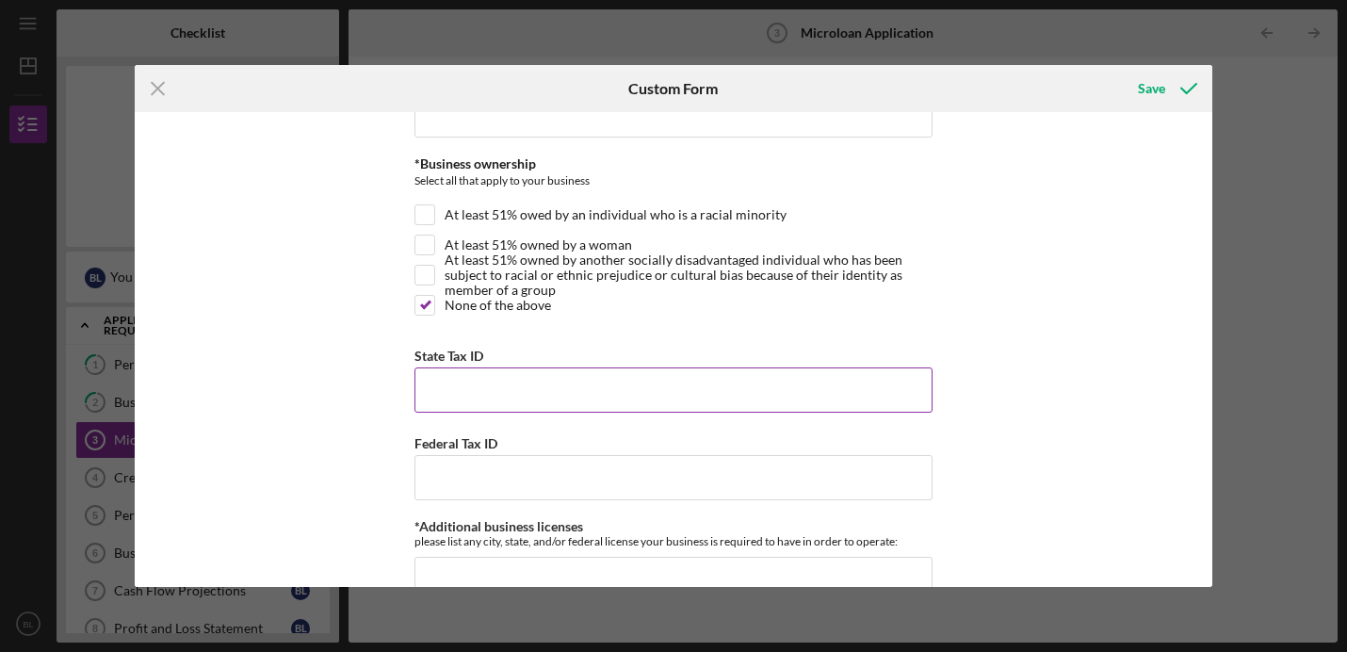
scroll to position [2756, 0]
click at [492, 407] on input "State Tax ID" at bounding box center [673, 390] width 518 height 45
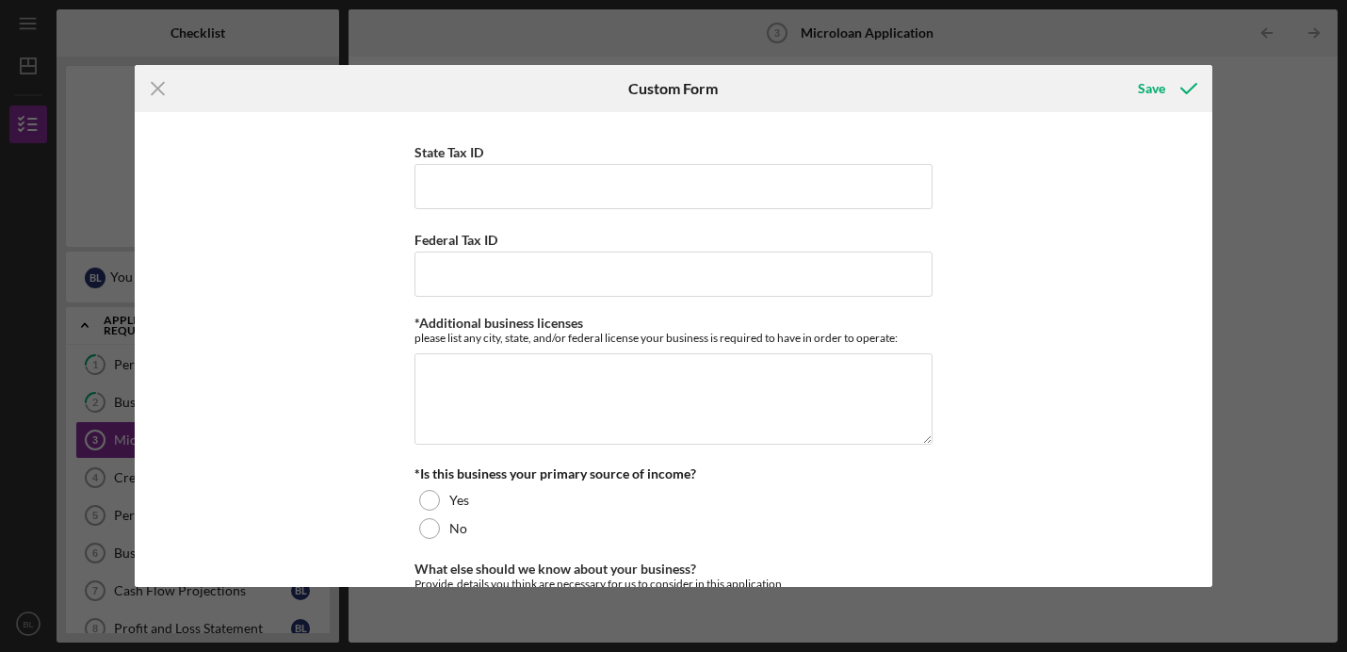
scroll to position [2994, 0]
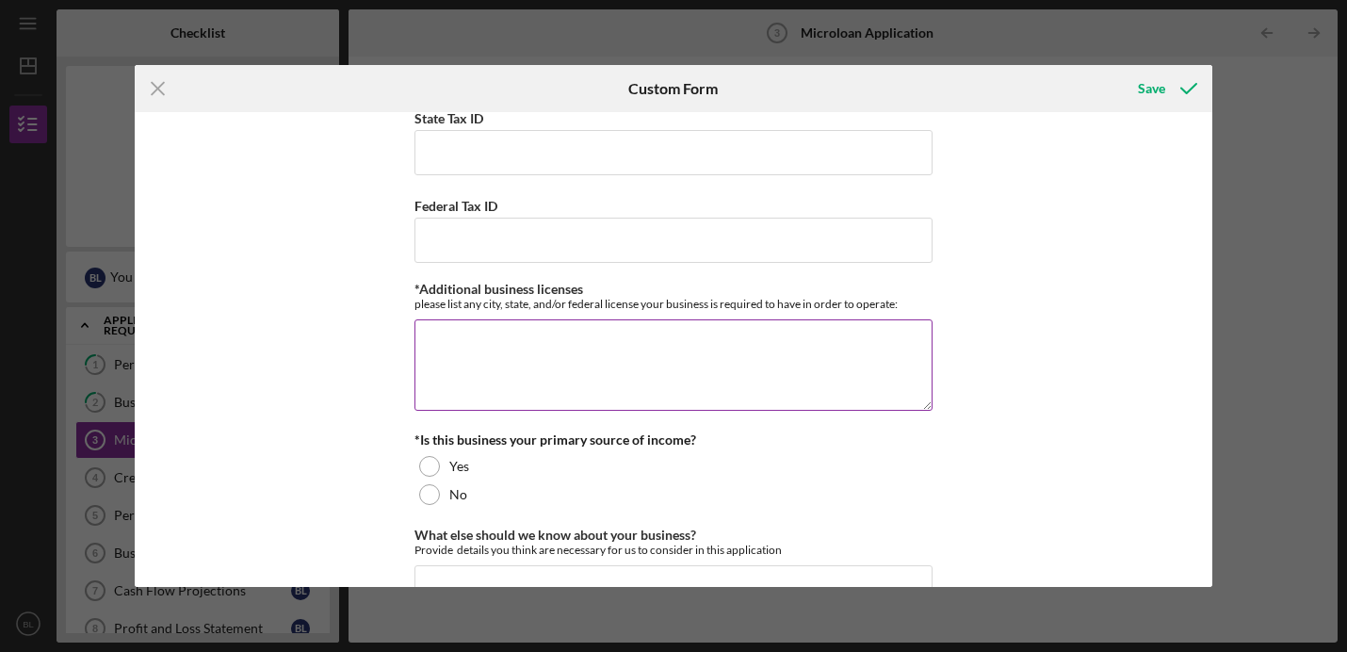
click at [520, 362] on textarea "*Additional business licenses" at bounding box center [673, 364] width 518 height 90
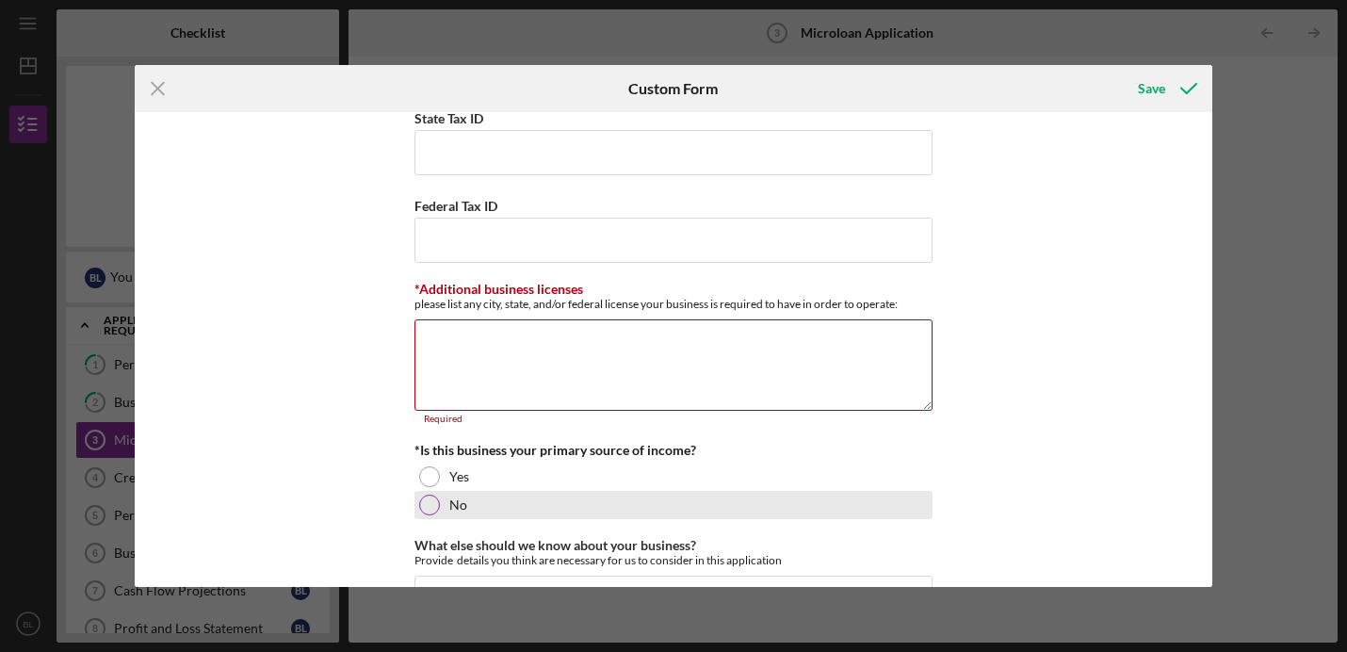
click at [419, 491] on div "No" at bounding box center [673, 505] width 518 height 28
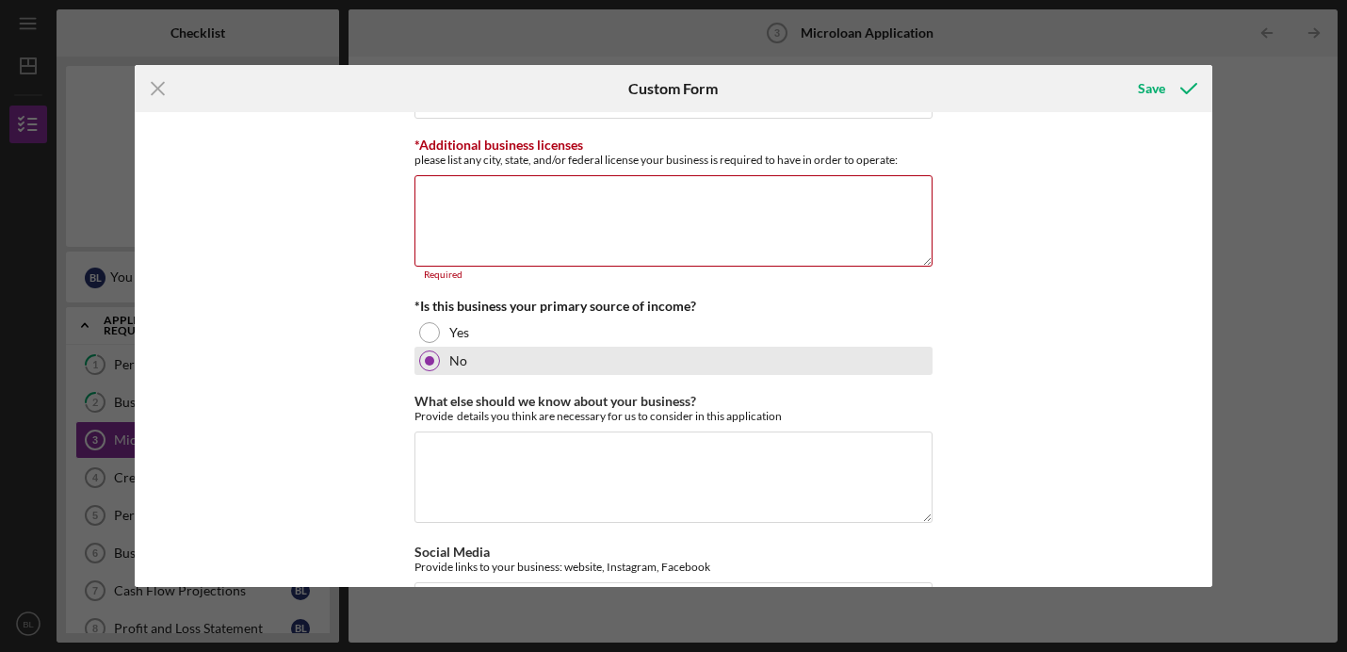
scroll to position [3140, 0]
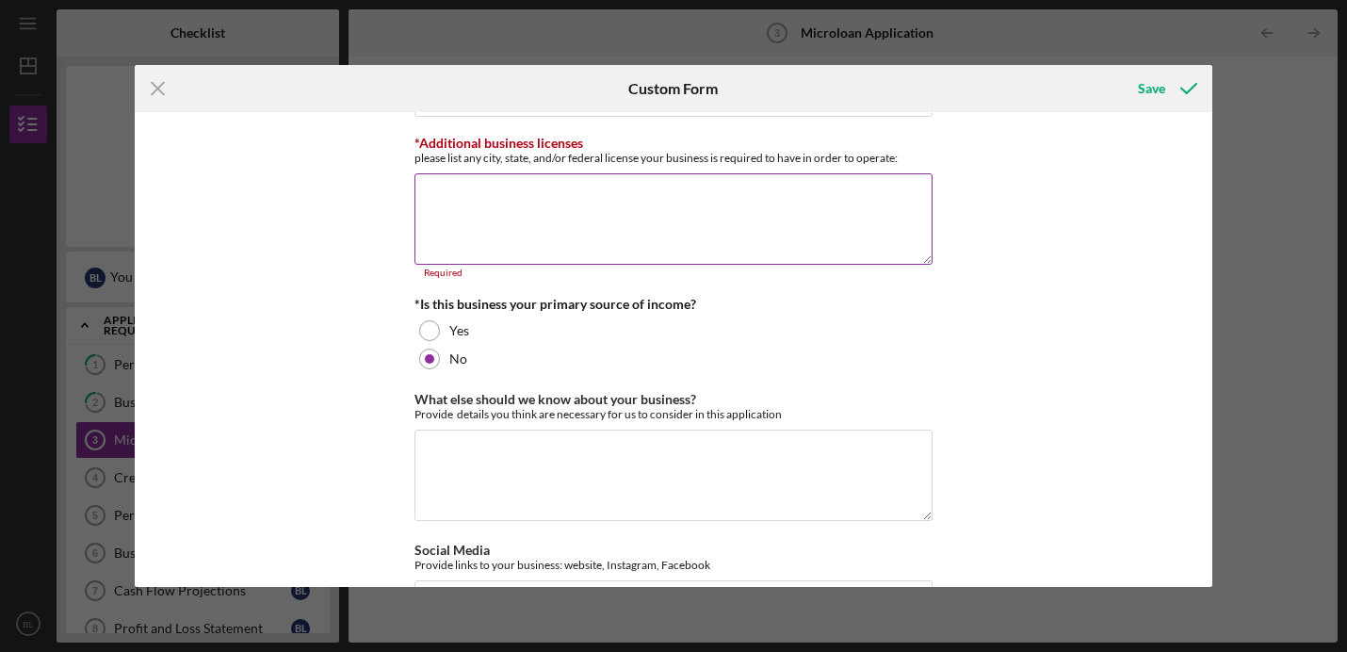
click at [490, 231] on textarea "*Additional business licenses" at bounding box center [673, 218] width 518 height 90
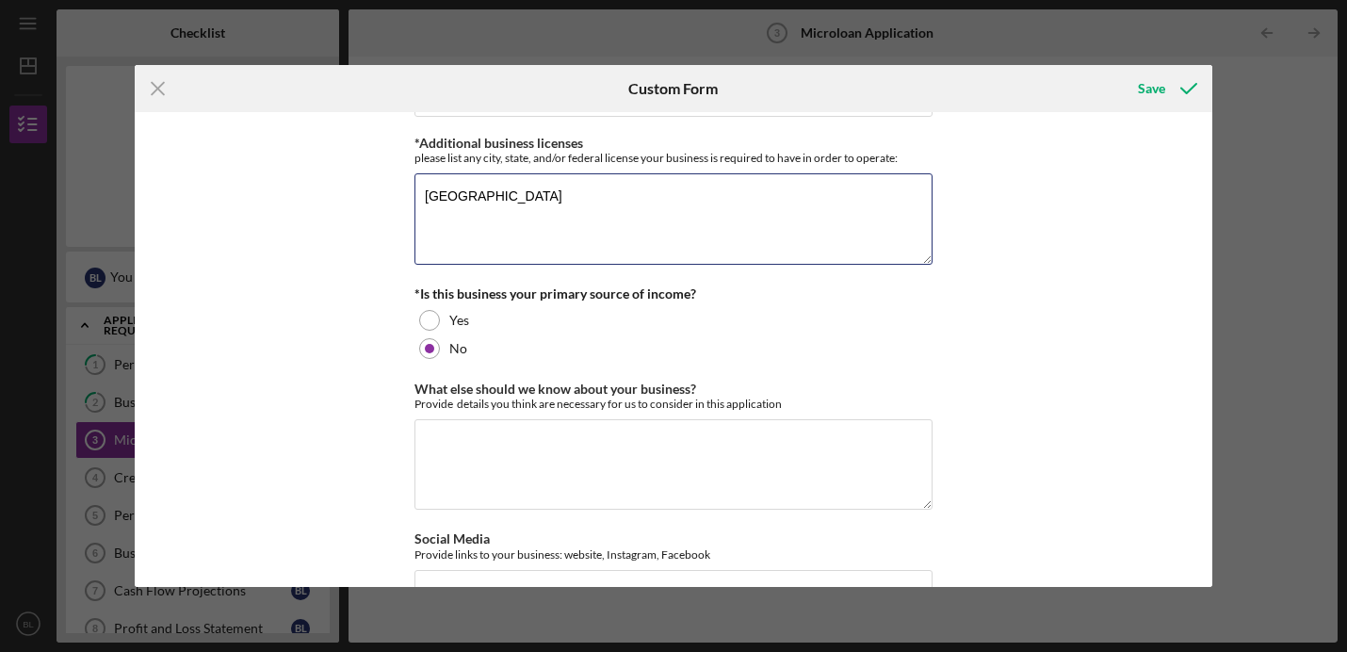
type textarea "[GEOGRAPHIC_DATA]"
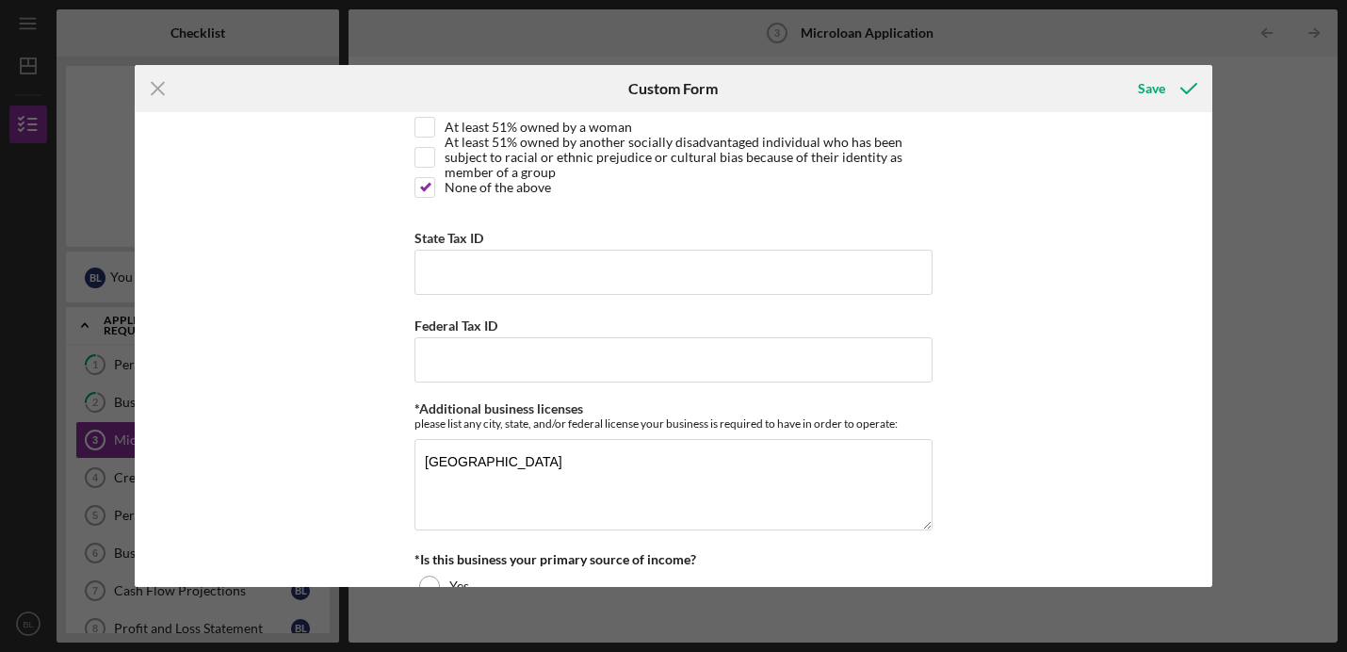
scroll to position [2874, 0]
click at [540, 268] on input "State Tax ID" at bounding box center [673, 273] width 518 height 45
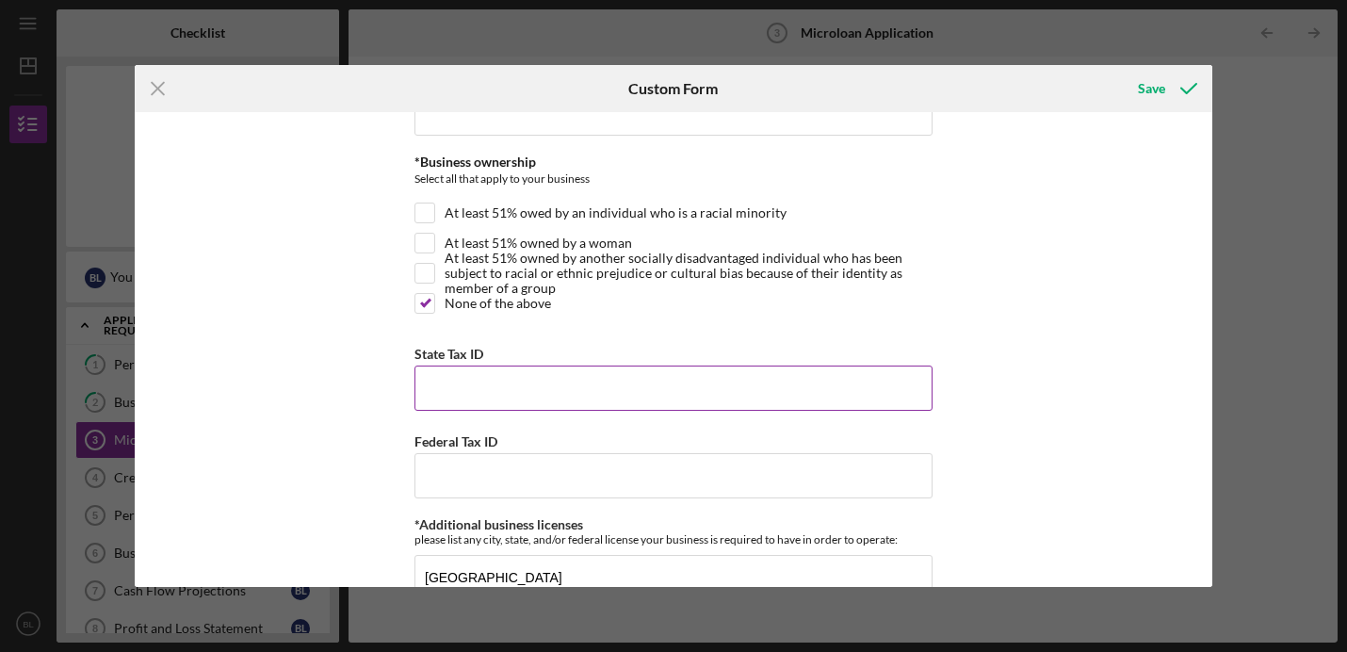
scroll to position [2762, 0]
click at [446, 462] on input "Federal Tax ID" at bounding box center [673, 472] width 518 height 45
type input "432112488"
click at [1012, 338] on div "MICROLOAN APPLICATION *Borrower Characteristics Please check the options that a…" at bounding box center [674, 349] width 1078 height 475
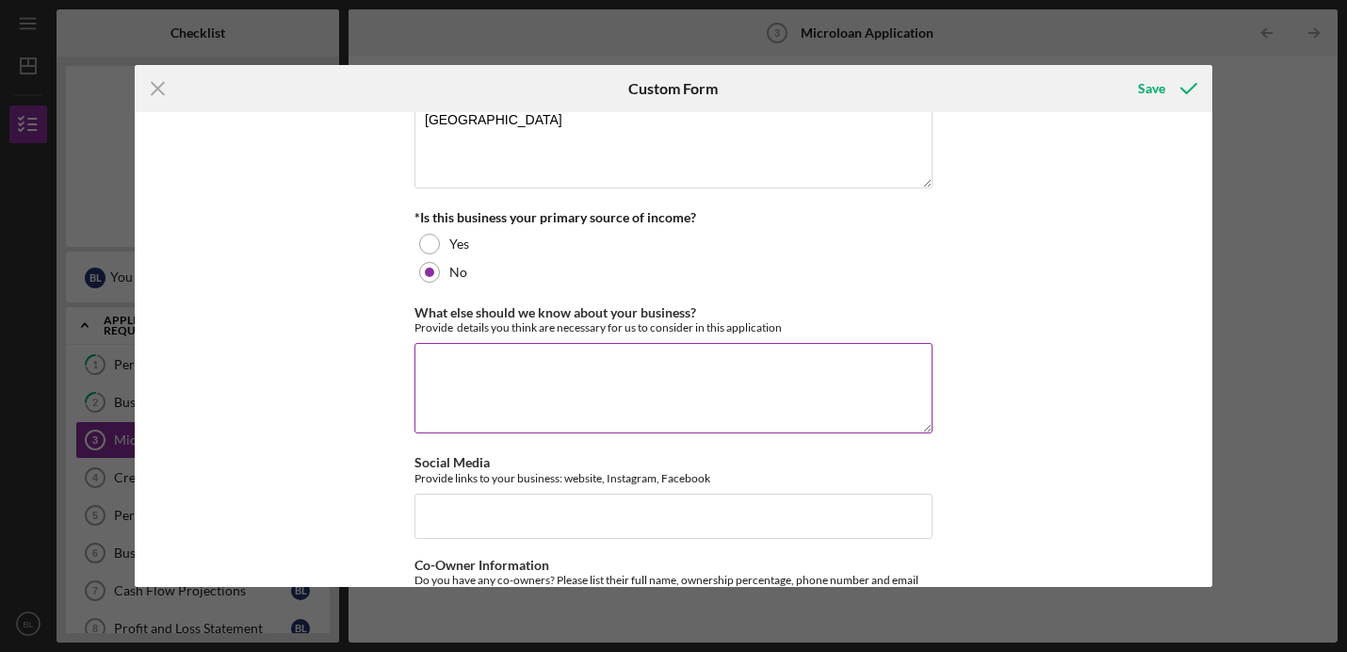
scroll to position [3210, 0]
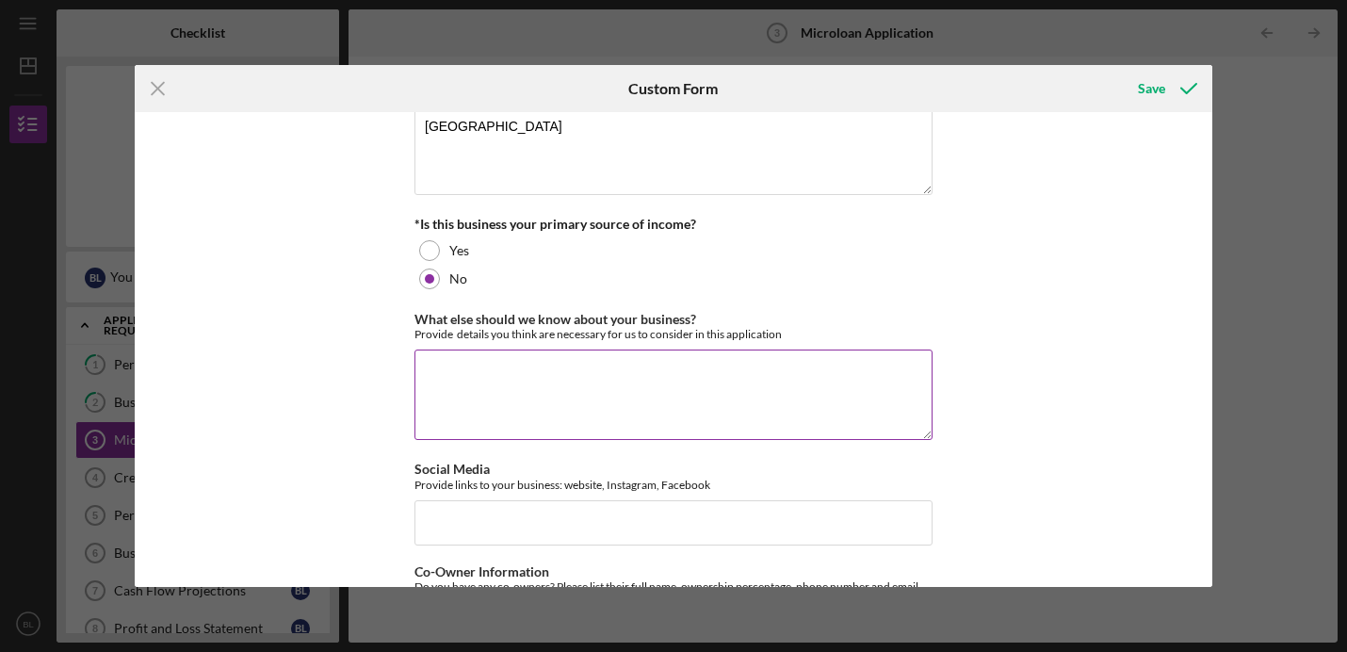
click at [764, 403] on textarea "What else should we know about your business?" at bounding box center [673, 394] width 518 height 90
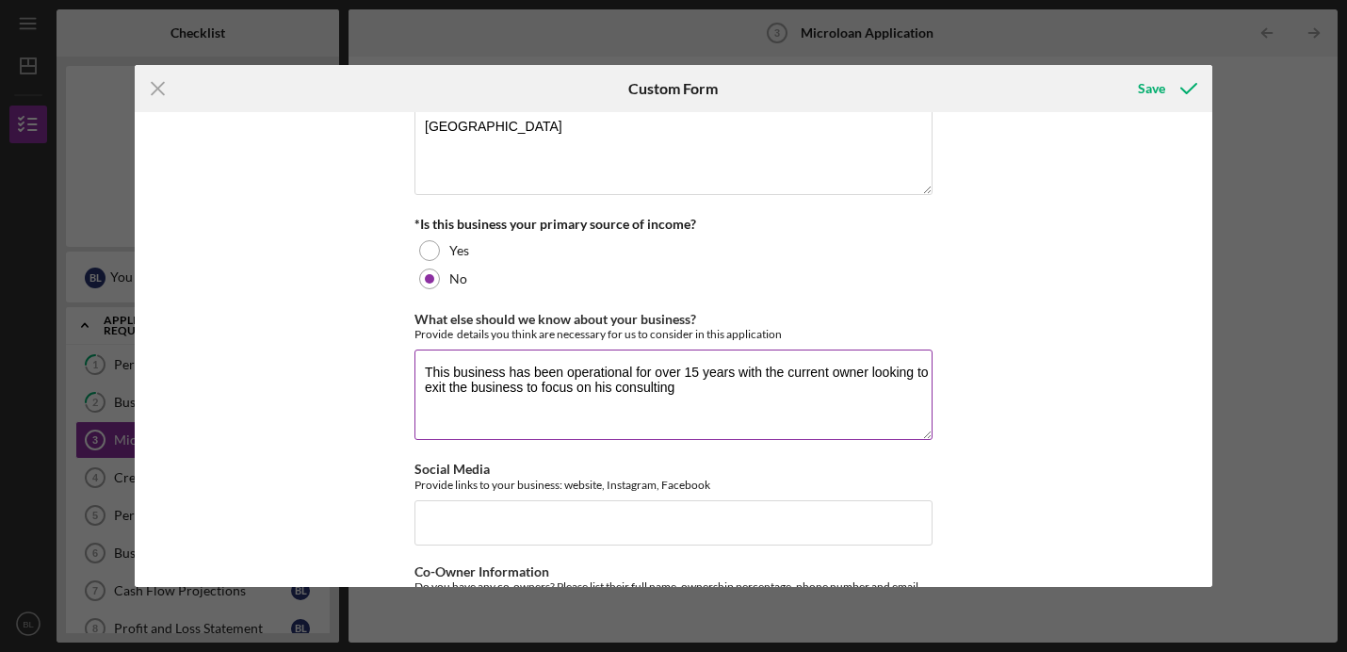
click at [613, 388] on textarea "This business has been operational for over 15 years with the current owner loo…" at bounding box center [673, 394] width 518 height 90
click at [767, 380] on textarea "This business has been operational for over 15 years with the current owner loo…" at bounding box center [673, 394] width 518 height 90
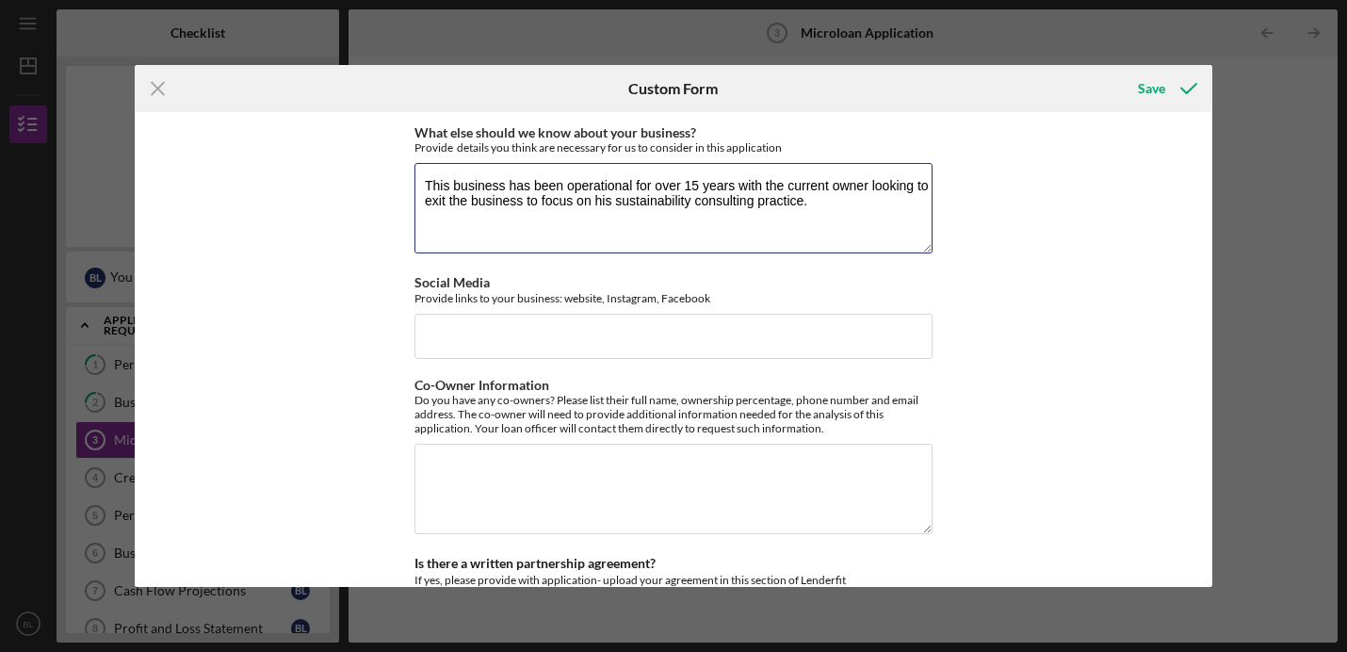
scroll to position [3405, 0]
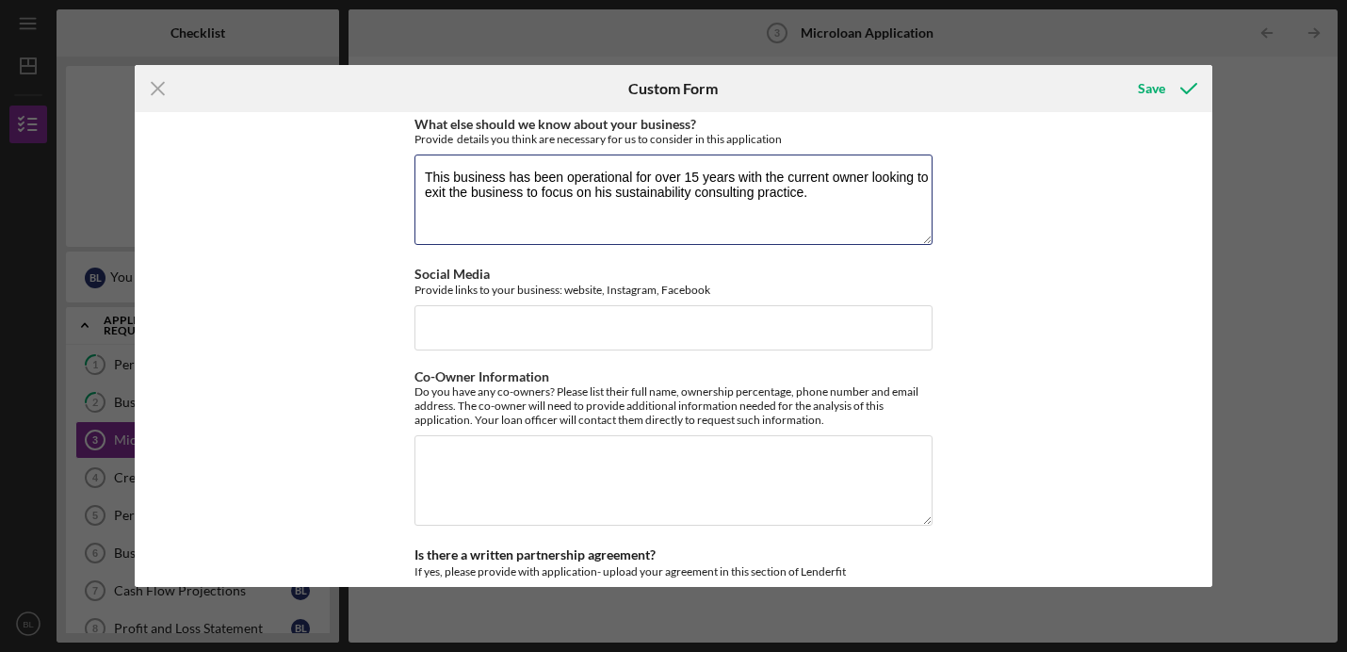
type textarea "This business has been operational for over 15 years with the current owner loo…"
click at [522, 493] on textarea "Co-Owner Information" at bounding box center [673, 480] width 518 height 90
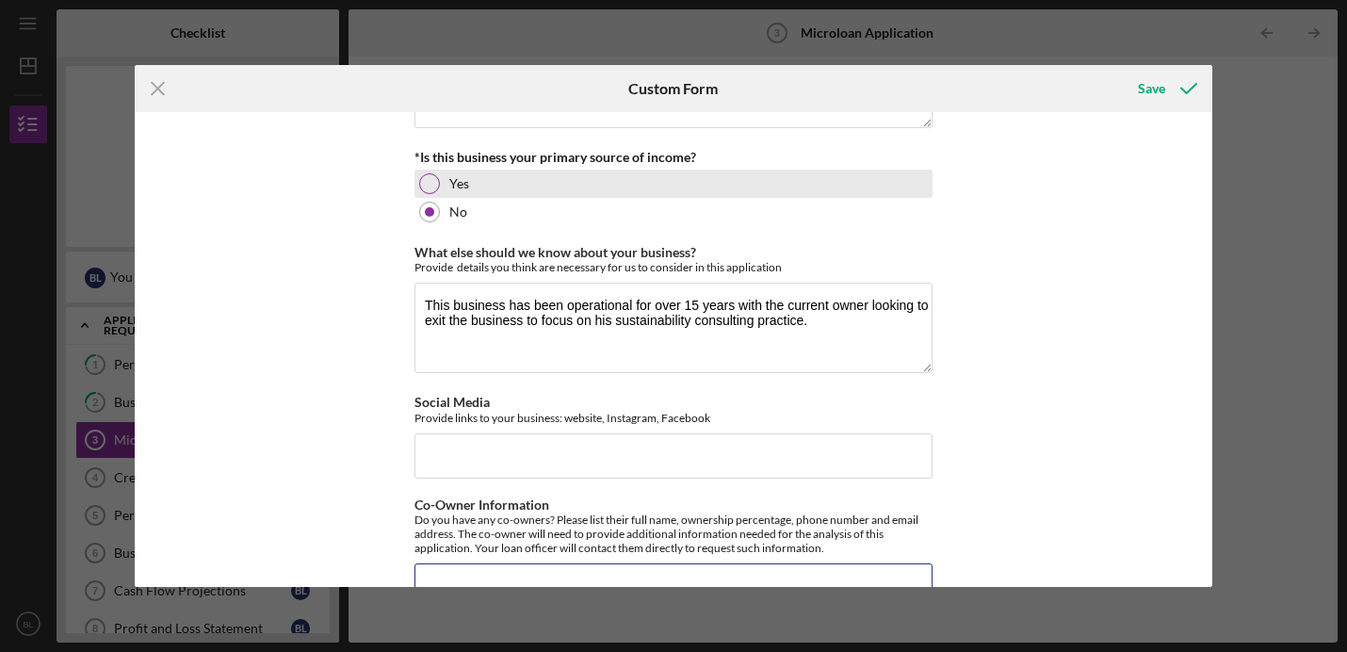
scroll to position [3281, 0]
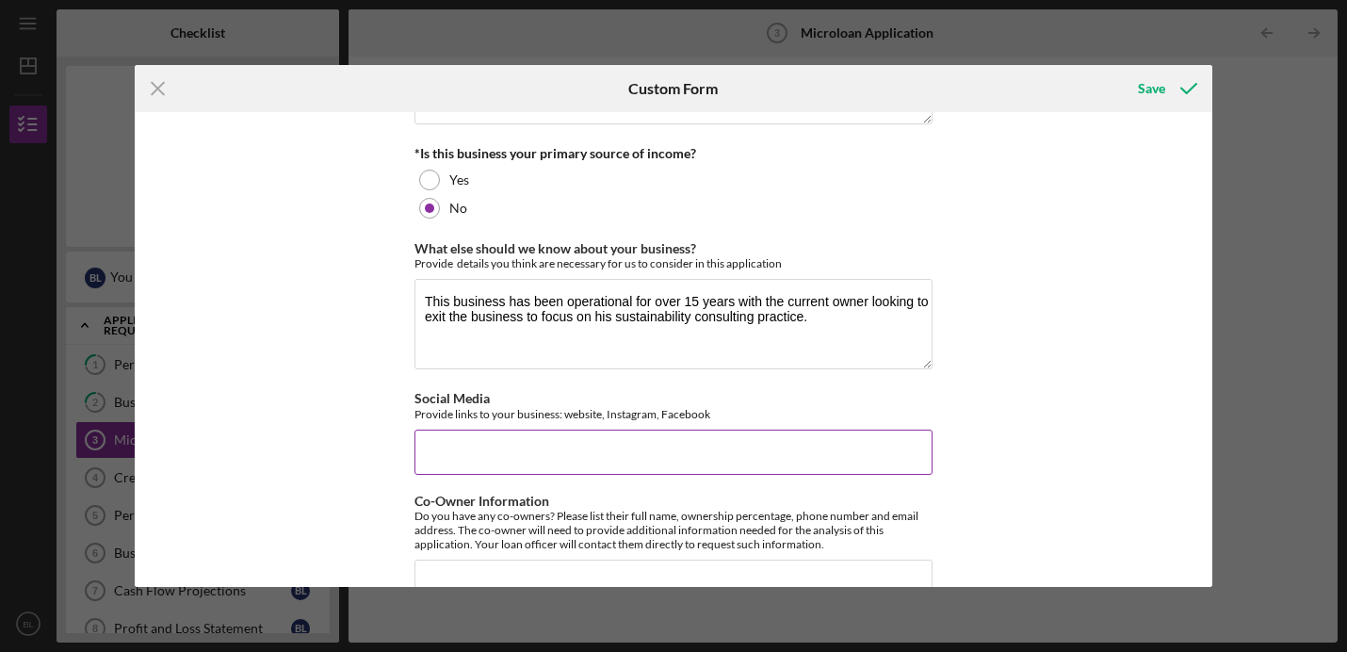
click at [519, 449] on input "Social Media" at bounding box center [673, 452] width 518 height 45
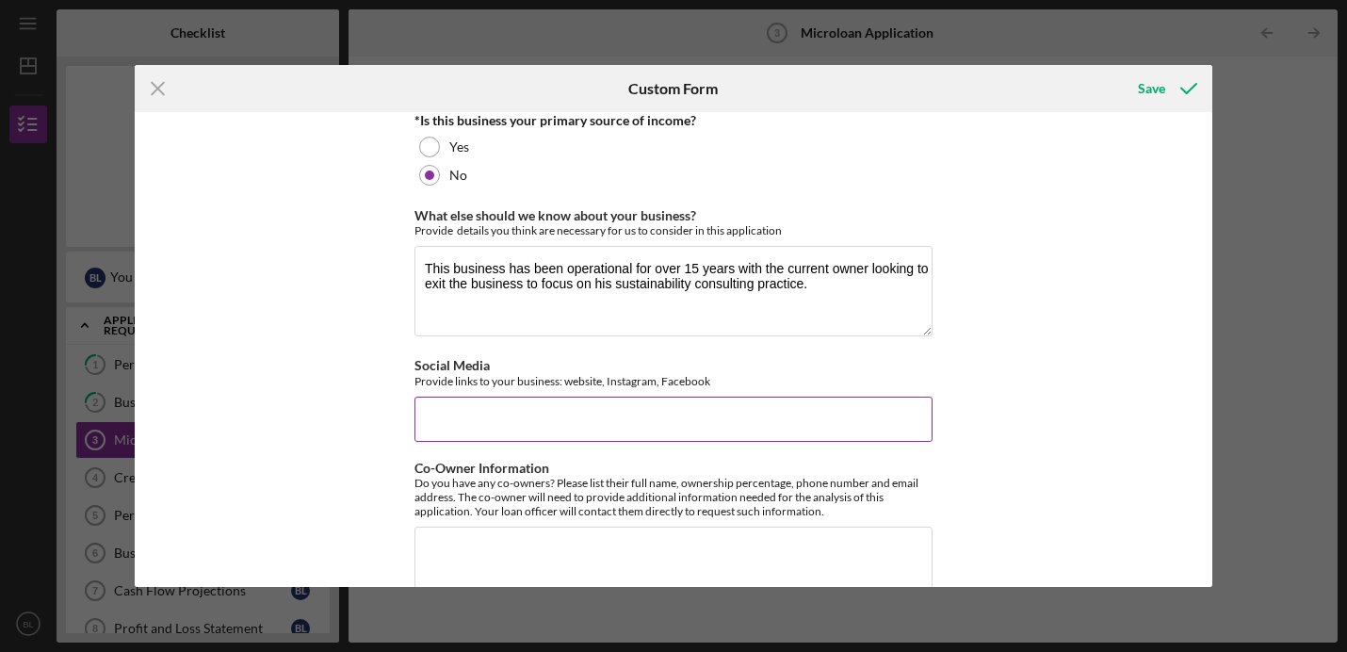
paste input "[URL][DOMAIN_NAME]"
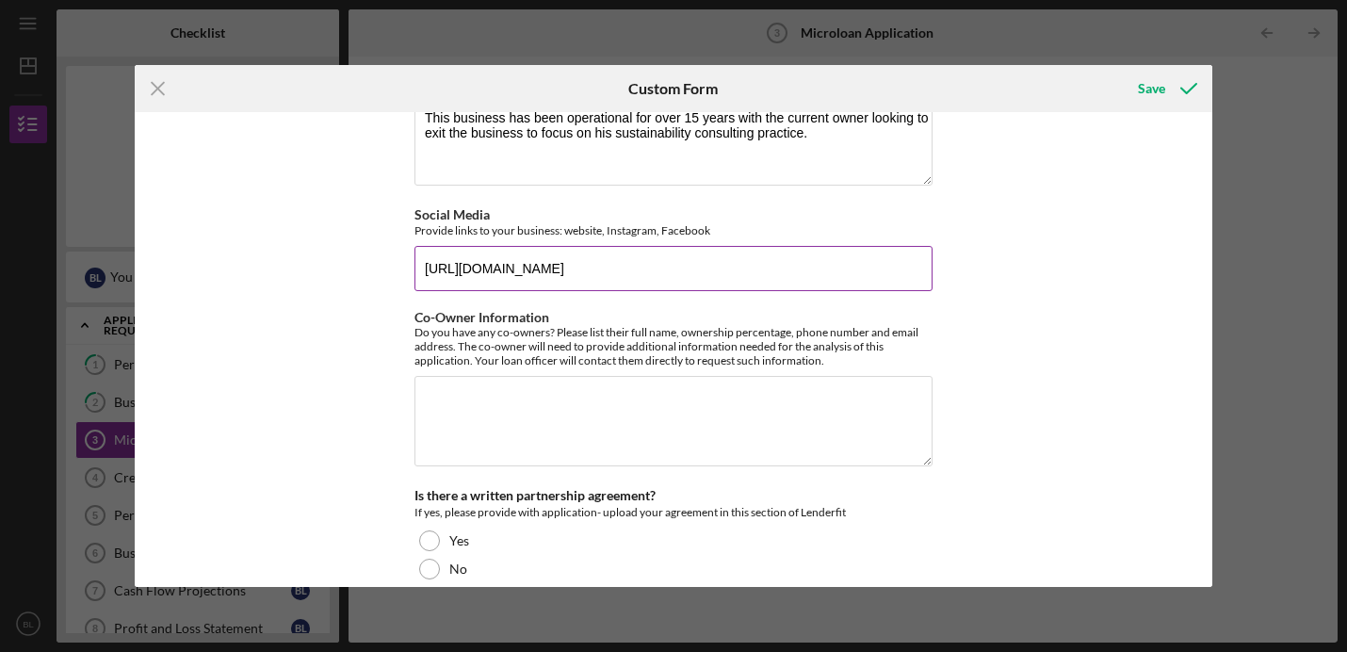
scroll to position [3484, 0]
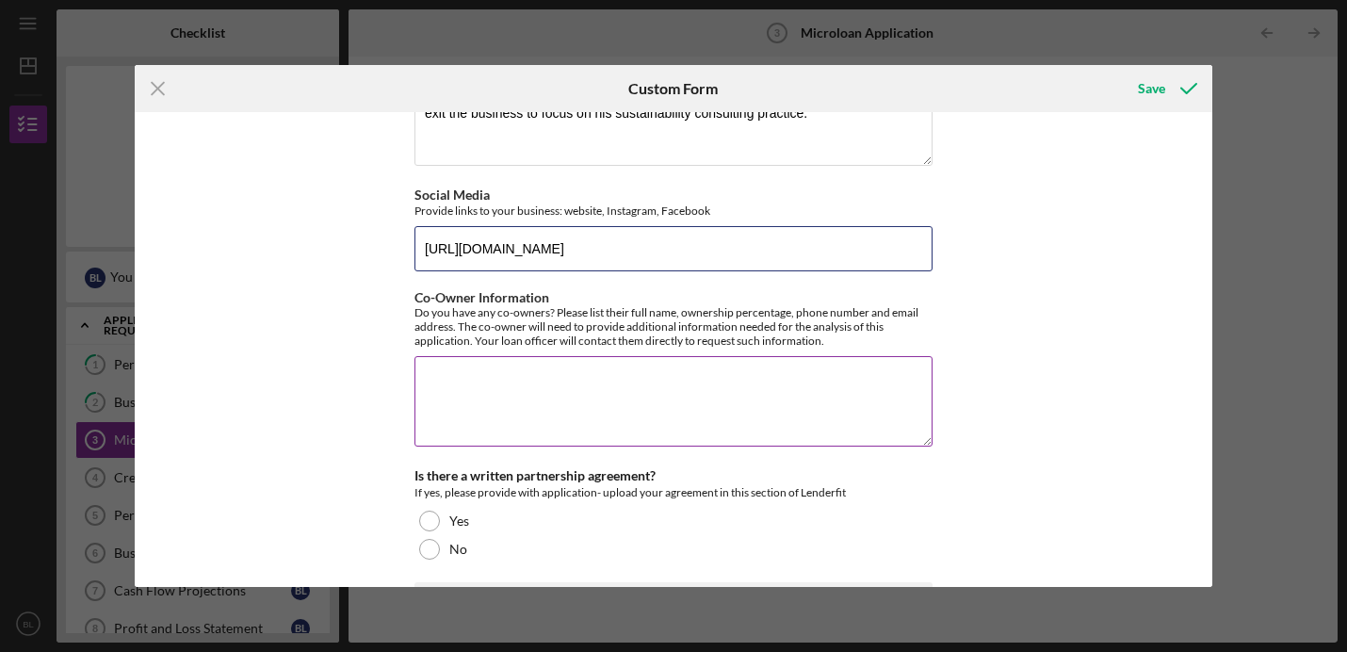
type input "[URL][DOMAIN_NAME]"
click at [514, 440] on textarea "Co-Owner Information" at bounding box center [673, 401] width 518 height 90
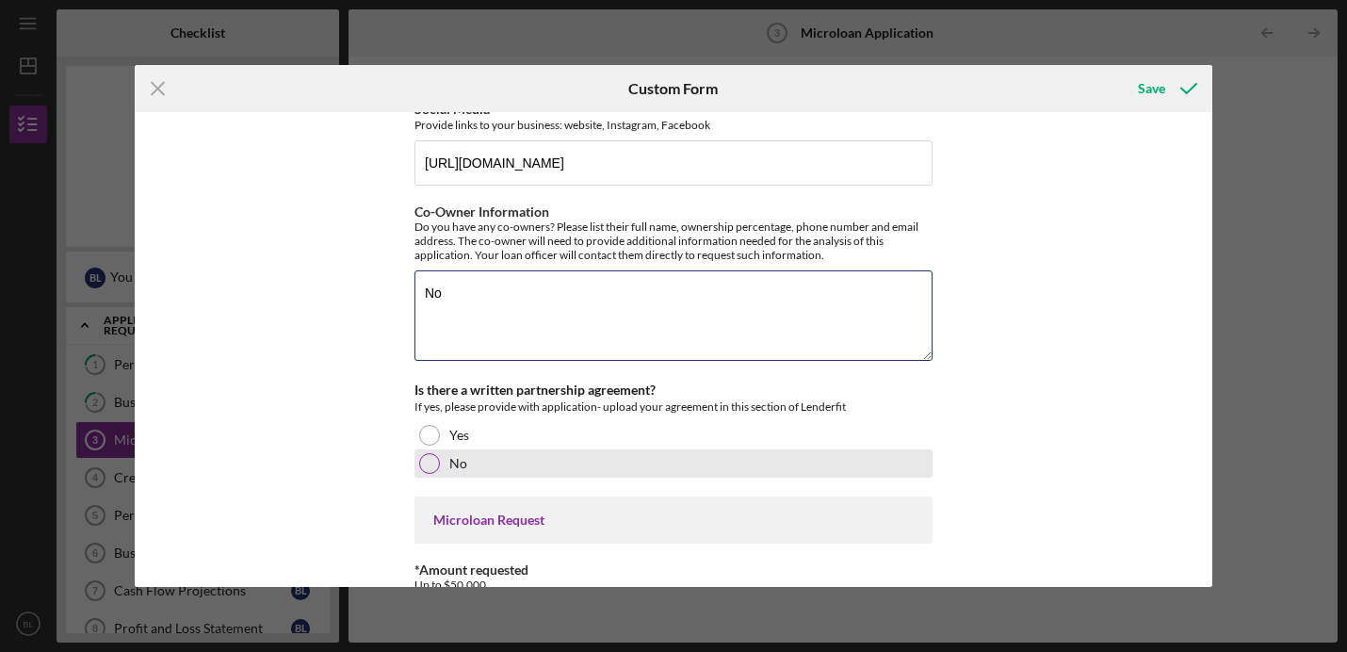
scroll to position [3574, 0]
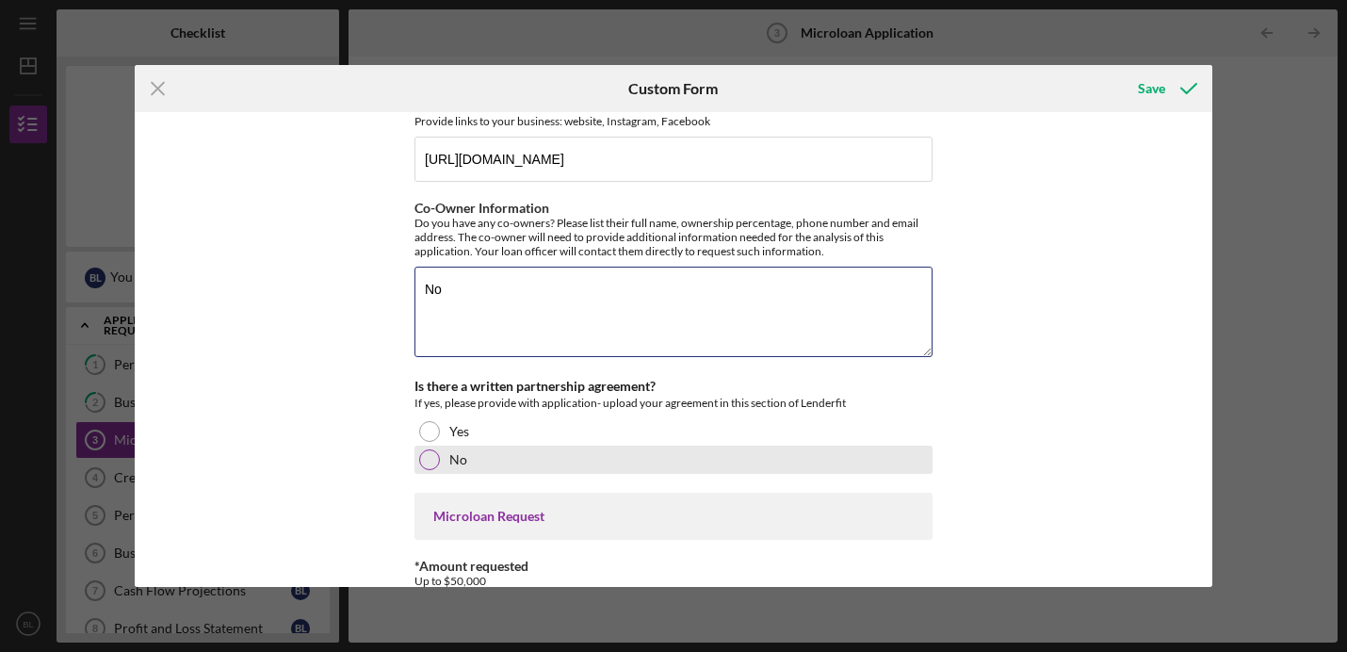
type textarea "No"
click at [525, 453] on div "No" at bounding box center [673, 460] width 518 height 28
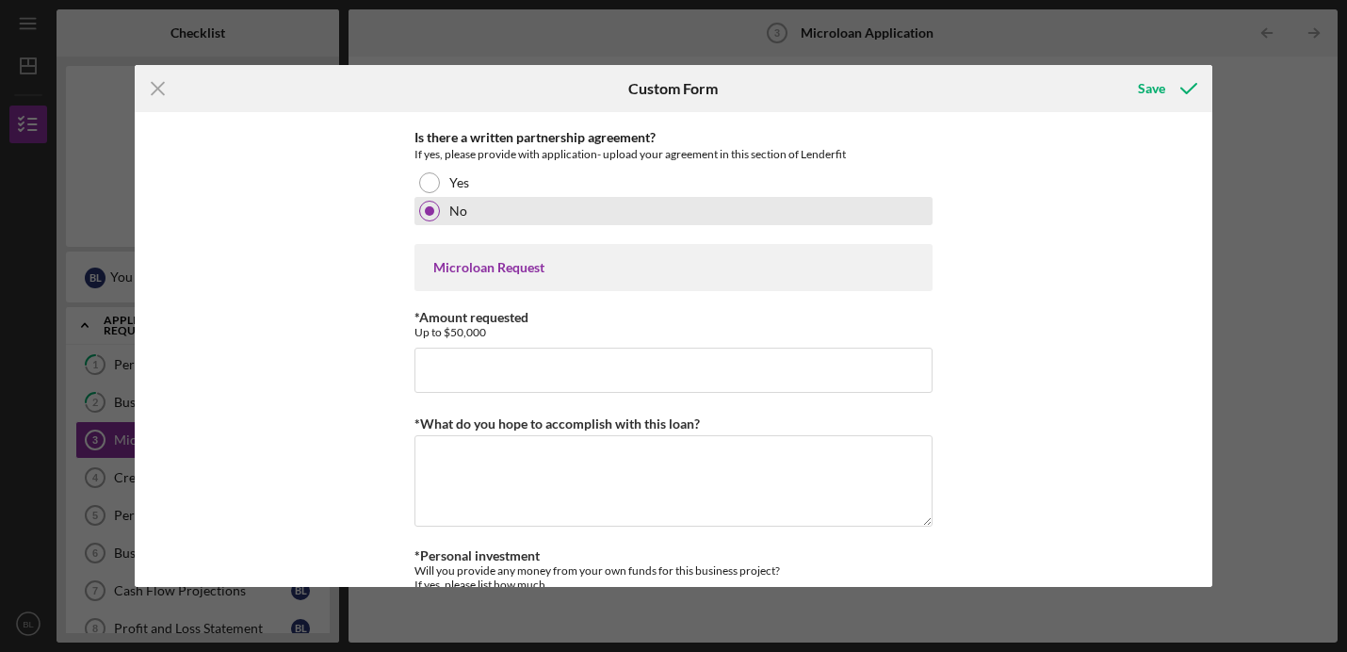
scroll to position [3849, 0]
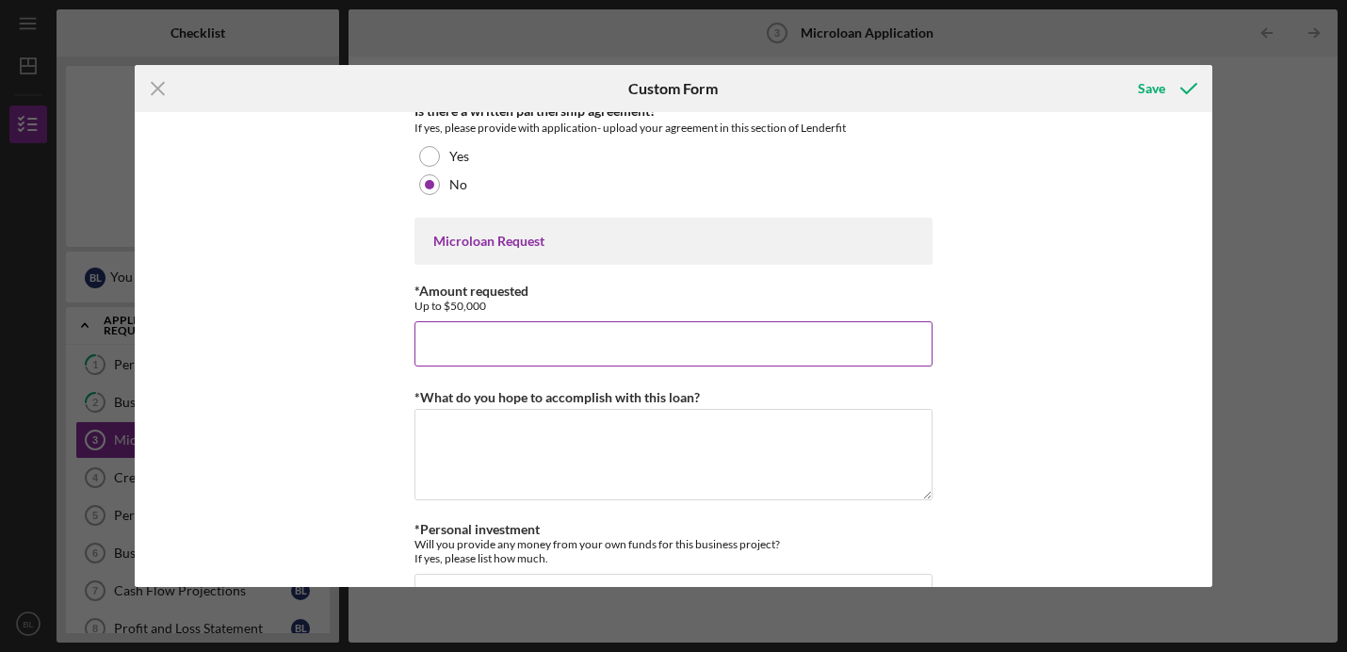
click at [535, 348] on input "*Amount requested" at bounding box center [673, 343] width 518 height 45
type input "$35,000"
click at [514, 461] on textarea "*What do you hope to accomplish with this loan?" at bounding box center [673, 454] width 518 height 90
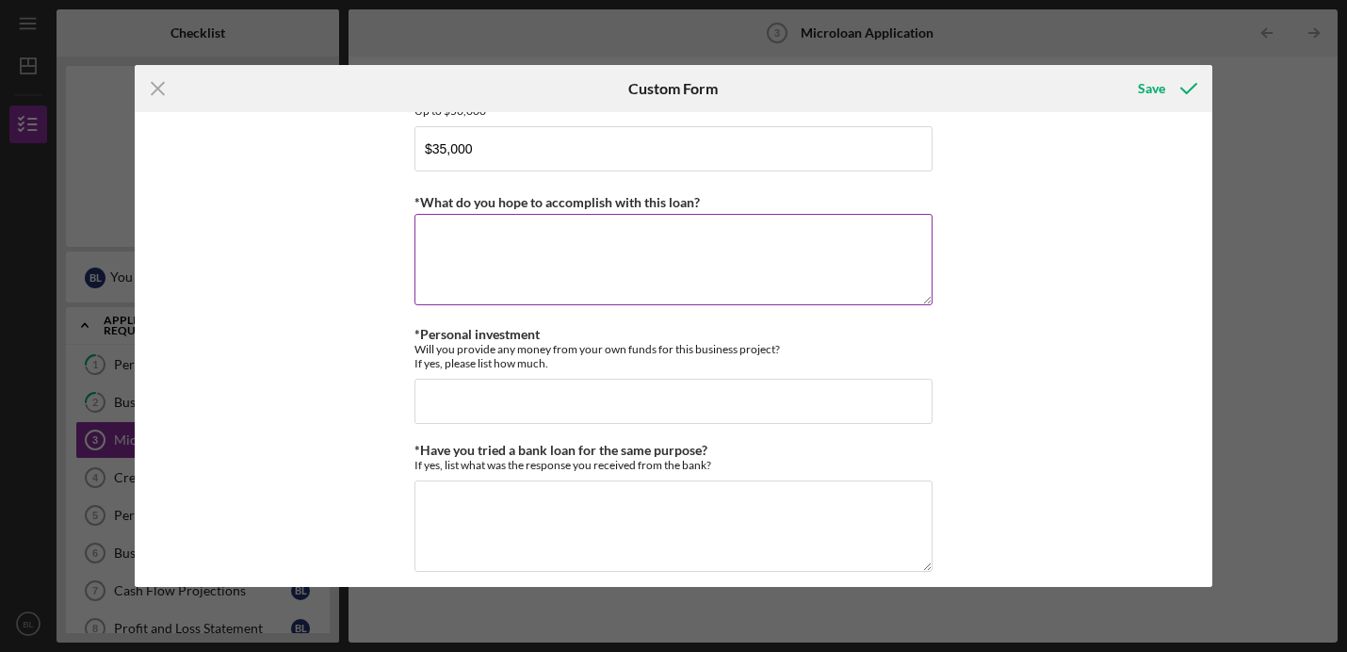
scroll to position [4047, 0]
click at [848, 235] on textarea "I am hoping to use this loan to fund the purchase of key business assets from E…" at bounding box center [673, 256] width 518 height 90
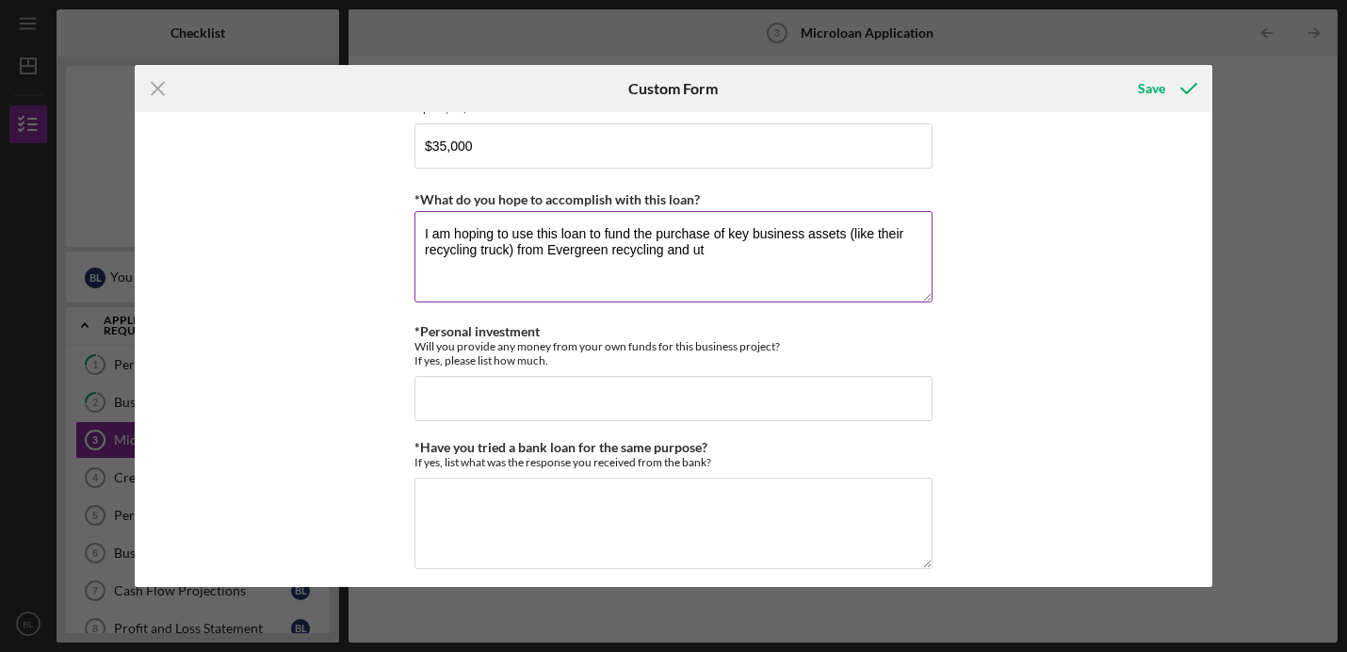
click at [717, 250] on textarea "I am hoping to use this loan to fund the purchase of key business assets (like …" at bounding box center [673, 256] width 518 height 90
drag, startPoint x: 657, startPoint y: 249, endPoint x: 509, endPoint y: 243, distance: 148.9
click at [509, 243] on textarea "I am hoping to use this loan to fund the purchase of key business assets (like …" at bounding box center [673, 256] width 518 height 90
click at [901, 235] on textarea "I am hoping to use this loan to fund the purchase of key business assets (like …" at bounding box center [673, 256] width 518 height 90
click at [461, 248] on textarea "I am hoping to use this loan to fund the purchase of key business assets (like …" at bounding box center [673, 256] width 518 height 90
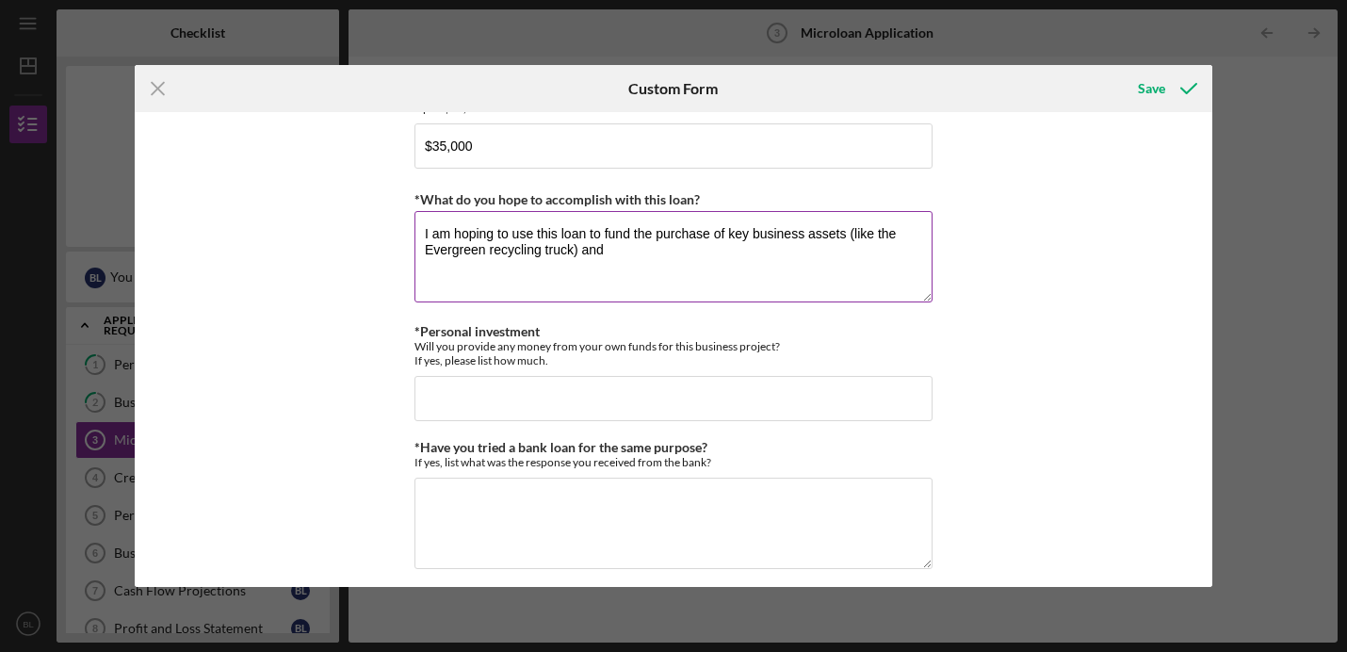
click at [461, 248] on textarea "I am hoping to use this loan to fund the purchase of key business assets (like …" at bounding box center [673, 256] width 518 height 90
click at [565, 251] on textarea "I am hoping to use this loan to fund the purchase of key business assets (like …" at bounding box center [673, 256] width 518 height 90
type textarea "I am hoping to use this loan to fund the purchase of key business assets (like …"
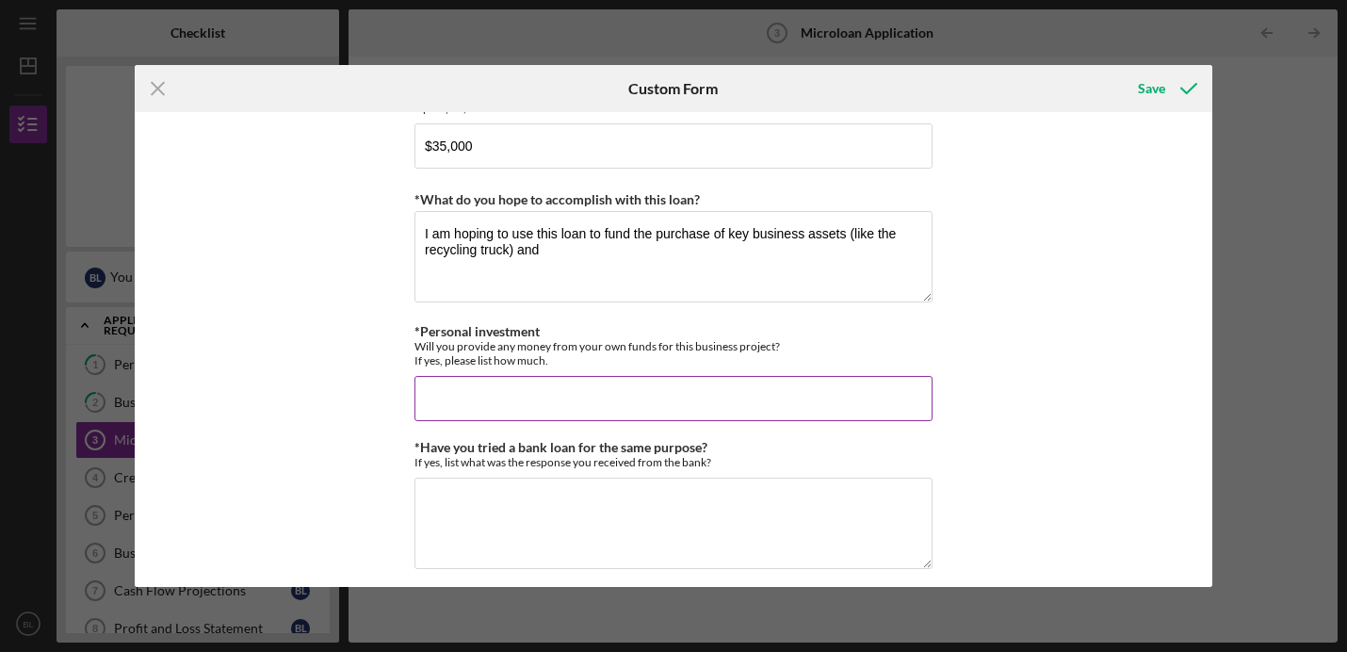
click at [784, 383] on input "*Personal investment" at bounding box center [673, 398] width 518 height 45
click at [421, 397] on input "10000" at bounding box center [673, 398] width 518 height 45
click at [442, 394] on input "$10000" at bounding box center [673, 398] width 518 height 45
type input "$10,000"
click at [552, 273] on textarea "I am hoping to use this loan to fund the purchase of key business assets (like …" at bounding box center [673, 256] width 518 height 90
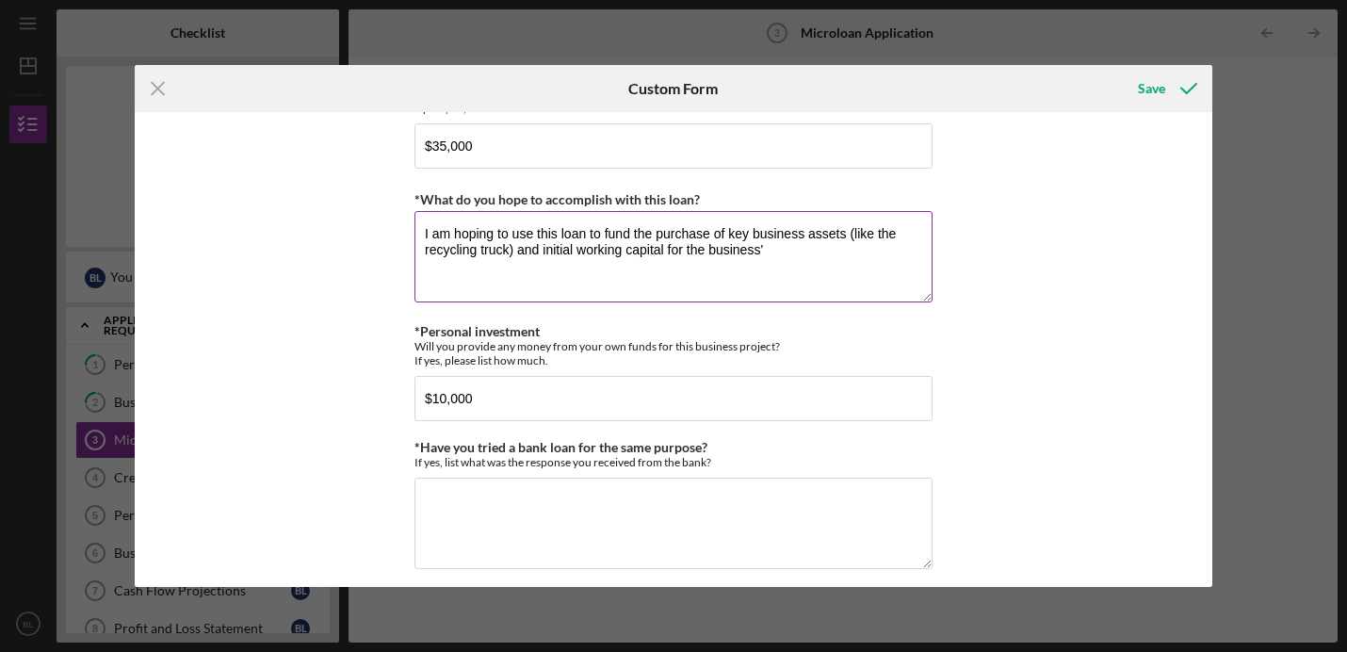
click at [705, 246] on textarea "I am hoping to use this loan to fund the purchase of key business assets (like …" at bounding box center [673, 256] width 518 height 90
click at [904, 249] on textarea "I am hoping to use this loan to fund the purchase of key business assets (like …" at bounding box center [673, 256] width 518 height 90
click at [919, 249] on textarea "I am hoping to use this loan to fund the purchase of key business assets (like …" at bounding box center [673, 256] width 518 height 90
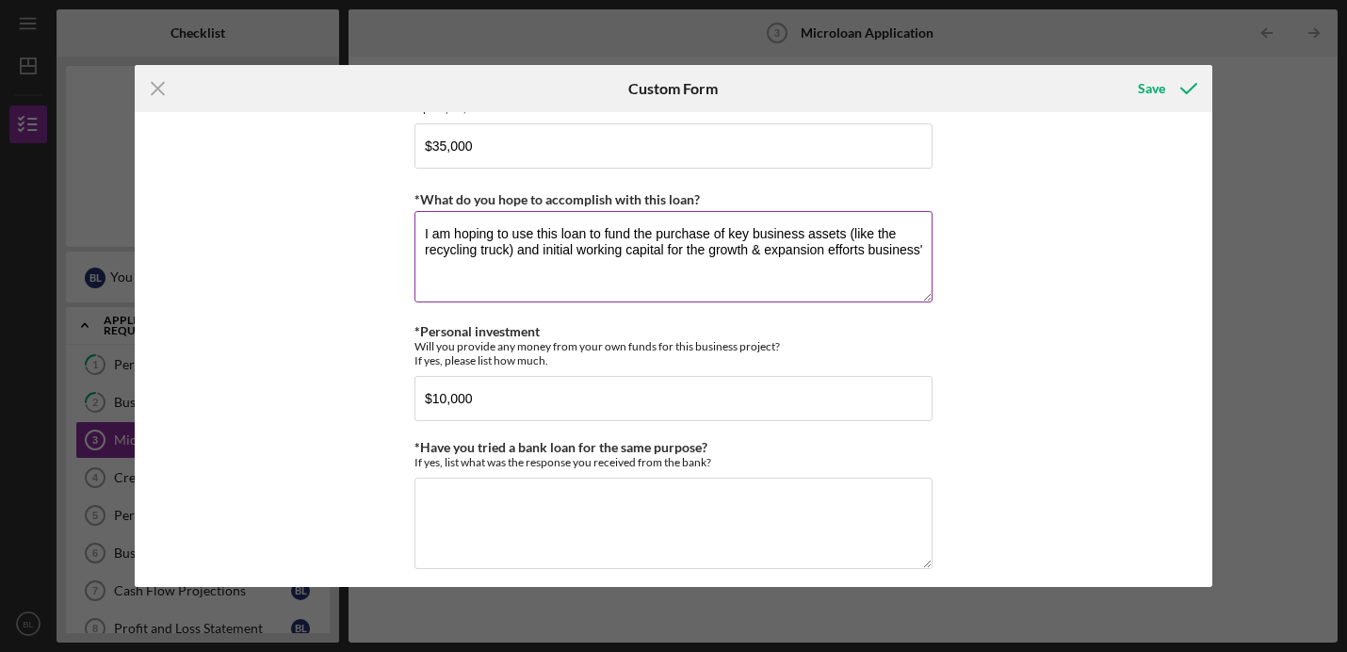
drag, startPoint x: 921, startPoint y: 243, endPoint x: 865, endPoint y: 249, distance: 56.8
click at [865, 249] on textarea "I am hoping to use this loan to fund the purchase of key business assets (like …" at bounding box center [673, 256] width 518 height 90
click at [706, 250] on textarea "I am hoping to use this loan to fund the purchase of key business assets (like …" at bounding box center [673, 256] width 518 height 90
paste textarea "business'"
click at [919, 250] on textarea "I am hoping to use this loan to fund the purchase of key business assets (like …" at bounding box center [673, 256] width 518 height 90
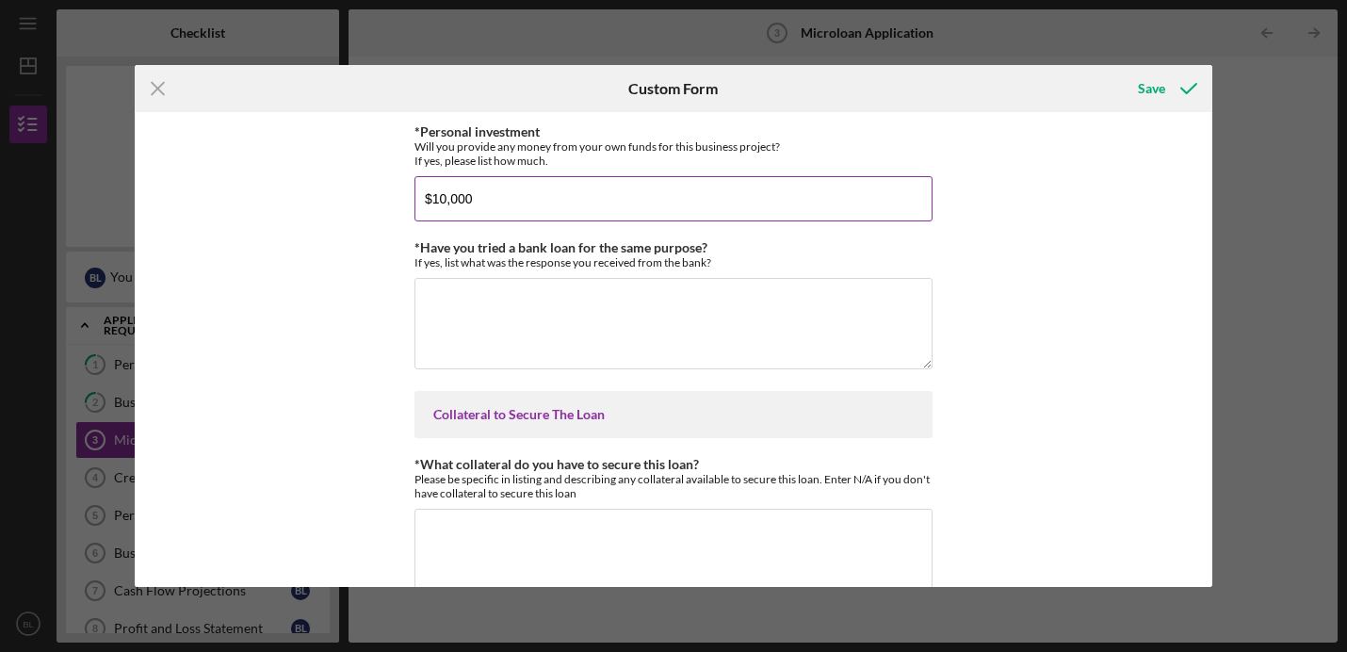
scroll to position [4249, 0]
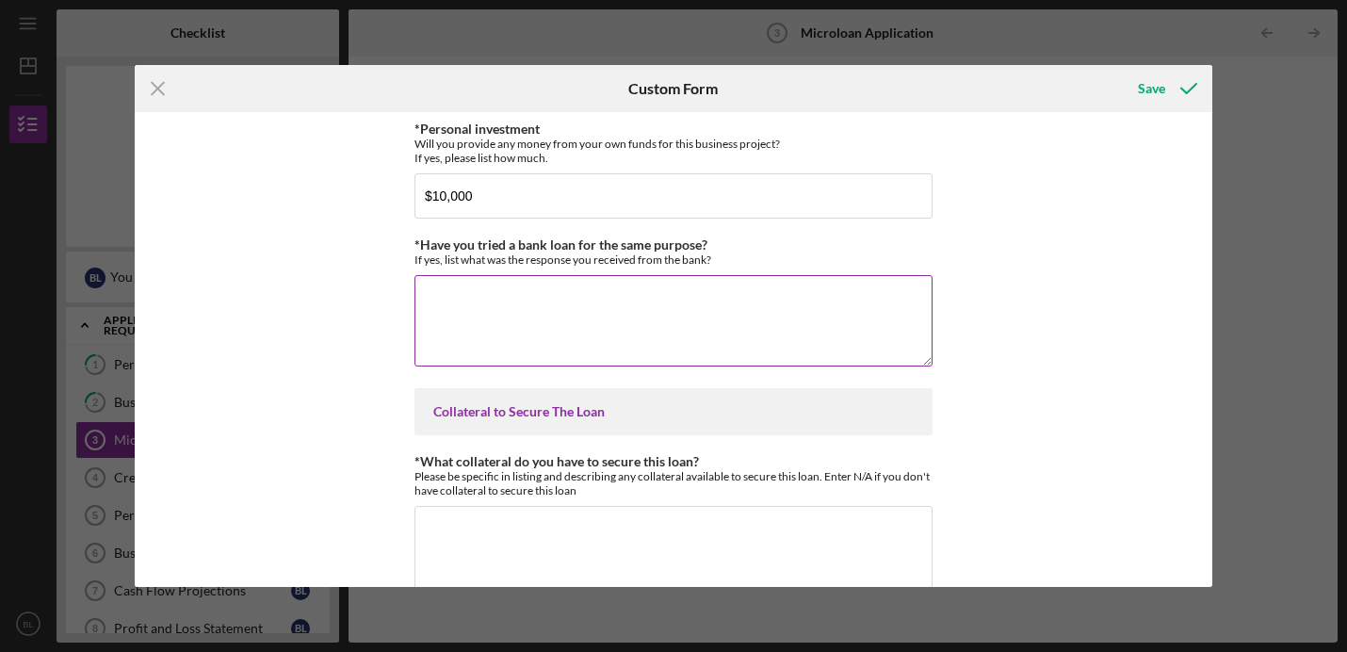
type textarea "I am hoping to use this loan to fund the purchase of key business assets (like …"
click at [790, 321] on textarea "*Have you tried a bank loan for the same purpose?" at bounding box center [673, 320] width 518 height 90
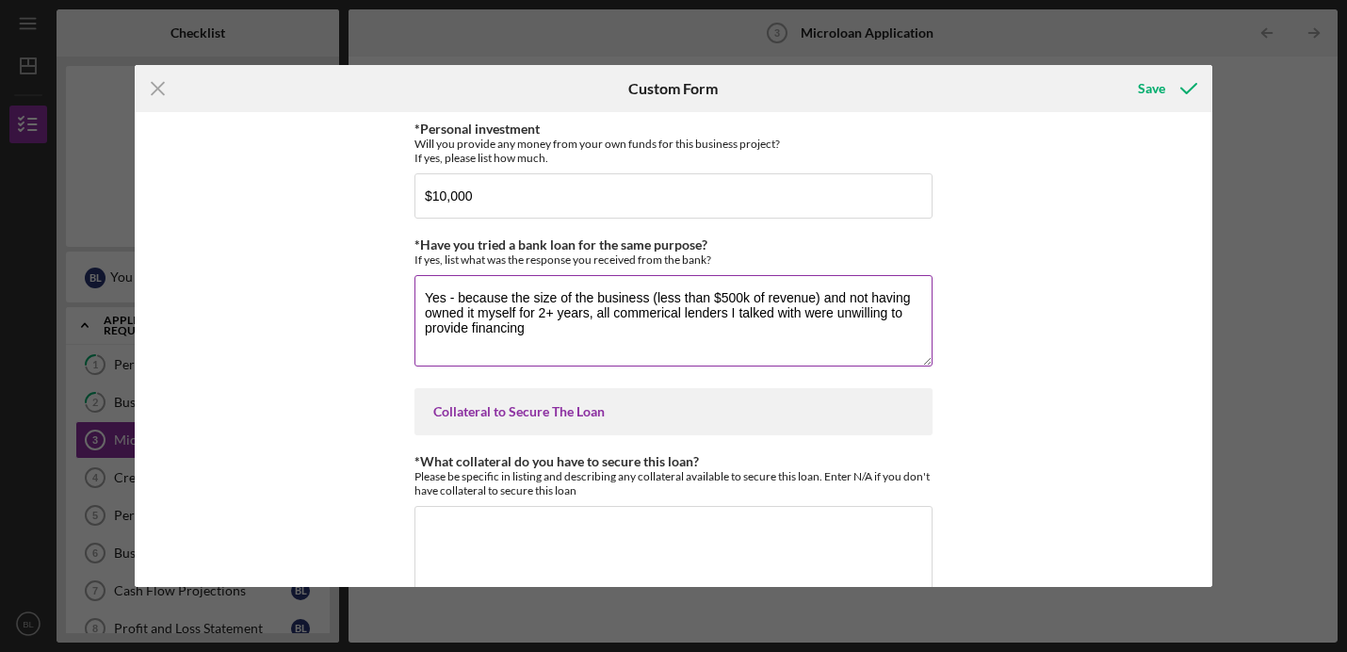
click at [644, 312] on textarea "Yes - because the size of the business (less than $500k of revenue) and not hav…" at bounding box center [673, 320] width 518 height 90
click at [626, 308] on textarea "Yes - because the size of the business (less than $500k of revenue) and not hav…" at bounding box center [673, 320] width 518 height 90
click at [600, 329] on textarea "Yes - because the size of the business (less than $500k of revenue) and not hav…" at bounding box center [673, 320] width 518 height 90
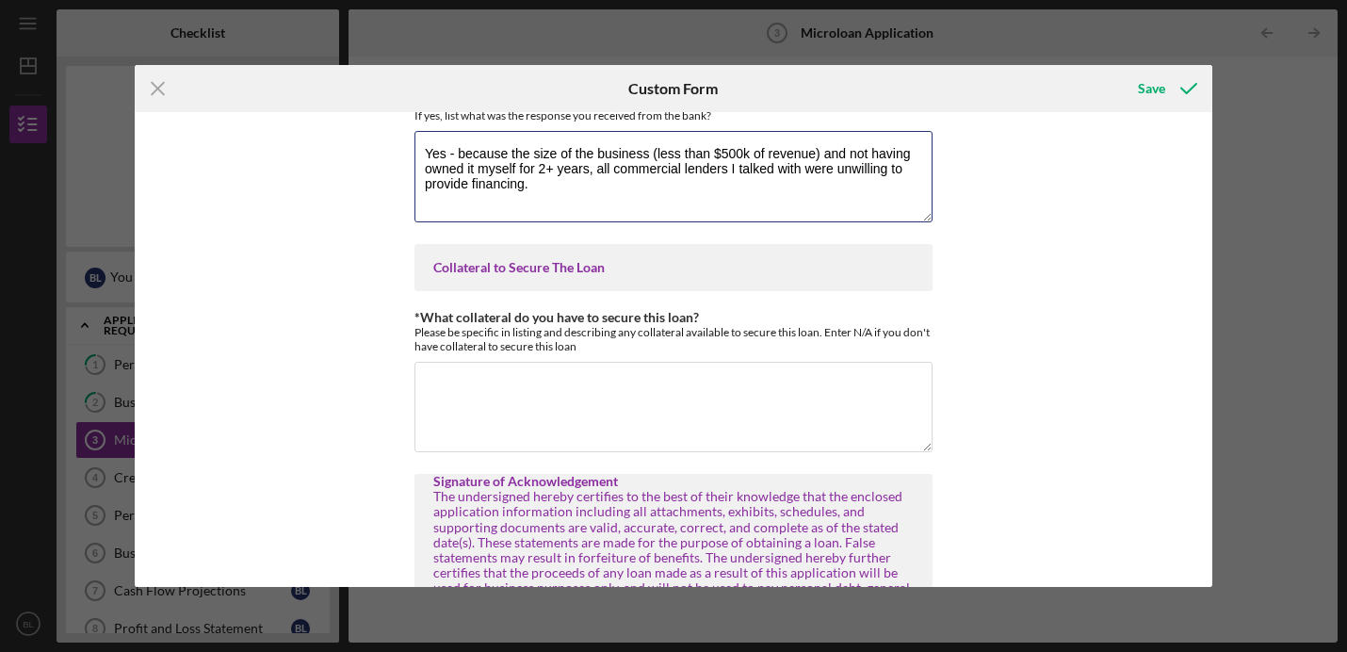
scroll to position [4534, 0]
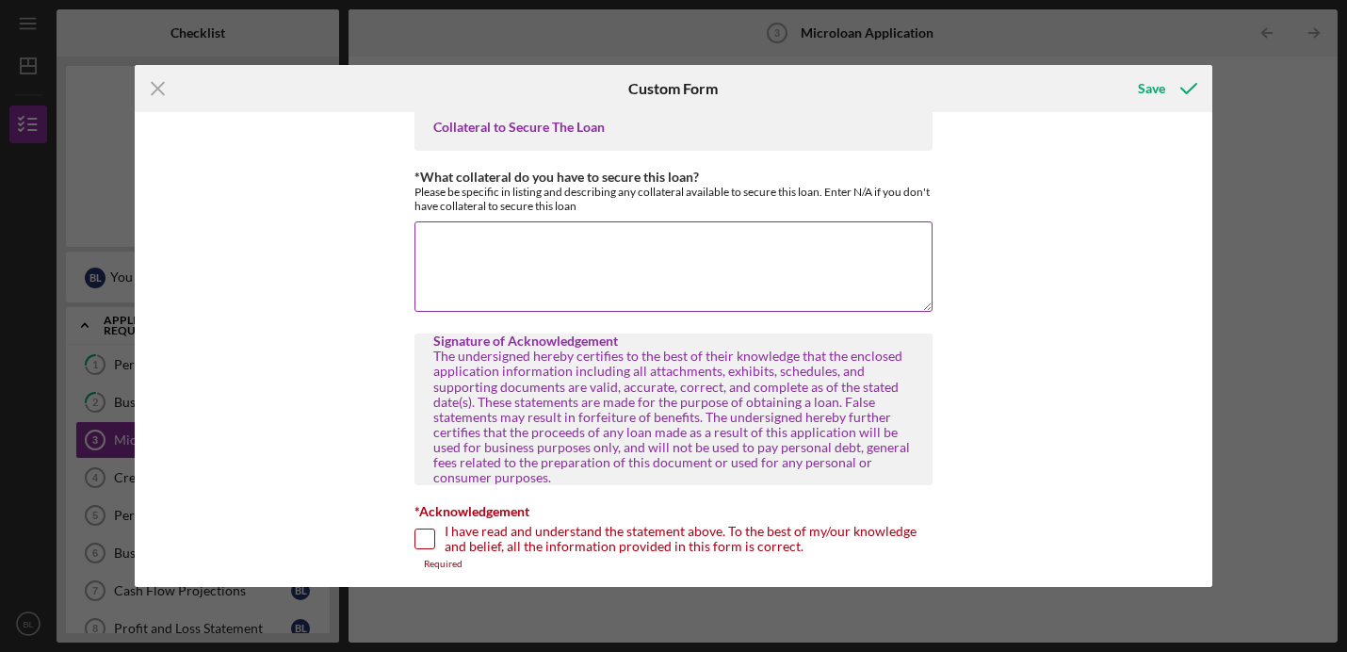
type textarea "Yes - because the size of the business (less than $500k of revenue) and not hav…"
click at [614, 260] on textarea "*What collateral do you have to secure this loan?" at bounding box center [673, 266] width 518 height 90
drag, startPoint x: 715, startPoint y: 238, endPoint x: 616, endPoint y: 239, distance: 98.9
click at [616, 239] on textarea "I have savings, stock investments, and real estate that can be used as collater…" at bounding box center [673, 266] width 518 height 90
click at [906, 248] on textarea "I have savings, stock investments, and real estate that can be used as collater…" at bounding box center [673, 266] width 518 height 90
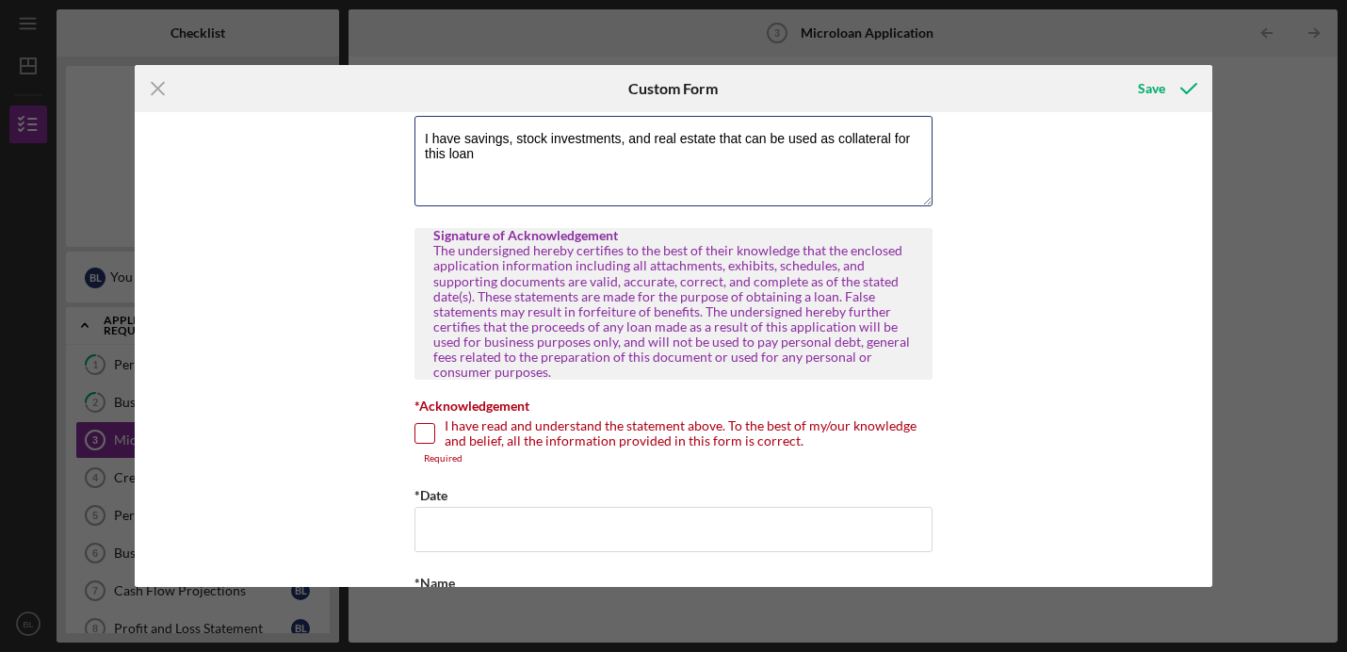
scroll to position [4715, 0]
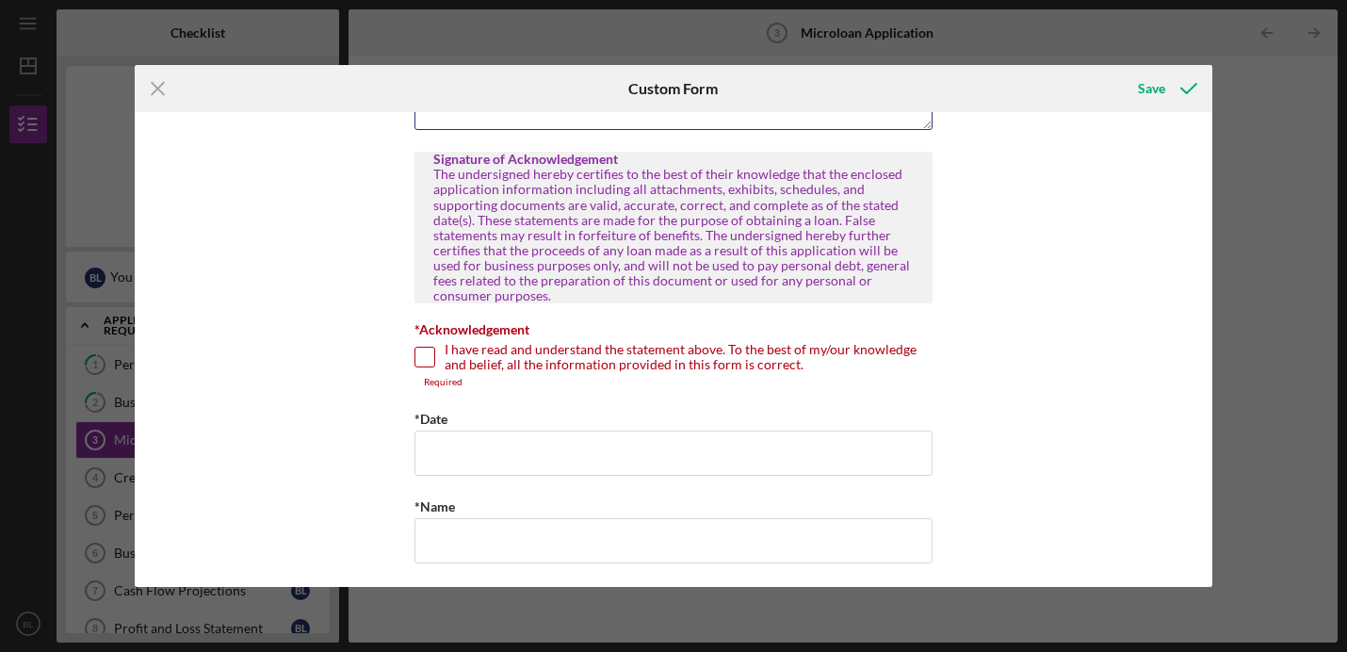
type textarea "I have savings, stock investments, and real estate that can be used as collater…"
click at [428, 350] on input "I have read and understand the statement above. To the best of my/our knowledge…" at bounding box center [424, 357] width 19 height 19
checkbox input "true"
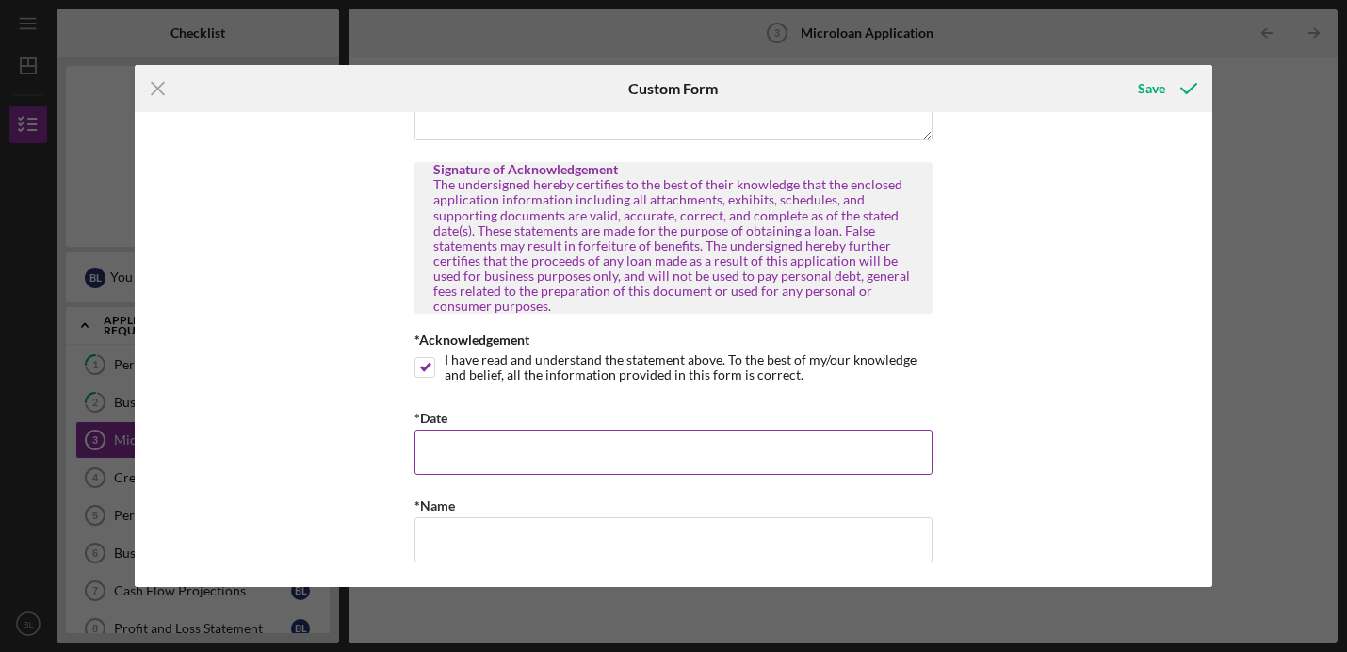
click at [482, 442] on input "*Date" at bounding box center [673, 452] width 518 height 45
type input "[DATE]"
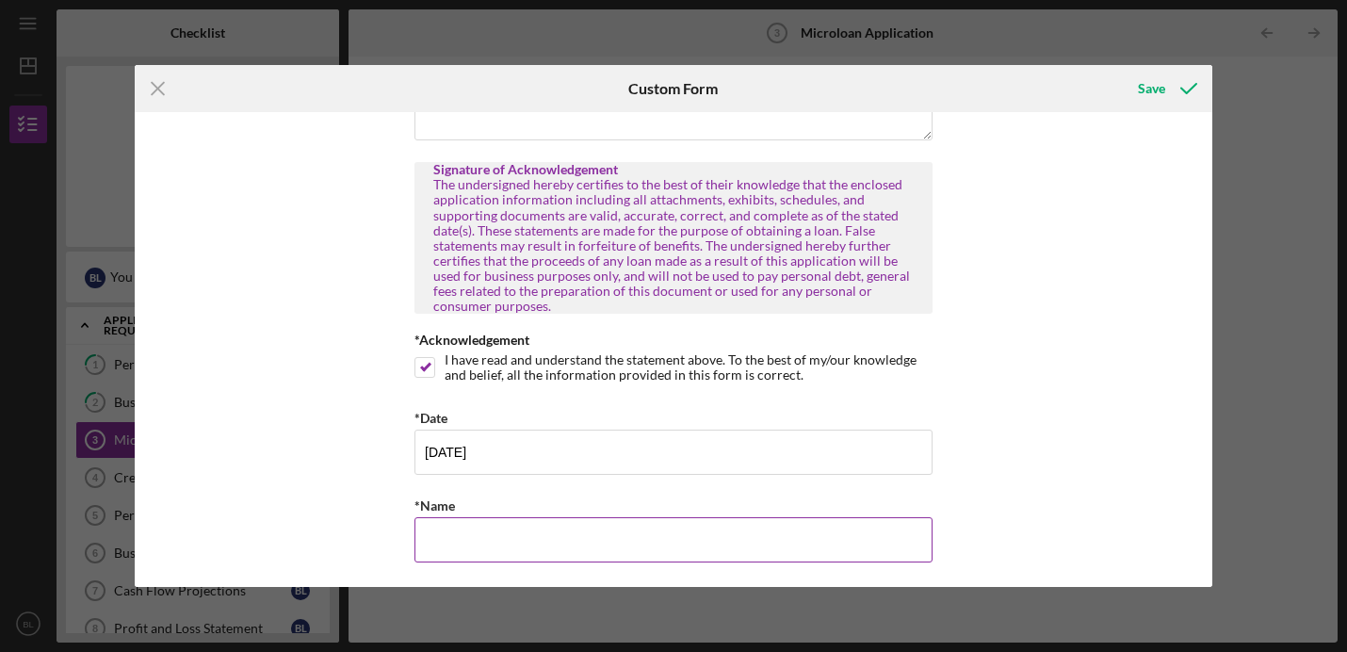
click at [461, 531] on input "*Name" at bounding box center [673, 539] width 518 height 45
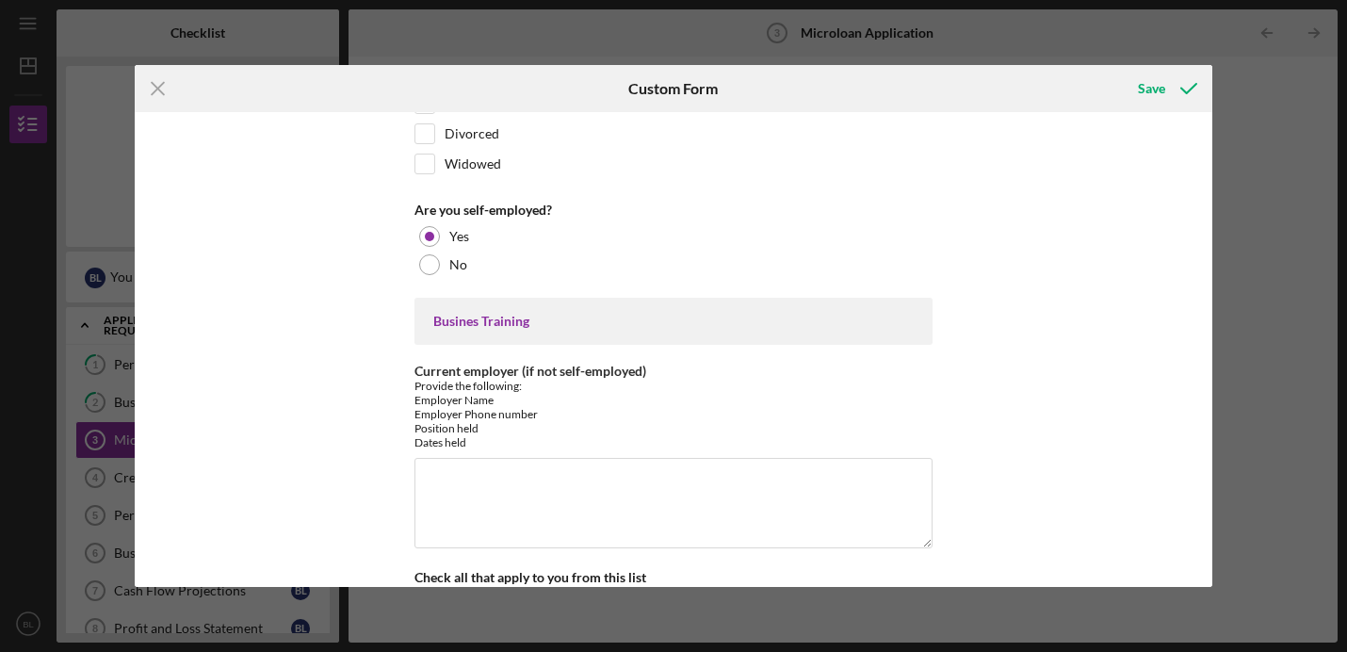
scroll to position [1379, 0]
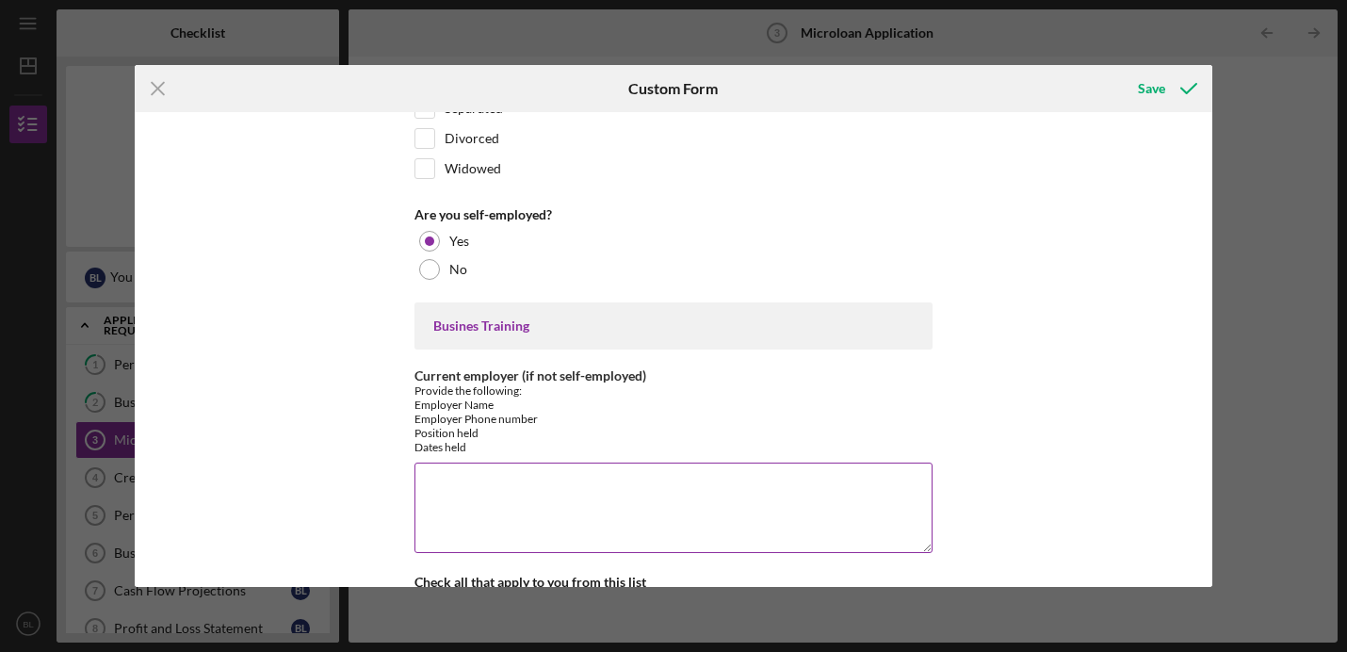
type input "[PERSON_NAME]"
click at [703, 417] on div "Provide the following: Employer Name Employer Phone number Position held Dates …" at bounding box center [673, 418] width 518 height 71
click at [647, 479] on textarea "Current employer (if not self-employed)" at bounding box center [673, 507] width 518 height 90
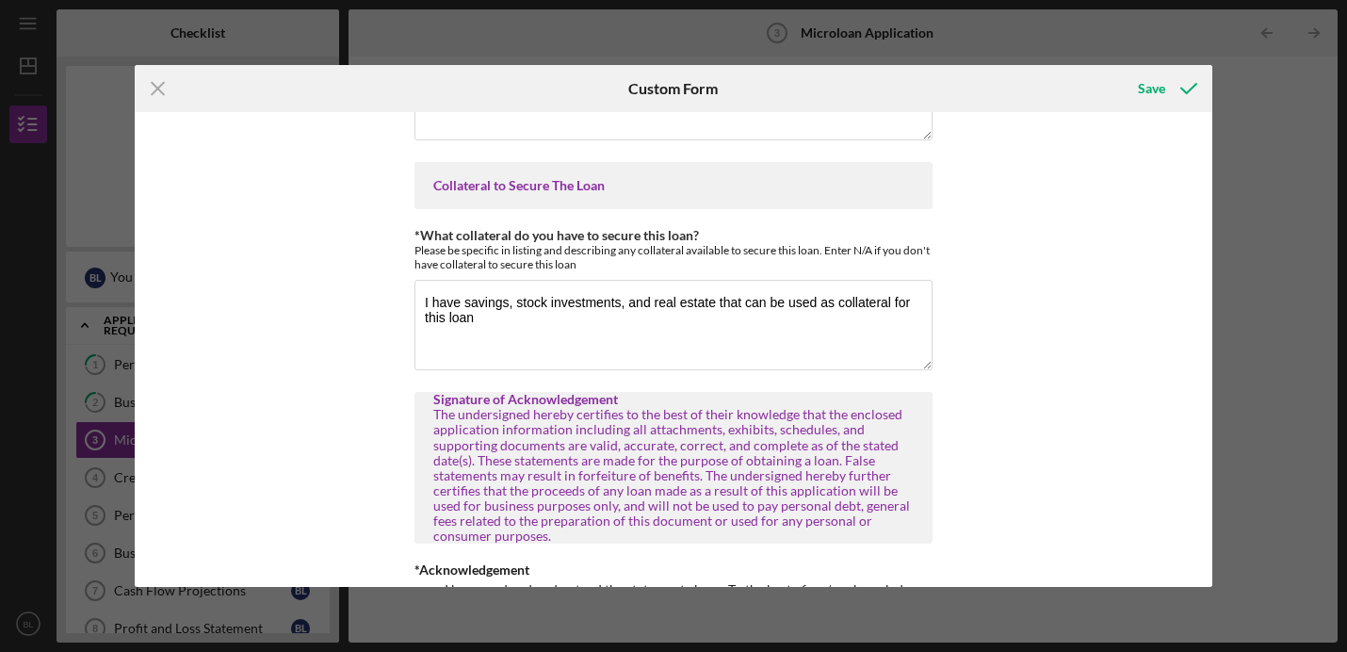
scroll to position [4705, 0]
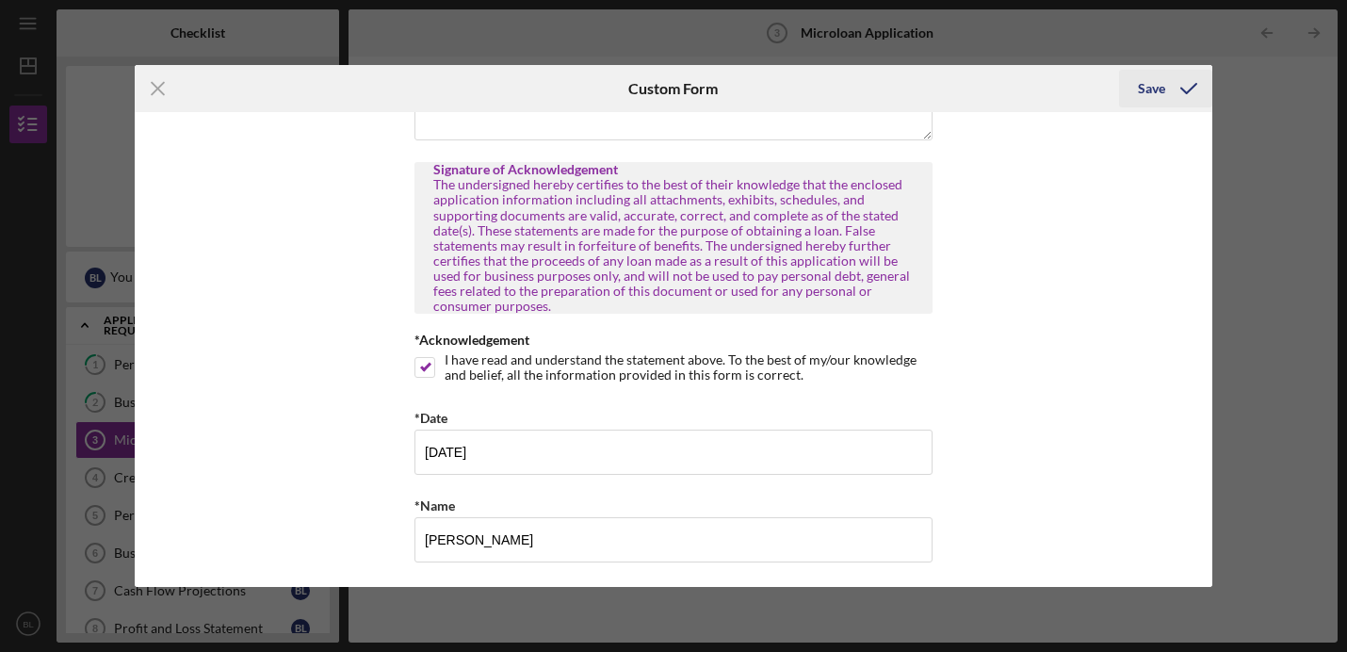
type textarea "I am self employed and hold a [DEMOGRAPHIC_DATA] job. Please let me know if I n…"
click at [1166, 88] on icon "submit" at bounding box center [1188, 88] width 47 height 47
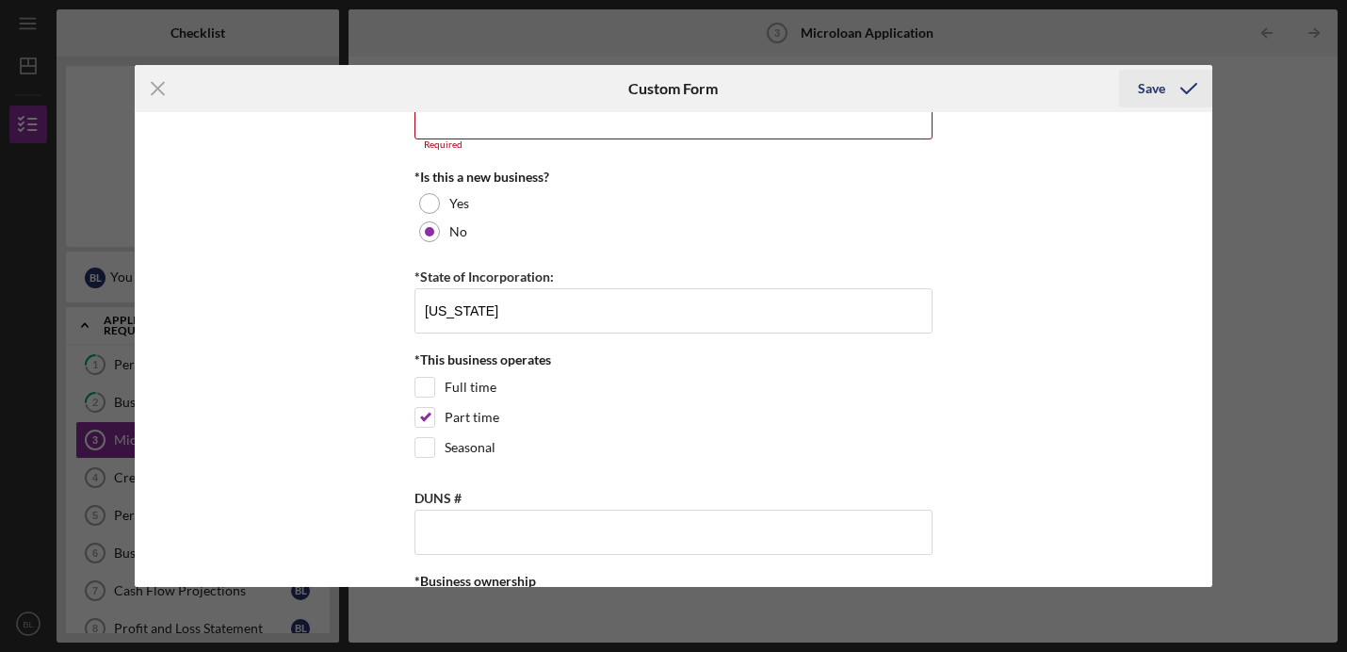
scroll to position [2296, 0]
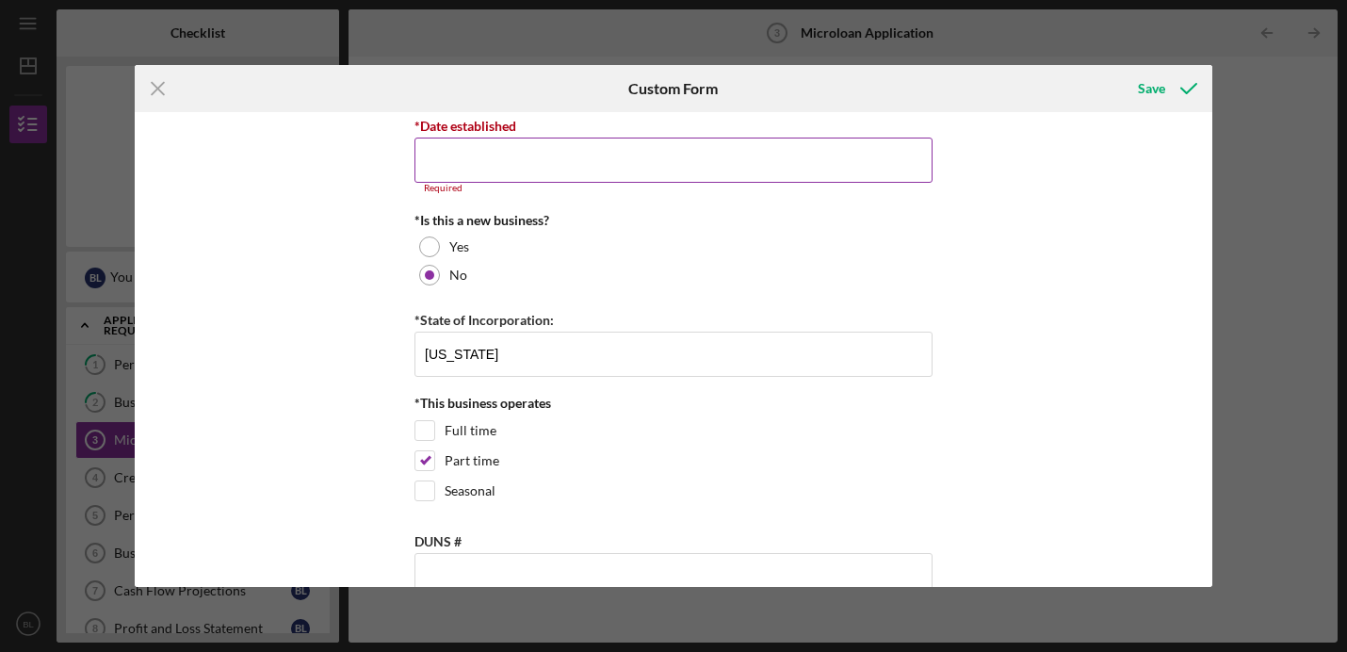
click at [811, 173] on input "*Date established" at bounding box center [673, 160] width 518 height 45
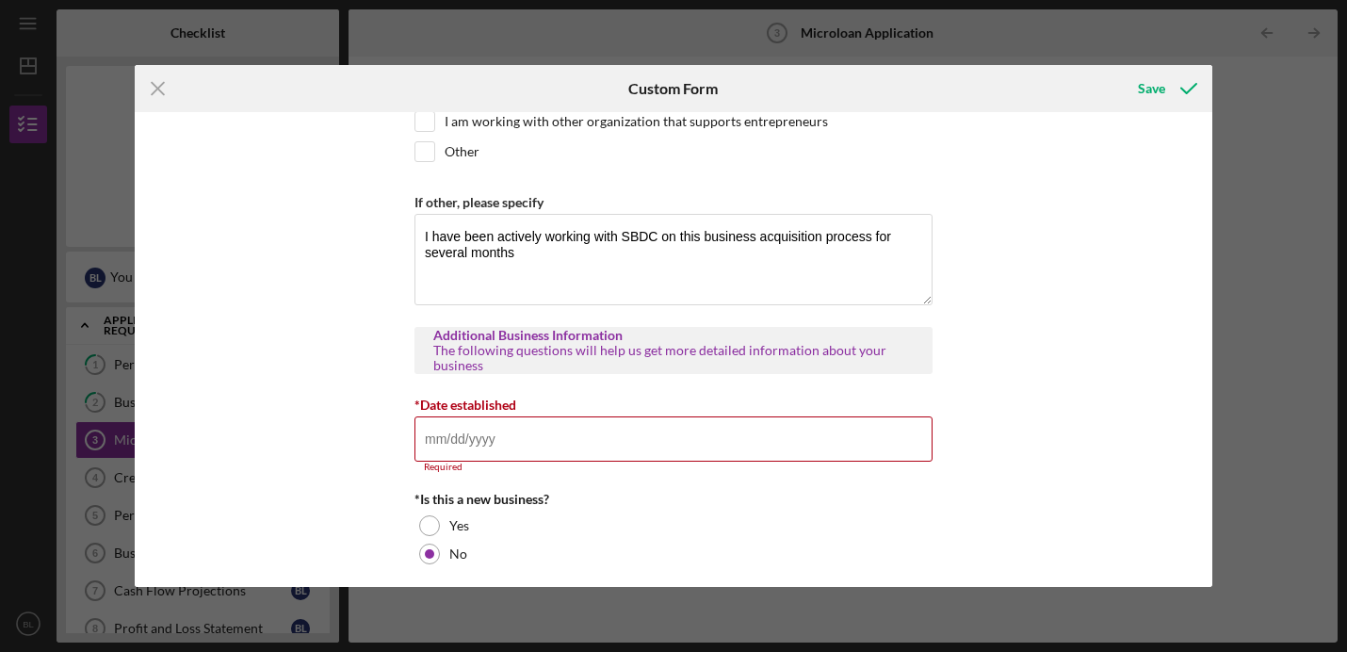
scroll to position [1954, 0]
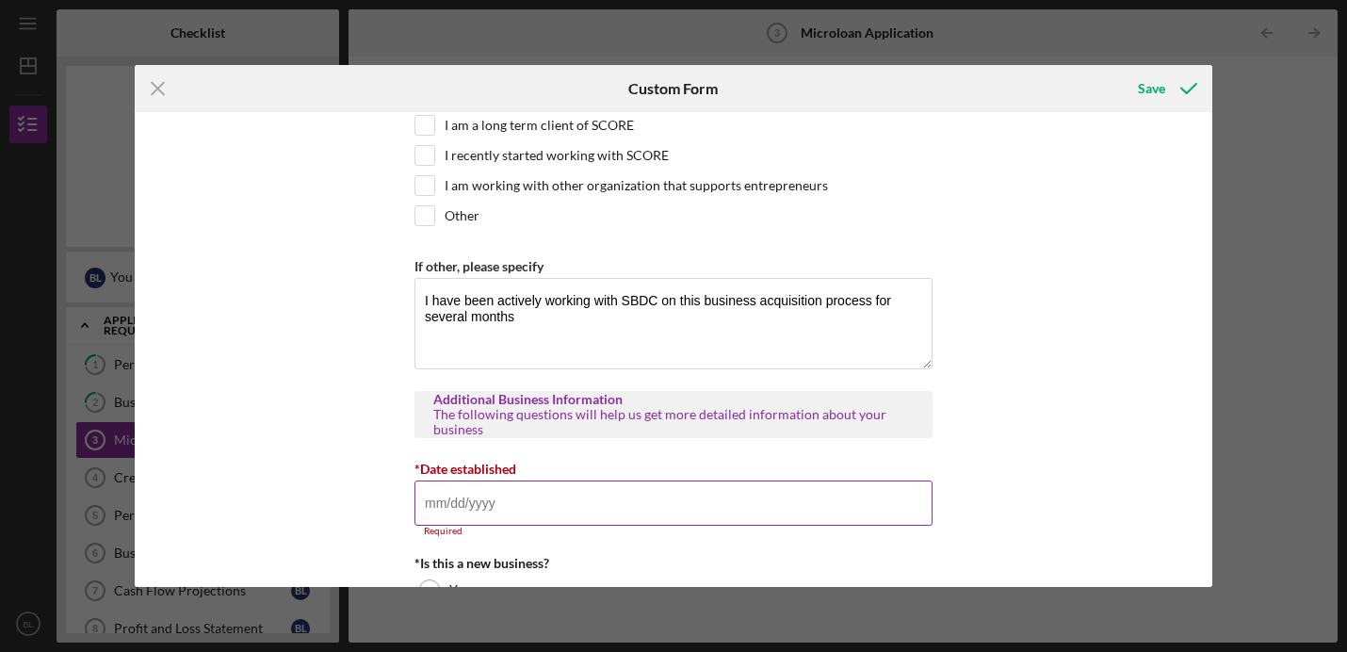
type input "0m/dd/yyyy"
type input "[DATE]"
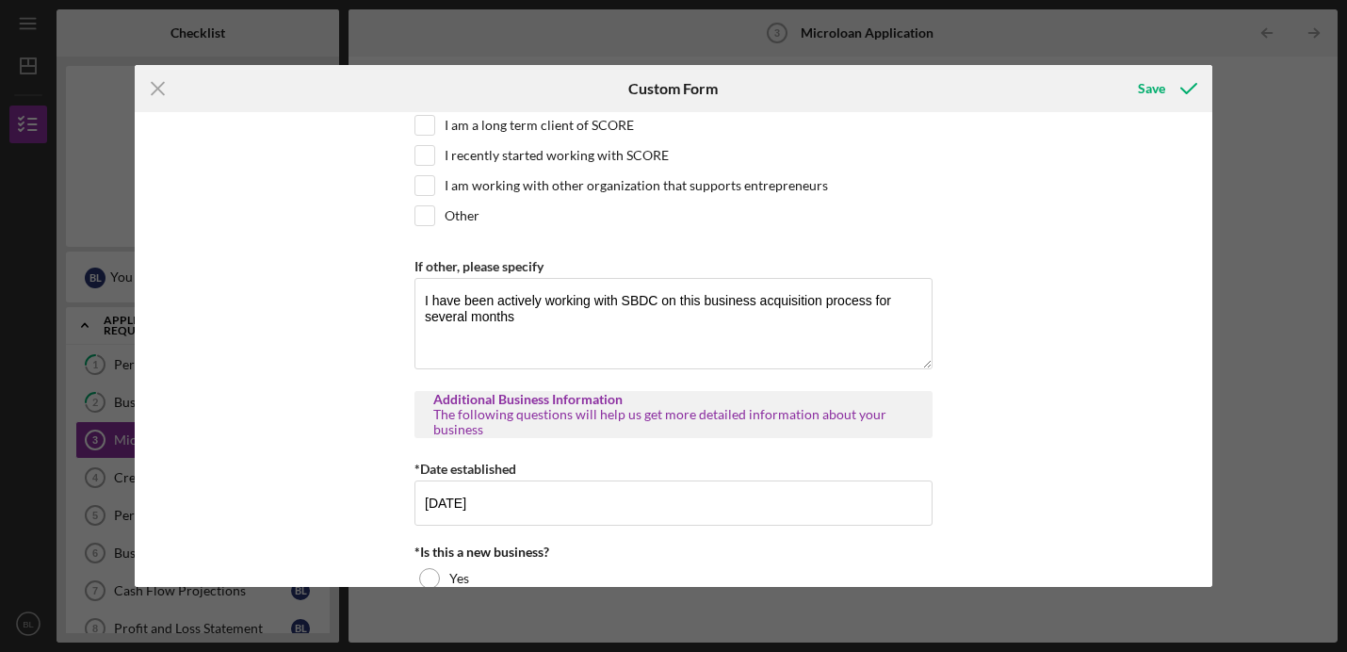
click at [1099, 477] on div "MICROLOAN APPLICATION *Borrower Characteristics Please check the options that a…" at bounding box center [674, 349] width 1078 height 475
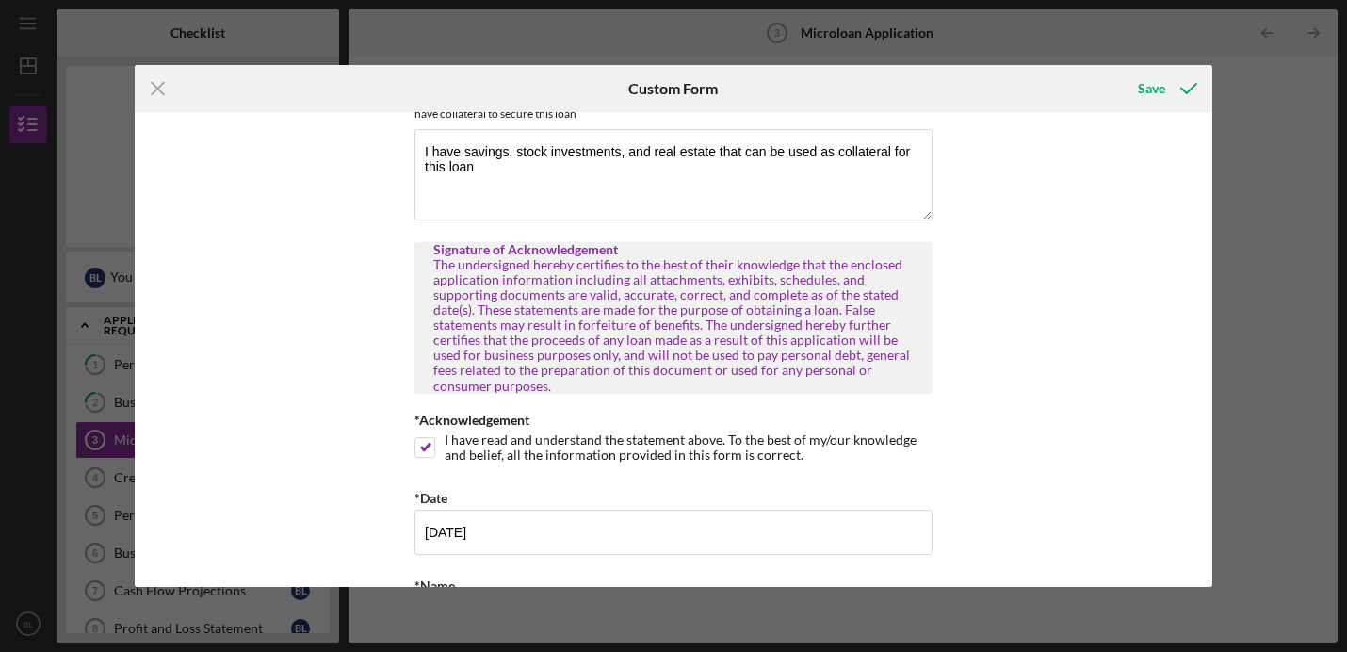
scroll to position [4694, 0]
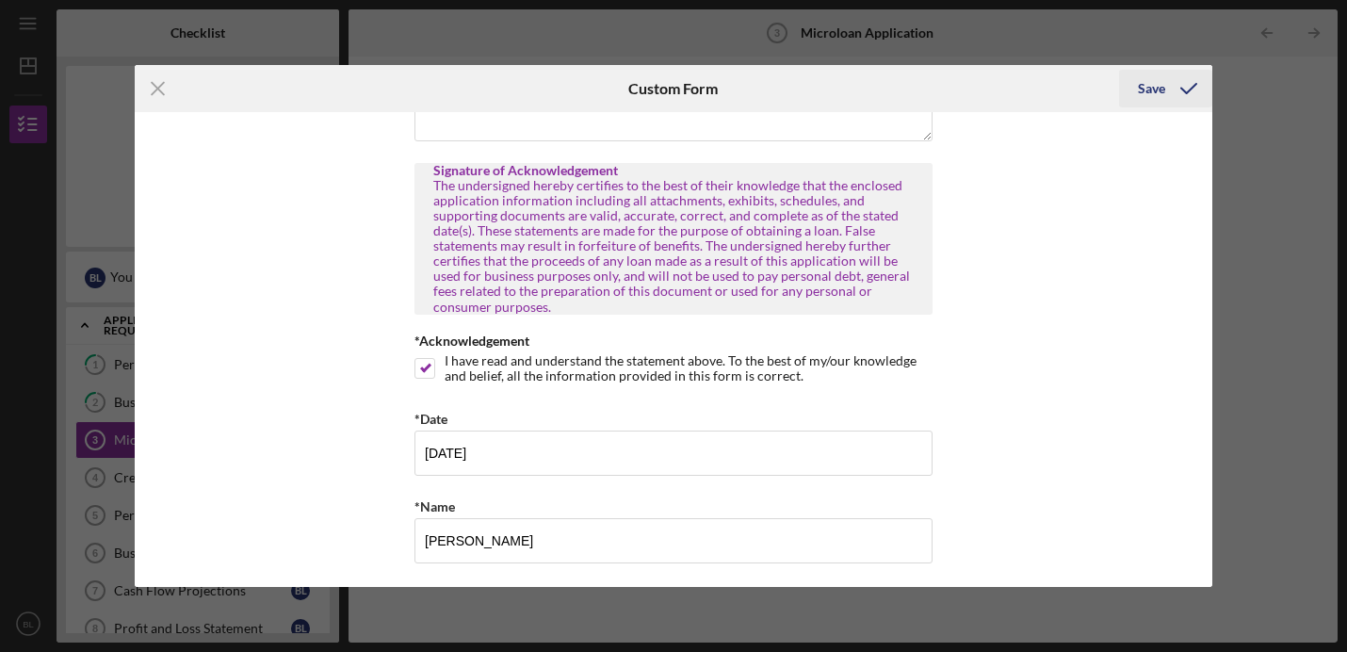
click at [1185, 93] on icon "submit" at bounding box center [1188, 88] width 47 height 47
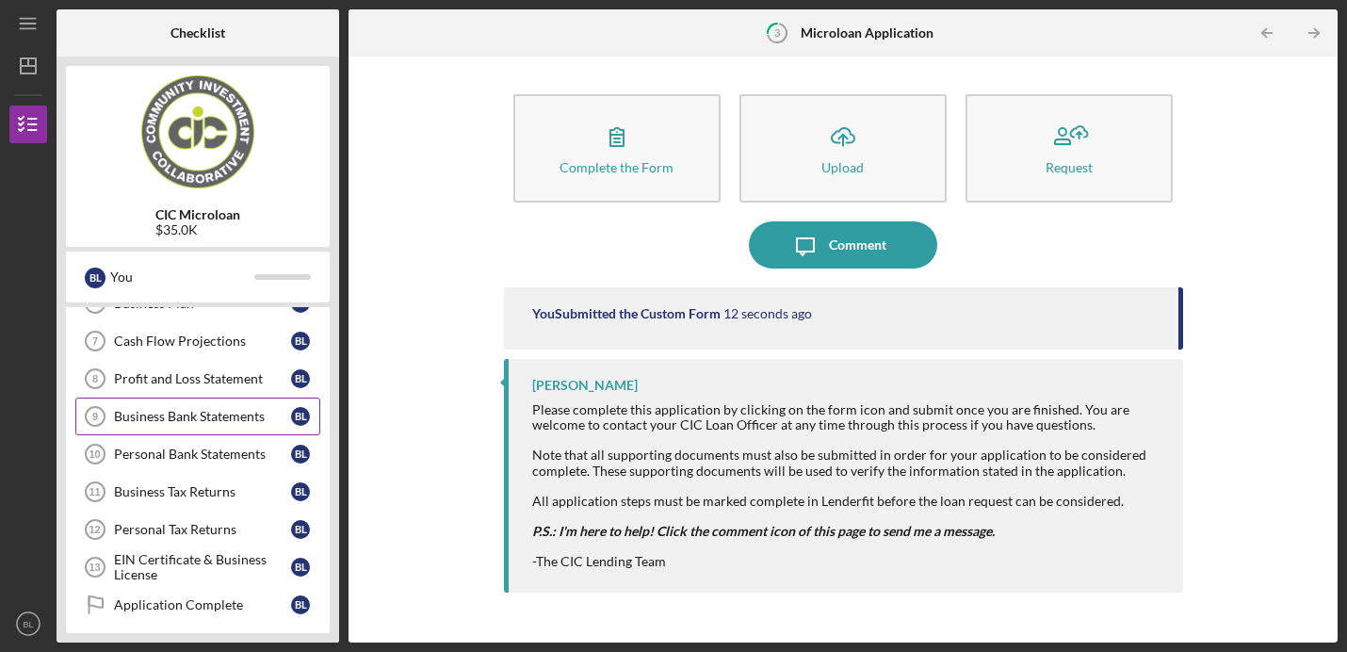
scroll to position [261, 0]
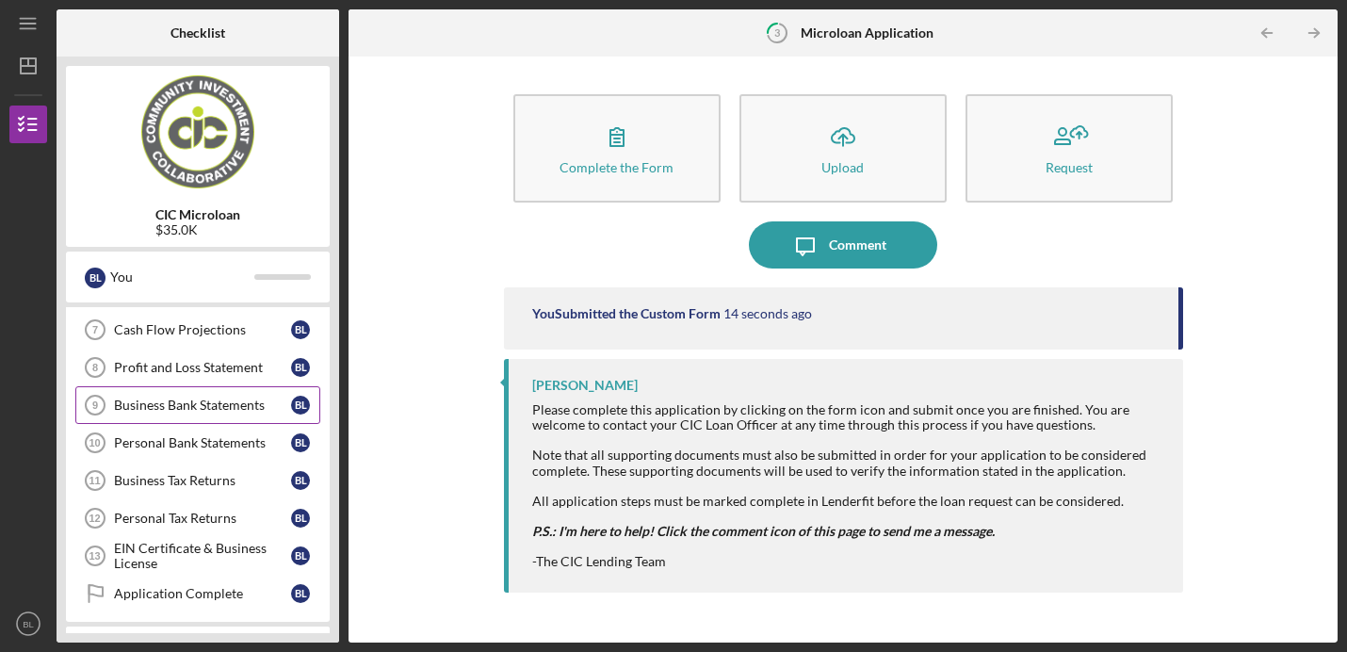
click at [196, 412] on div "Business Bank Statements" at bounding box center [202, 404] width 177 height 15
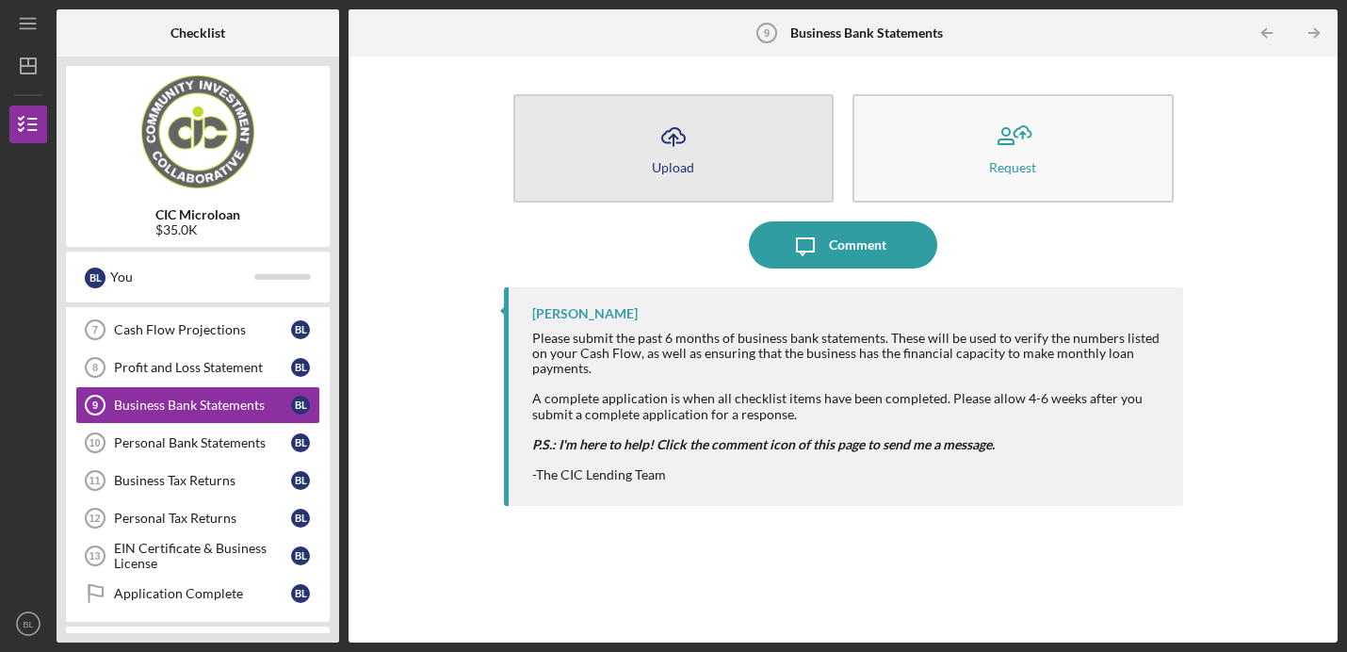
click at [702, 145] on button "Icon/Upload Upload" at bounding box center [673, 148] width 321 height 108
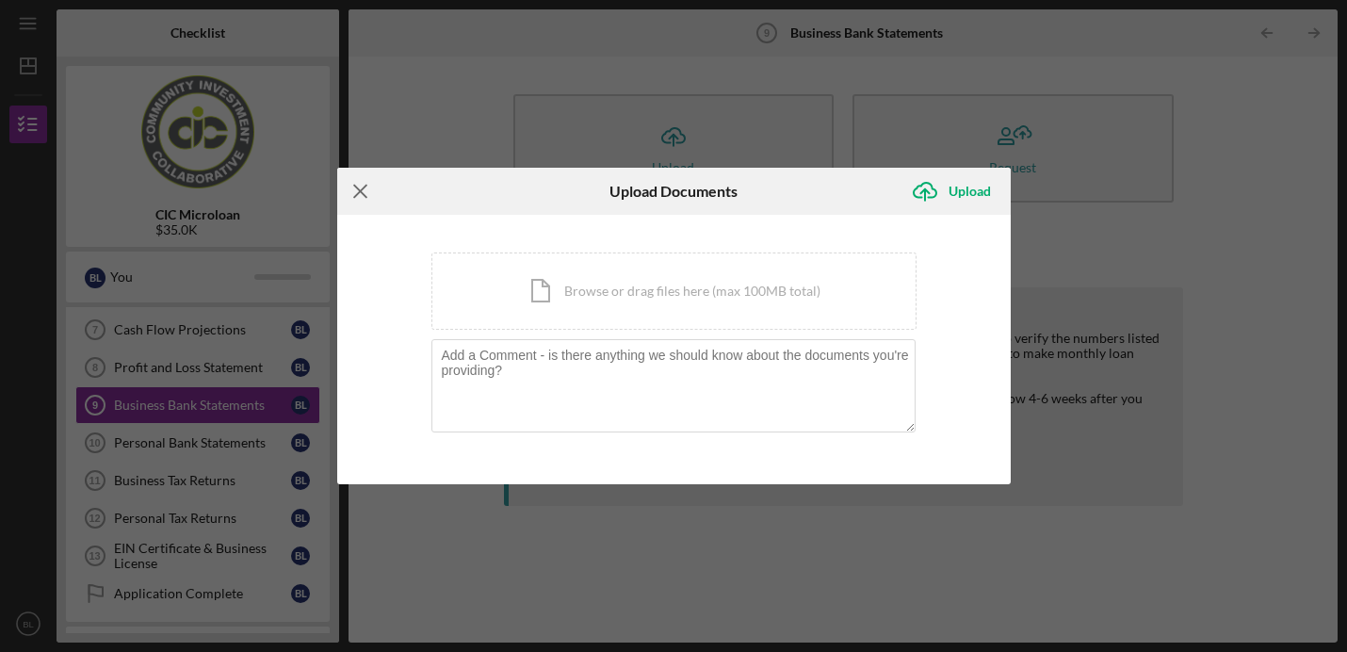
click at [367, 188] on icon "Icon/Menu Close" at bounding box center [360, 191] width 47 height 47
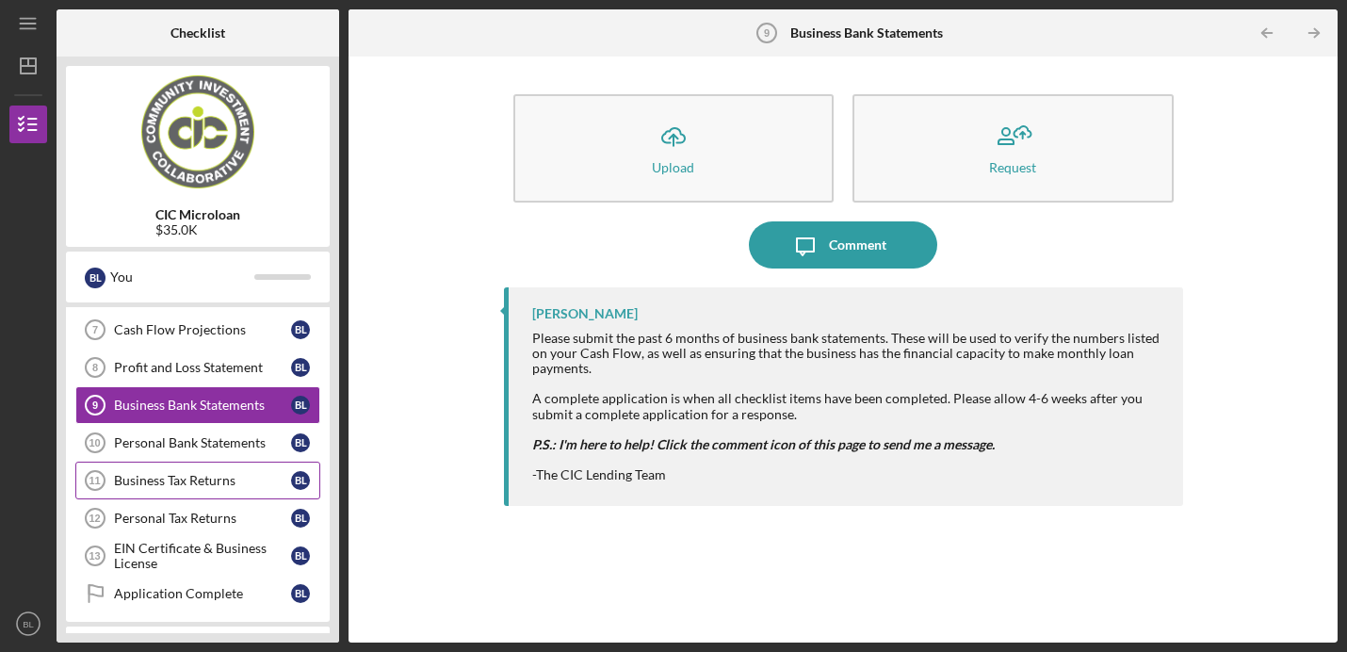
click at [198, 487] on div "Business Tax Returns" at bounding box center [202, 480] width 177 height 15
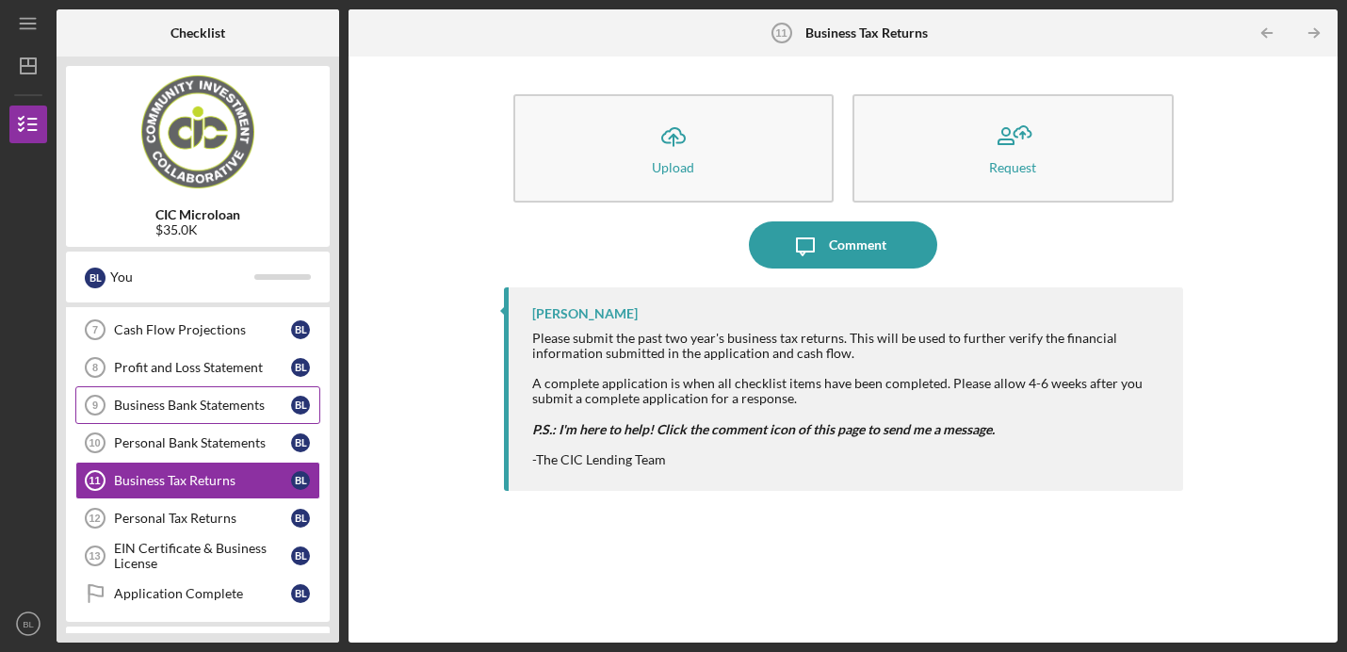
click at [213, 399] on div "Business Bank Statements" at bounding box center [202, 404] width 177 height 15
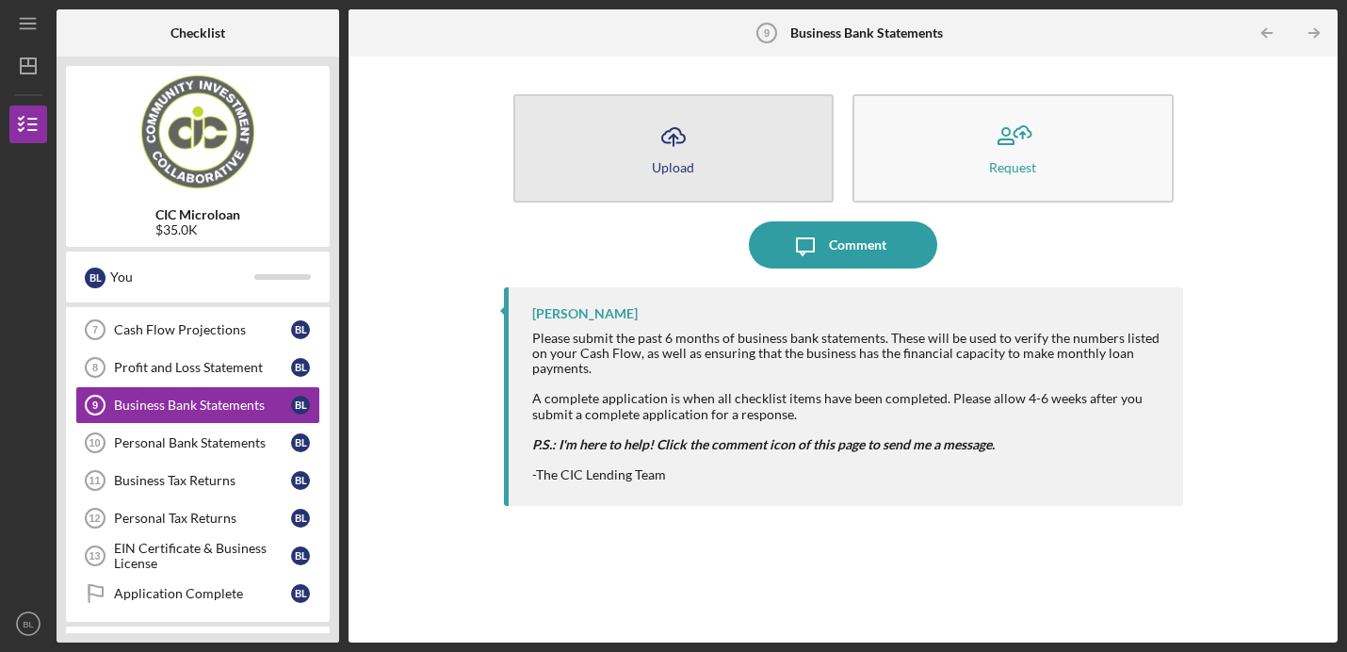
click at [635, 158] on button "Icon/Upload Upload" at bounding box center [673, 148] width 321 height 108
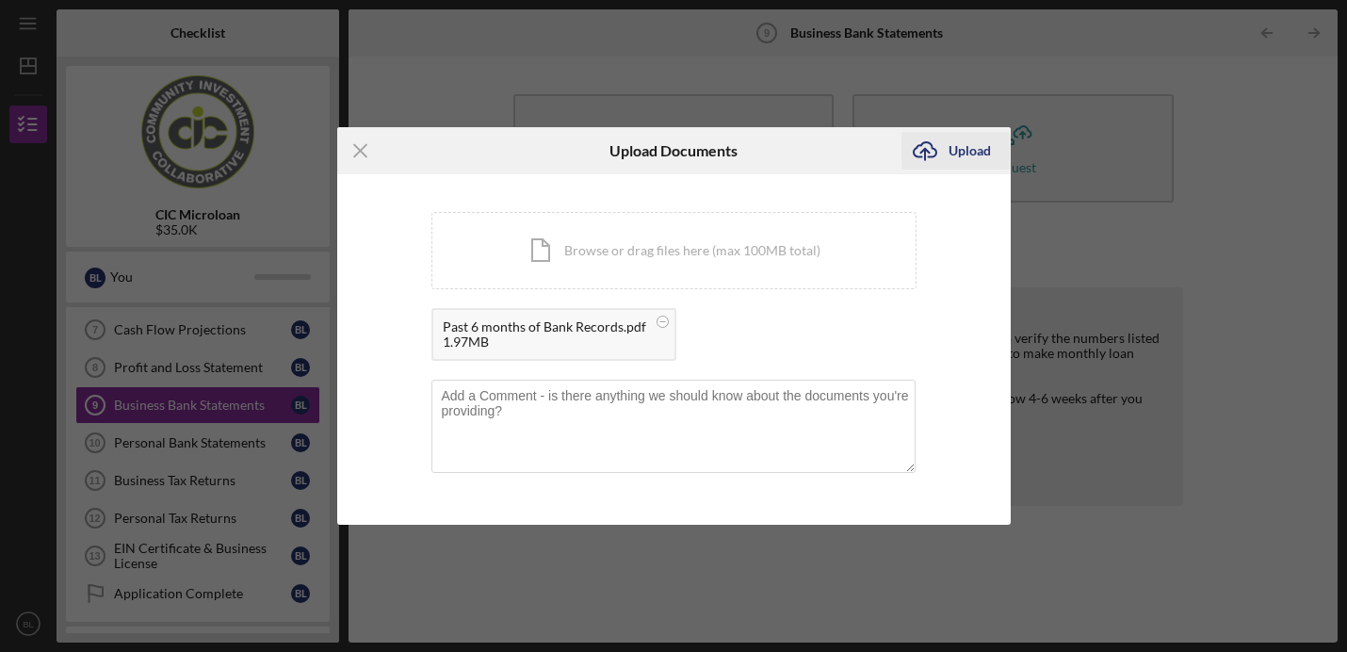
click at [963, 151] on div "Upload" at bounding box center [970, 151] width 42 height 38
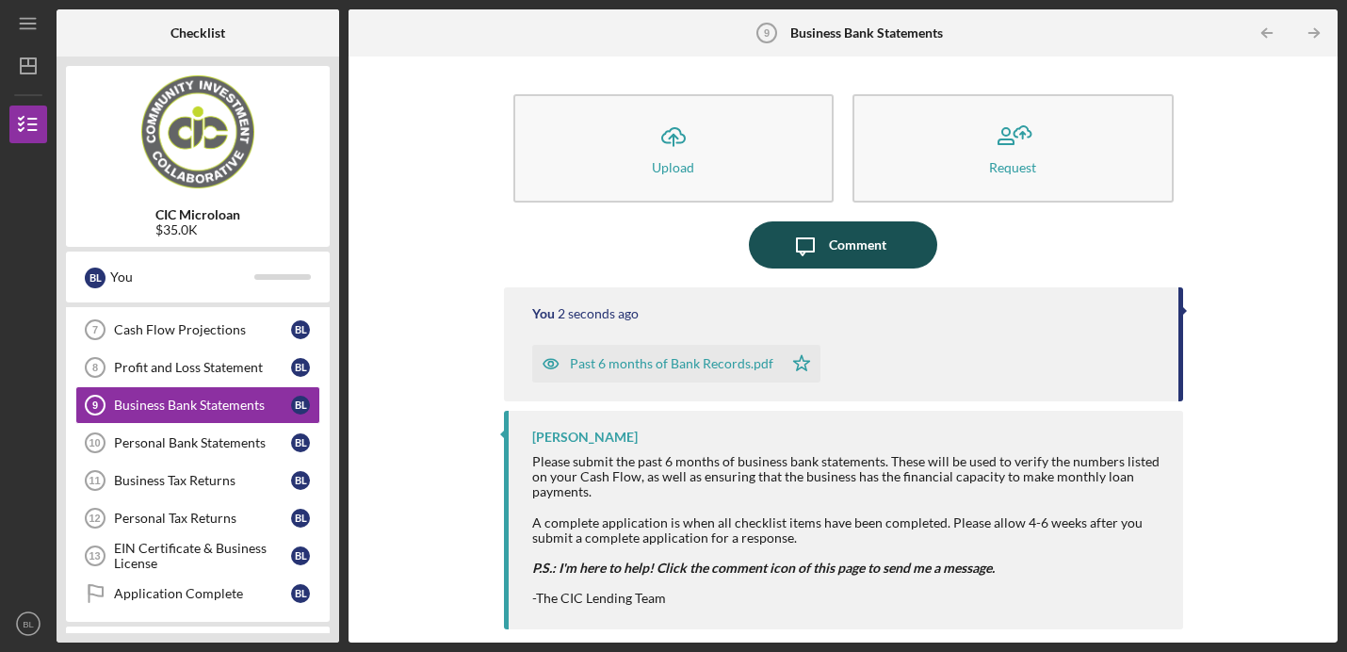
click at [875, 251] on div "Comment" at bounding box center [857, 244] width 57 height 47
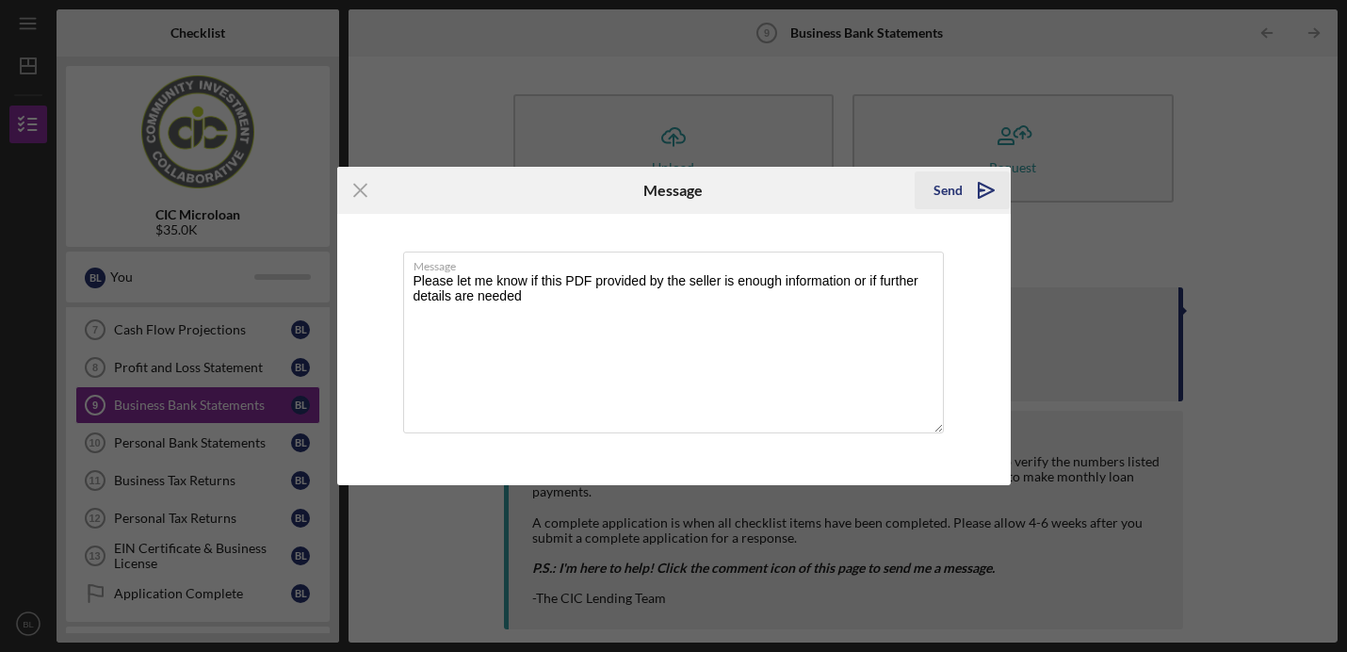
type textarea "Please let me know if this PDF provided by the seller is enough information or …"
click at [981, 183] on icon "Icon/icon-invite-send" at bounding box center [986, 190] width 47 height 47
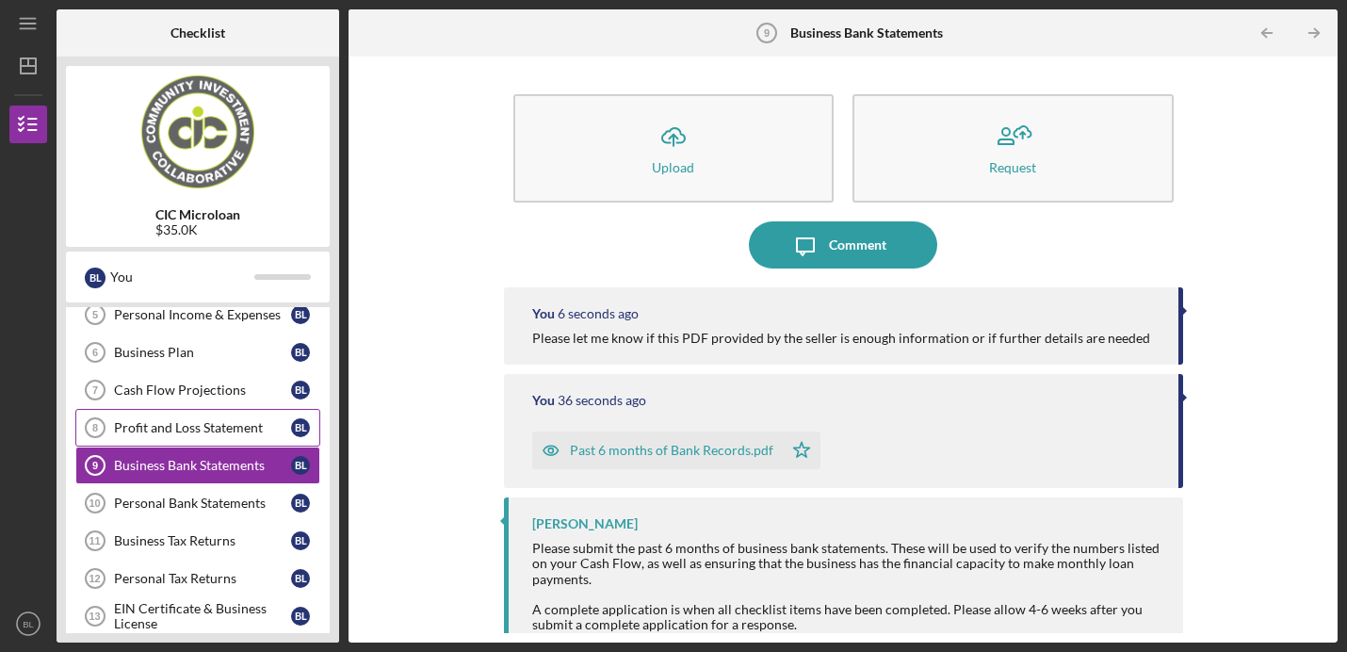
scroll to position [182, 0]
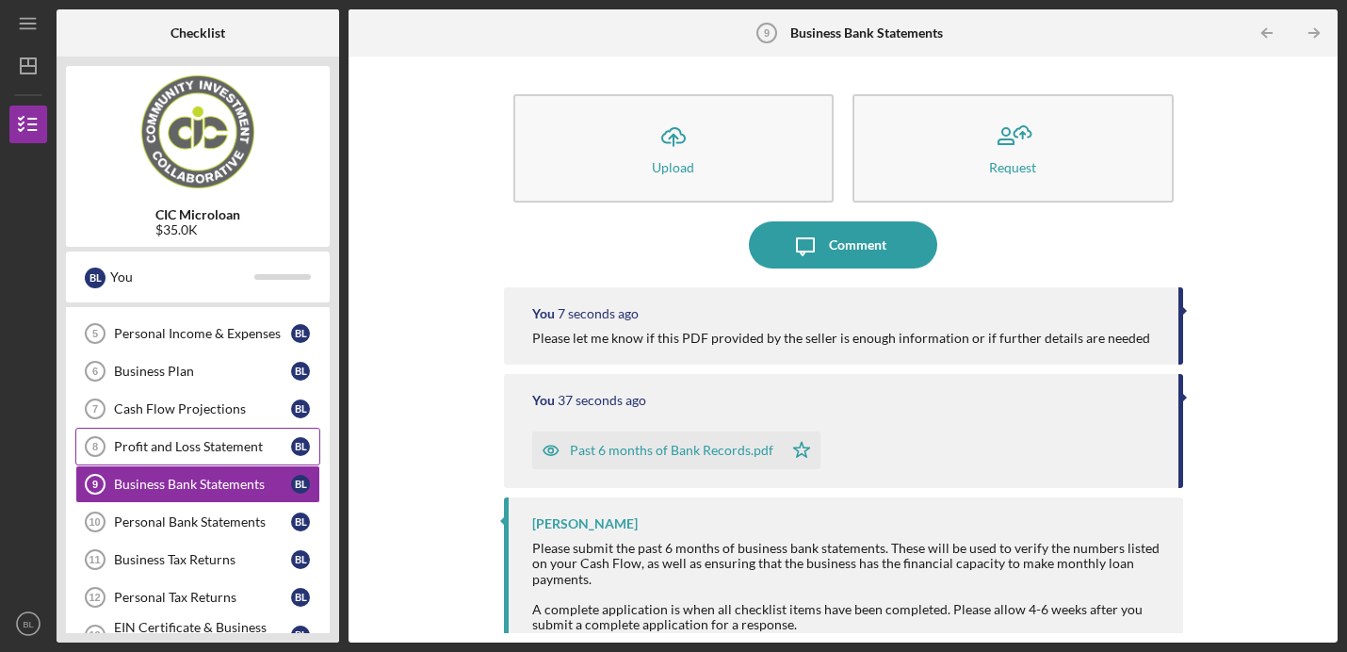
click at [198, 437] on link "Profit and Loss Statement 8 Profit and Loss Statement [PERSON_NAME]" at bounding box center [197, 447] width 245 height 38
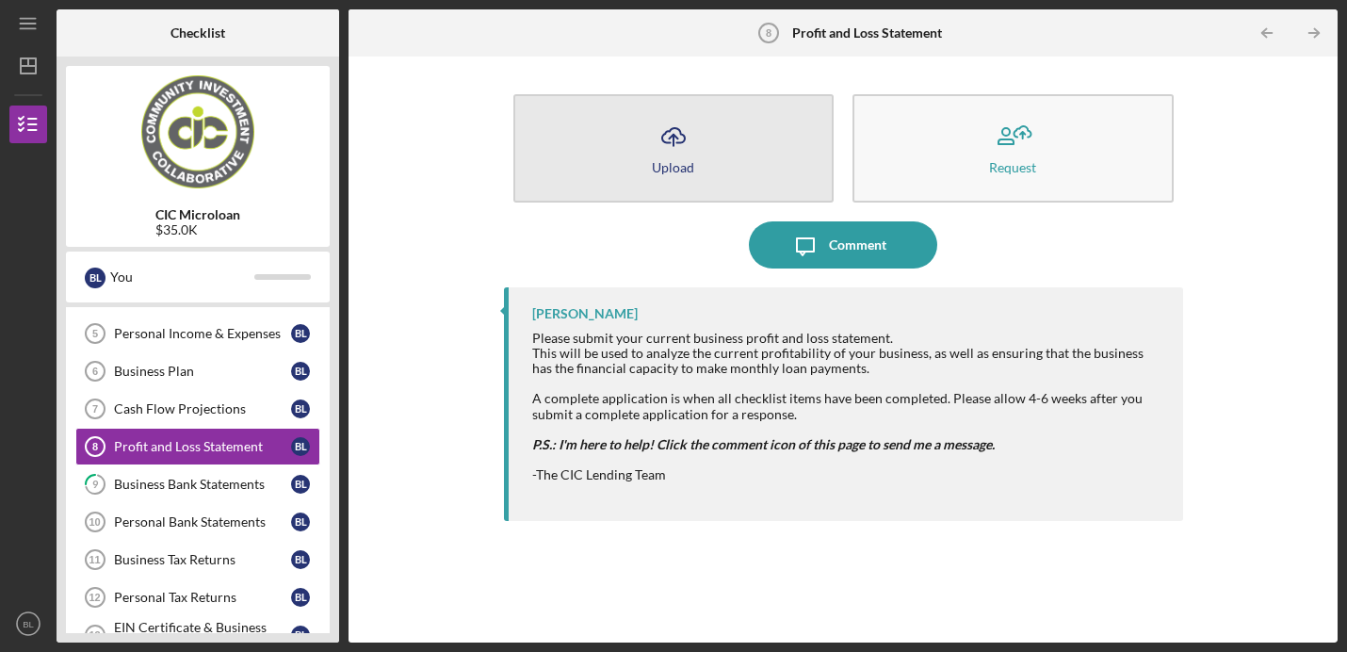
click at [722, 160] on button "Icon/Upload Upload" at bounding box center [673, 148] width 321 height 108
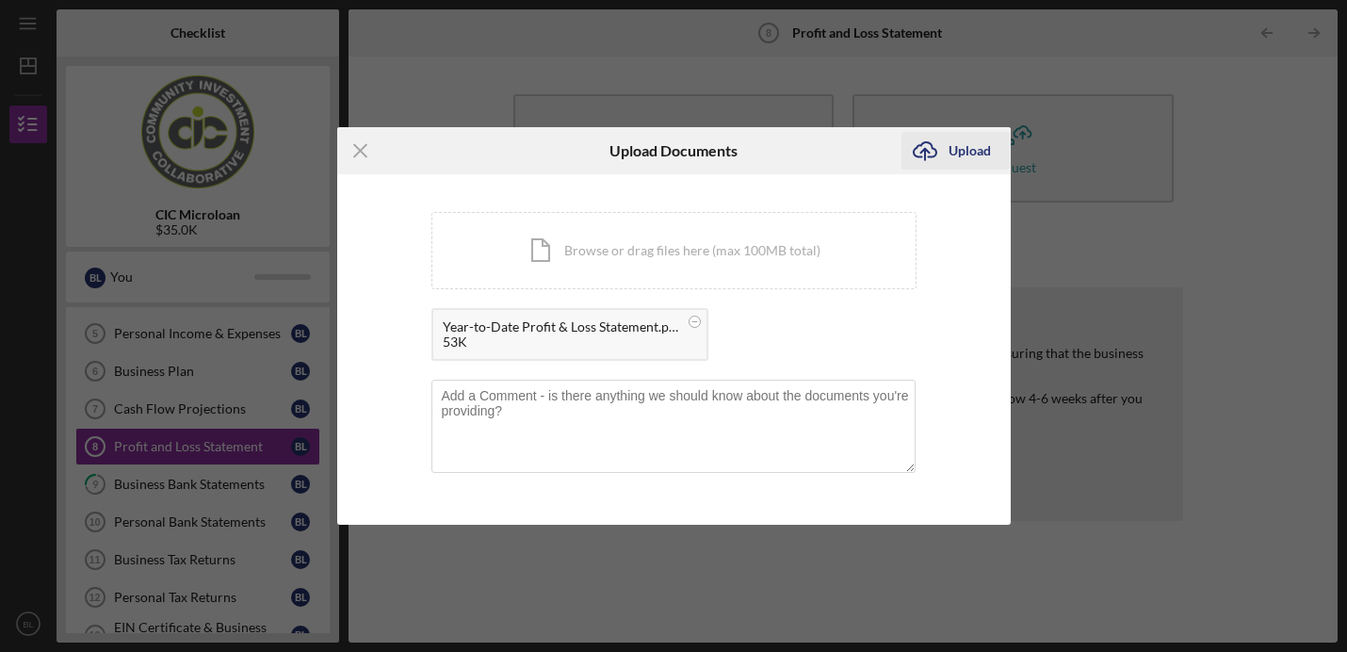
click at [960, 150] on div "Upload" at bounding box center [970, 151] width 42 height 38
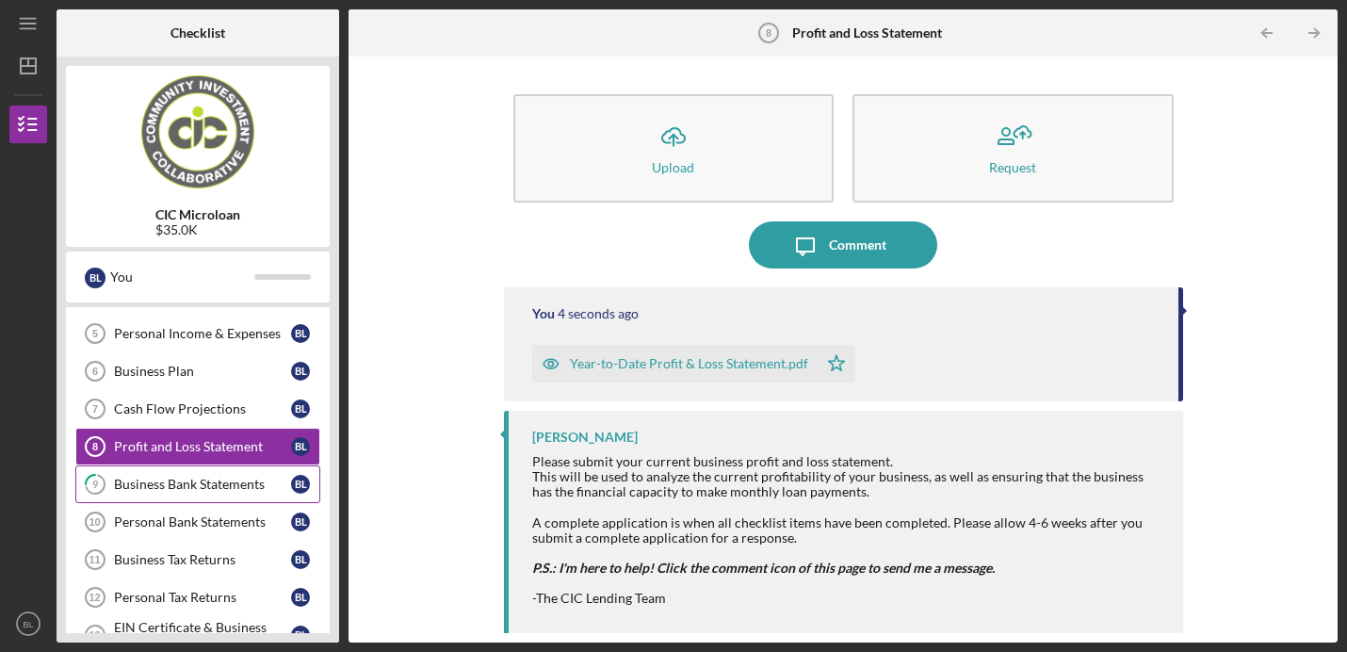
click at [217, 477] on div "Business Bank Statements" at bounding box center [202, 484] width 177 height 15
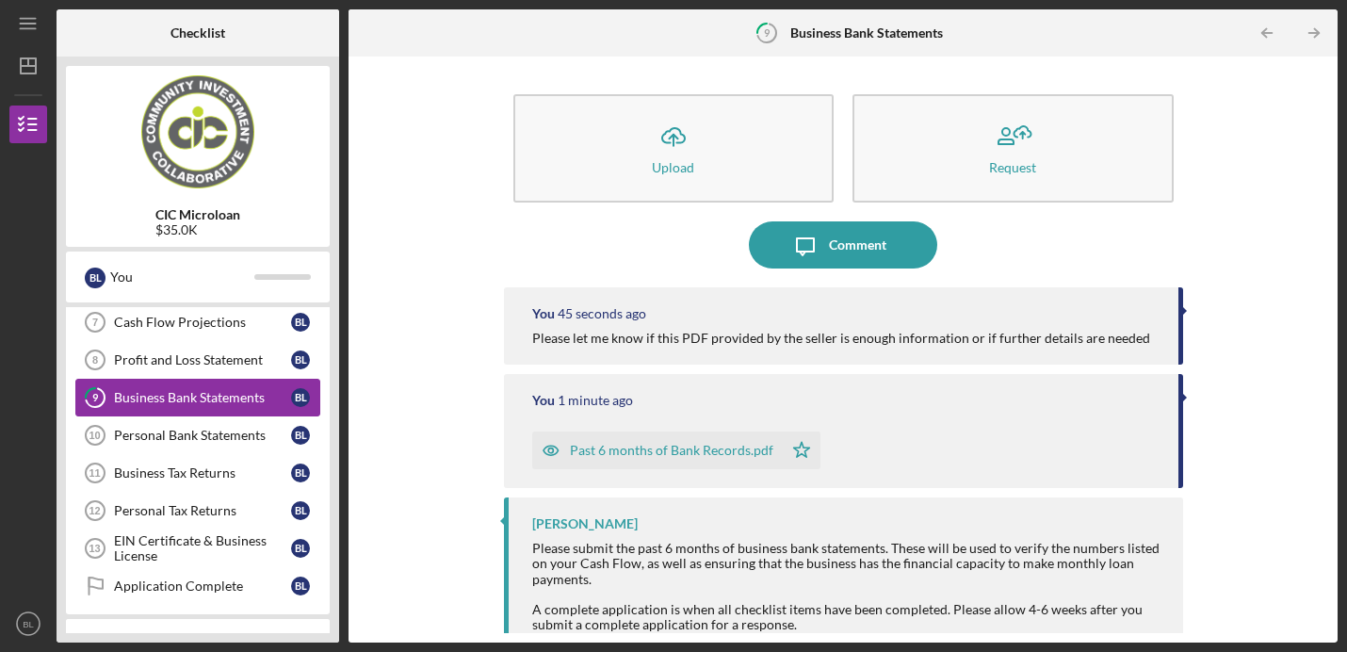
scroll to position [282, 0]
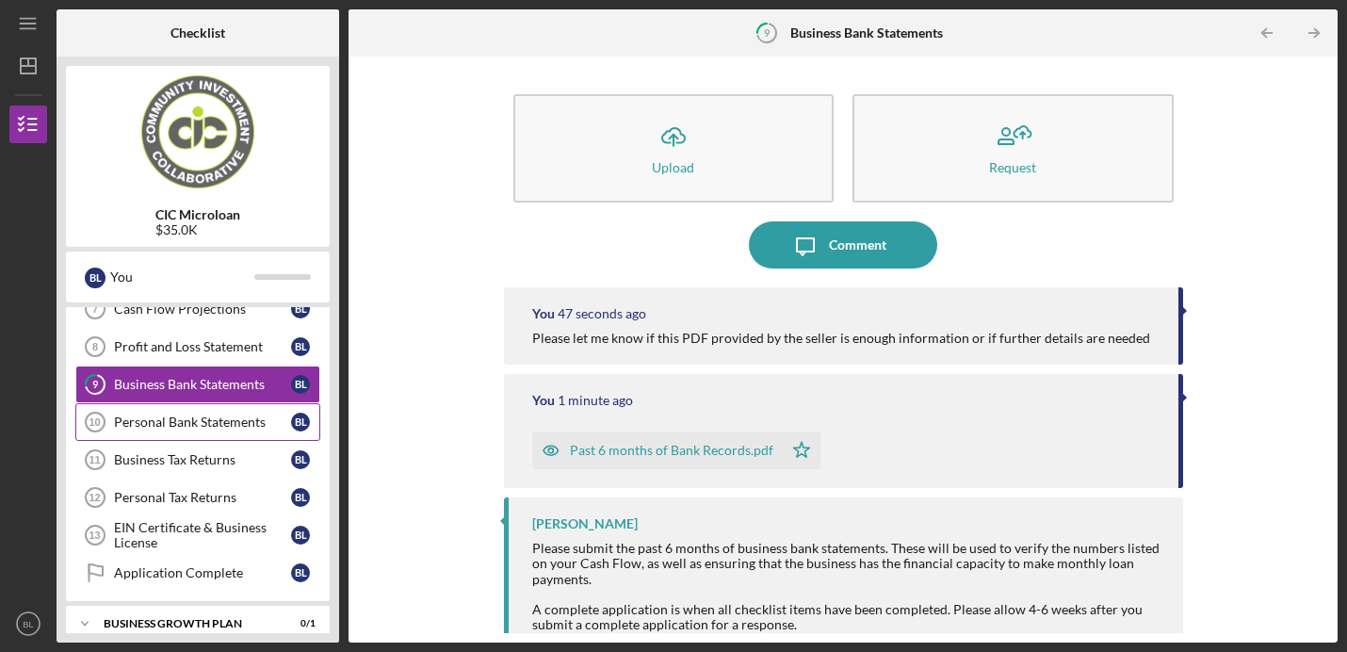
click at [197, 425] on div "Personal Bank Statements" at bounding box center [202, 421] width 177 height 15
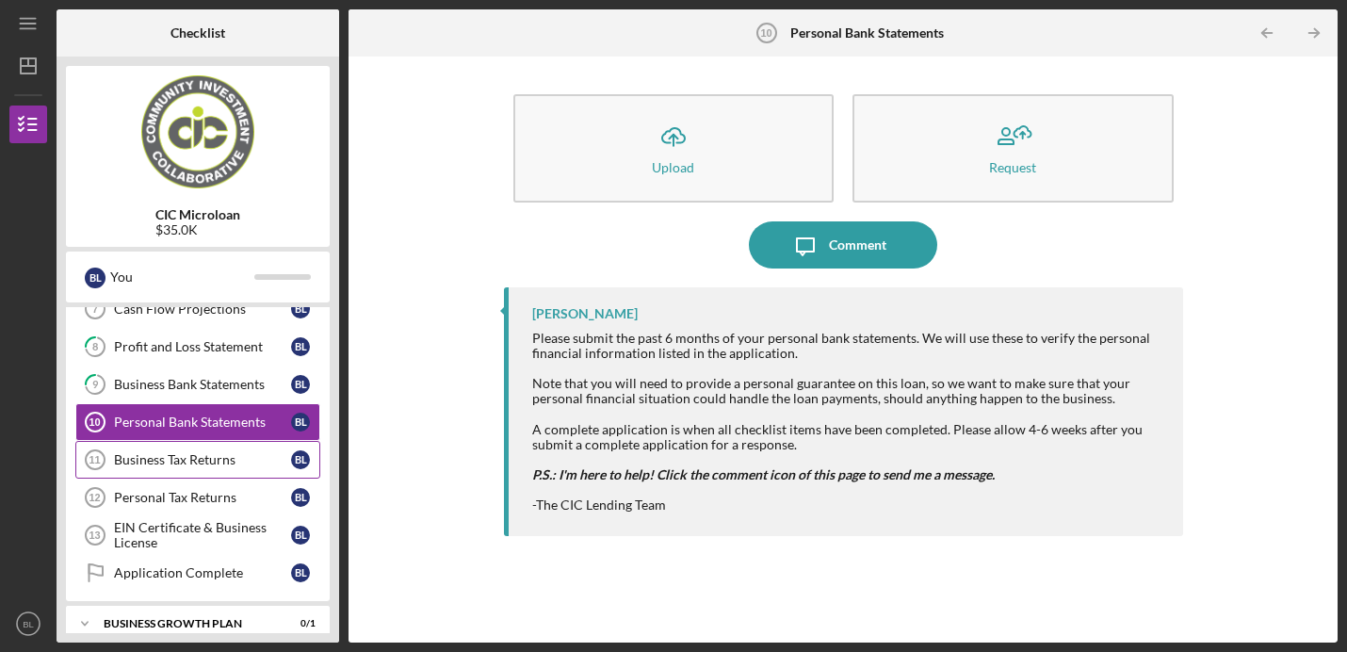
click at [177, 462] on div "Business Tax Returns" at bounding box center [202, 459] width 177 height 15
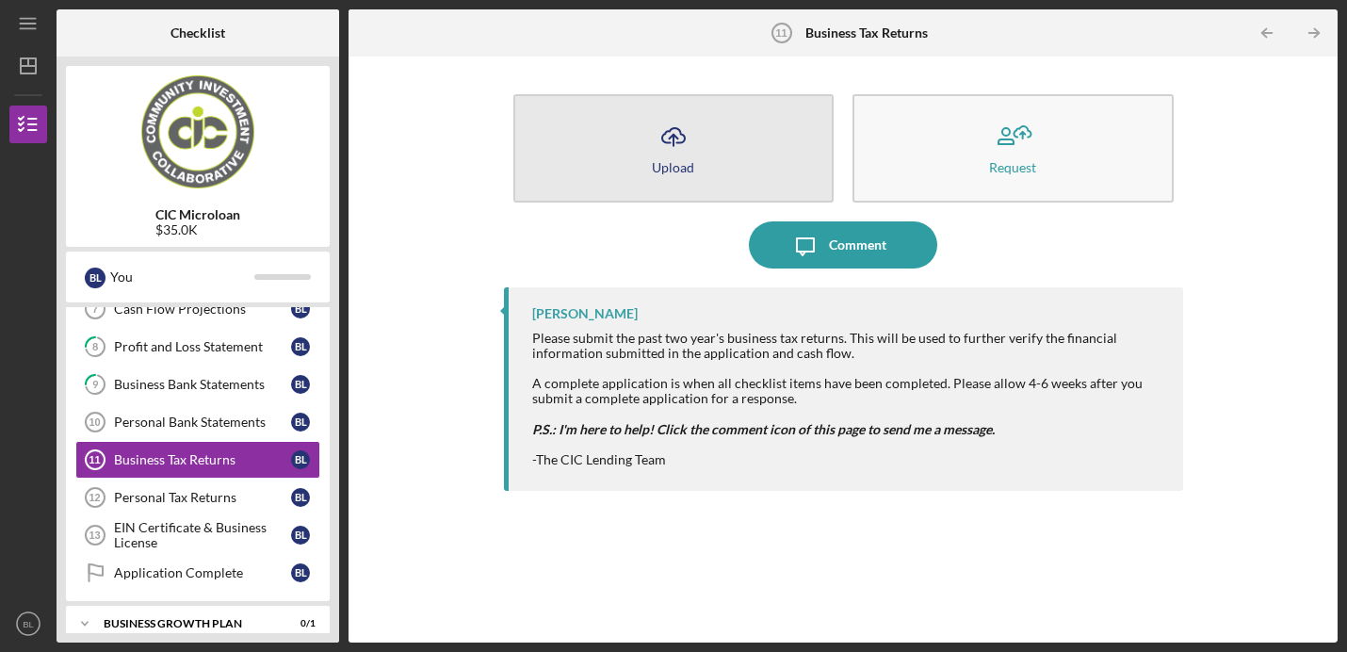
click at [704, 154] on button "Icon/Upload Upload" at bounding box center [673, 148] width 321 height 108
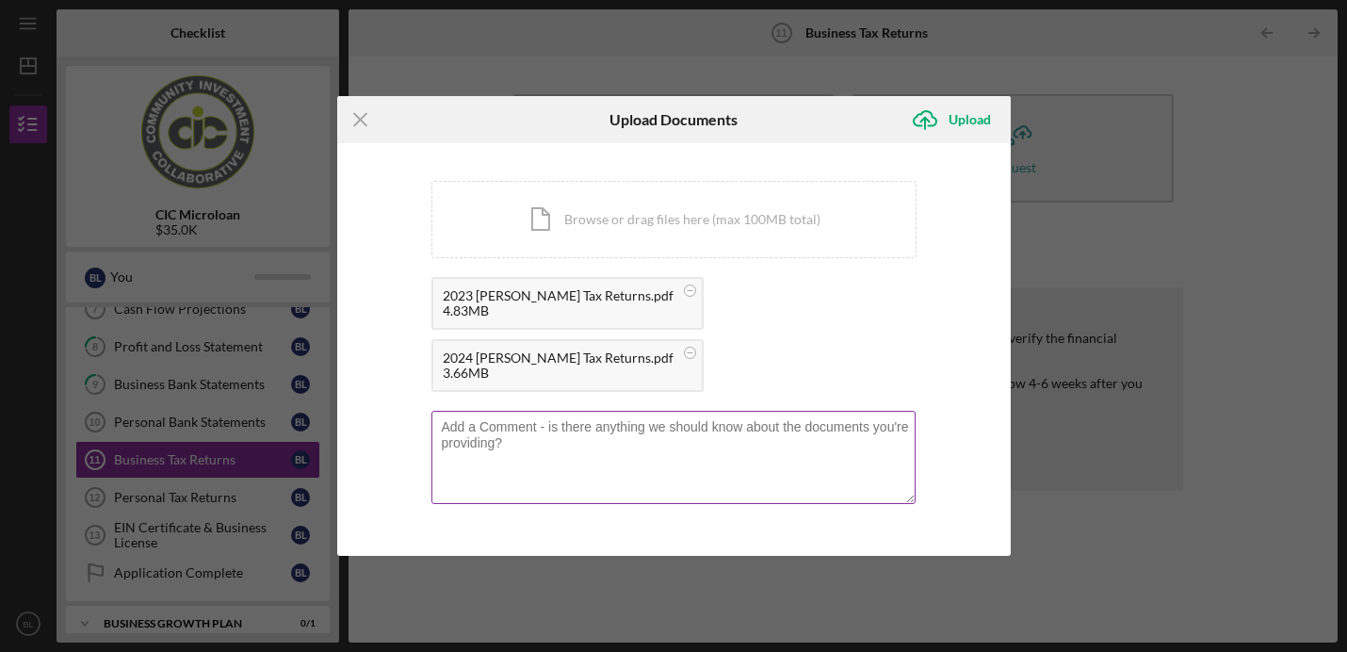
click at [699, 411] on textarea at bounding box center [673, 457] width 484 height 92
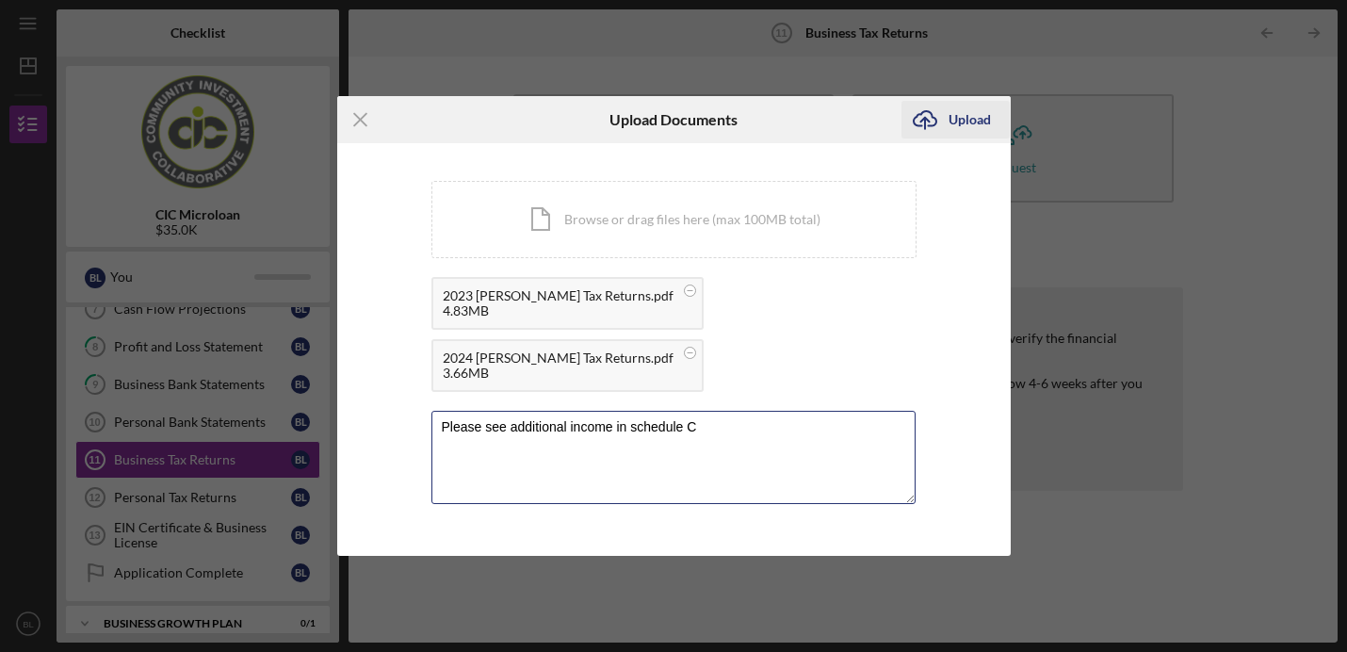
type textarea "Please see additional income in schedule C"
click at [961, 138] on div "Upload" at bounding box center [970, 120] width 42 height 38
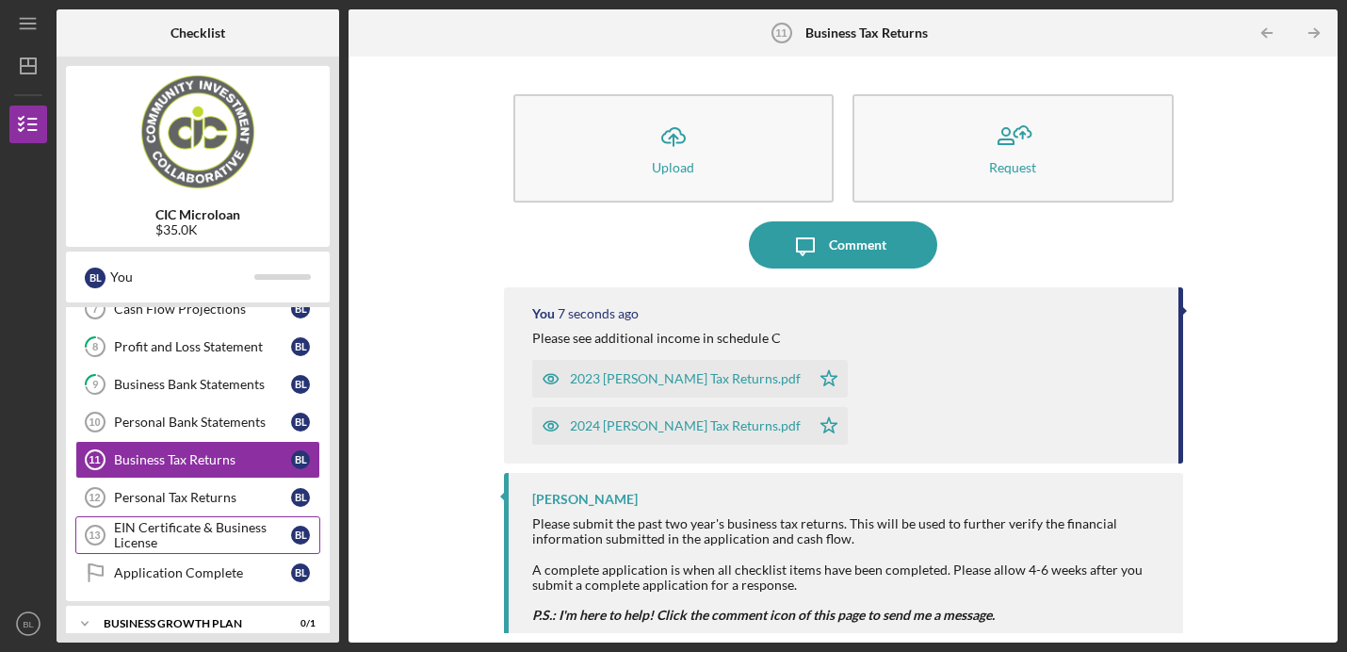
click at [228, 530] on div "EIN Certificate & Business License" at bounding box center [202, 535] width 177 height 30
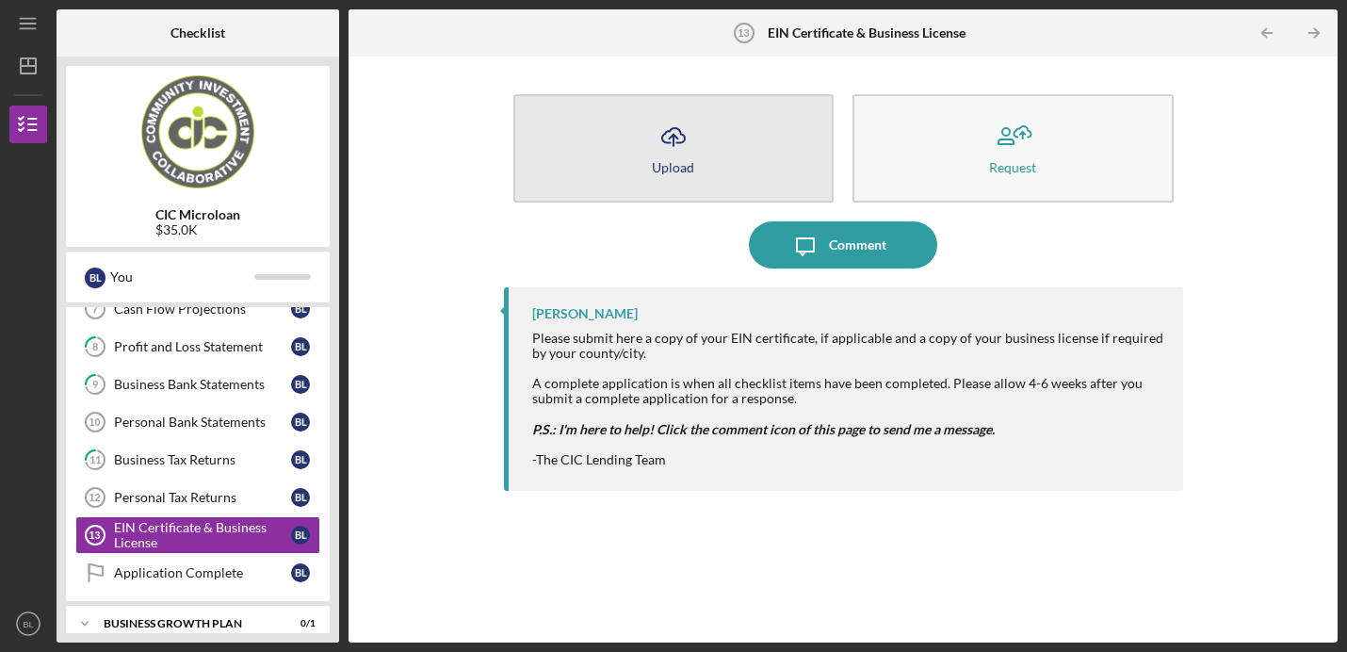
click at [770, 166] on button "Icon/Upload Upload" at bounding box center [673, 148] width 321 height 108
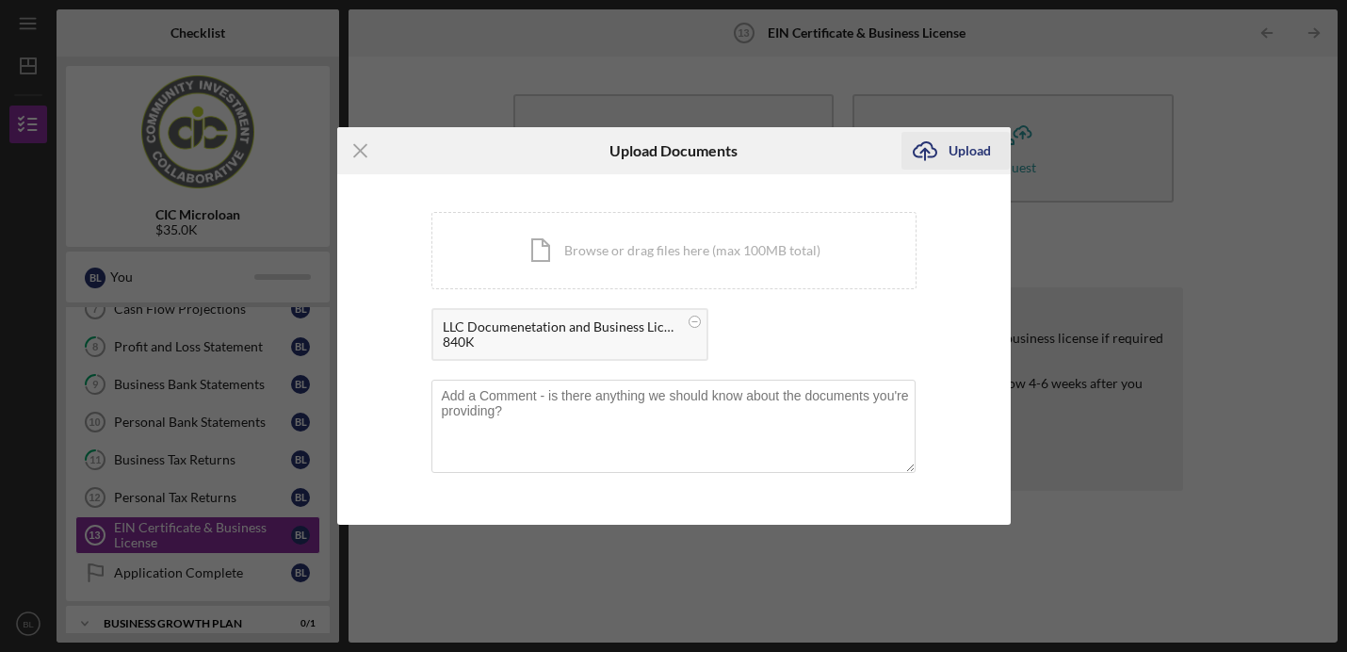
click at [965, 152] on div "Upload" at bounding box center [970, 151] width 42 height 38
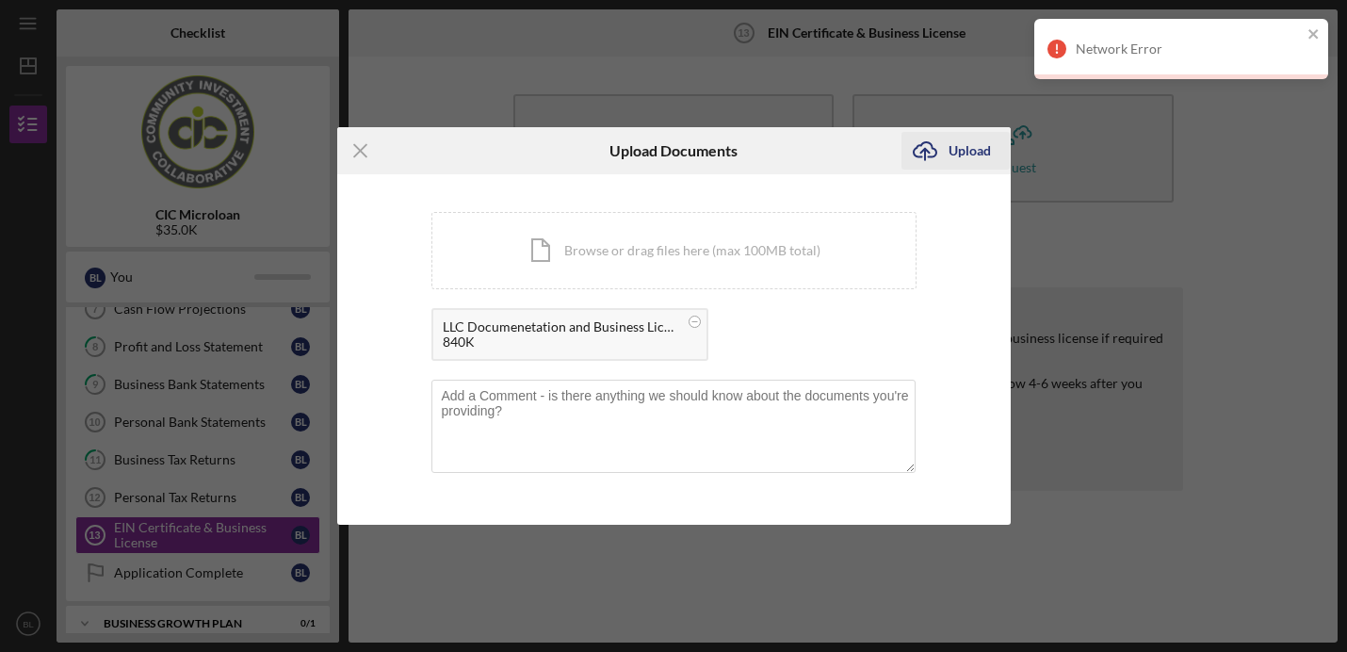
click at [941, 158] on icon "Icon/Upload" at bounding box center [924, 150] width 47 height 47
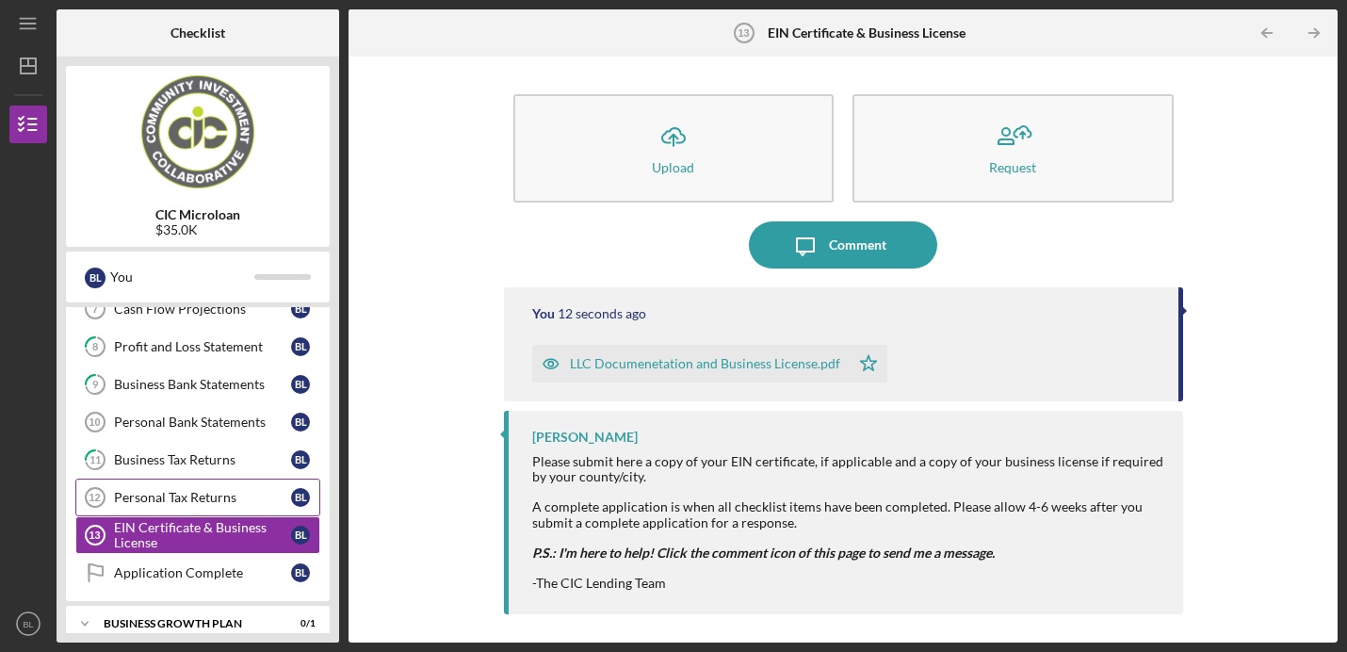
click at [158, 479] on link "Personal Tax Returns 12 Personal Tax Returns [PERSON_NAME]" at bounding box center [197, 498] width 245 height 38
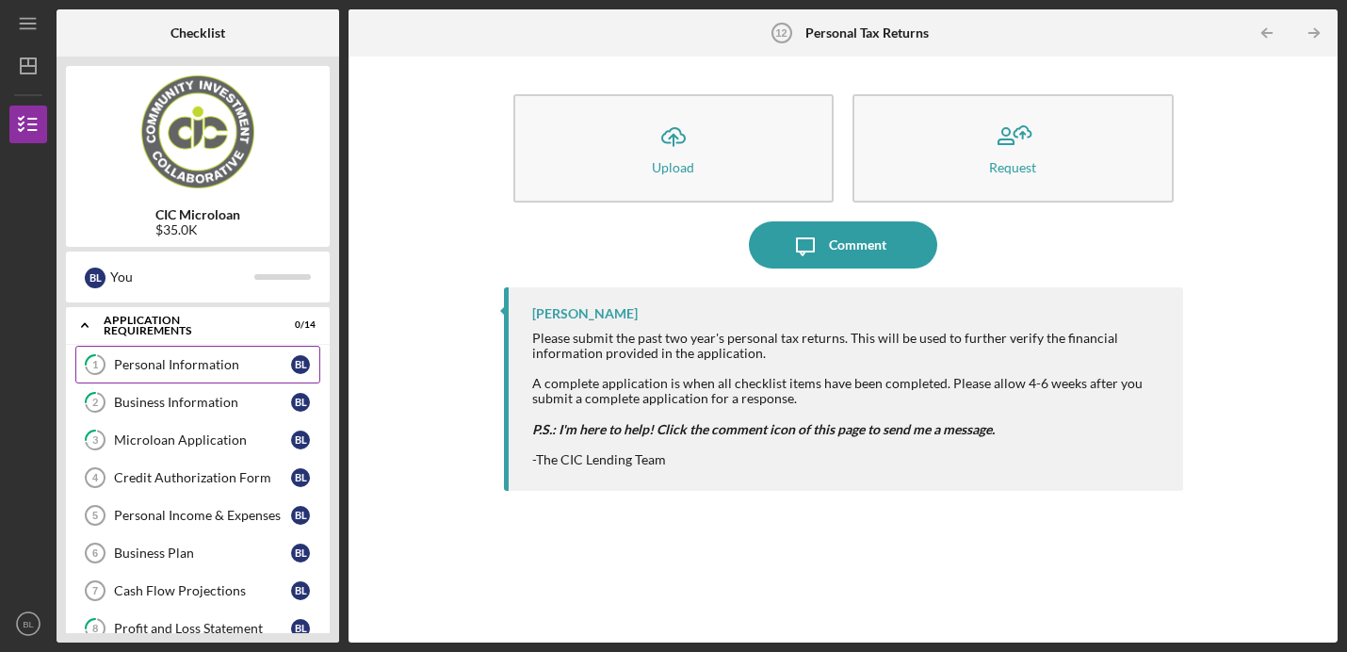
click at [185, 368] on div "Personal Information" at bounding box center [202, 364] width 177 height 15
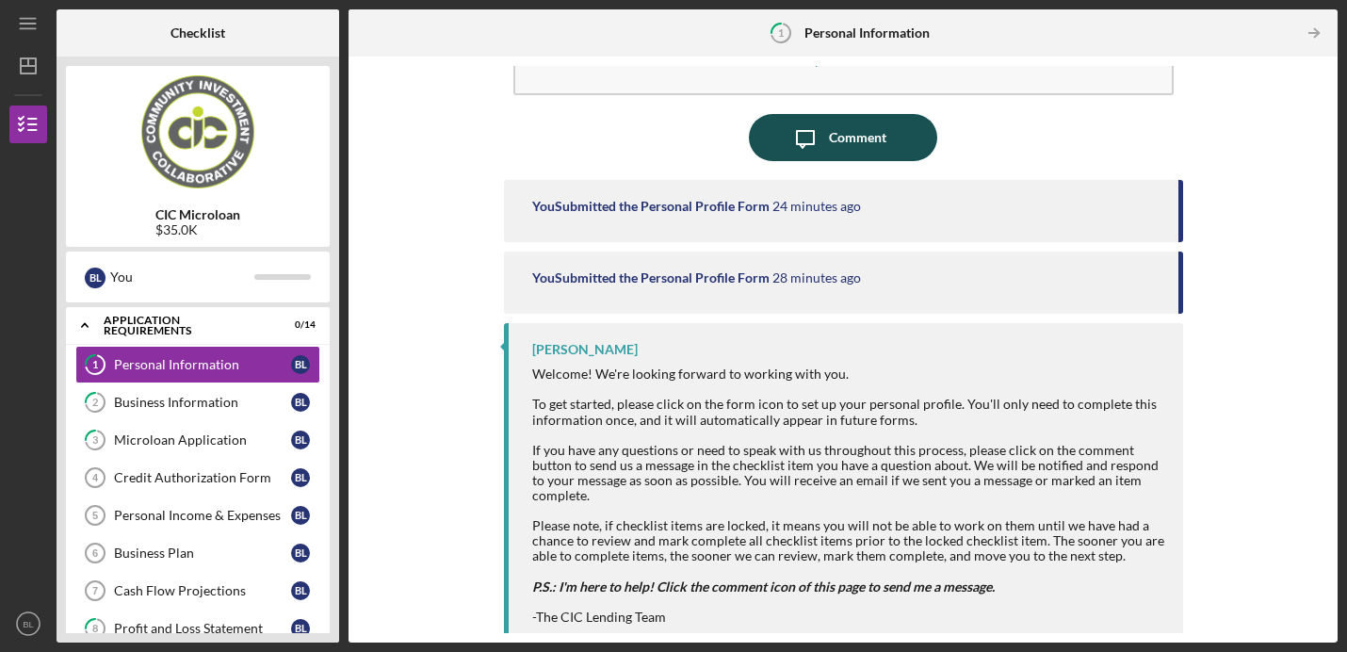
scroll to position [122, 0]
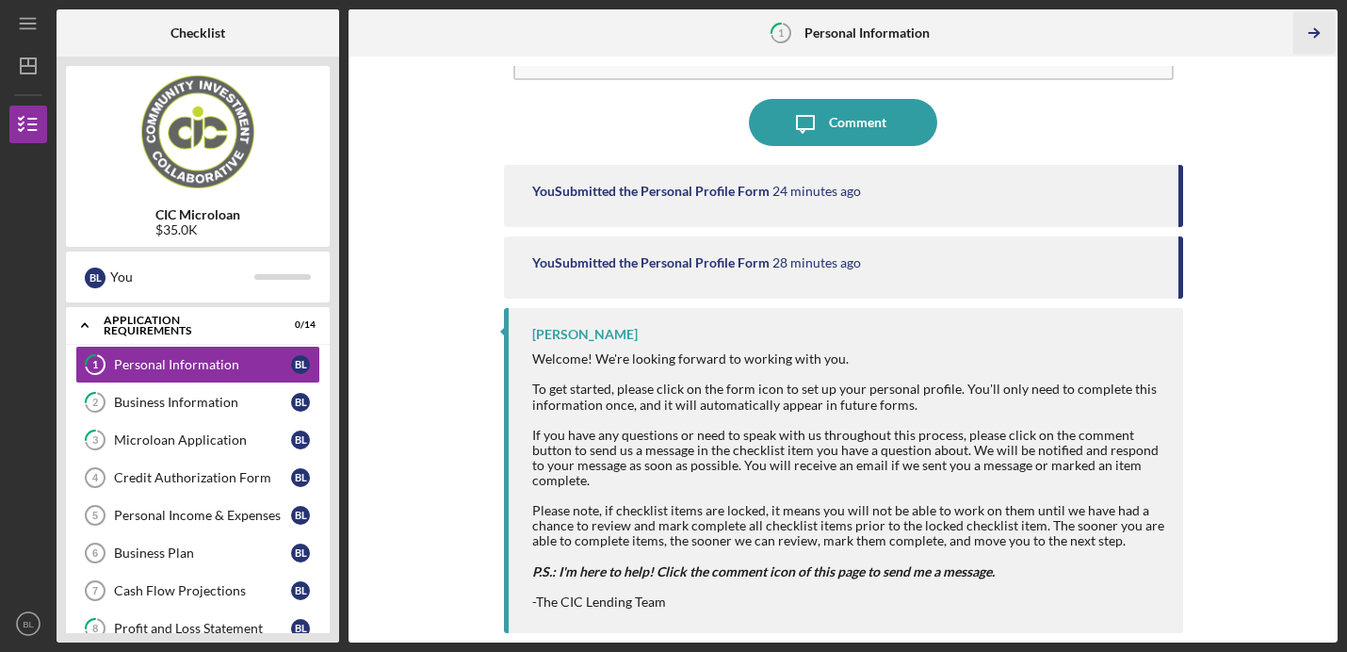
click at [1310, 30] on icon "Icon/Table Pagination Arrow" at bounding box center [1314, 33] width 42 height 42
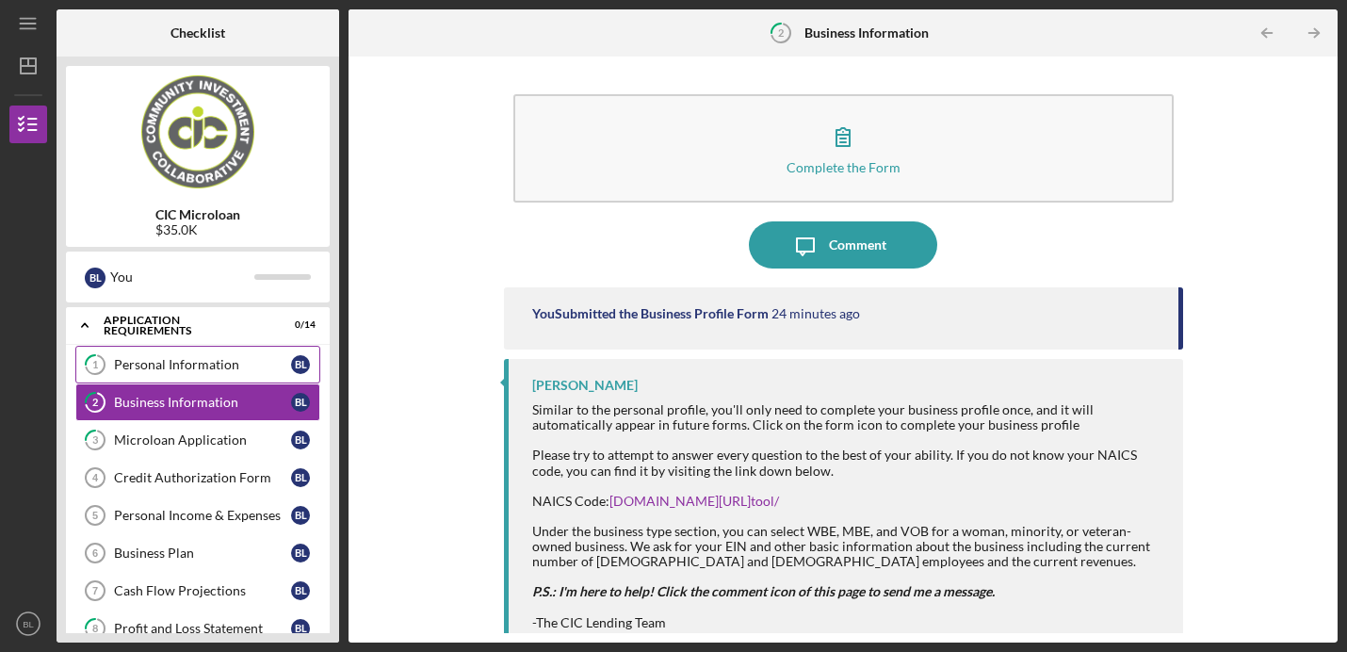
click at [238, 357] on div "Personal Information" at bounding box center [202, 364] width 177 height 15
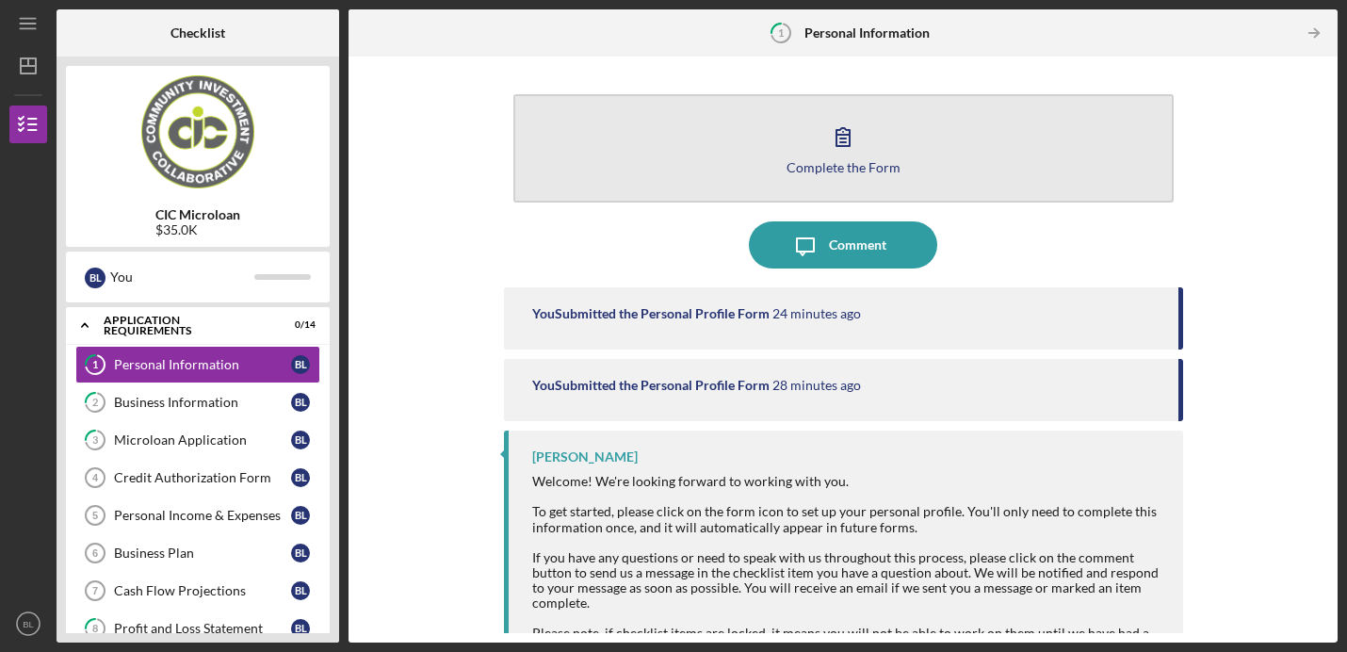
click at [894, 174] on button "Complete the Form Form" at bounding box center [843, 148] width 660 height 108
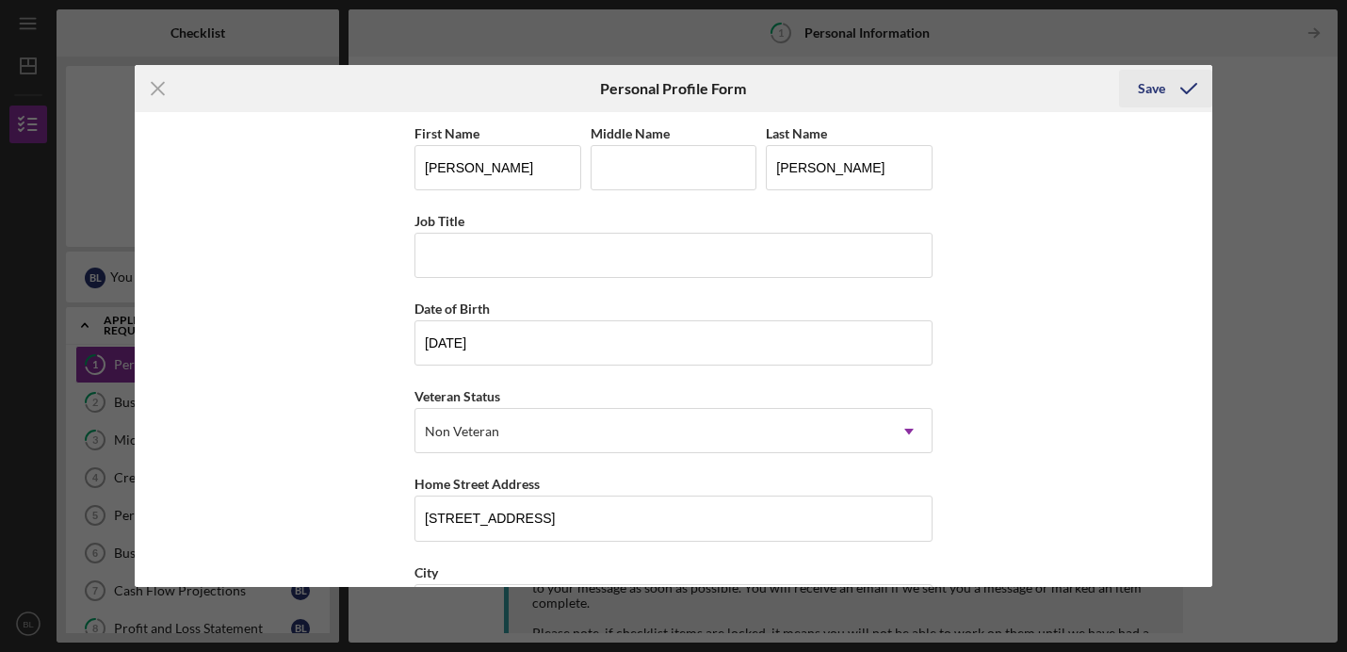
click at [1178, 84] on icon "submit" at bounding box center [1188, 88] width 47 height 47
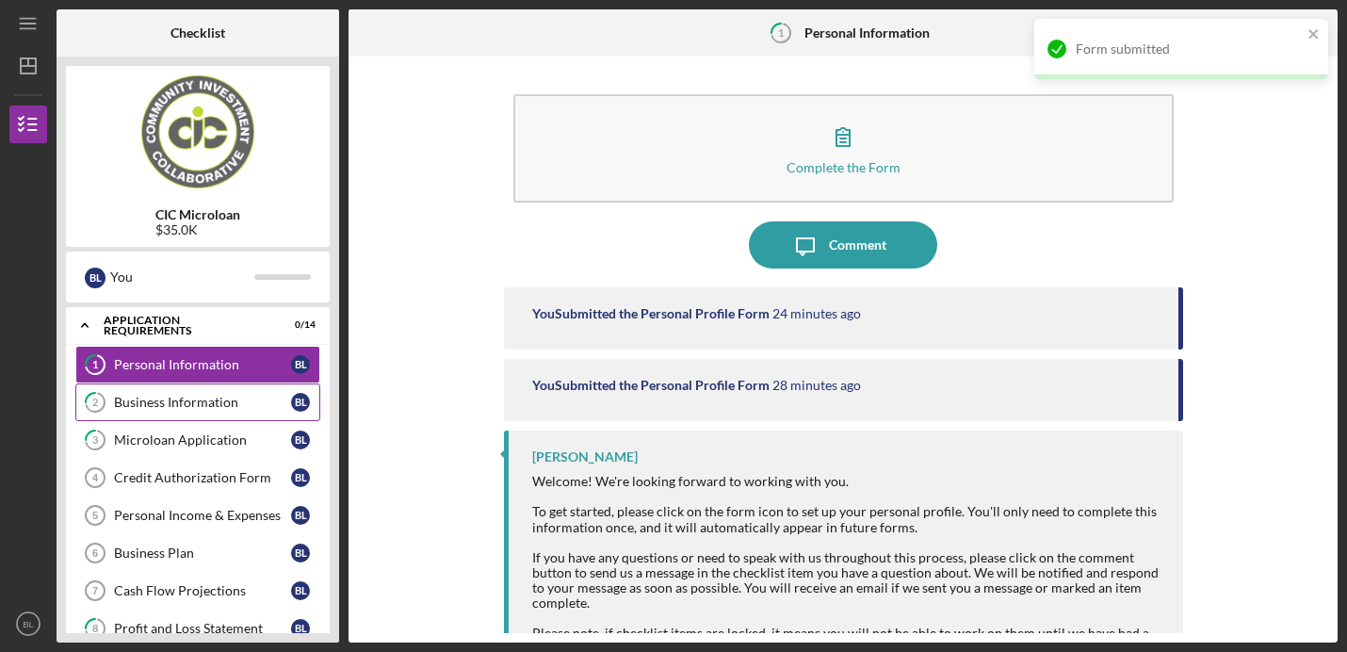
click at [261, 401] on div "Business Information" at bounding box center [202, 402] width 177 height 15
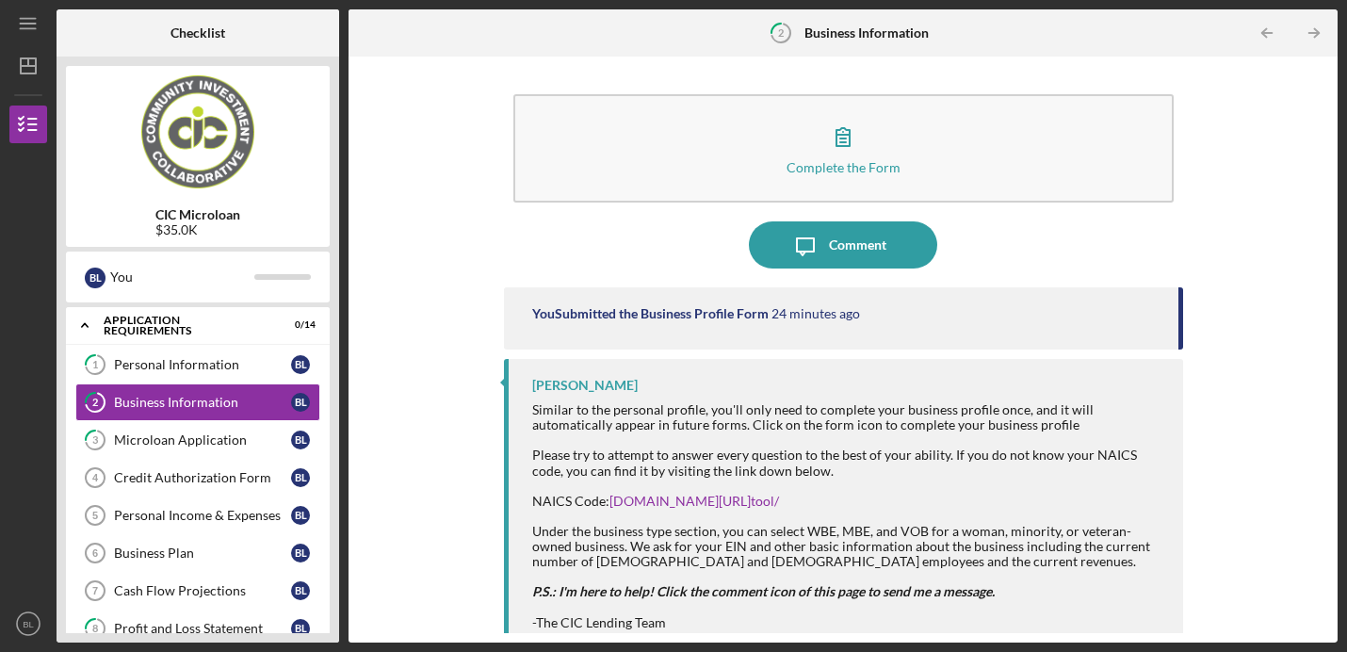
scroll to position [20, 0]
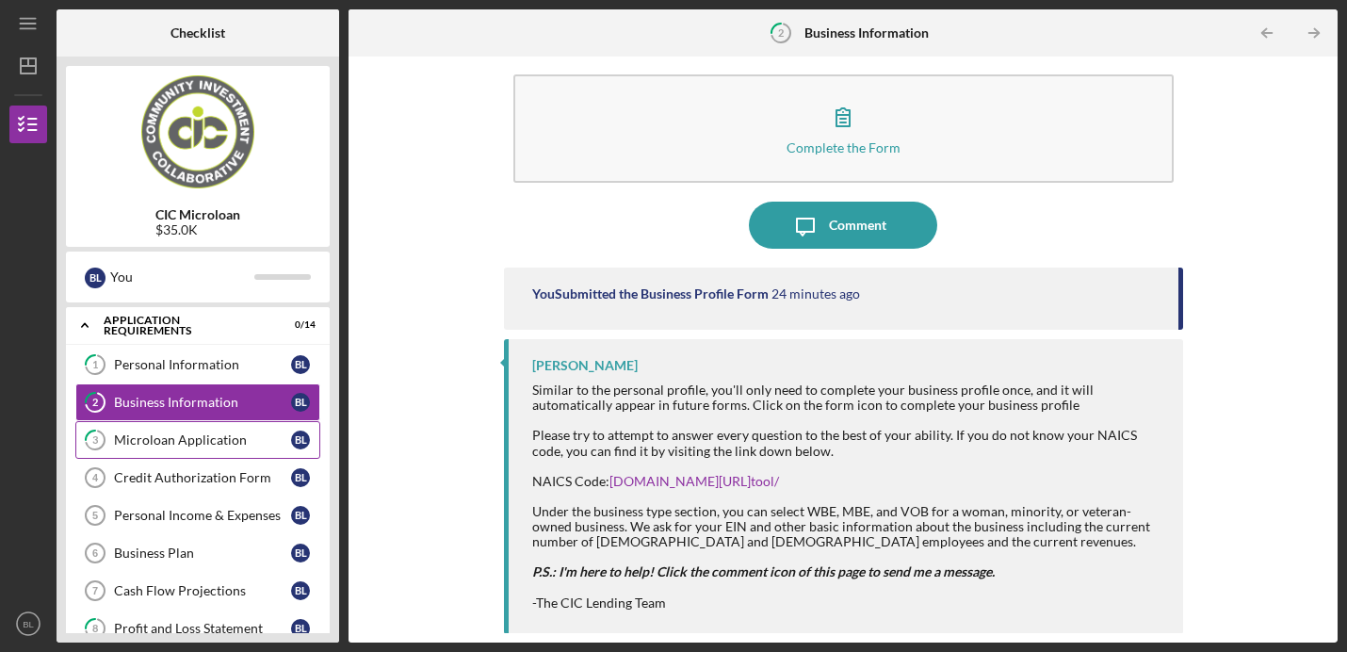
click at [224, 442] on div "Microloan Application" at bounding box center [202, 439] width 177 height 15
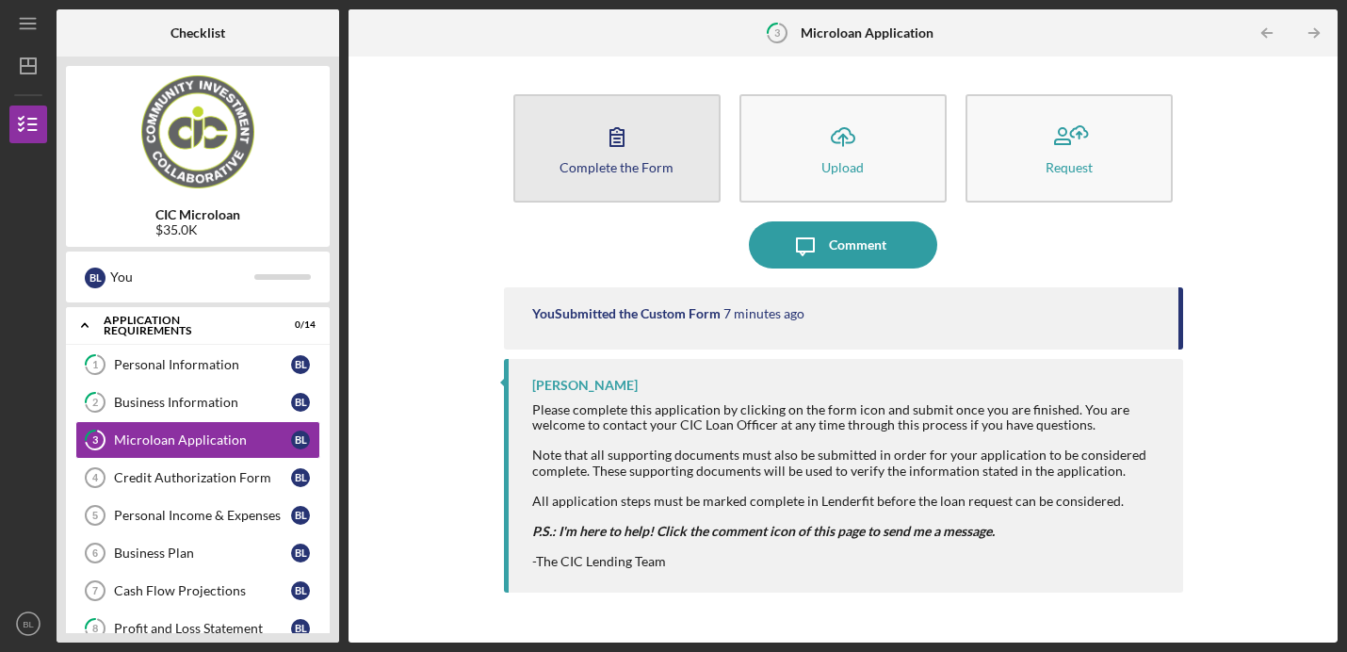
click at [605, 170] on div "Complete the Form" at bounding box center [617, 167] width 114 height 14
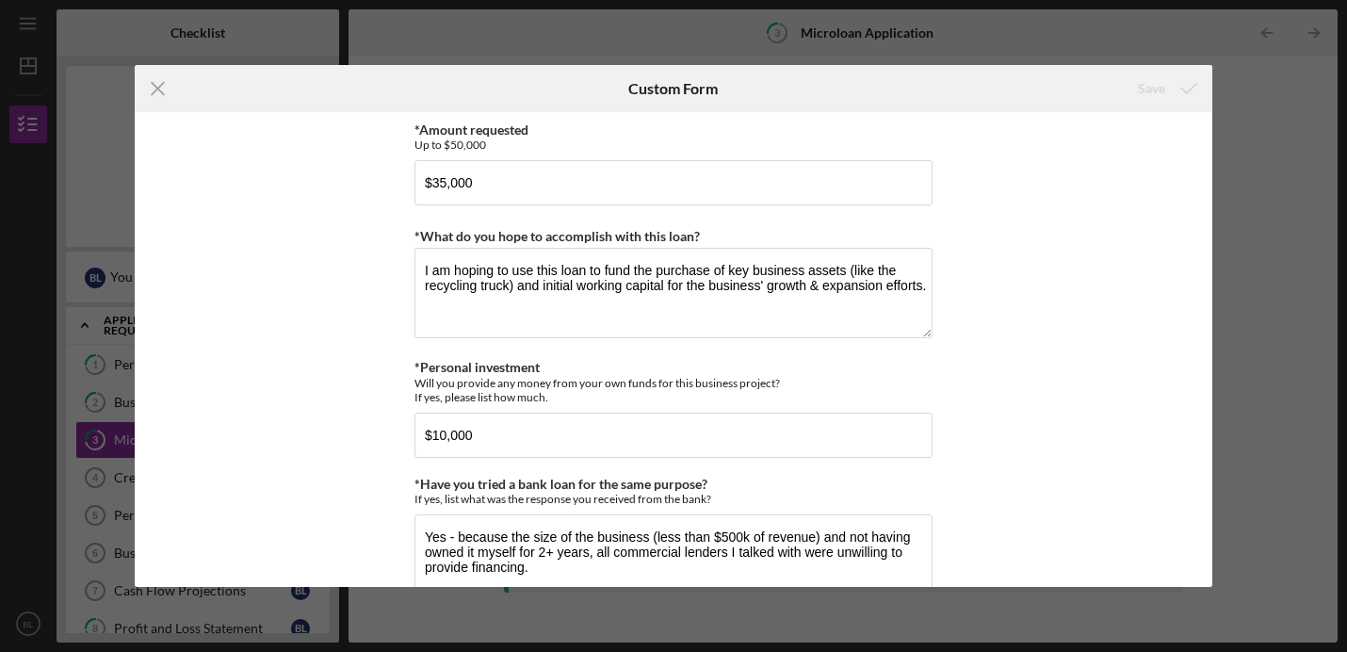
scroll to position [4043, 0]
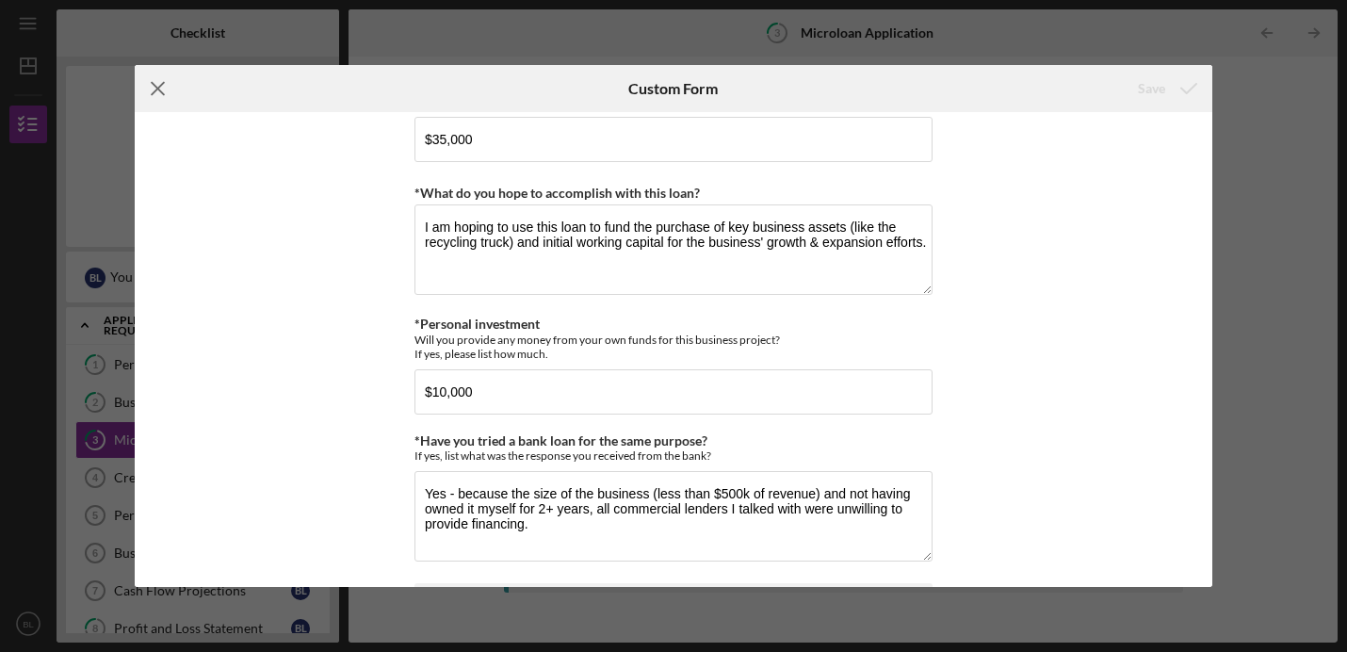
click at [158, 91] on icon "Icon/Menu Close" at bounding box center [158, 88] width 47 height 47
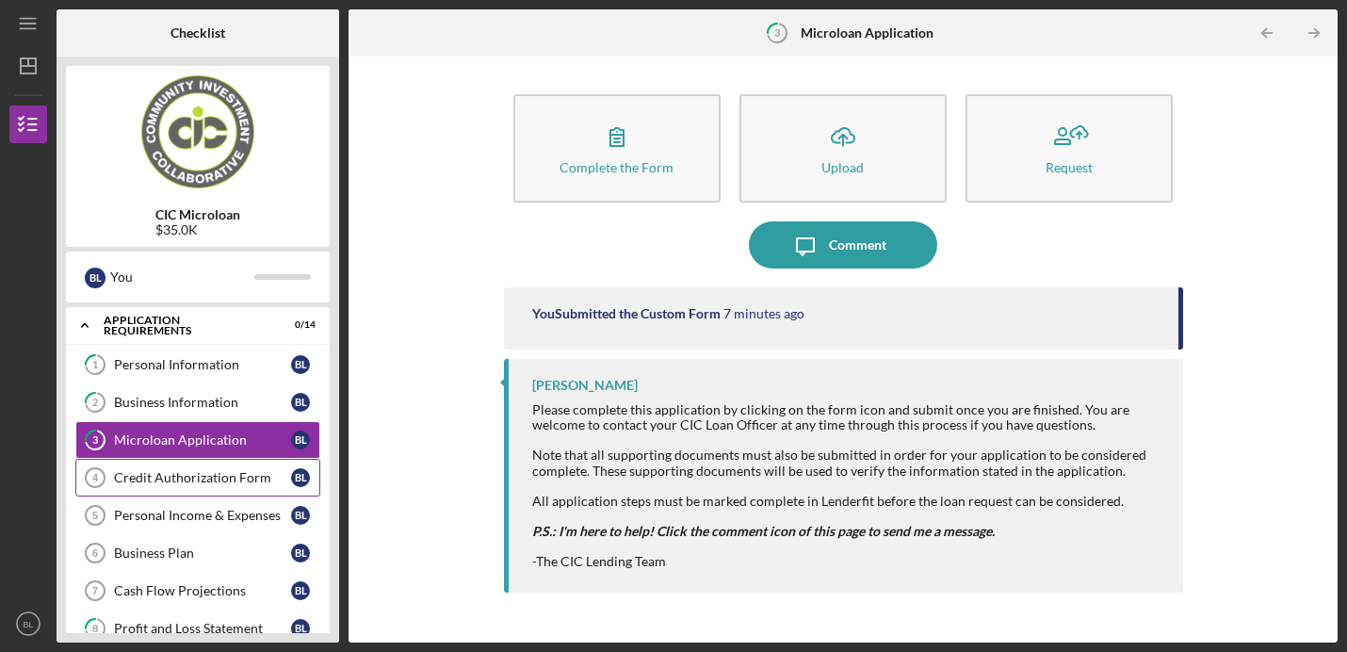
click at [243, 483] on div "Credit Authorization Form" at bounding box center [202, 477] width 177 height 15
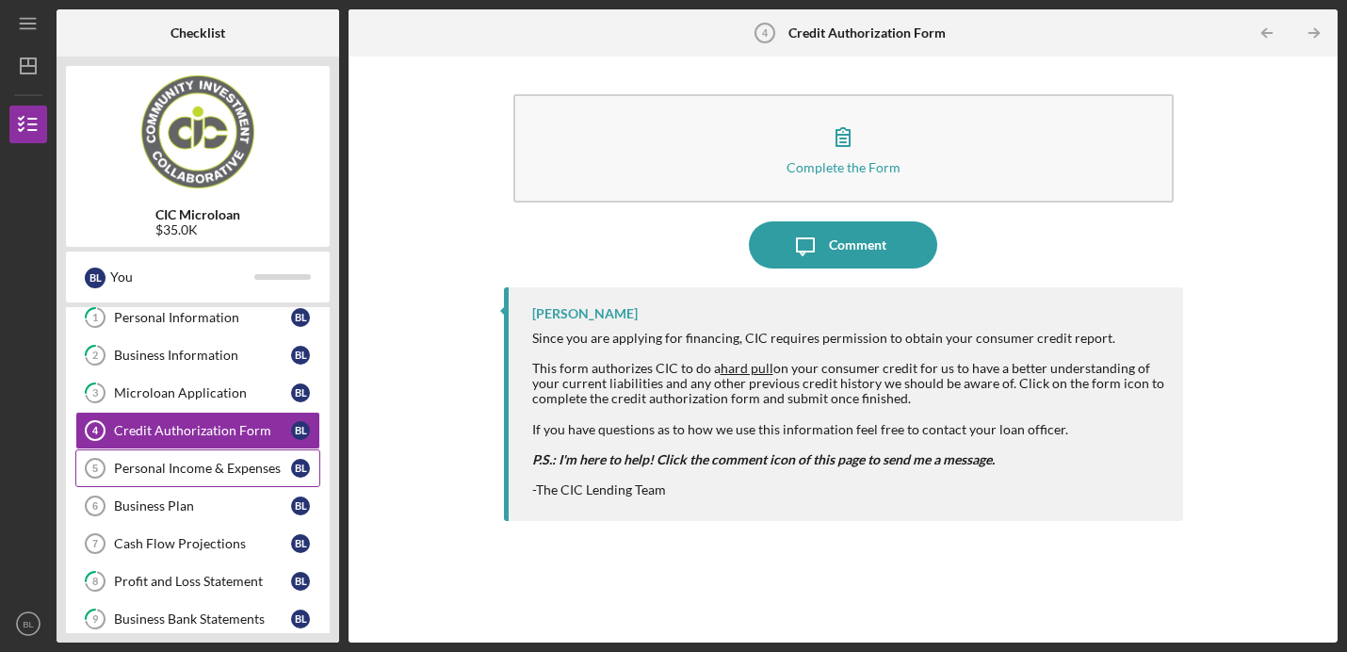
scroll to position [50, 0]
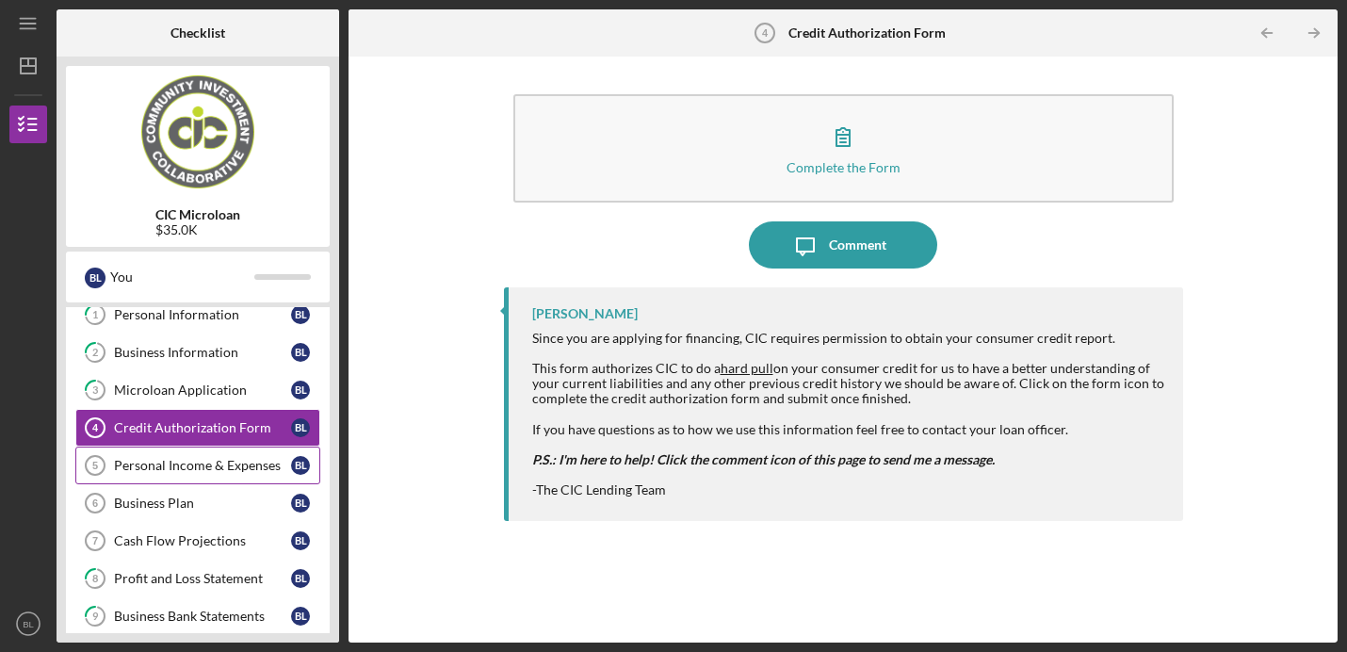
click at [235, 474] on link "Personal Income & Expenses 5 Personal Income & Expenses [PERSON_NAME]" at bounding box center [197, 465] width 245 height 38
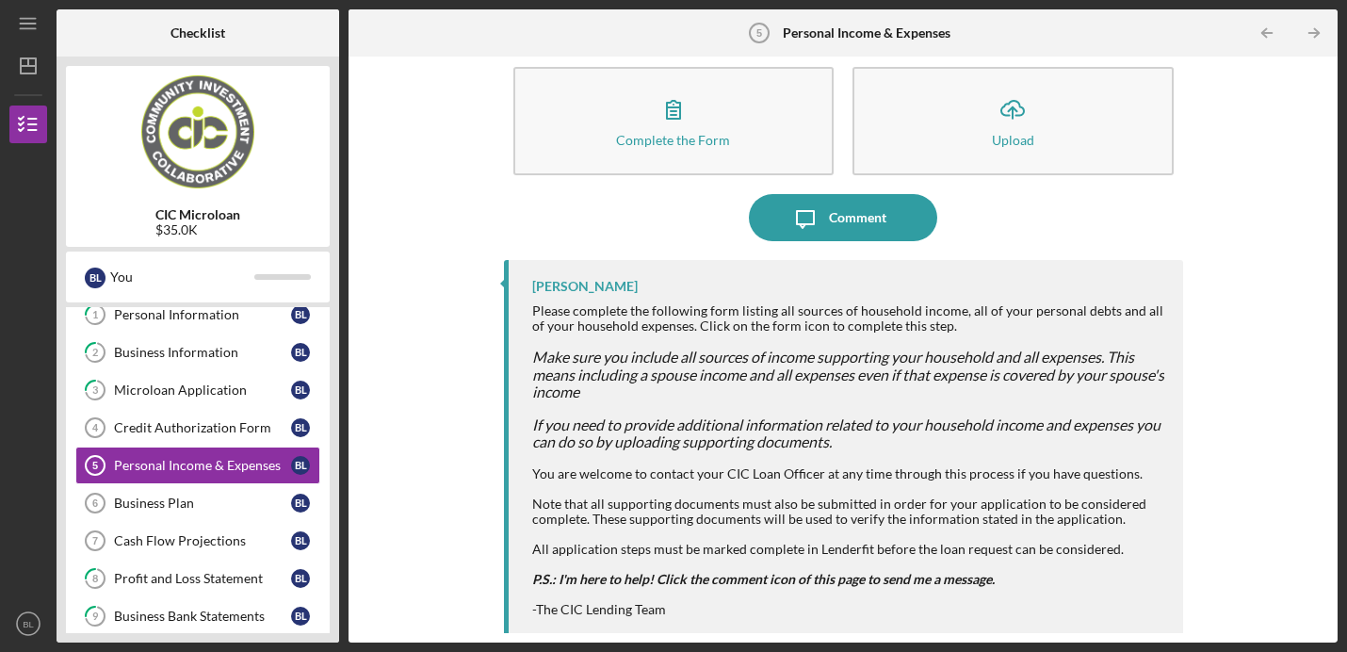
scroll to position [19, 0]
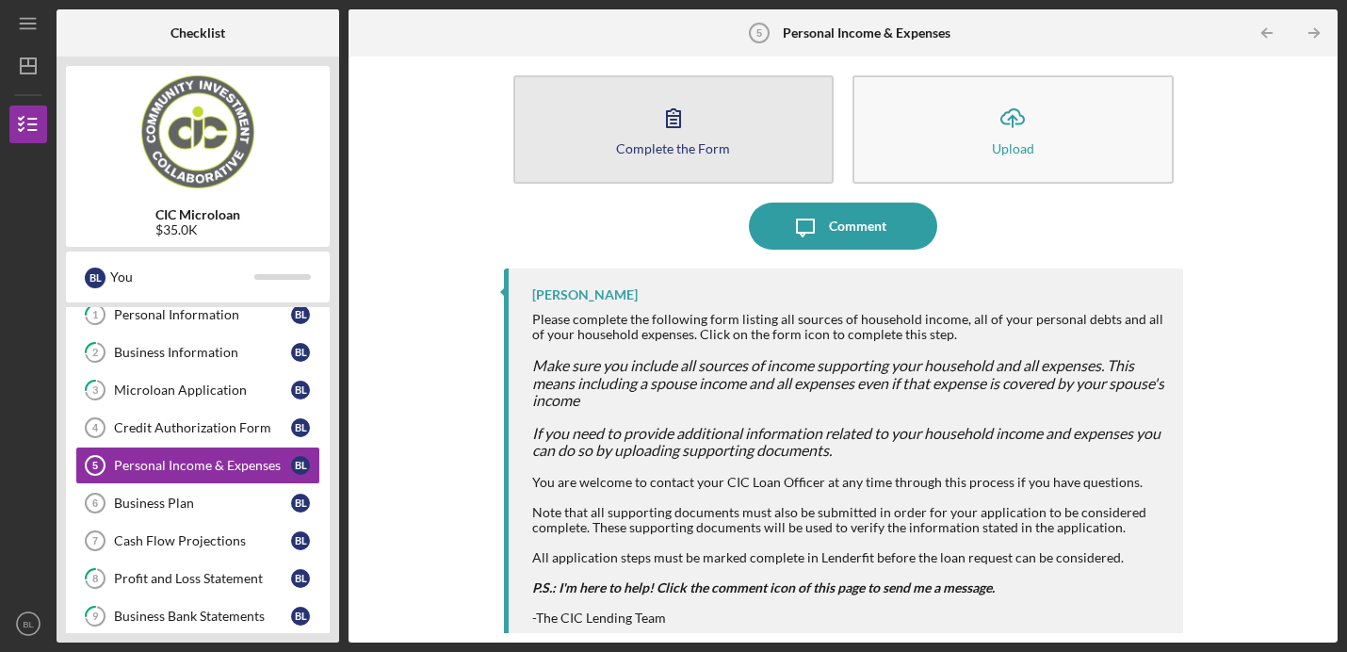
click at [664, 144] on div "Complete the Form" at bounding box center [673, 148] width 114 height 14
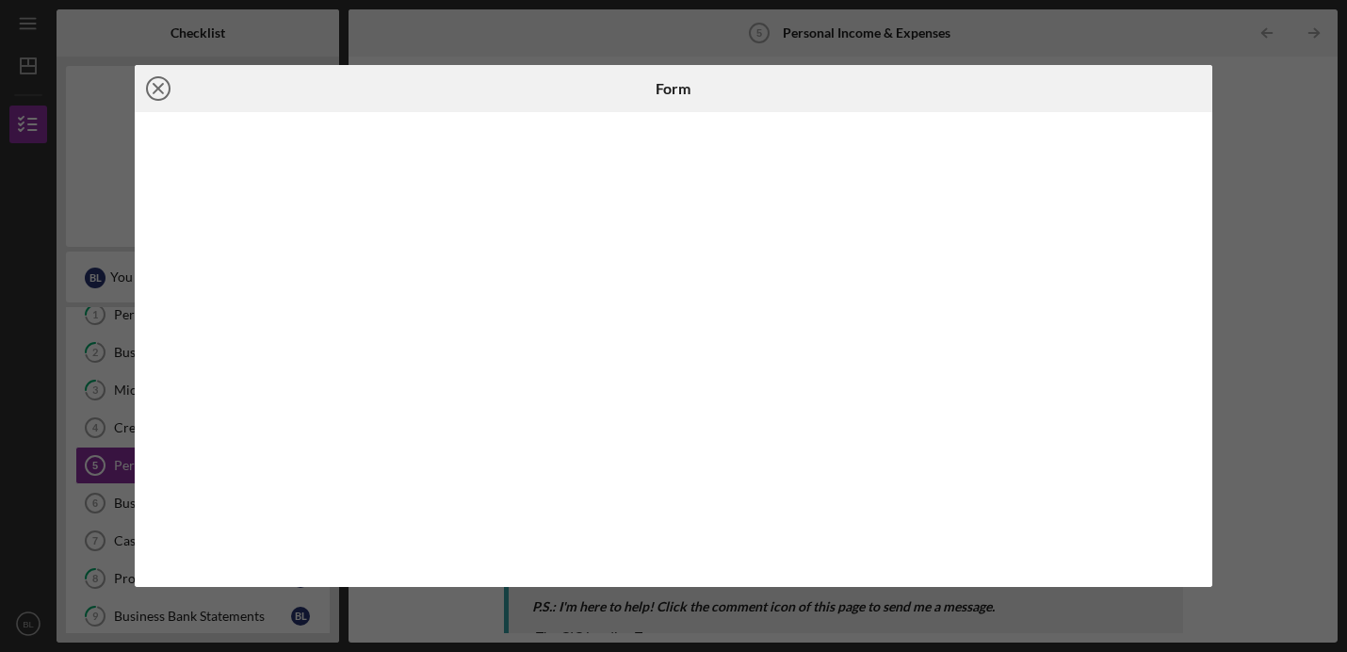
click at [151, 87] on icon "Icon/Close" at bounding box center [158, 88] width 47 height 47
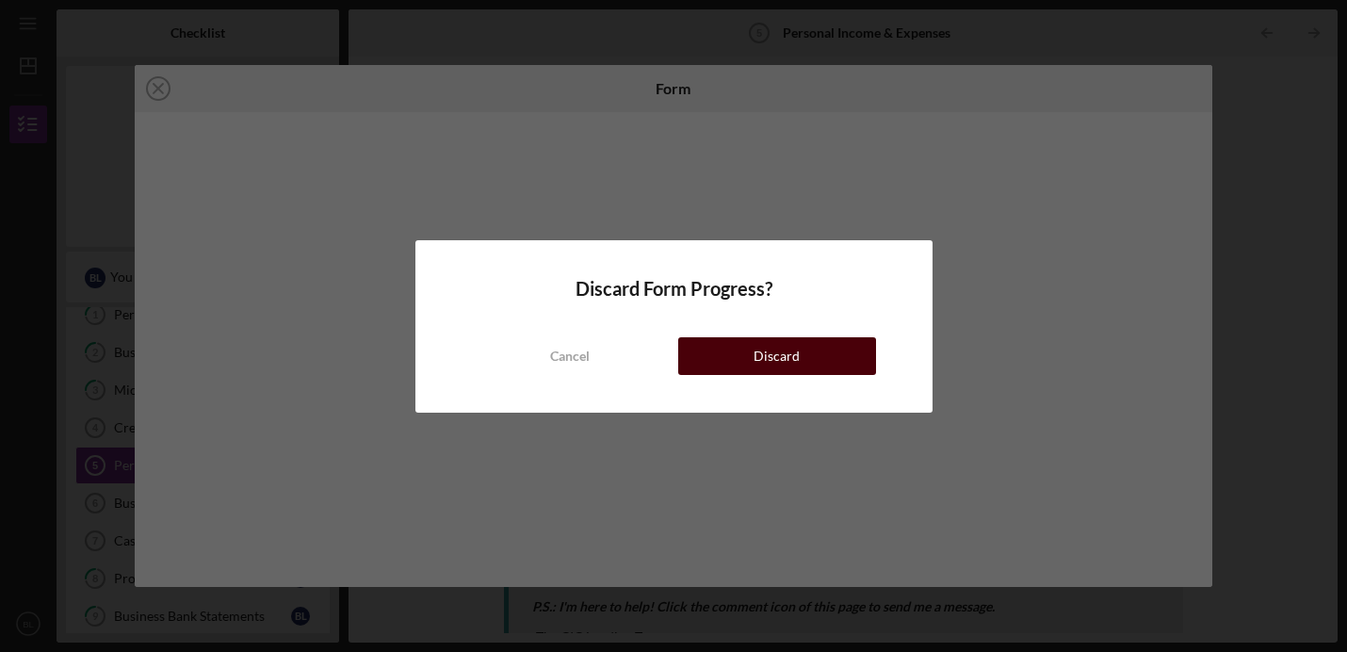
click at [751, 352] on button "Discard" at bounding box center [777, 356] width 198 height 38
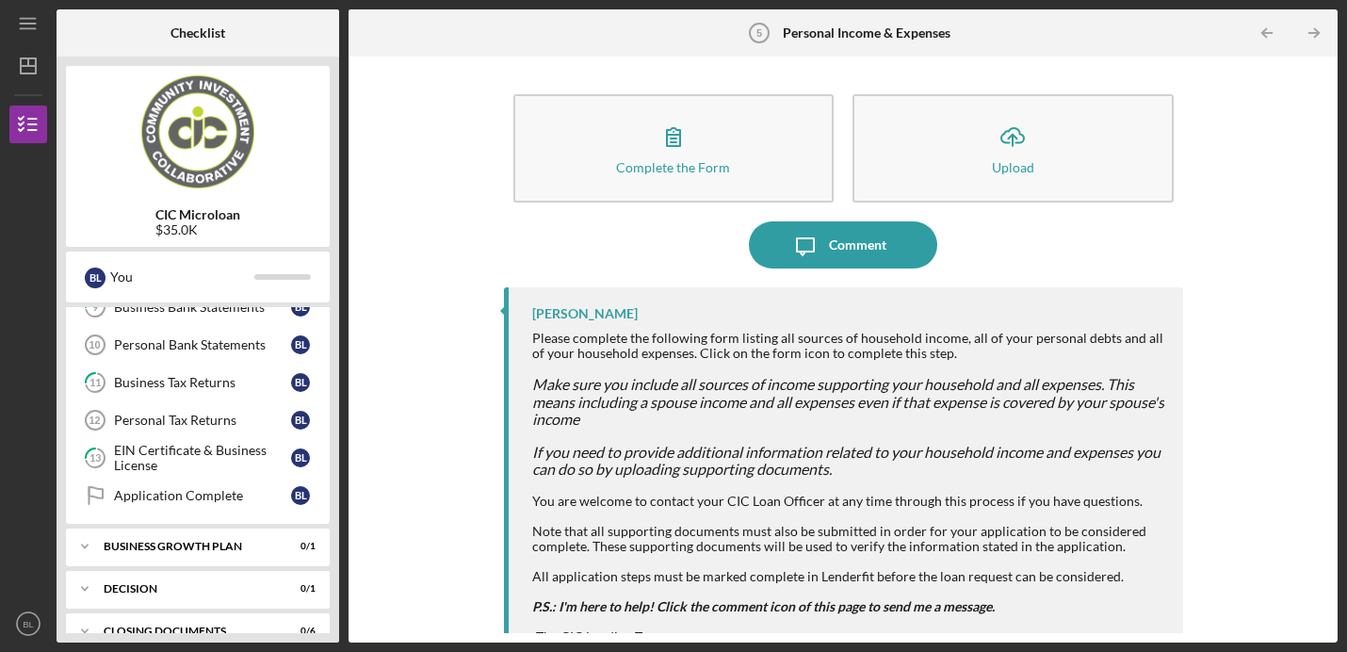
scroll to position [386, 0]
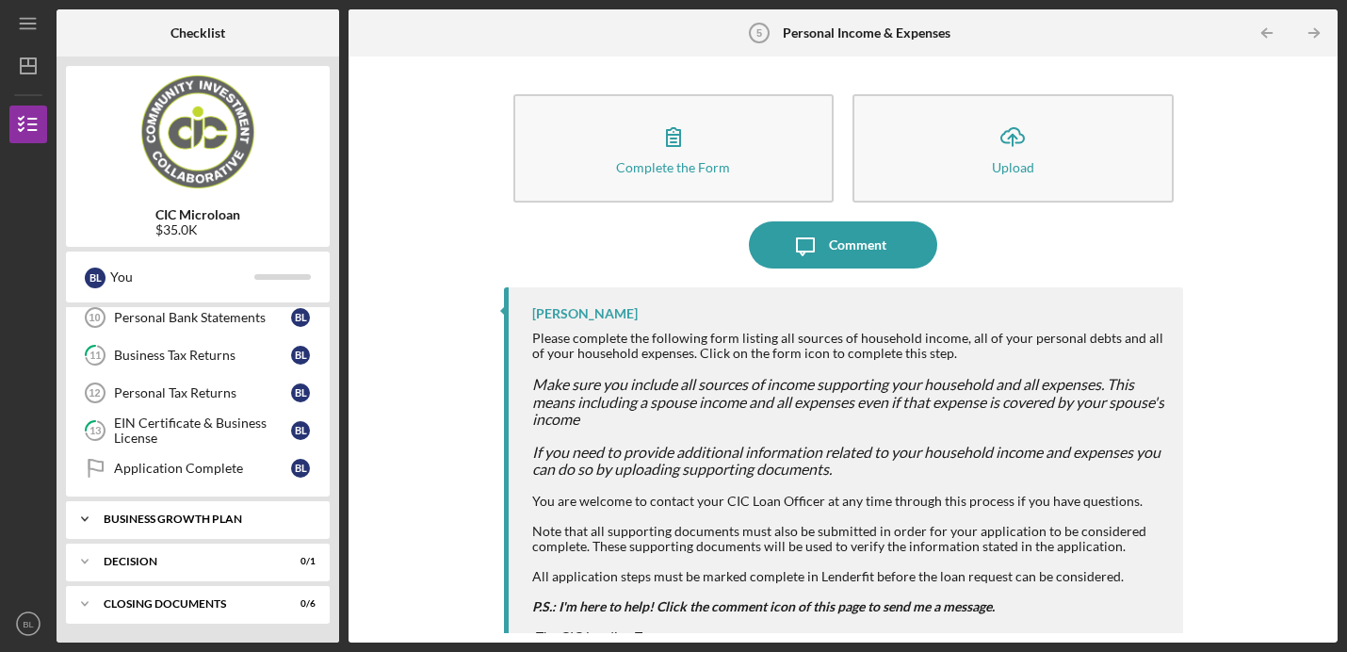
click at [254, 521] on div "Business Growth Plan" at bounding box center [205, 518] width 203 height 11
click at [244, 555] on div "Icon/Expander Decision 0 / 1" at bounding box center [198, 562] width 264 height 38
click at [244, 555] on div "Icon/Expander Decision 0 / 1" at bounding box center [198, 562] width 264 height 39
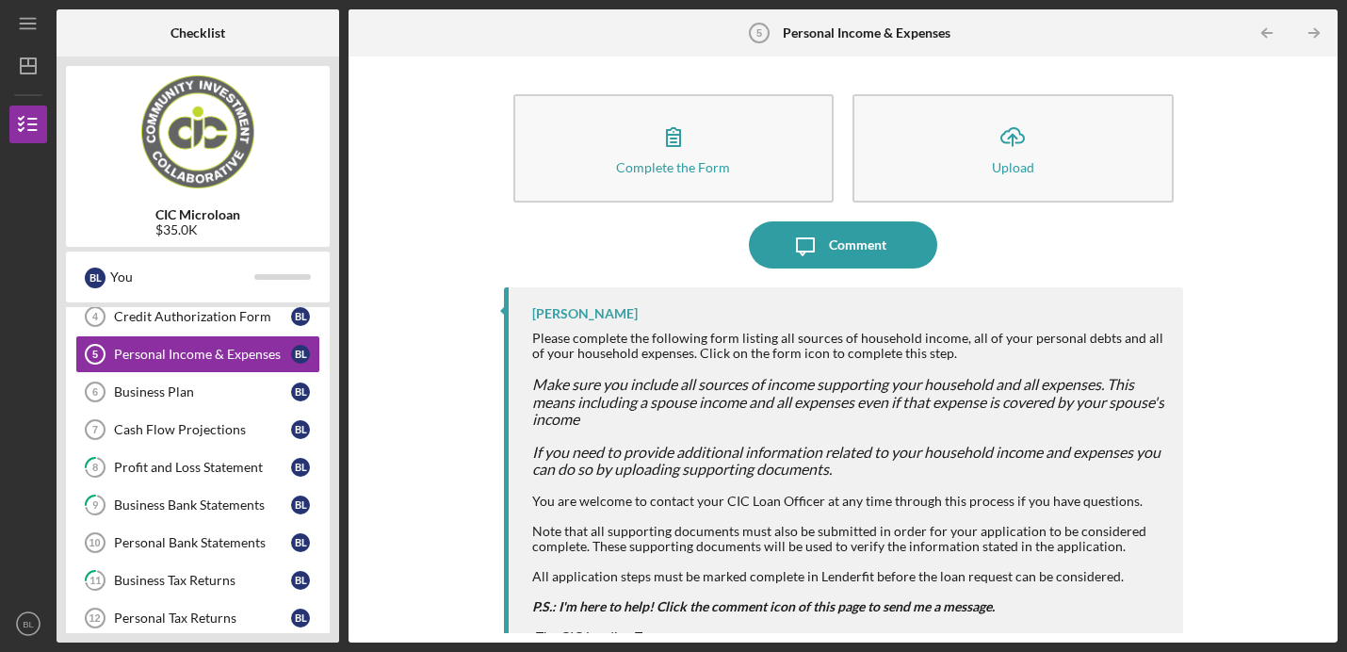
scroll to position [0, 0]
